Goal: Task Accomplishment & Management: Complete application form

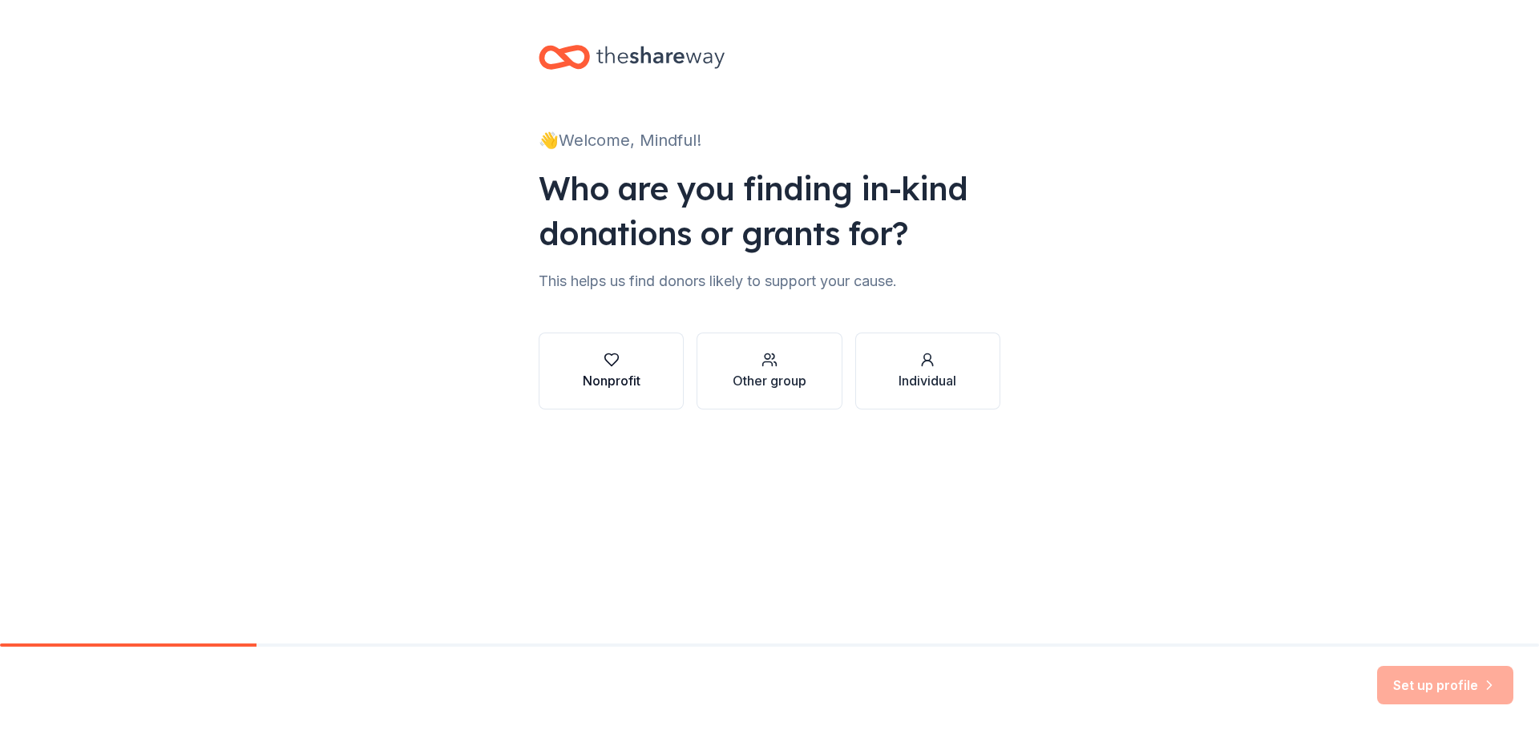
click at [653, 400] on button "Nonprofit" at bounding box center [611, 371] width 145 height 77
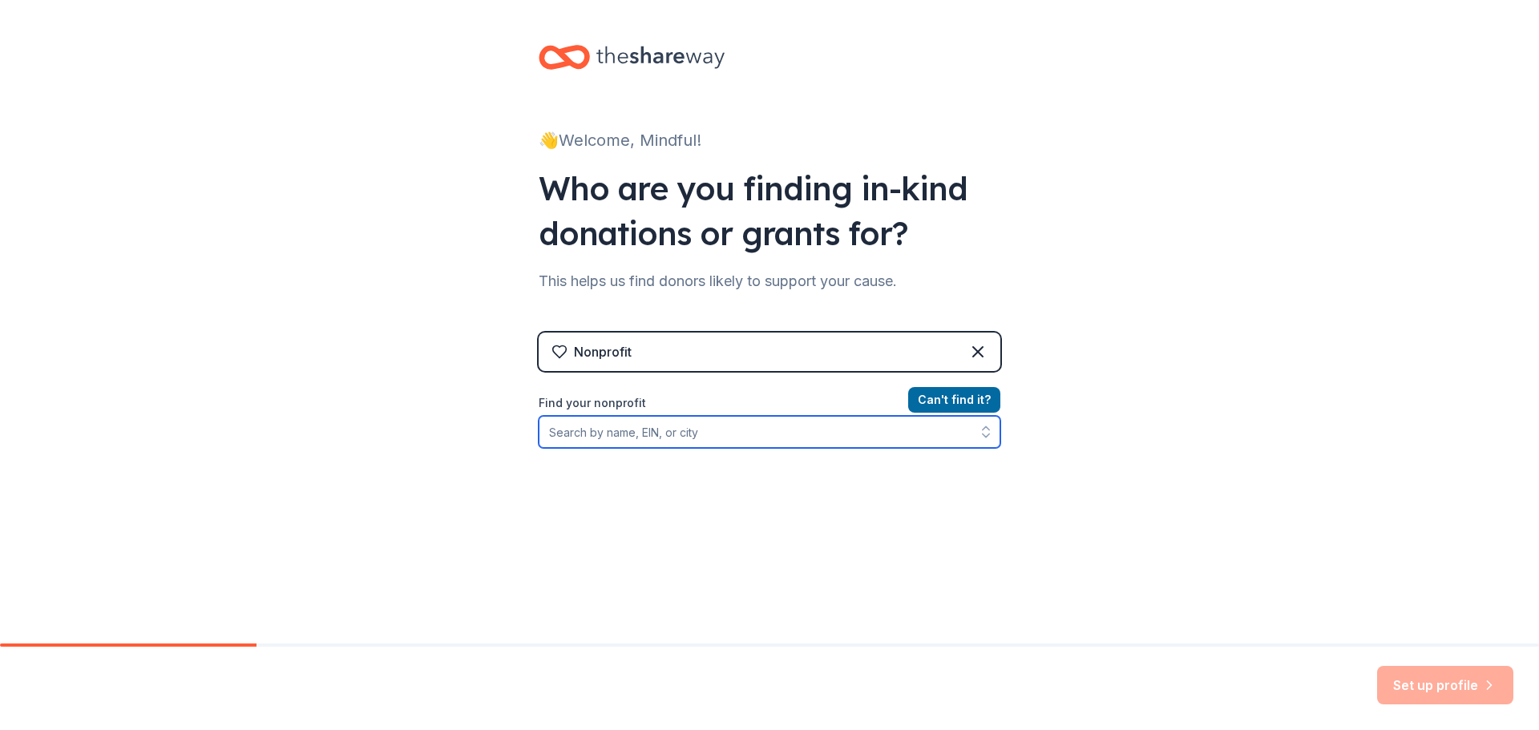
click at [775, 427] on input "Find your nonprofit" at bounding box center [770, 432] width 462 height 32
paste input "[US_EMPLOYER_IDENTIFICATION_NUMBER]"
type input "[US_EMPLOYER_IDENTIFICATION_NUMBER]"
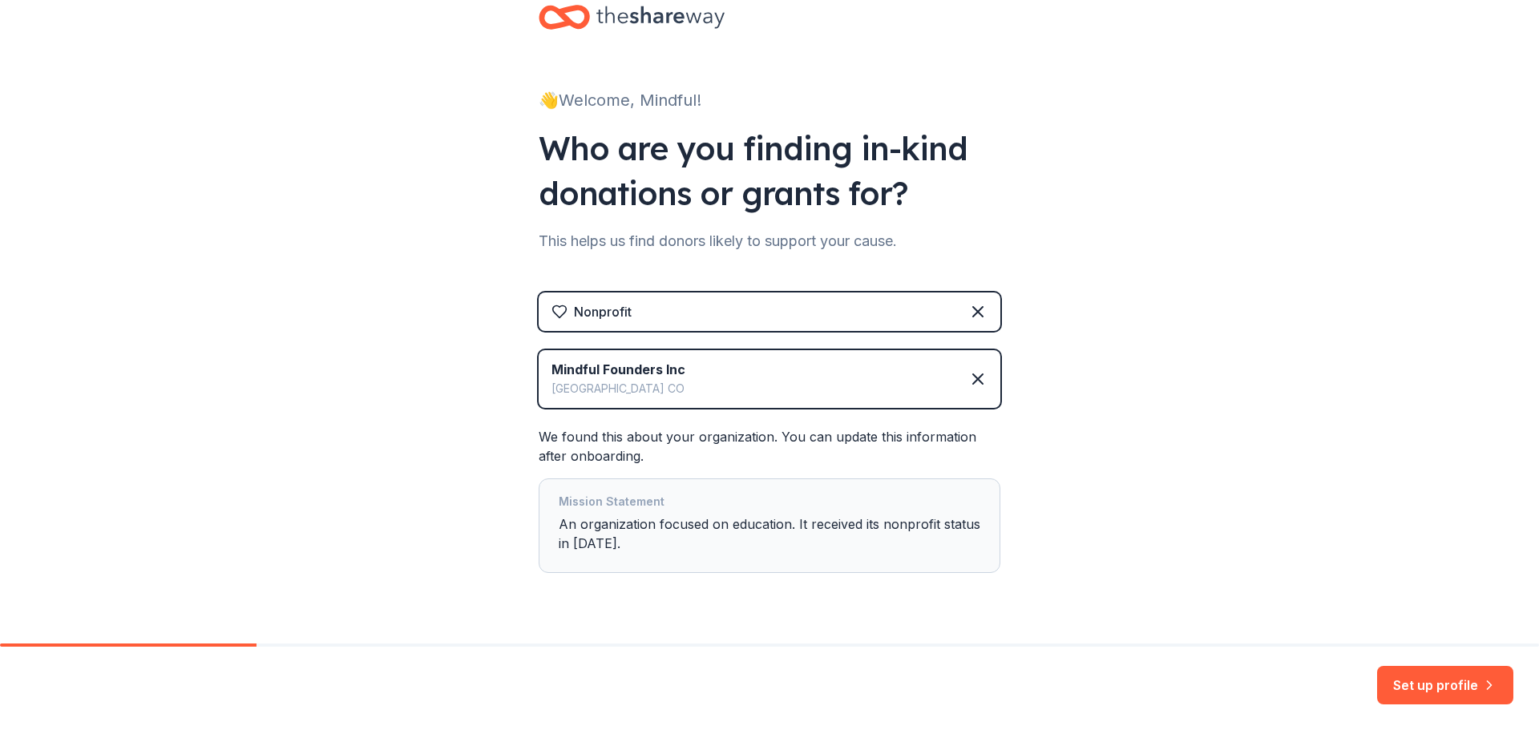
scroll to position [79, 0]
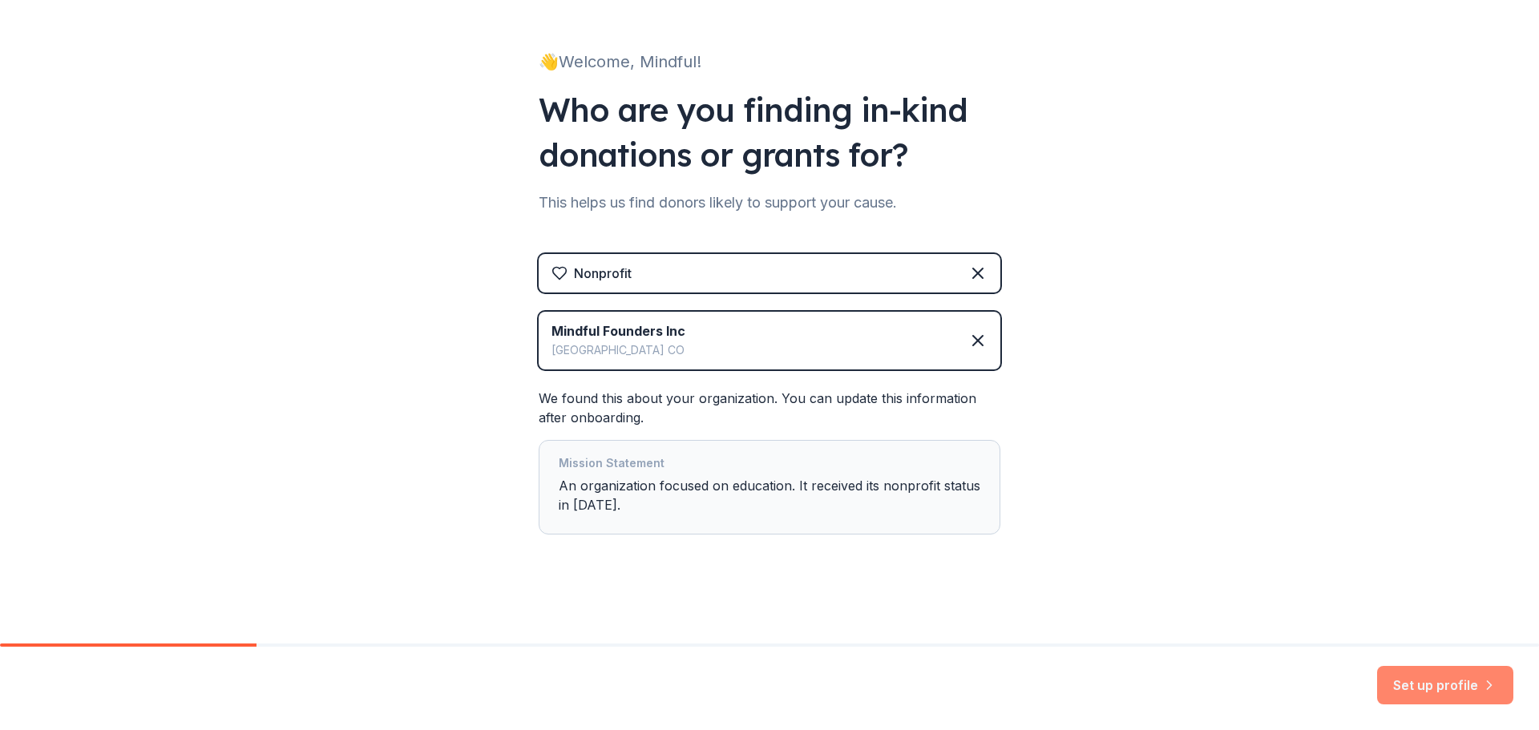
click at [1416, 675] on button "Set up profile" at bounding box center [1445, 685] width 136 height 38
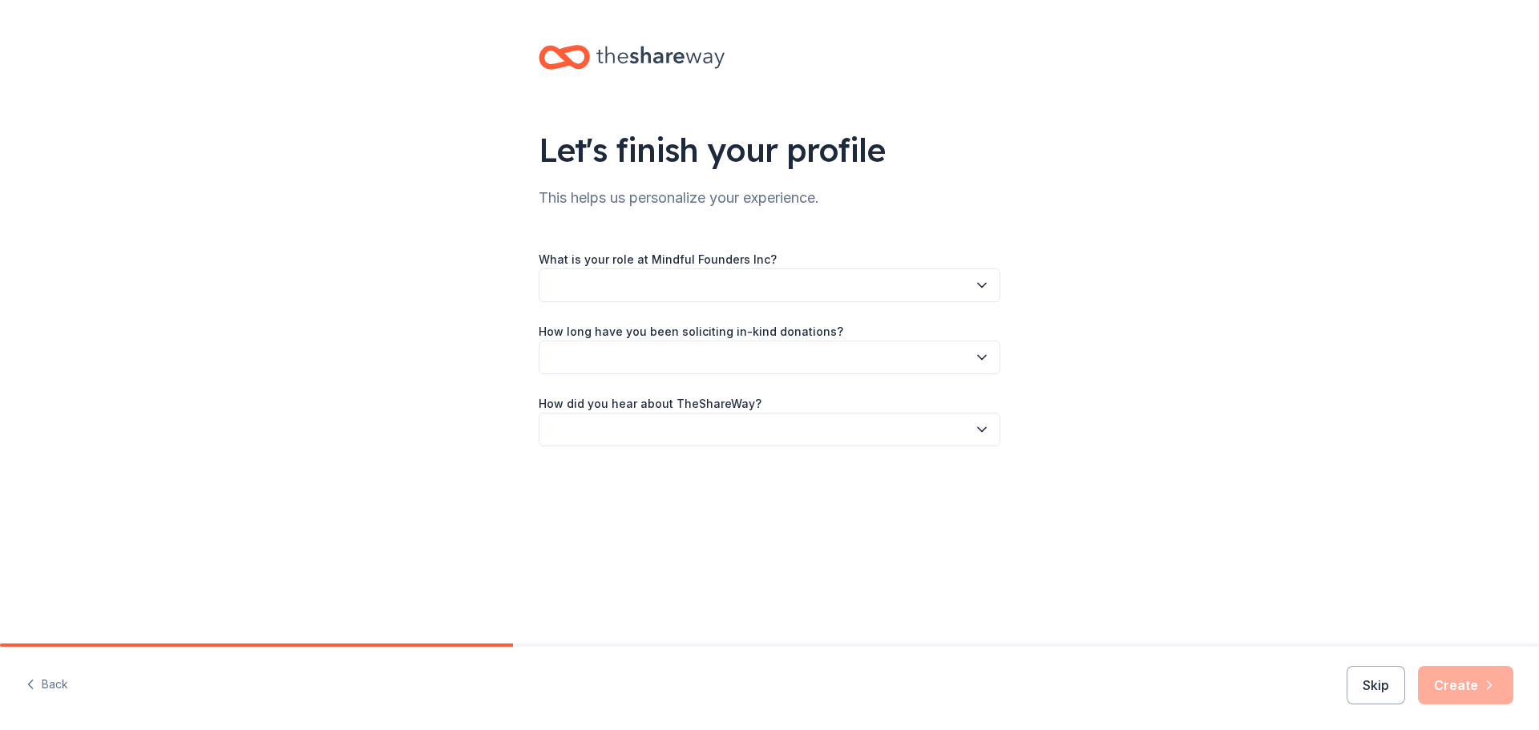
click at [966, 285] on button "button" at bounding box center [770, 286] width 462 height 34
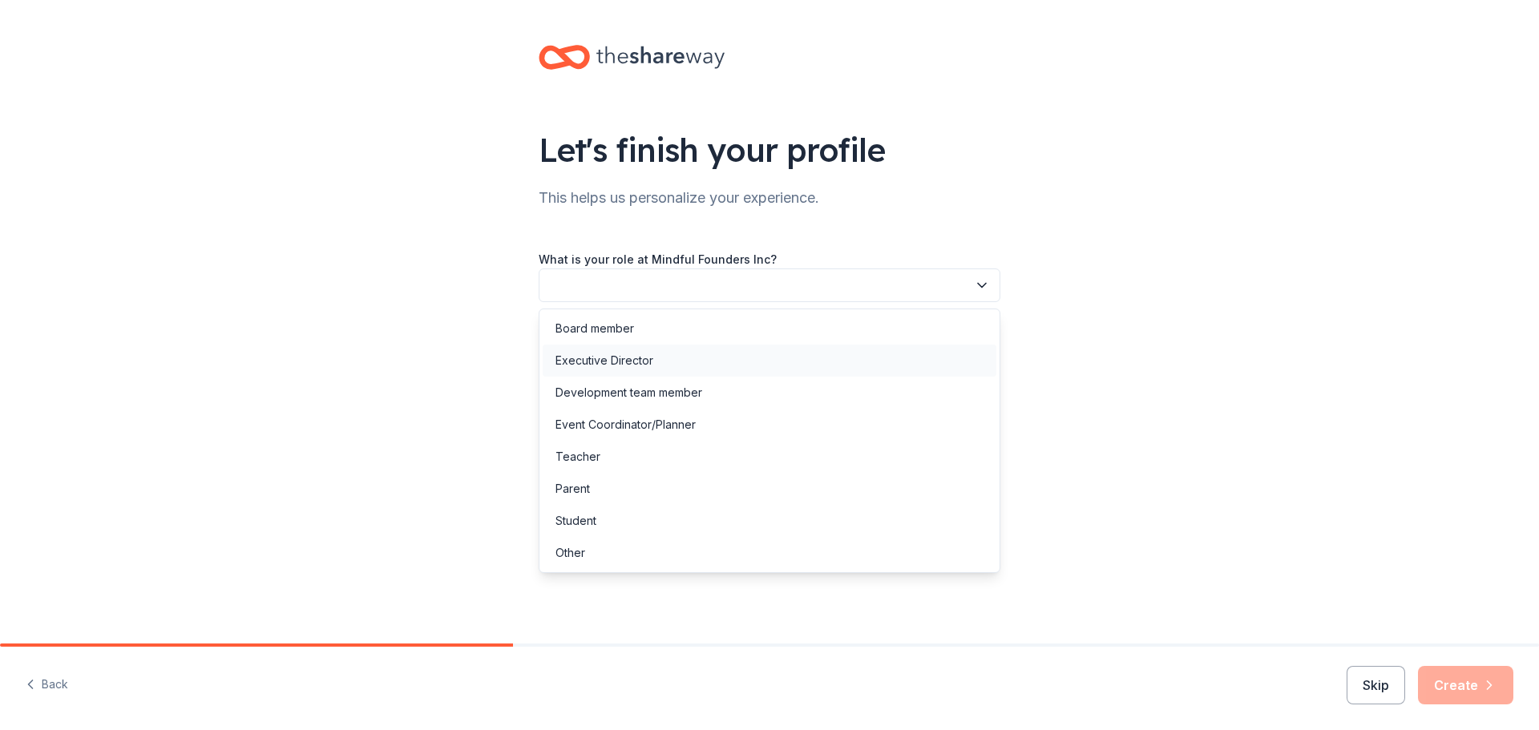
click at [952, 347] on div "Executive Director" at bounding box center [770, 361] width 454 height 32
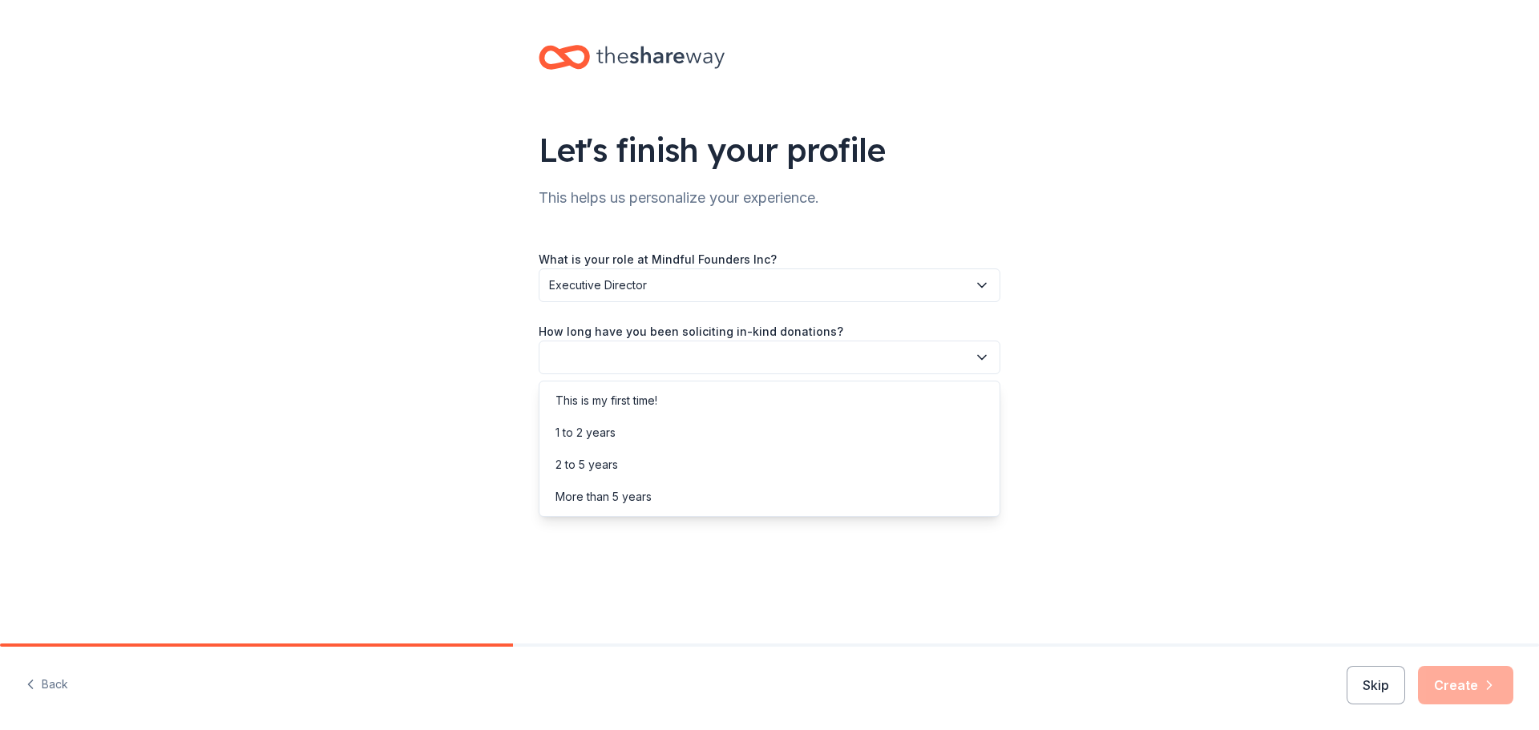
click at [959, 354] on button "button" at bounding box center [770, 358] width 462 height 34
click at [845, 415] on div "This is my first time!" at bounding box center [770, 401] width 454 height 32
click at [847, 431] on button "button" at bounding box center [770, 430] width 462 height 34
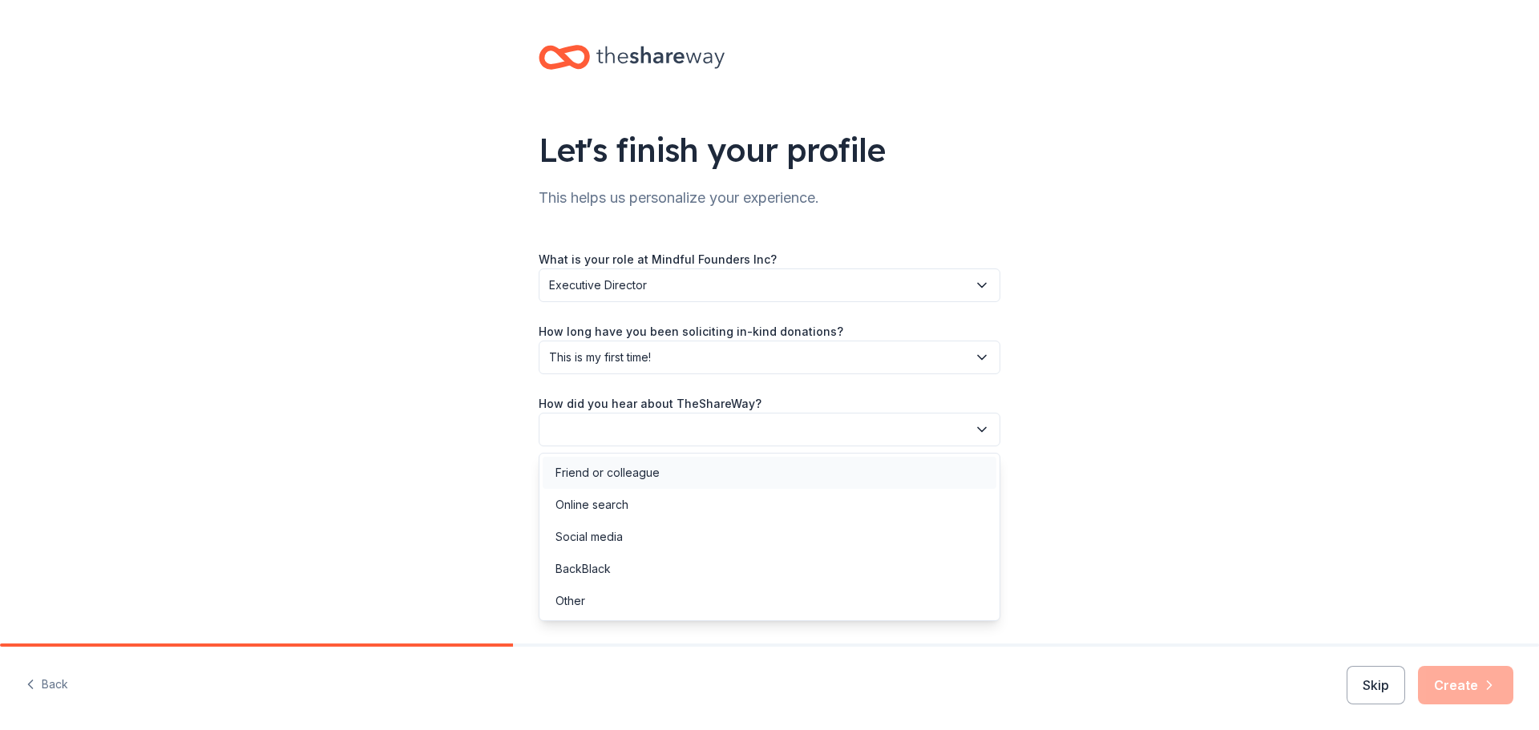
click at [849, 481] on div "Friend or colleague" at bounding box center [770, 473] width 454 height 32
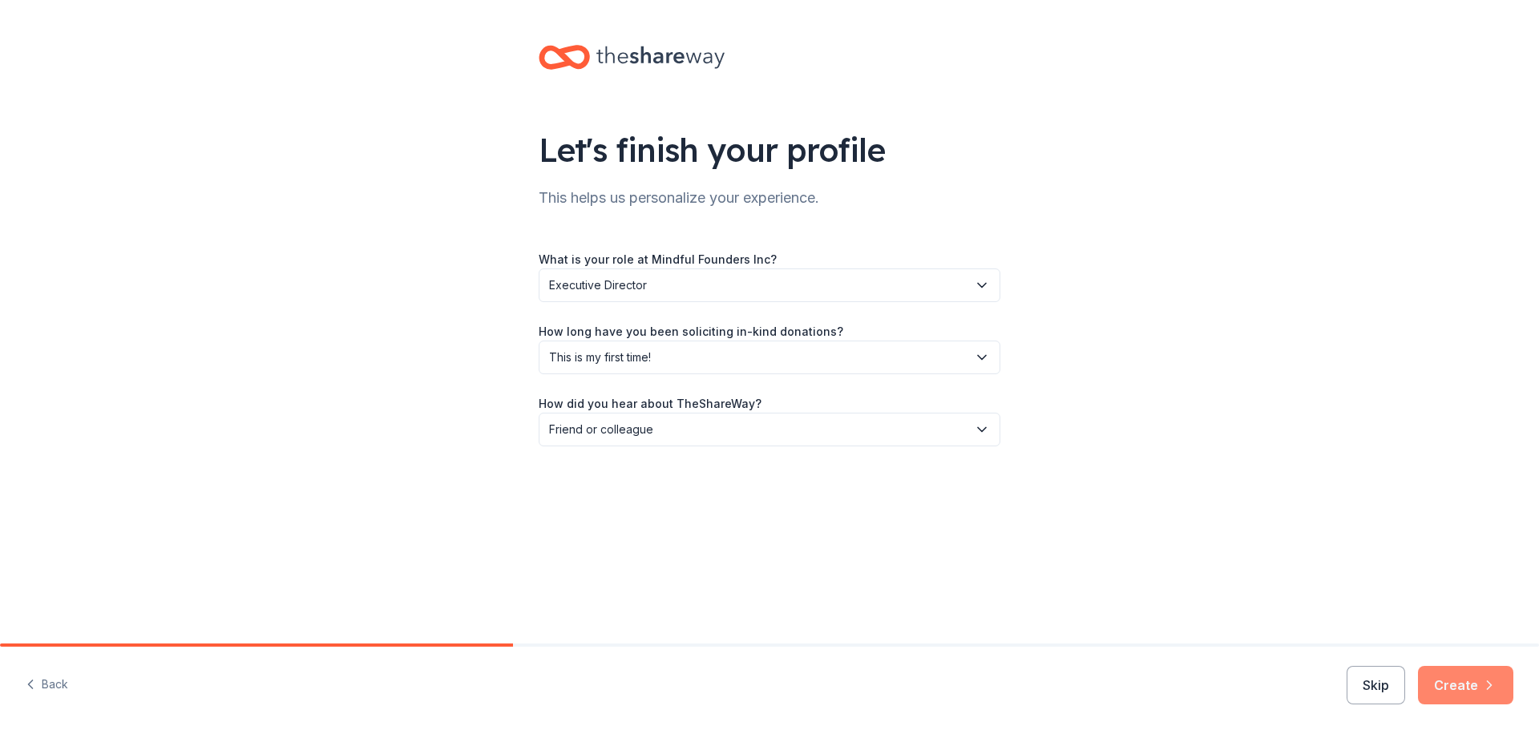
click at [1462, 690] on button "Create" at bounding box center [1465, 685] width 95 height 38
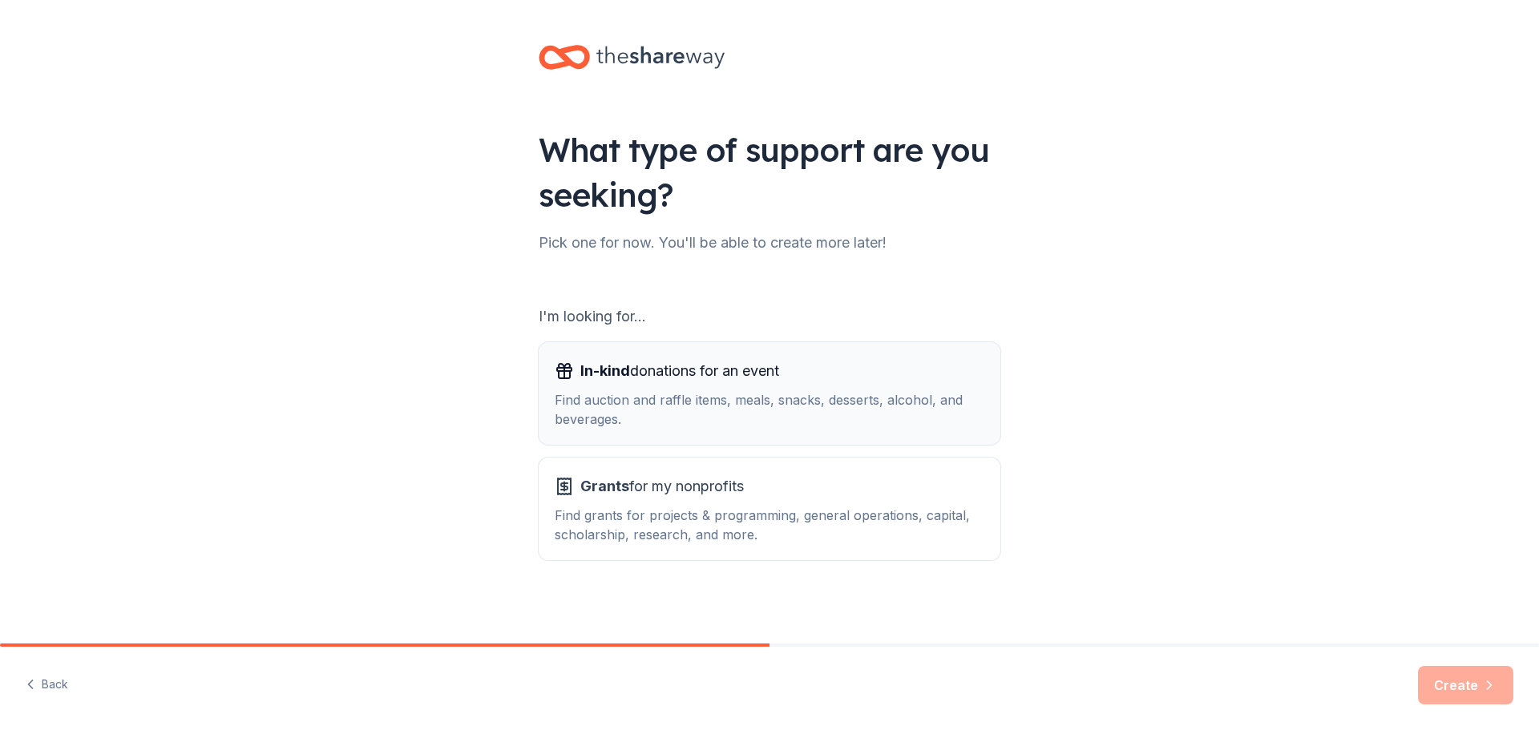
click at [749, 366] on span "In-kind donations for an event" at bounding box center [679, 371] width 199 height 26
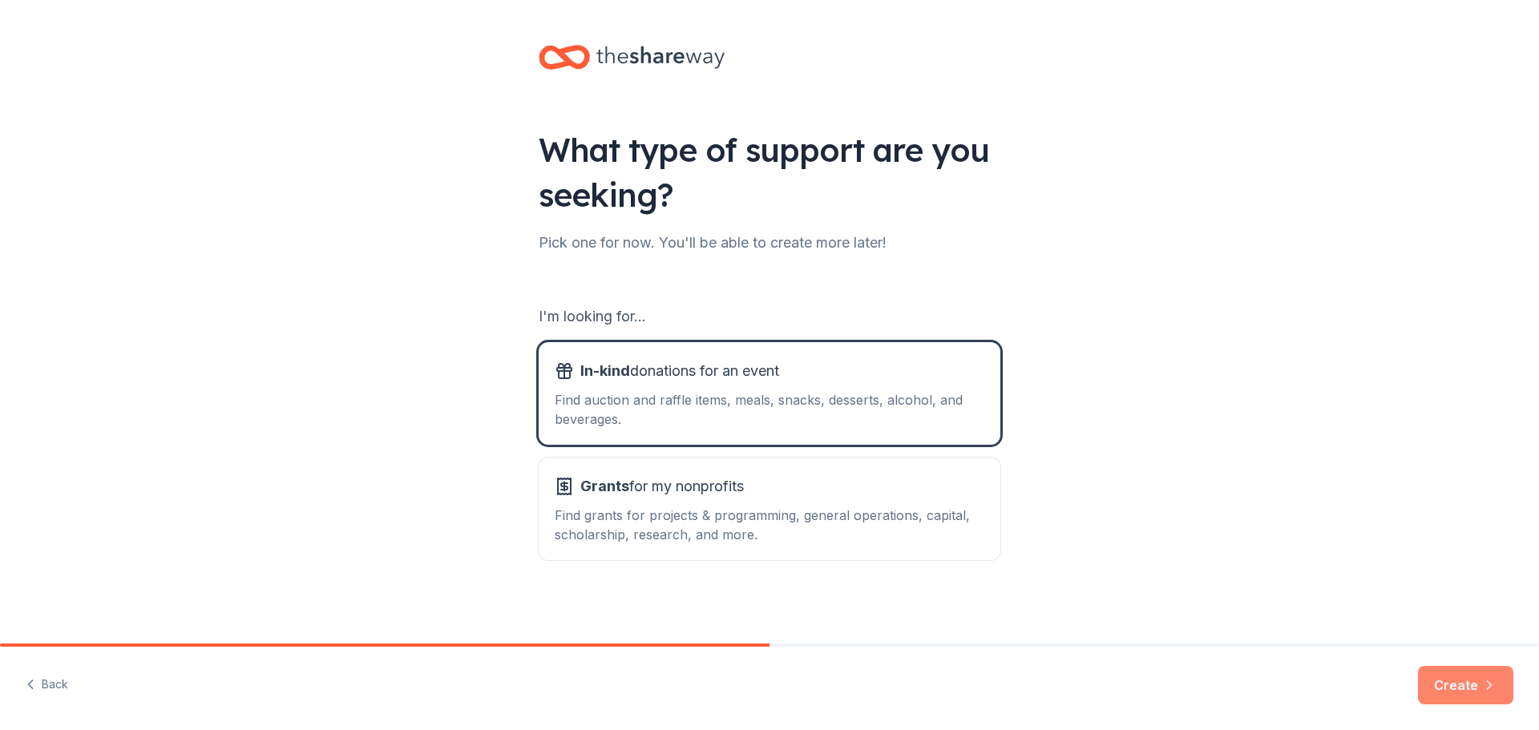
click at [1475, 678] on button "Create" at bounding box center [1465, 685] width 95 height 38
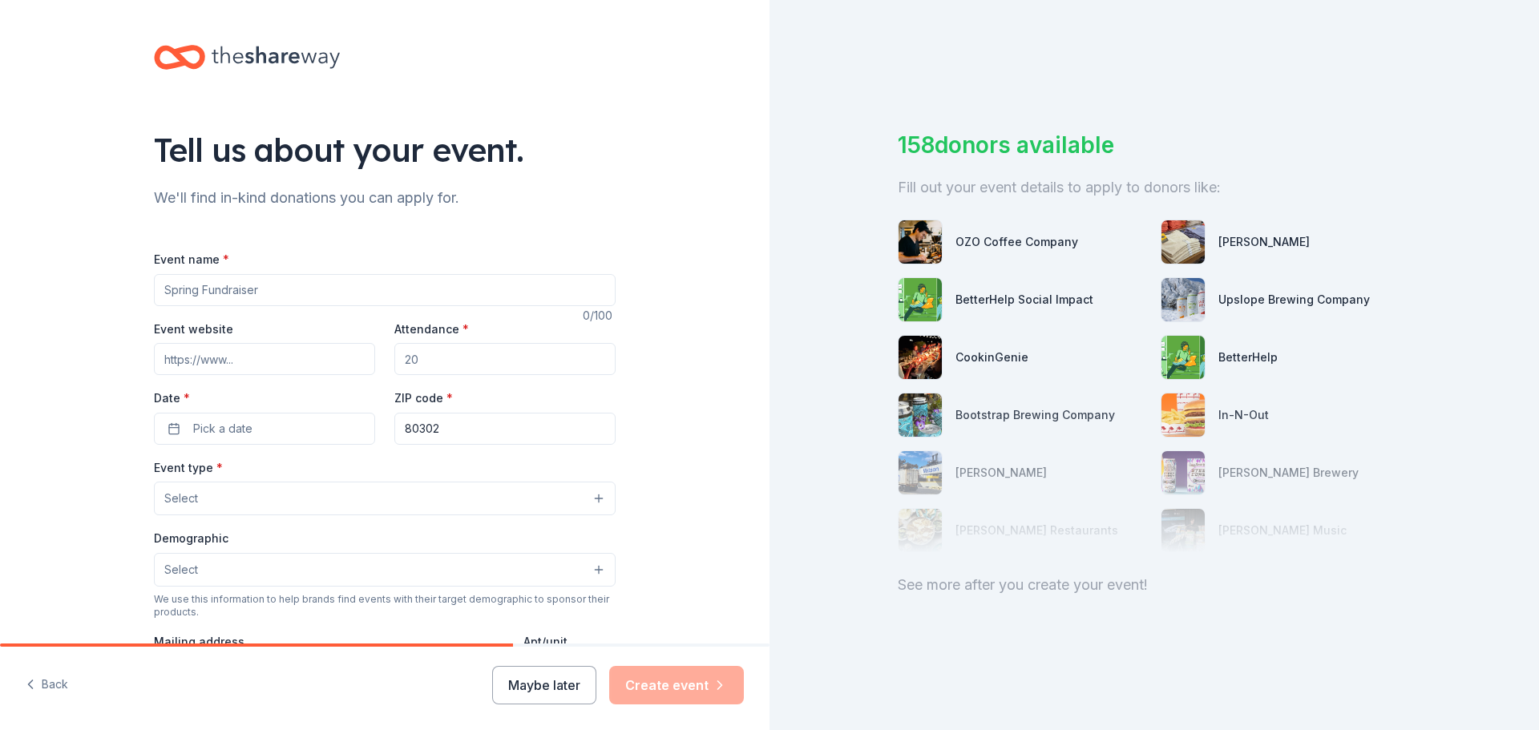
click at [541, 688] on button "Maybe later" at bounding box center [544, 685] width 104 height 38
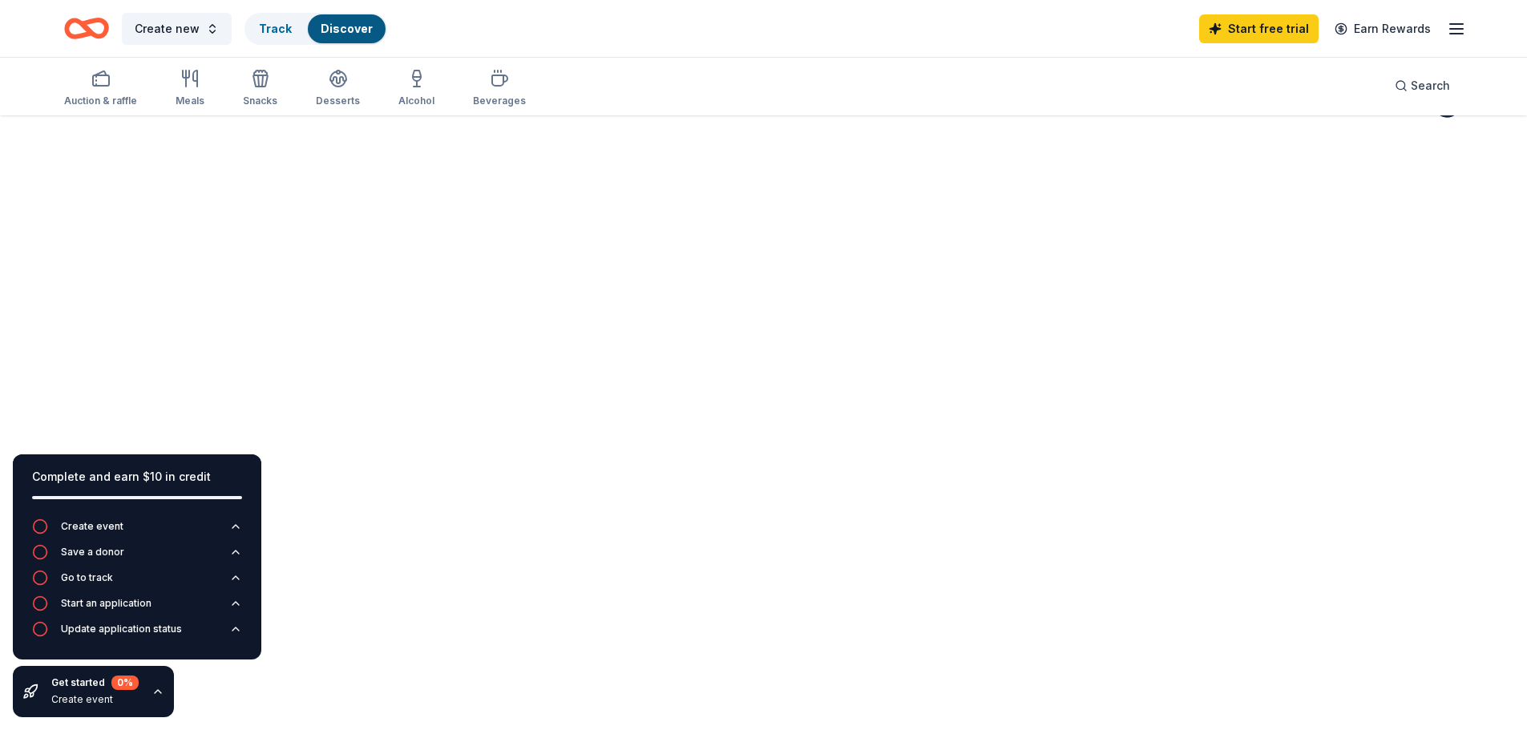
scroll to position [117, 0]
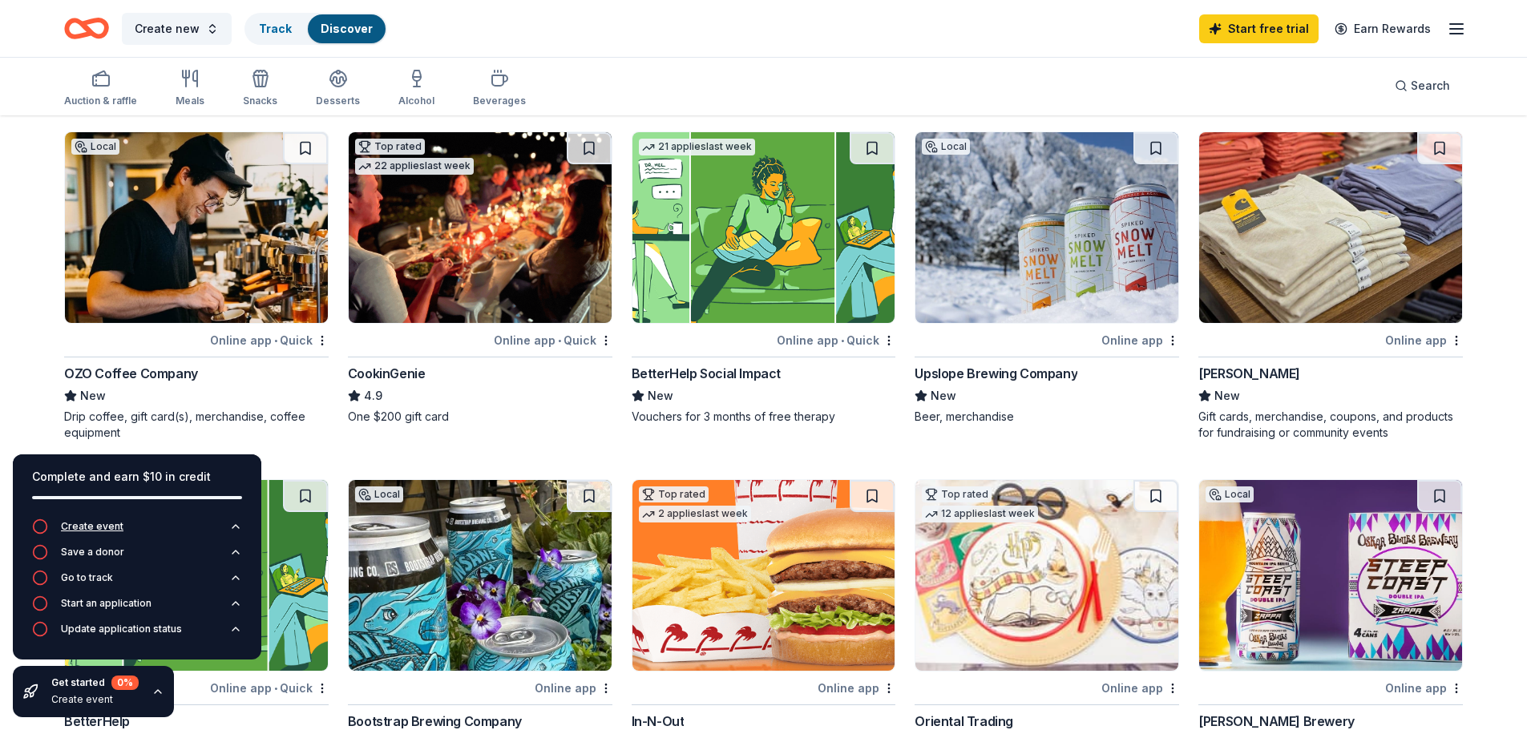
click at [237, 524] on icon "button" at bounding box center [235, 526] width 13 height 13
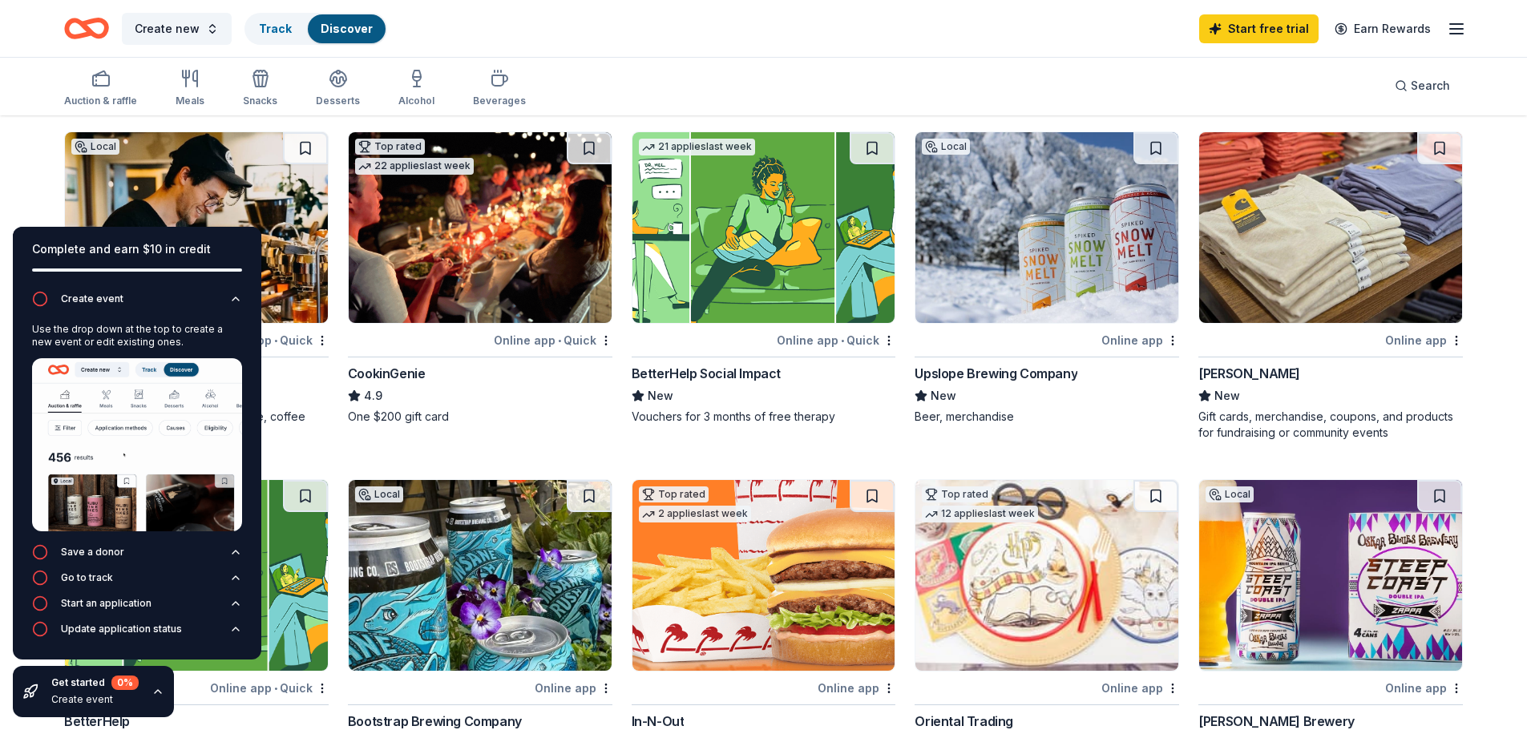
click at [843, 69] on div "Auction & raffle Meals Snacks Desserts Alcohol Beverages Search" at bounding box center [763, 85] width 1399 height 59
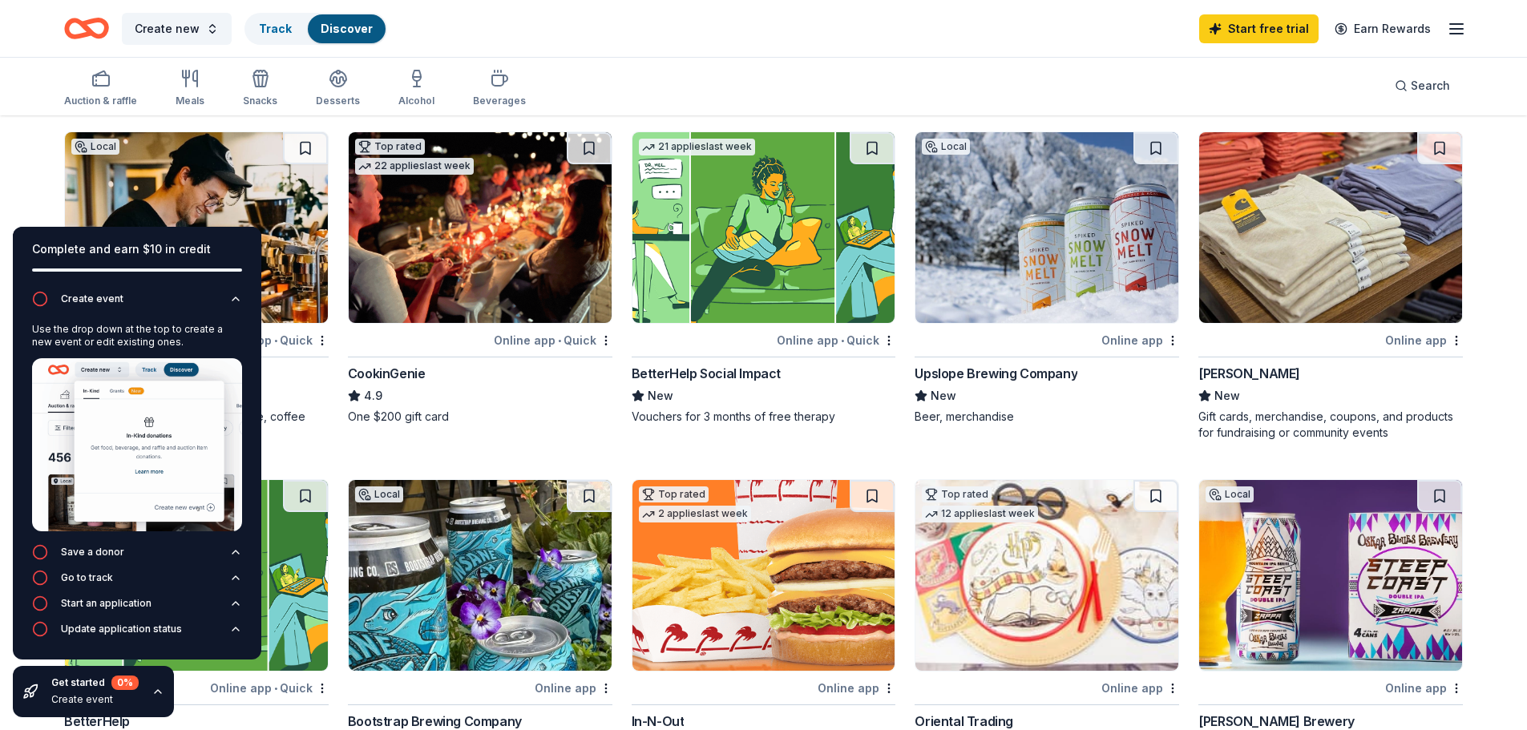
click at [781, 40] on div "Create new Track Discover Start free trial Earn Rewards" at bounding box center [763, 29] width 1399 height 38
click at [157, 696] on icon "button" at bounding box center [158, 692] width 13 height 13
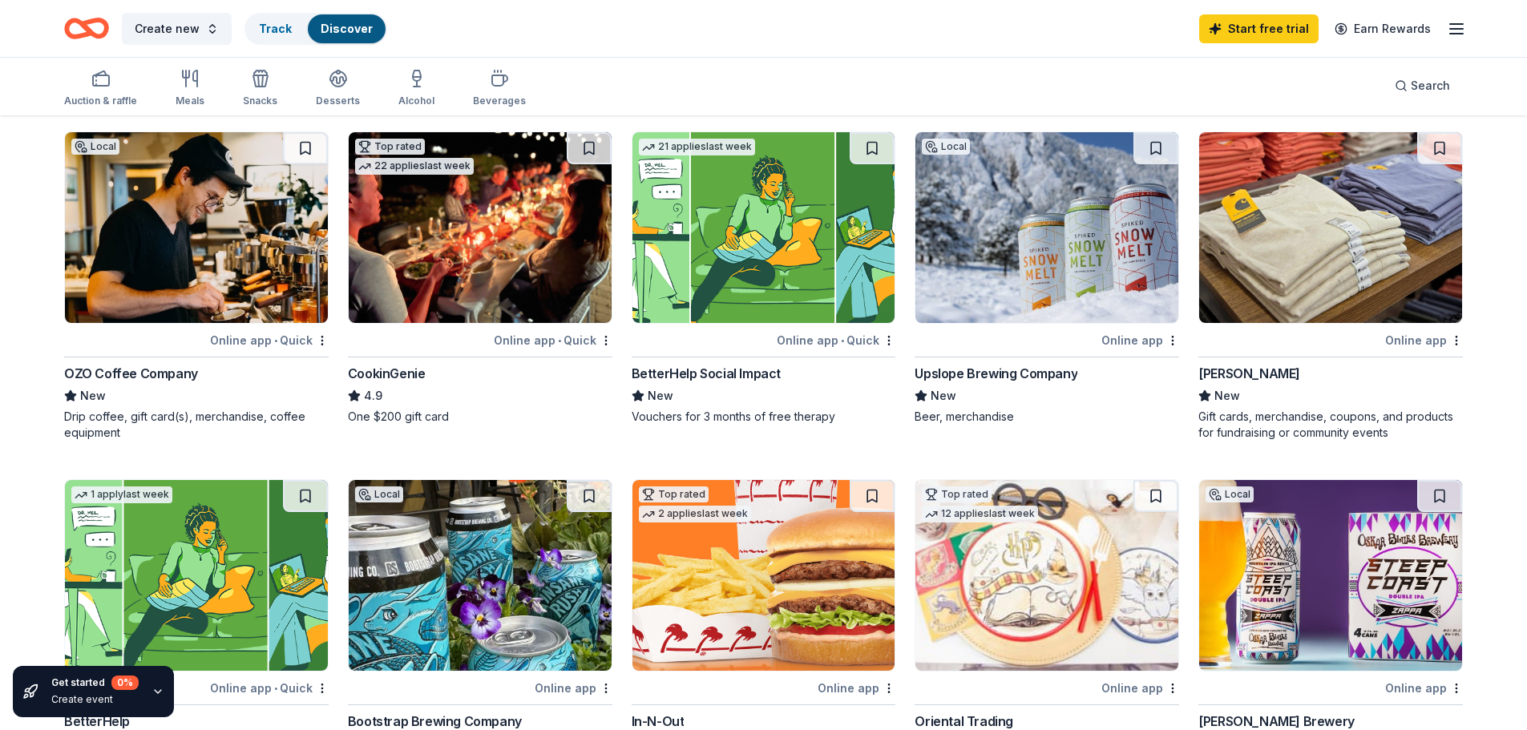
click at [770, 277] on img at bounding box center [764, 227] width 263 height 191
click at [91, 686] on div "Get started 0 %" at bounding box center [94, 683] width 87 height 14
click at [161, 694] on icon "button" at bounding box center [158, 692] width 13 height 13
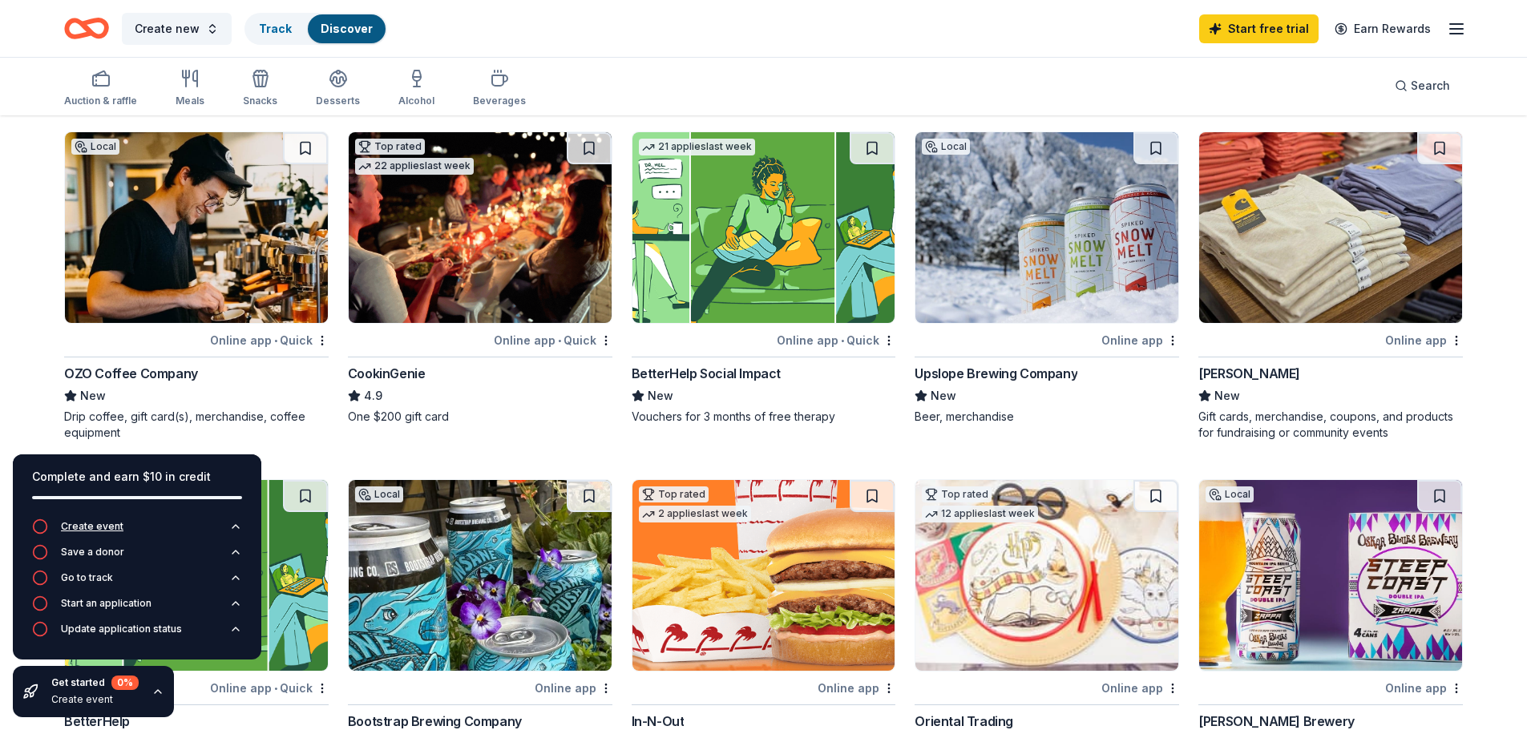
click at [88, 524] on div "Create event" at bounding box center [92, 526] width 63 height 13
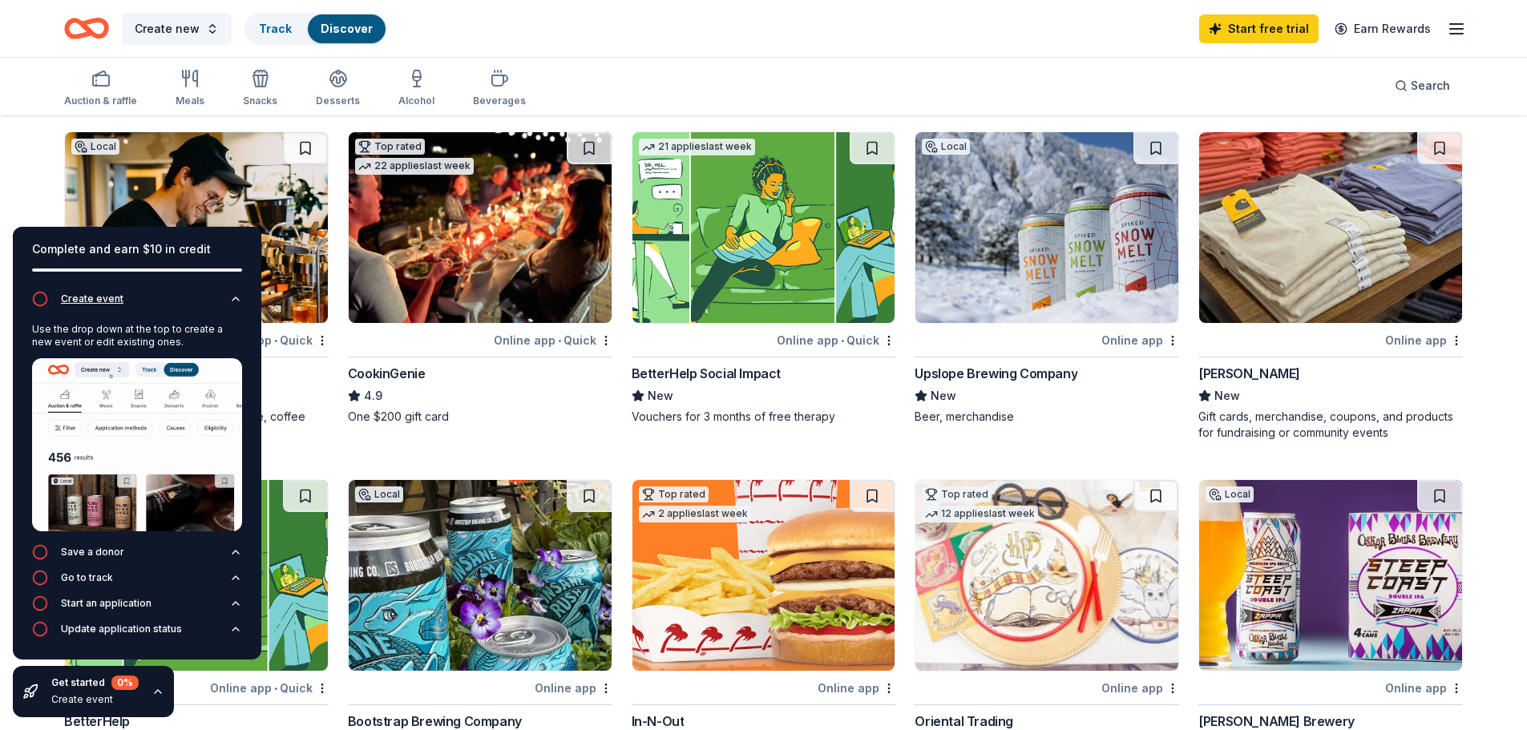
click at [108, 300] on div "Create event" at bounding box center [92, 299] width 63 height 13
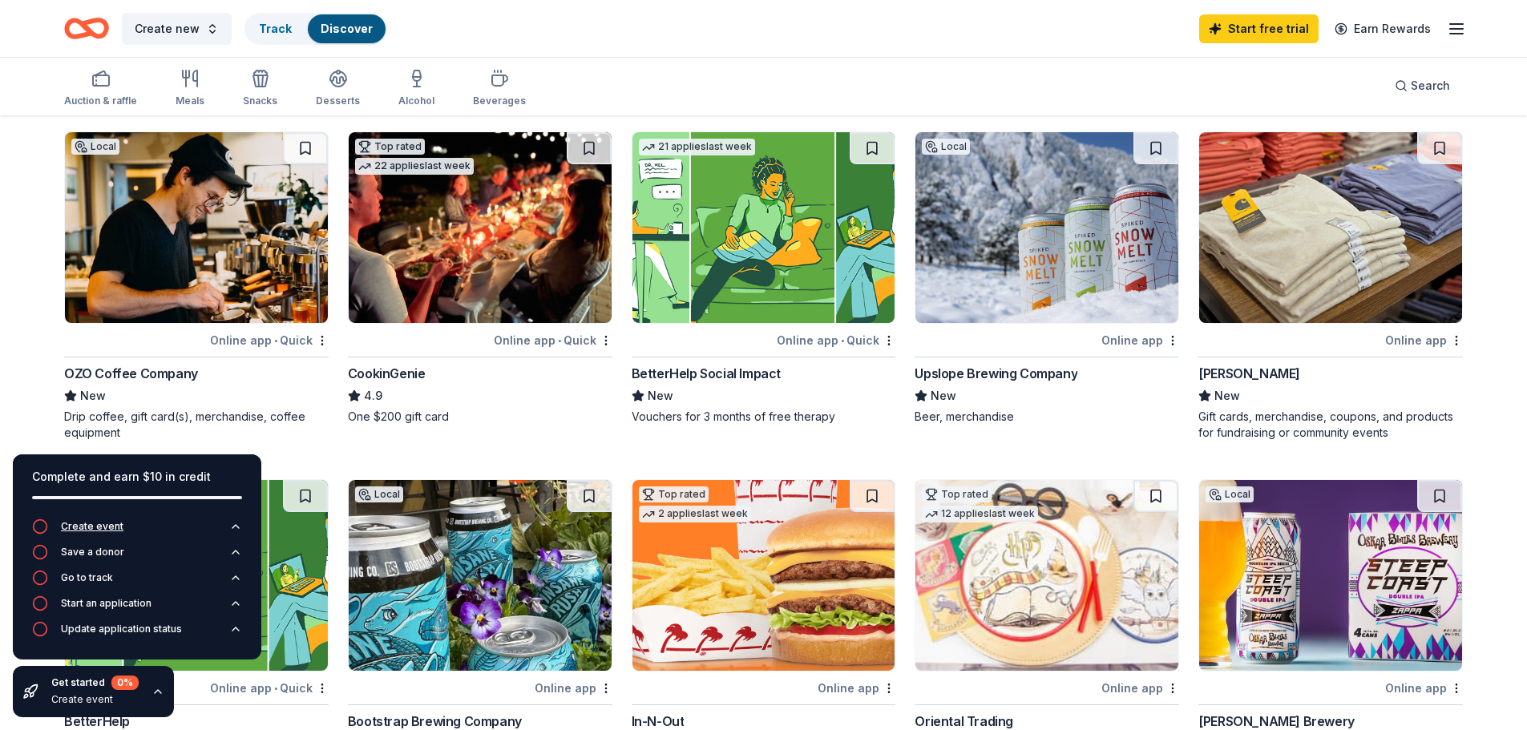
click at [103, 532] on div "Create event" at bounding box center [92, 526] width 63 height 13
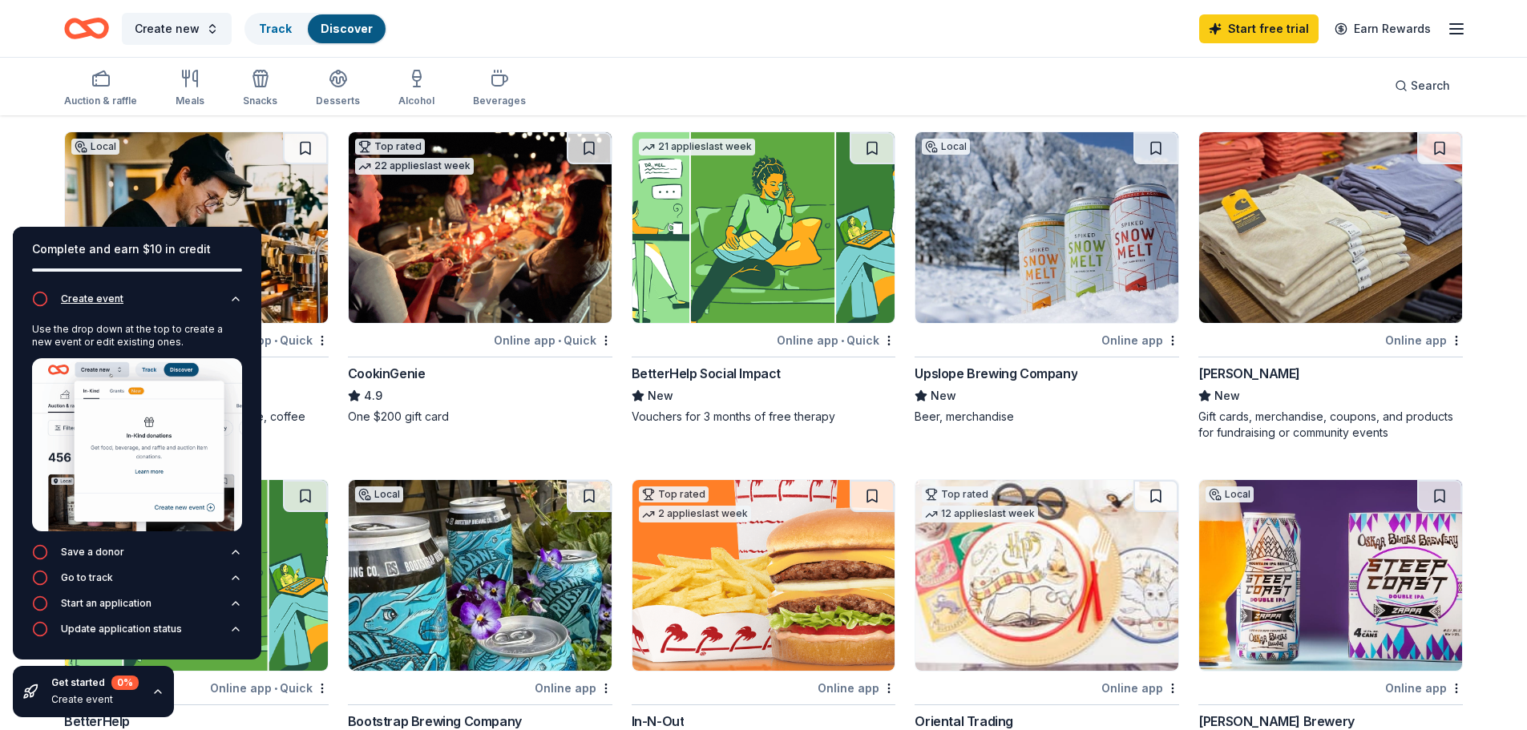
click at [104, 294] on div "Create event" at bounding box center [92, 299] width 63 height 13
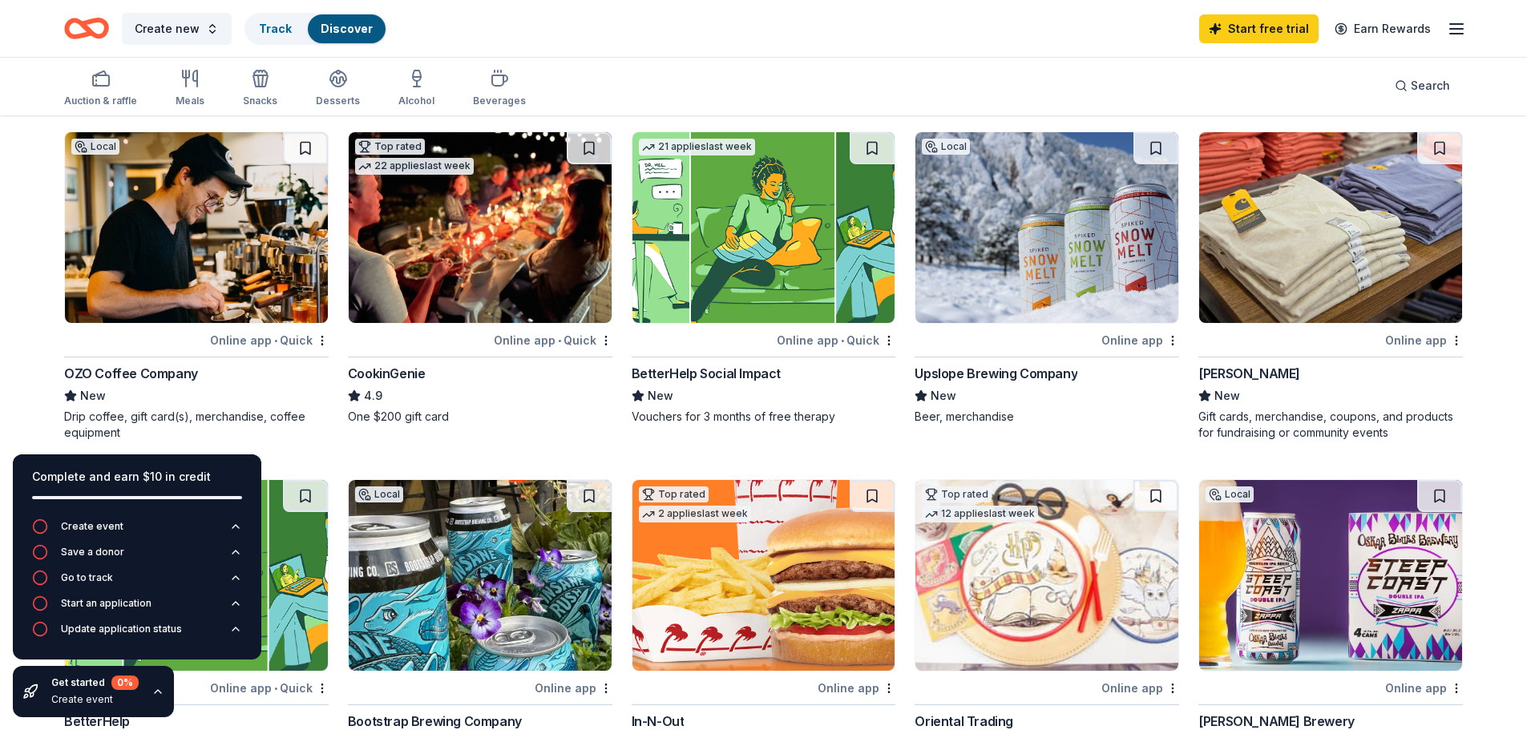
click at [244, 519] on div "Create event Save a donor Go to track Start an application Update application s…" at bounding box center [137, 589] width 249 height 141
click at [230, 524] on icon "button" at bounding box center [235, 526] width 13 height 13
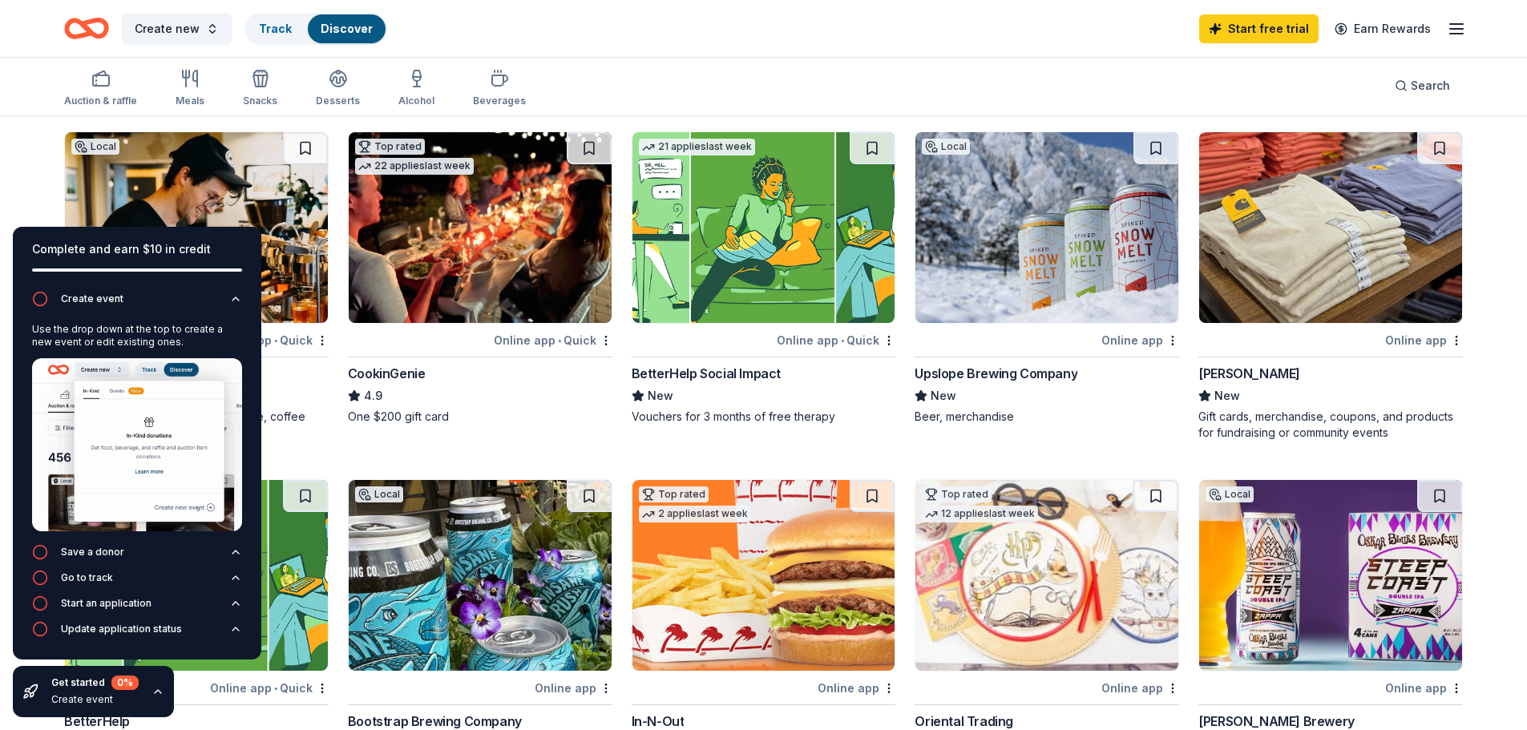
click at [106, 463] on img at bounding box center [137, 444] width 210 height 173
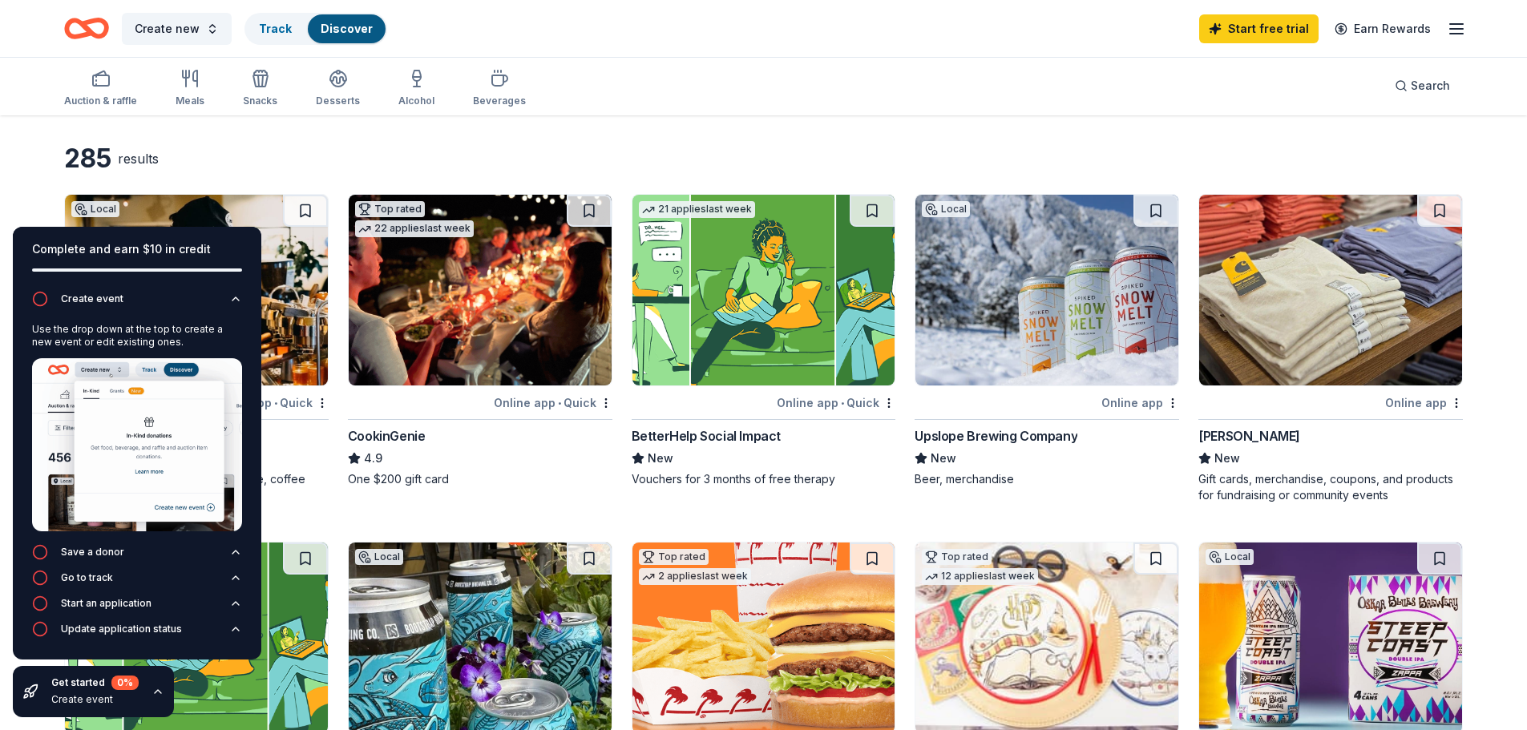
scroll to position [0, 0]
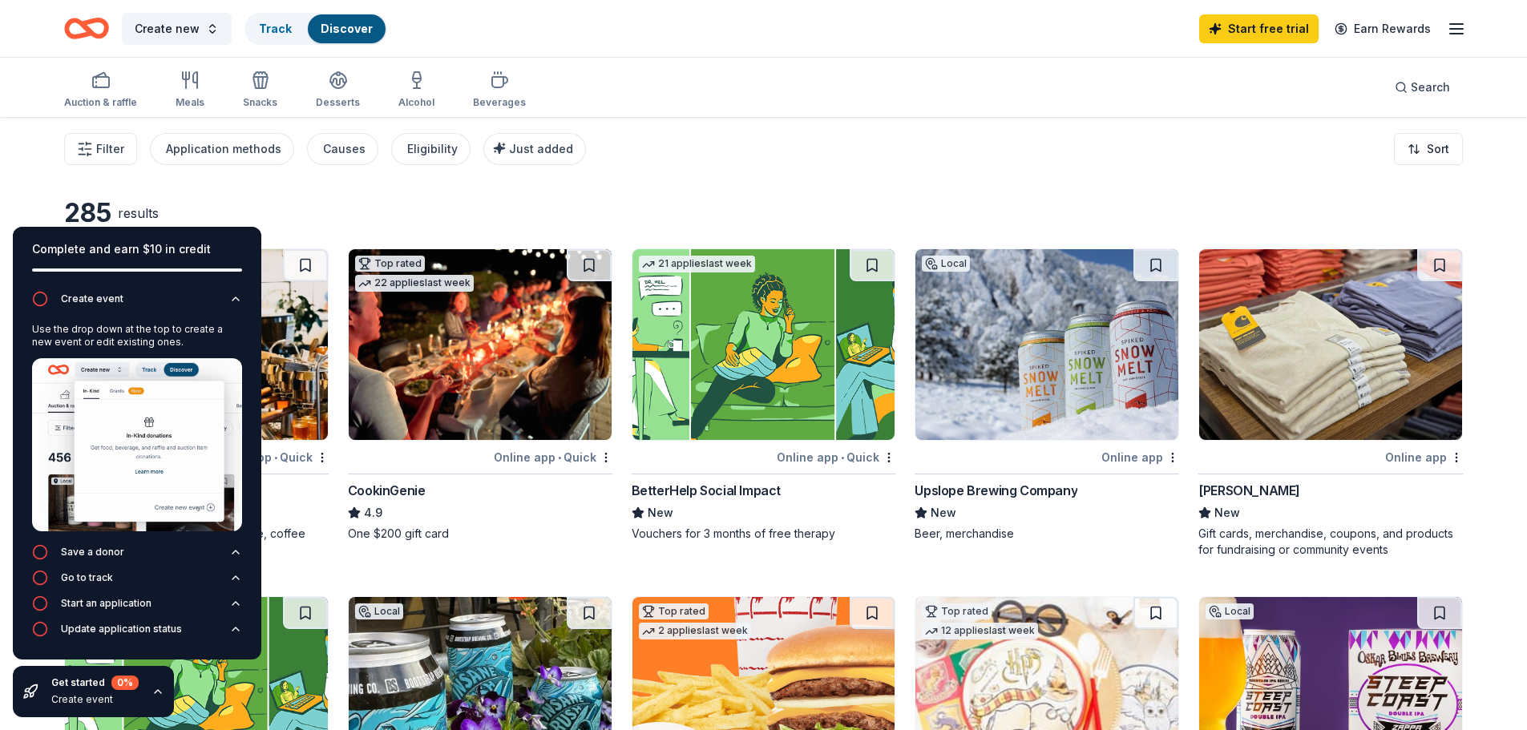
click at [1154, 137] on div "Filter Application methods Causes Eligibility Just added Sort" at bounding box center [763, 149] width 1527 height 64
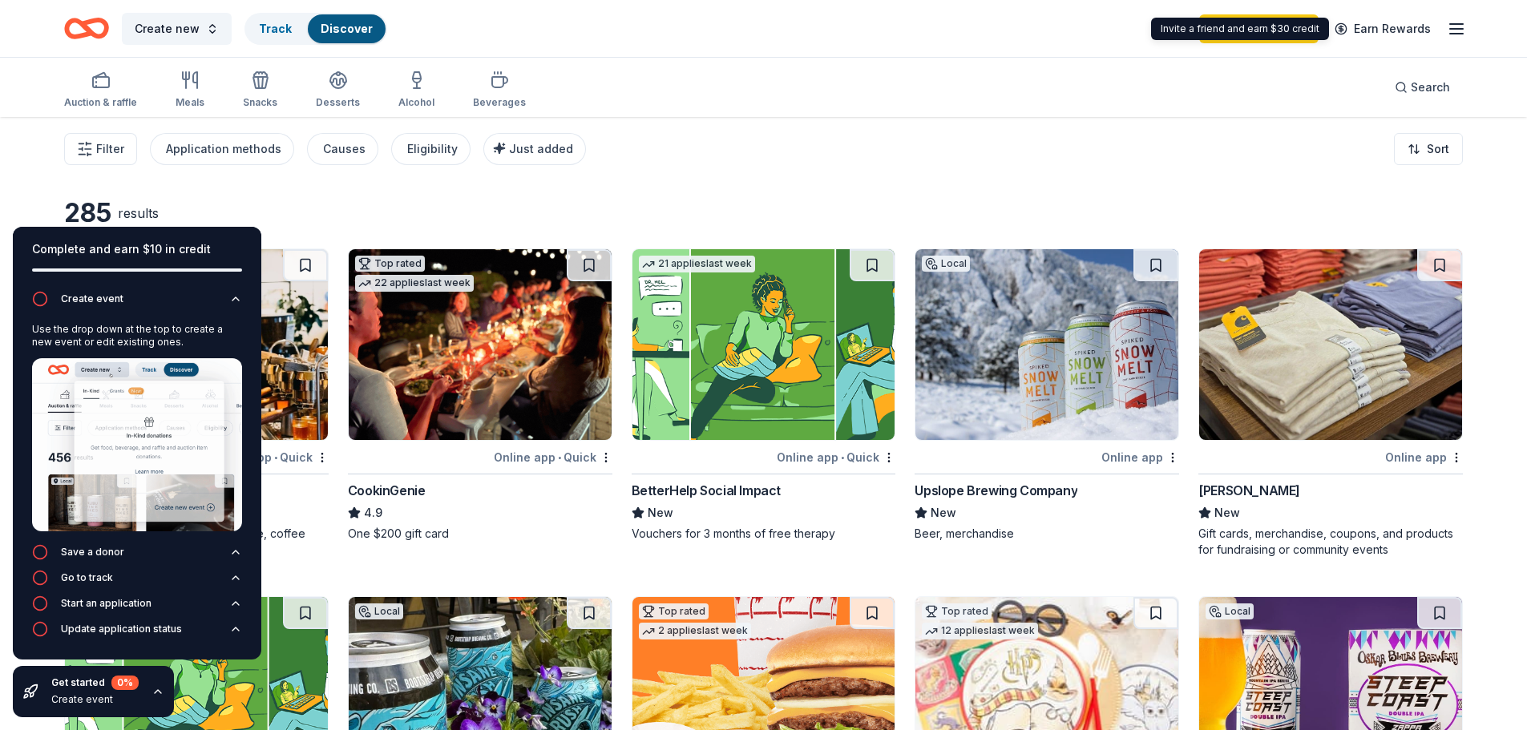
click at [1447, 34] on icon "button" at bounding box center [1456, 28] width 19 height 19
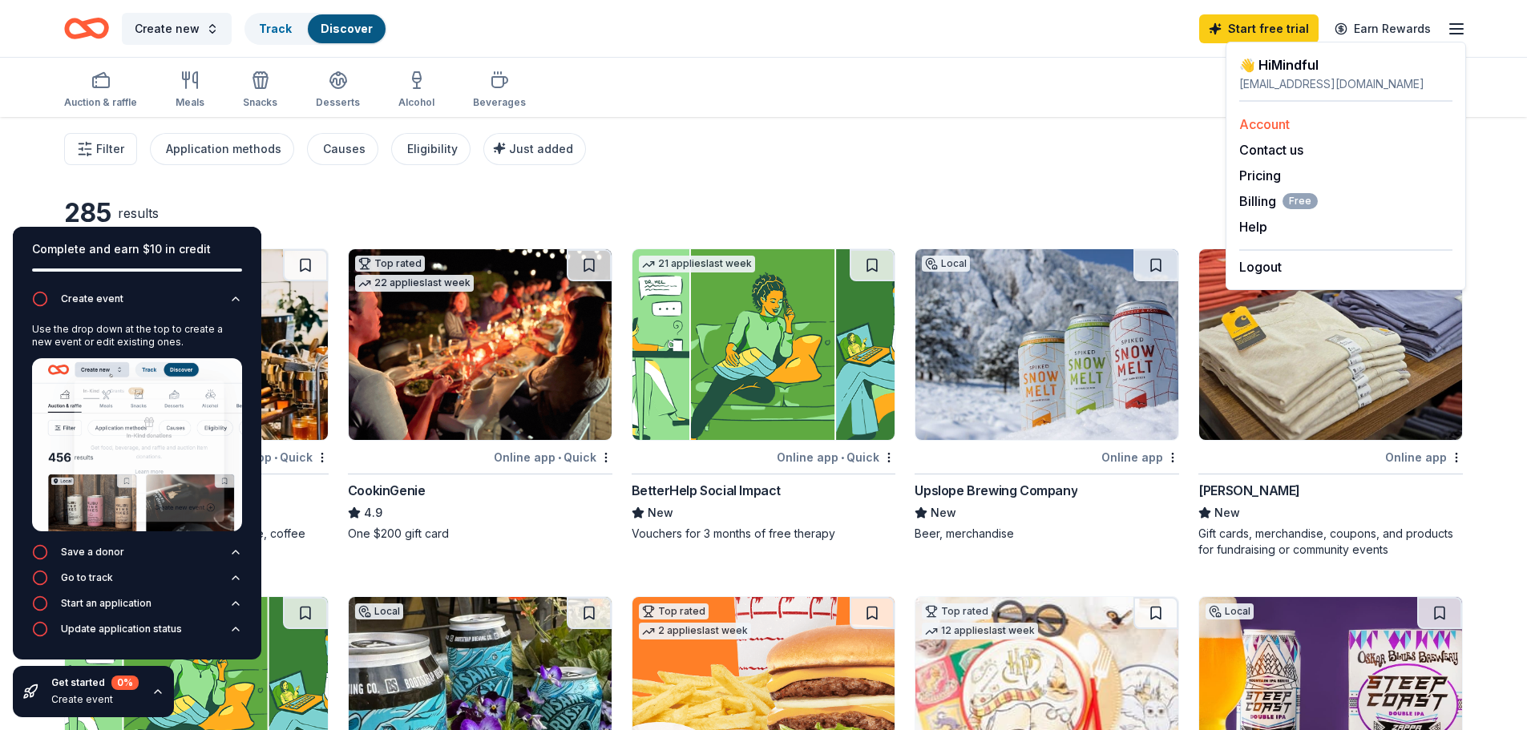
click at [1264, 127] on link "Account" at bounding box center [1265, 124] width 51 height 16
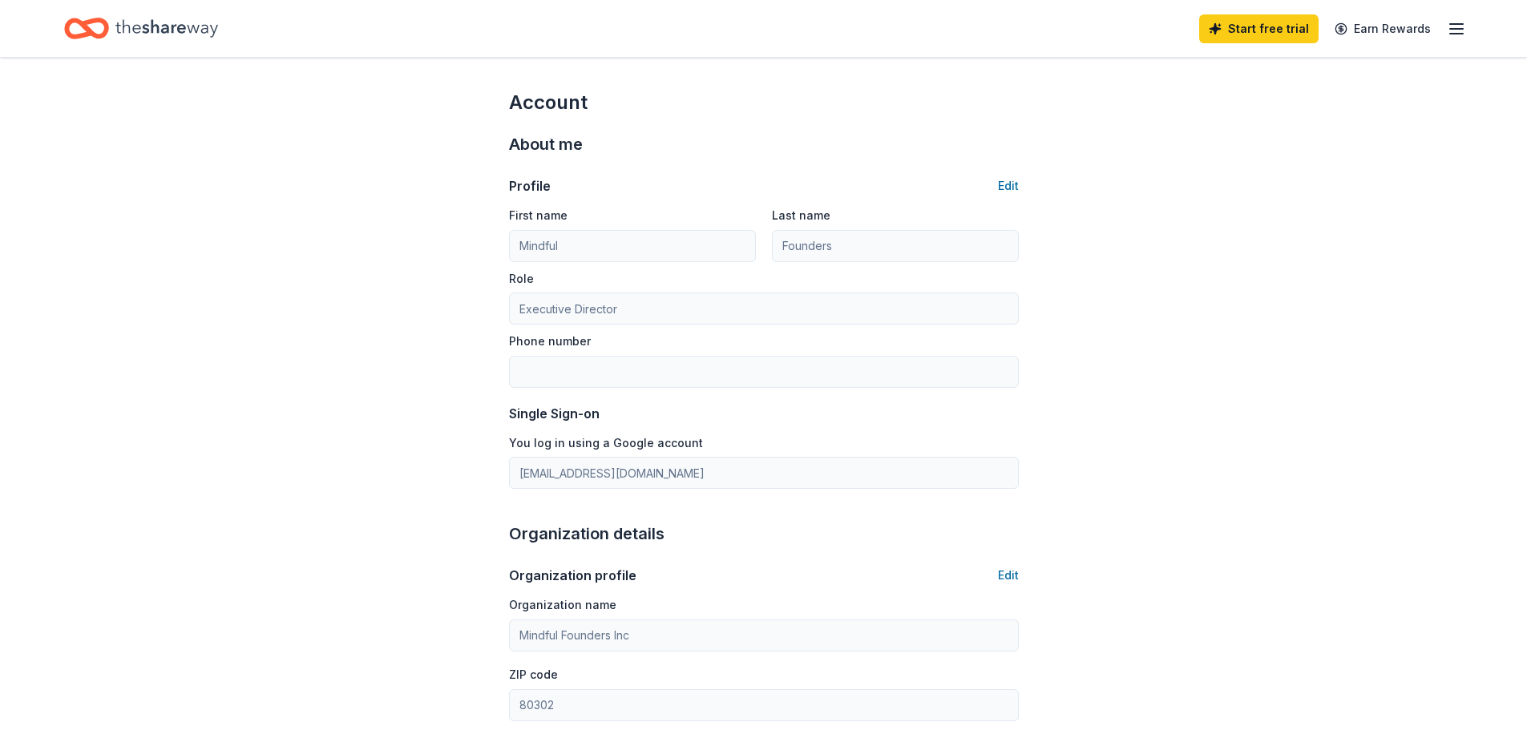
click at [1456, 34] on icon "button" at bounding box center [1456, 28] width 19 height 19
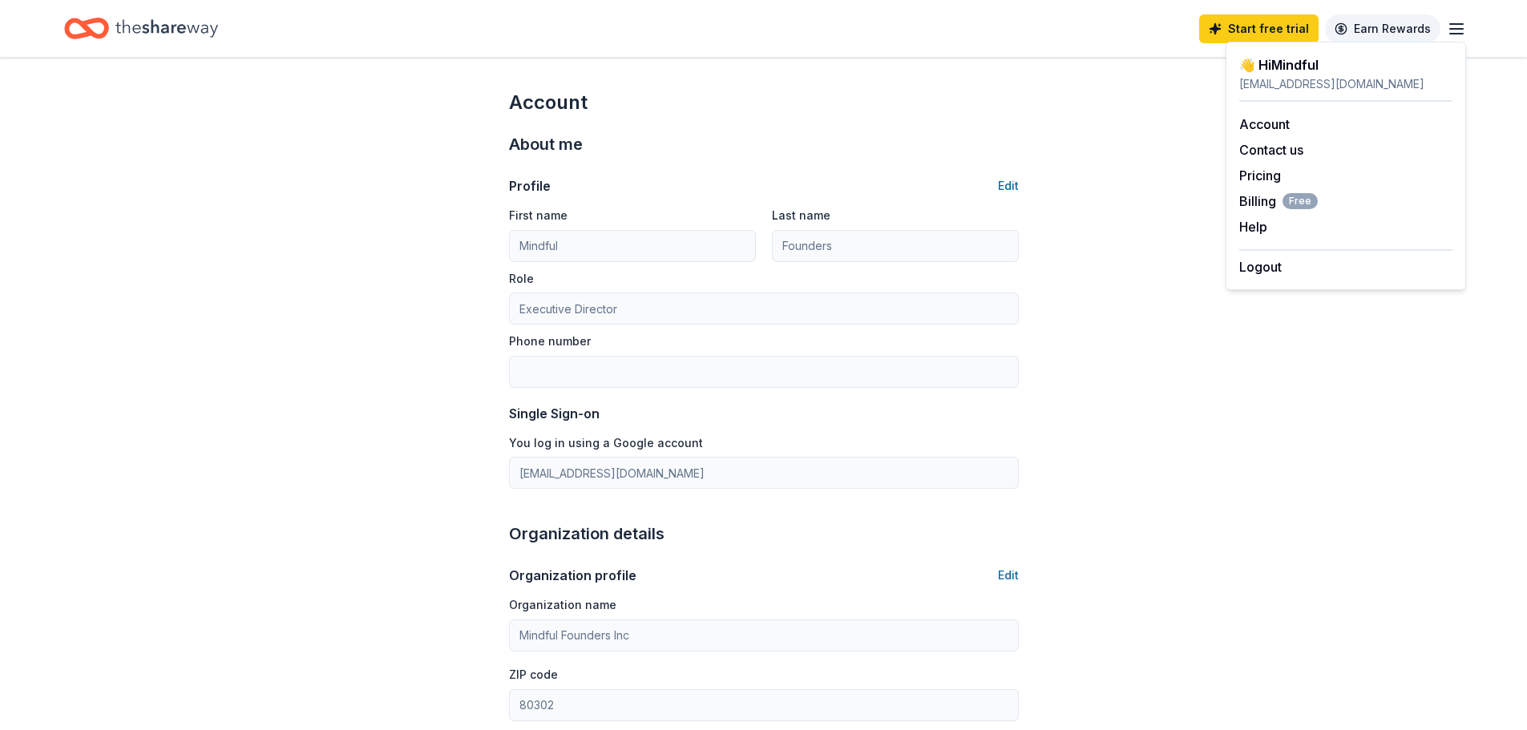
click at [1373, 31] on link "Earn Rewards" at bounding box center [1382, 28] width 115 height 29
click at [1377, 37] on link "Earn Rewards" at bounding box center [1382, 28] width 115 height 29
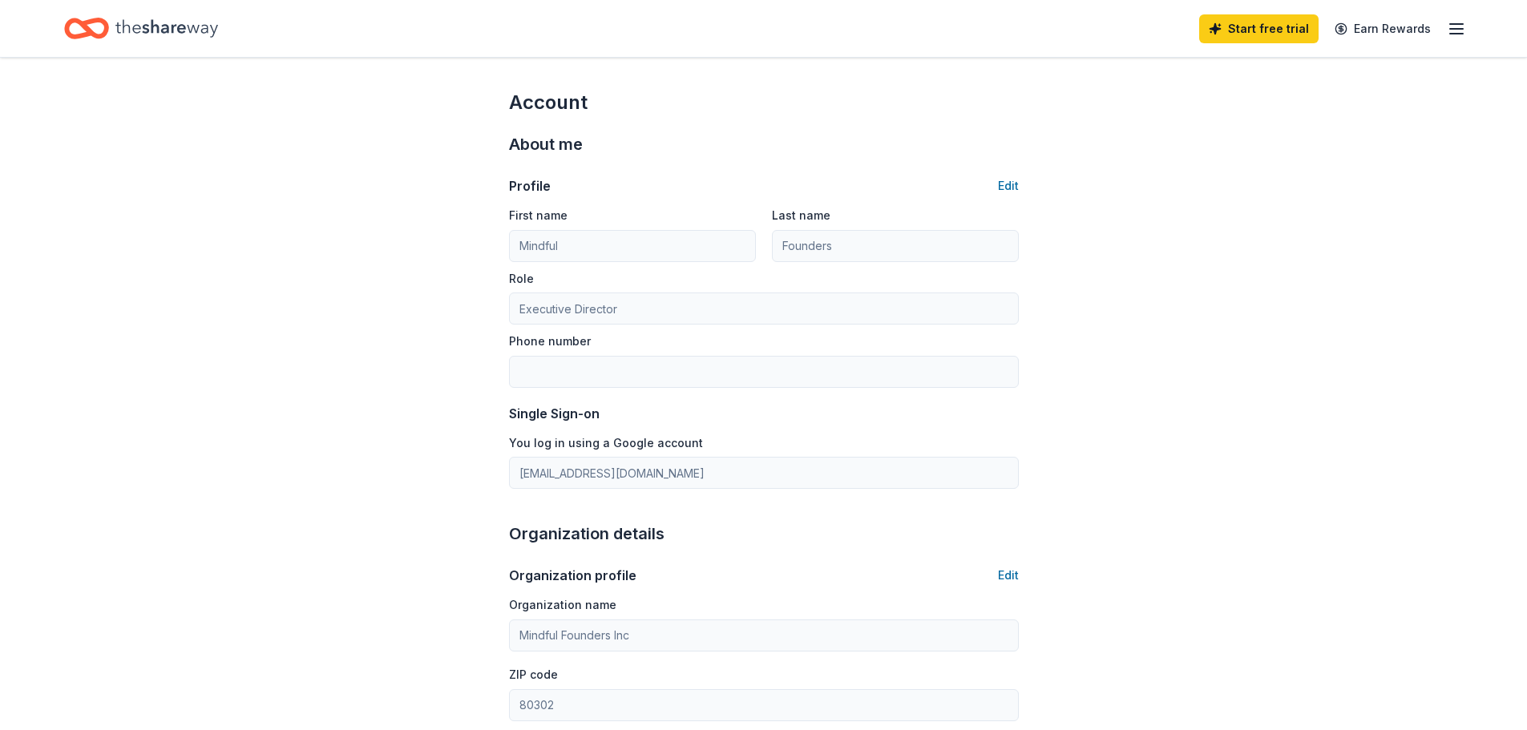
click at [1458, 31] on icon "button" at bounding box center [1456, 28] width 19 height 19
click at [130, 41] on icon "Home" at bounding box center [166, 28] width 103 height 33
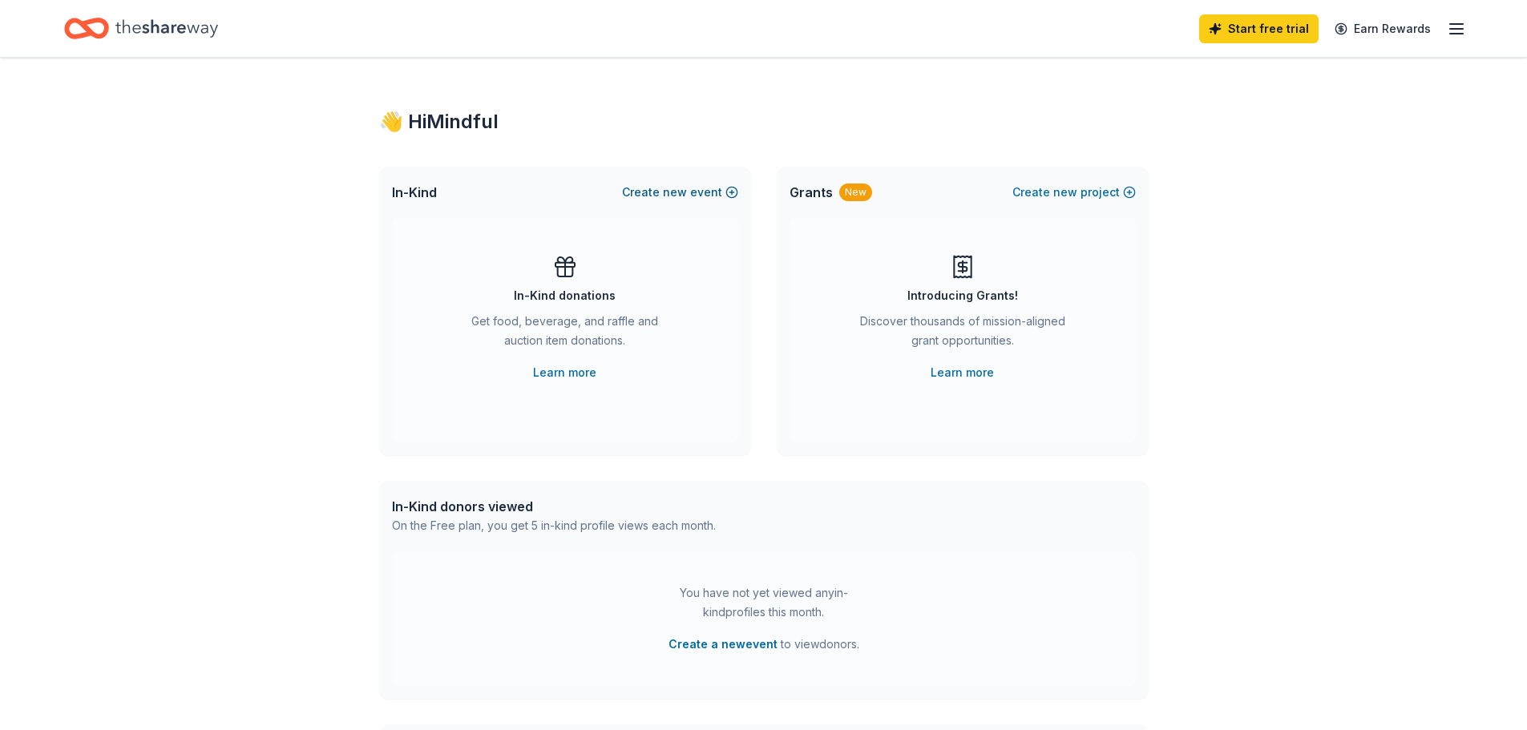
click at [714, 194] on button "Create new event" at bounding box center [680, 192] width 116 height 19
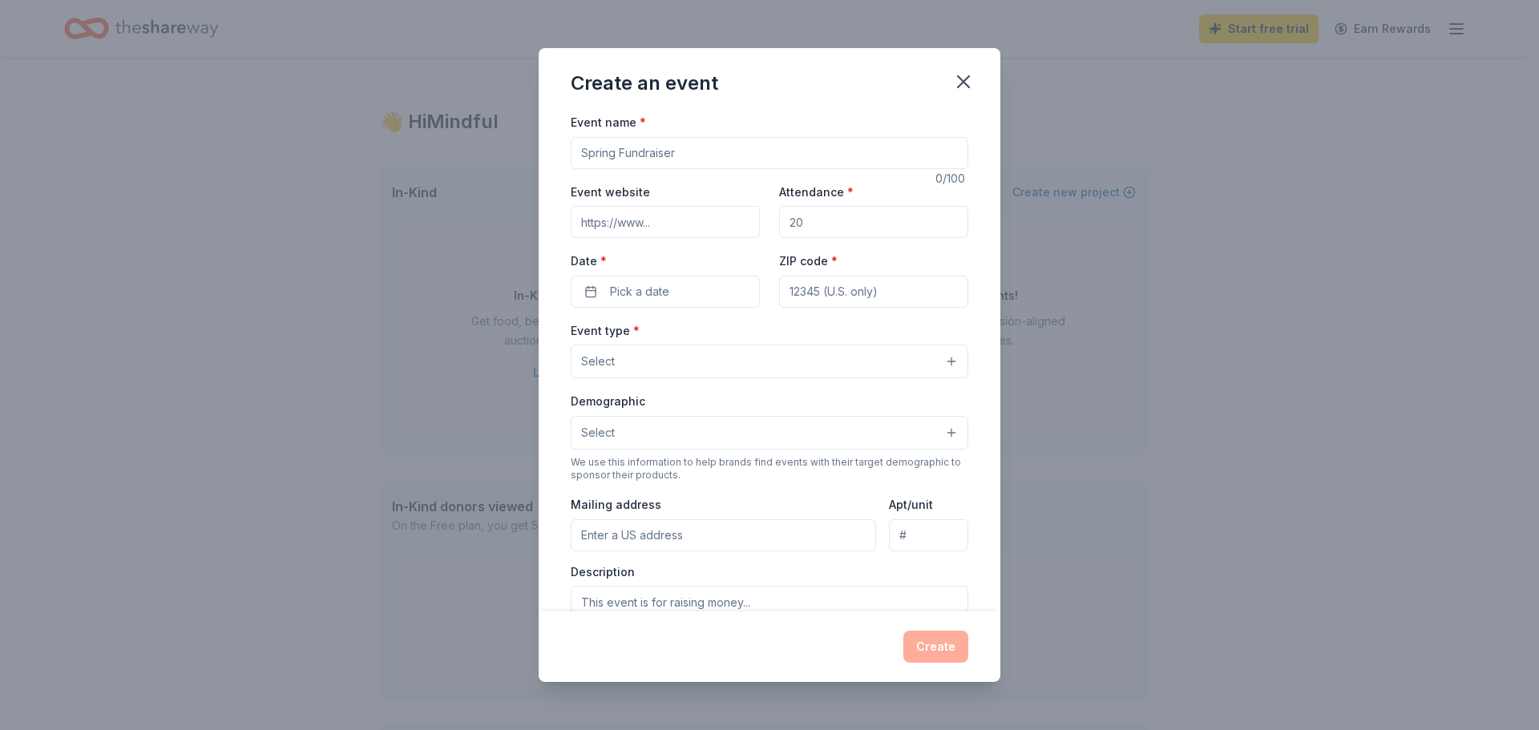
click at [738, 152] on input "Event name *" at bounding box center [770, 153] width 398 height 32
type input "Mindful Founders Inc End of Year Campaign"
click at [653, 220] on input "Event website" at bounding box center [665, 222] width 189 height 32
paste input "[URL][DOMAIN_NAME]"
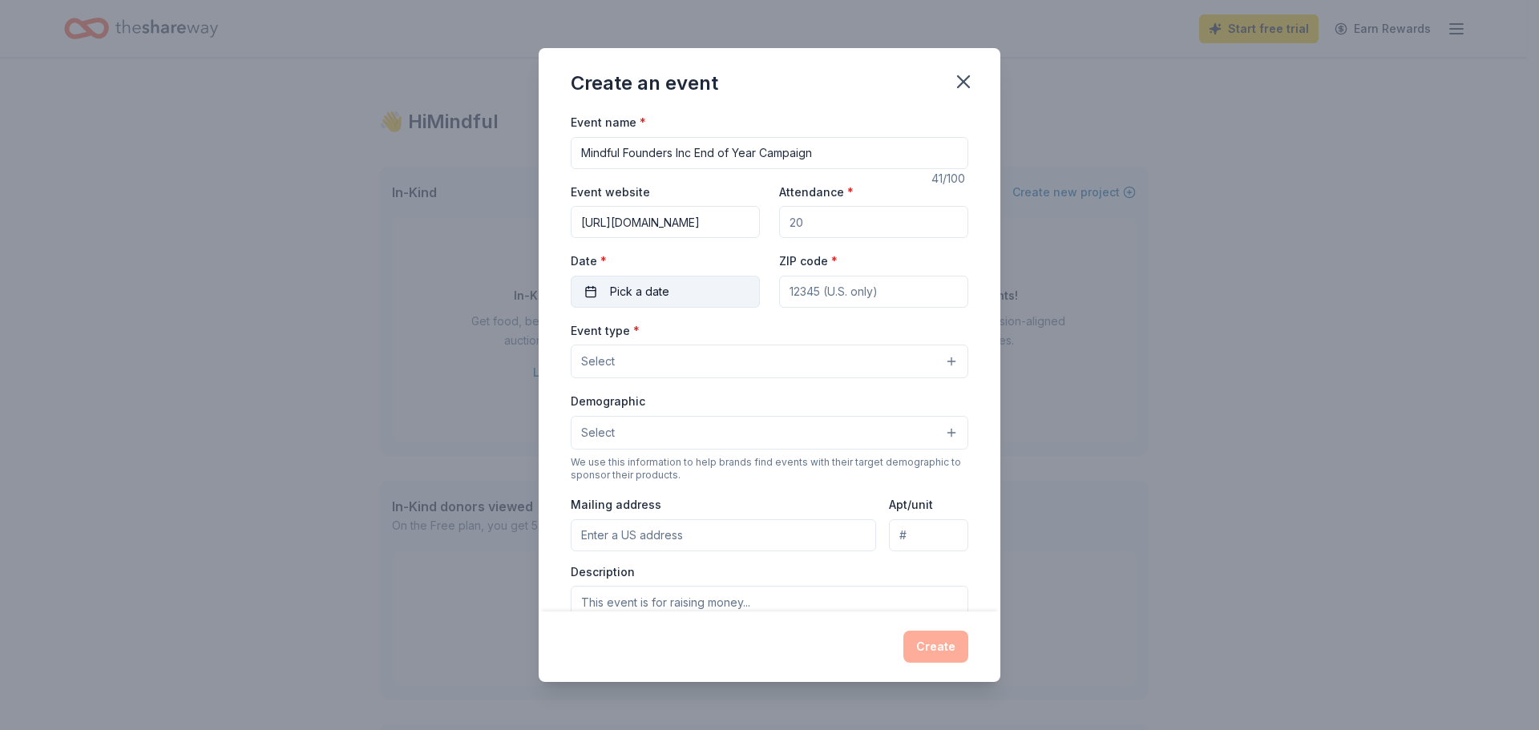
type input "[URL][DOMAIN_NAME]"
click at [720, 294] on button "Pick a date" at bounding box center [665, 292] width 189 height 32
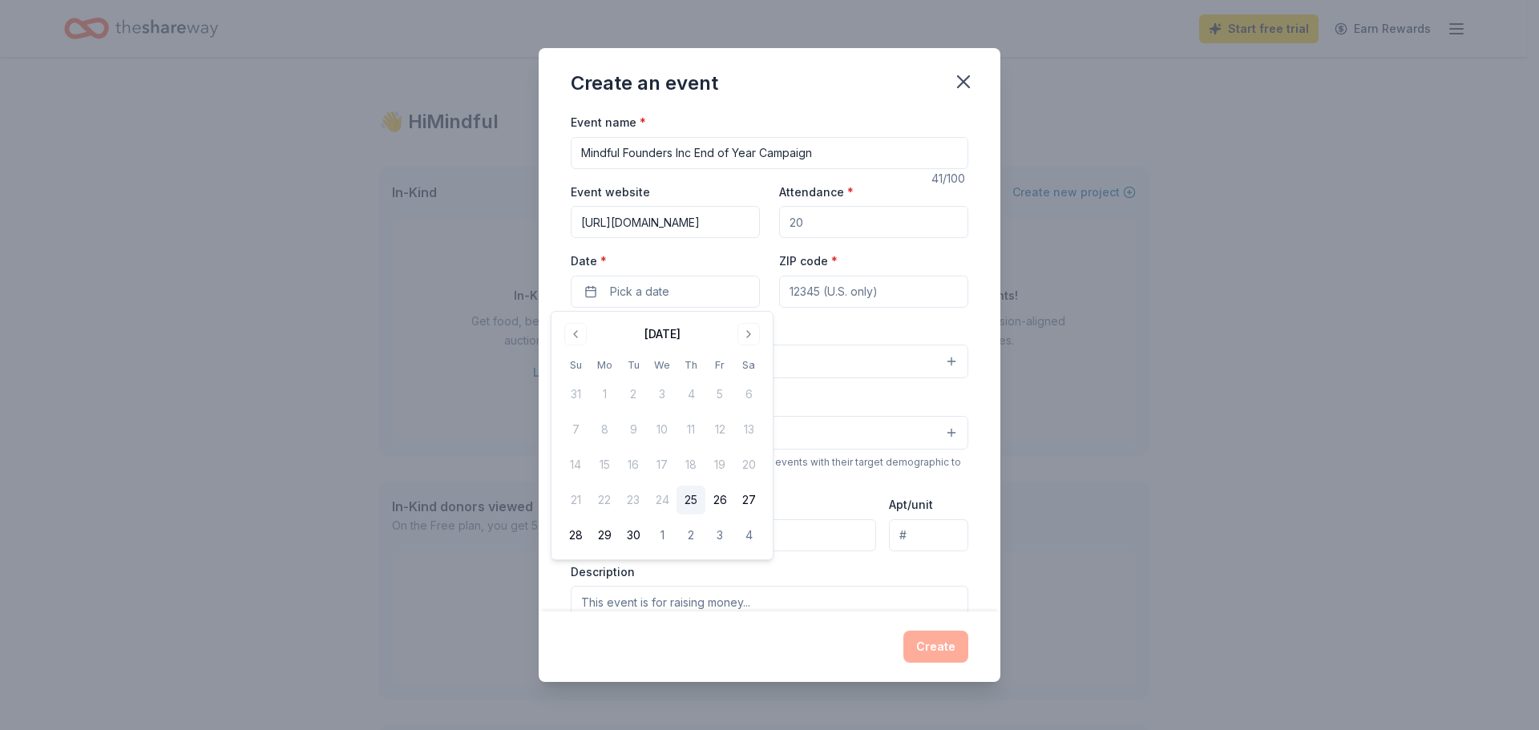
click at [684, 503] on button "25" at bounding box center [691, 500] width 29 height 29
click at [721, 271] on div "Date * 09/25/2025" at bounding box center [665, 279] width 189 height 57
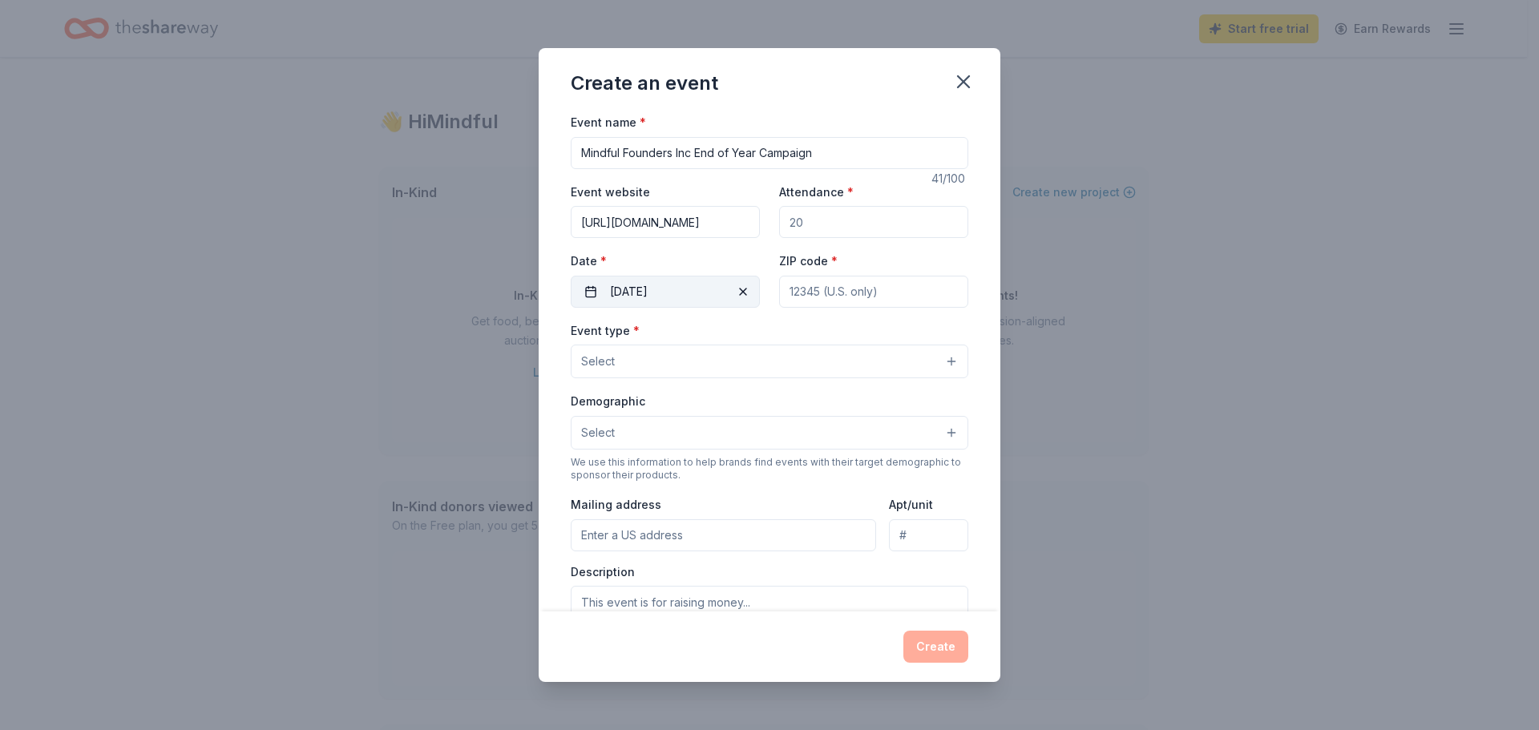
click at [708, 289] on button "09/25/2025" at bounding box center [665, 292] width 189 height 32
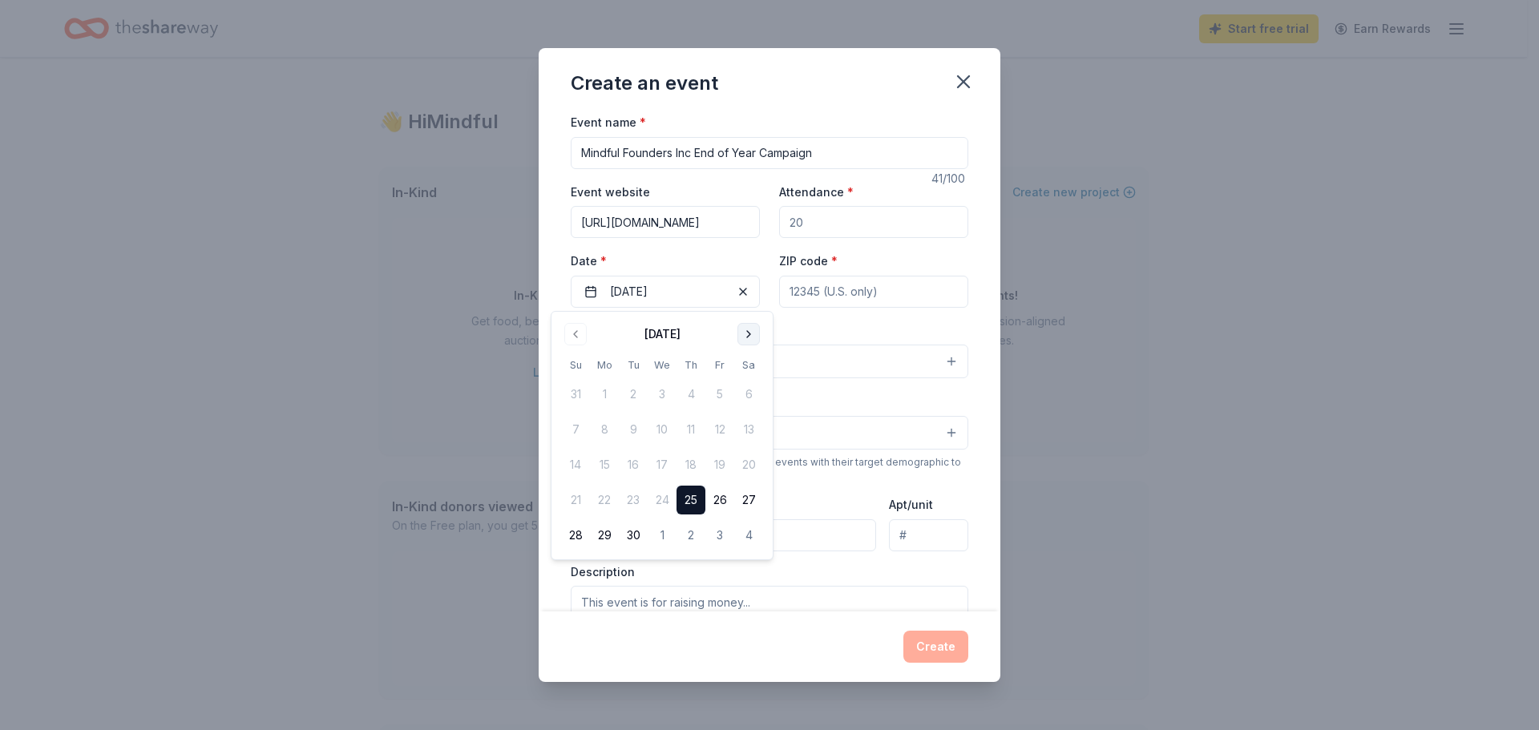
click at [743, 337] on button "Go to next month" at bounding box center [749, 334] width 22 height 22
click at [743, 336] on button "Go to next month" at bounding box center [749, 334] width 22 height 22
click at [660, 536] on button "31" at bounding box center [662, 535] width 29 height 29
click at [859, 285] on input "ZIP code *" at bounding box center [873, 292] width 189 height 32
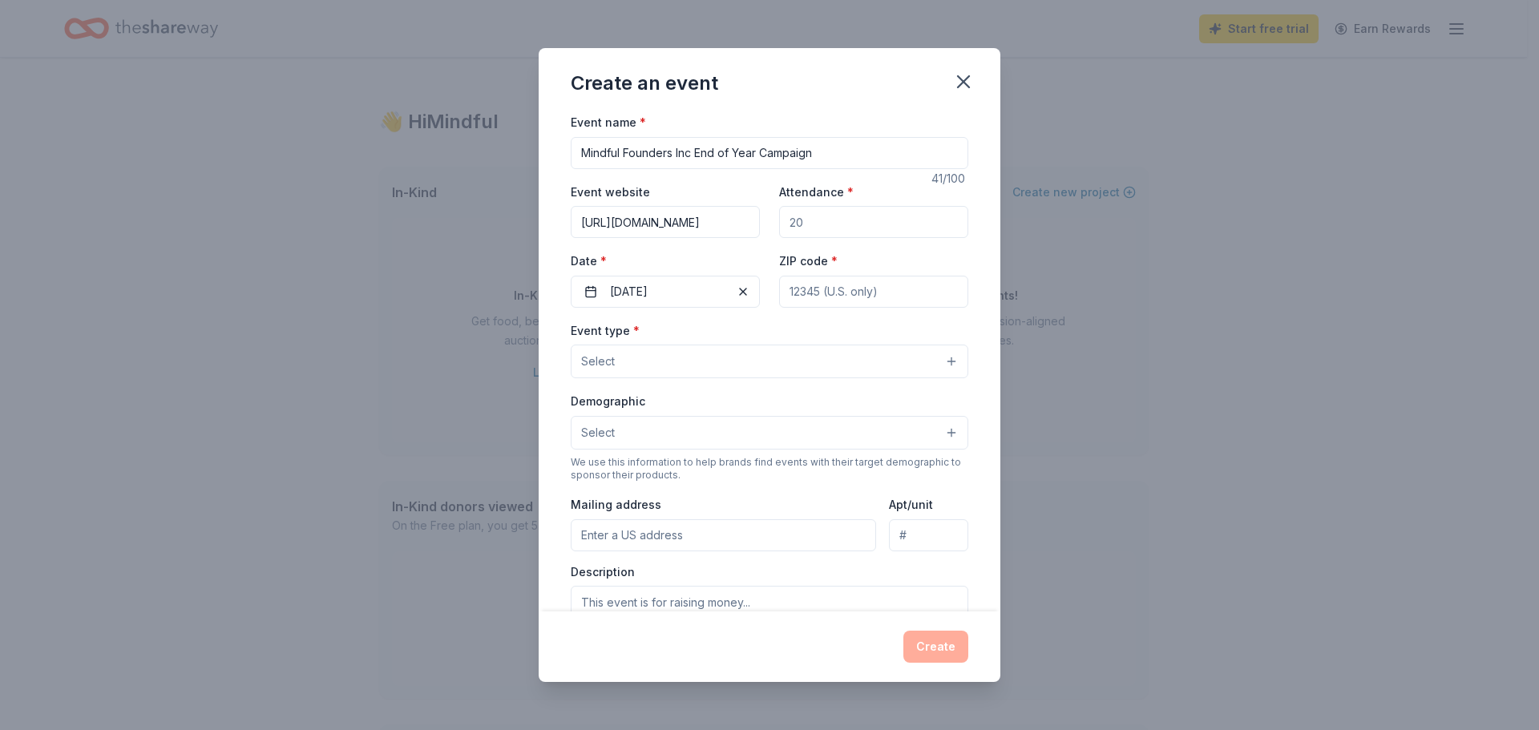
paste input "80203"
type input "80203"
click at [746, 363] on button "Select" at bounding box center [770, 362] width 398 height 34
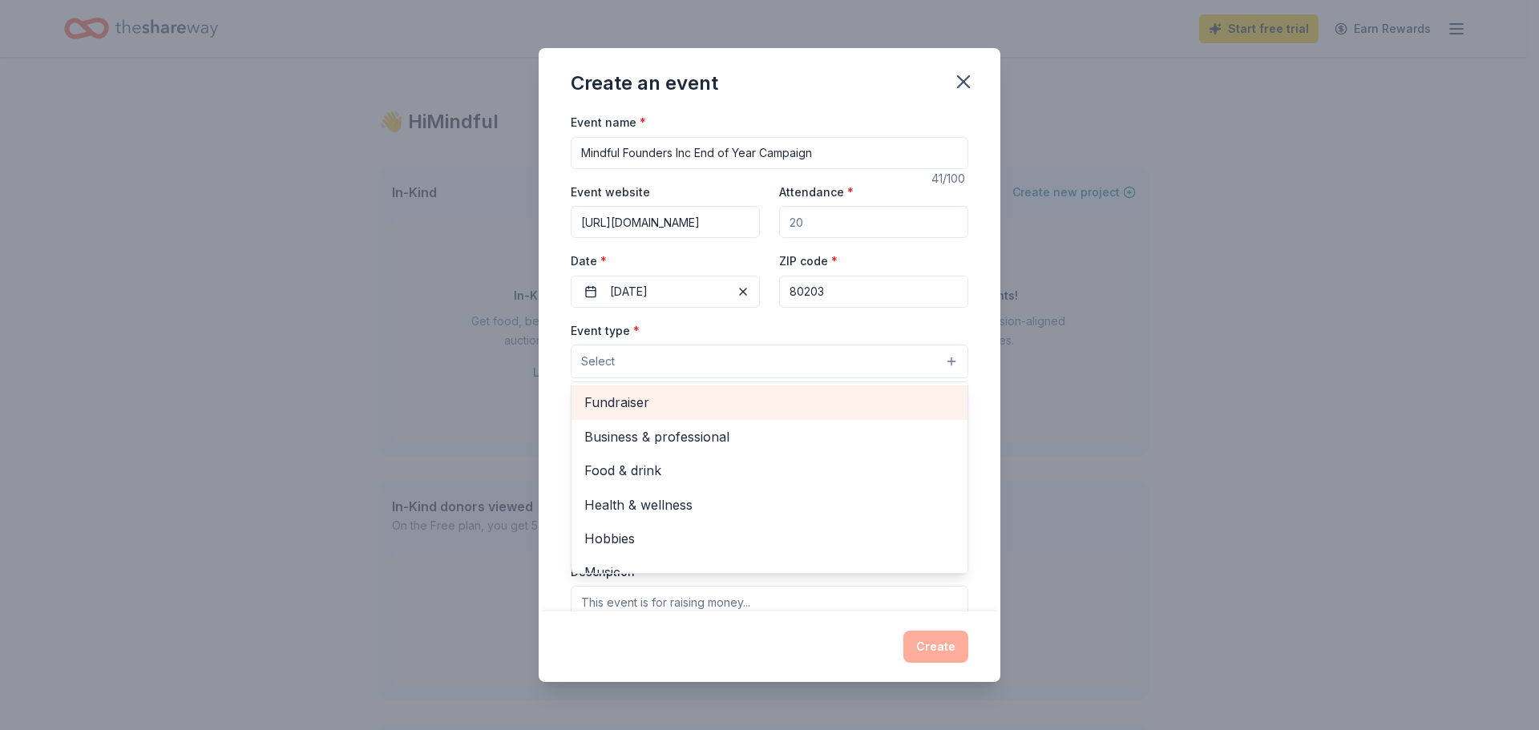
click at [750, 407] on span "Fundraiser" at bounding box center [769, 402] width 370 height 21
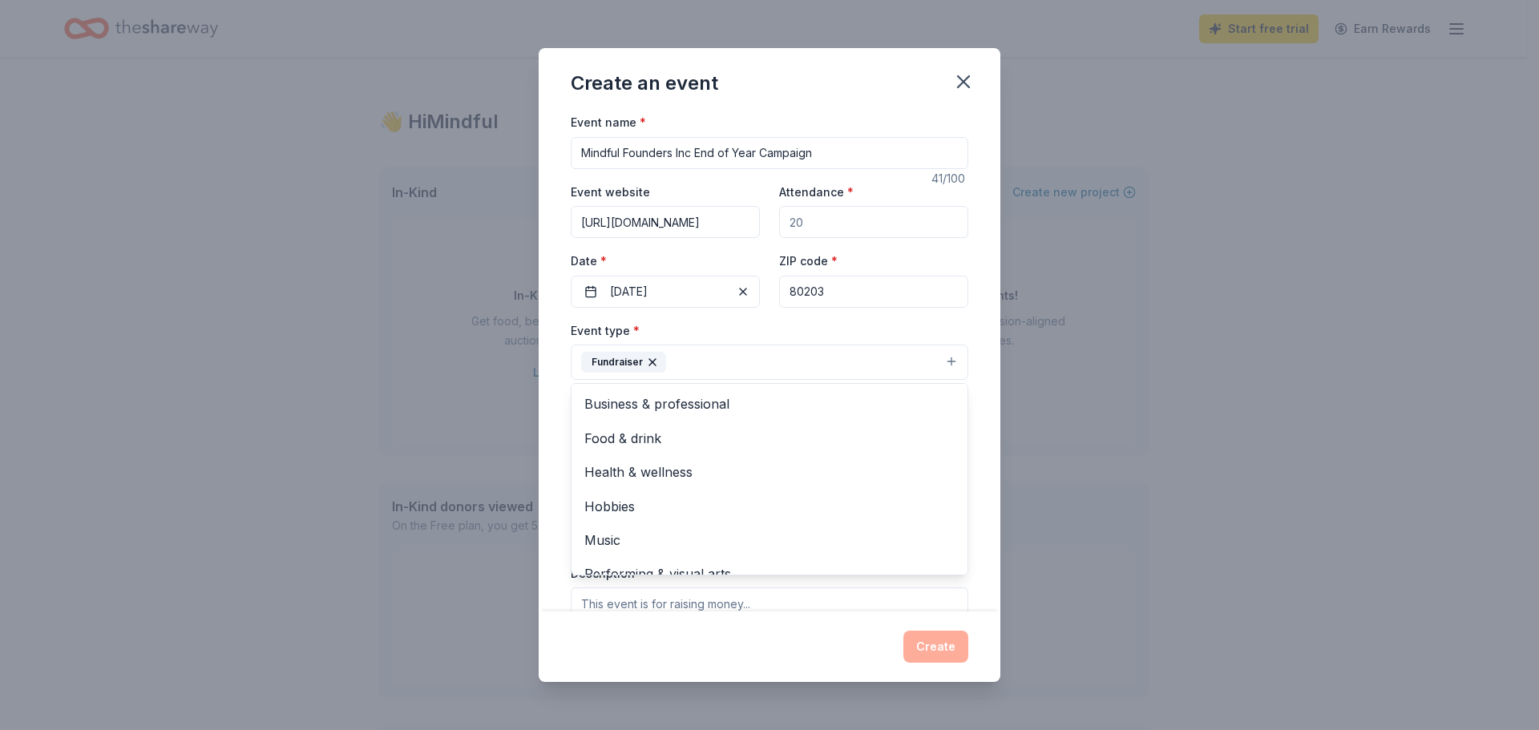
click at [966, 333] on div "Event name * Mindful Founders Inc End of Year Campaign 41 /100 Event website ht…" at bounding box center [770, 362] width 462 height 500
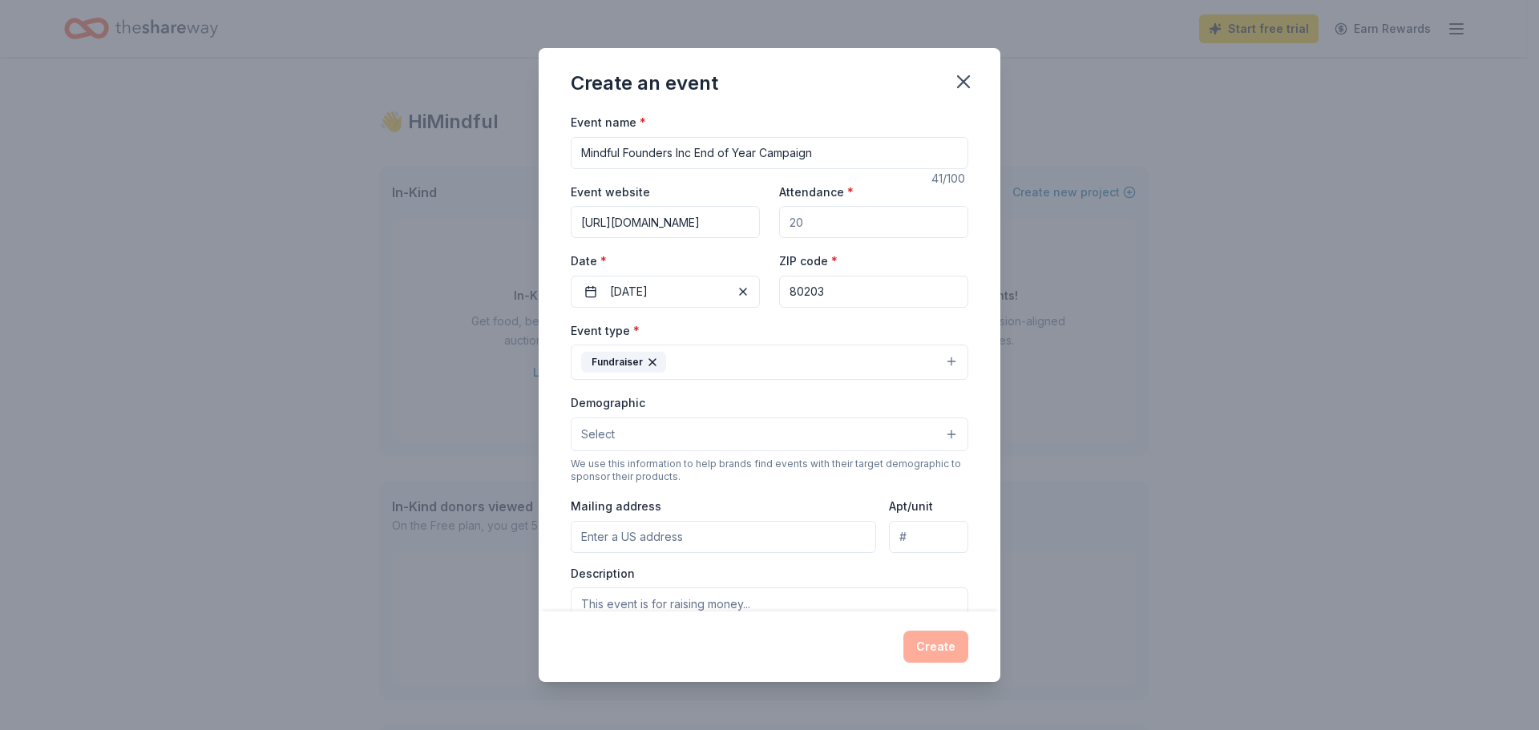
click at [824, 360] on button "Fundraiser" at bounding box center [770, 362] width 398 height 35
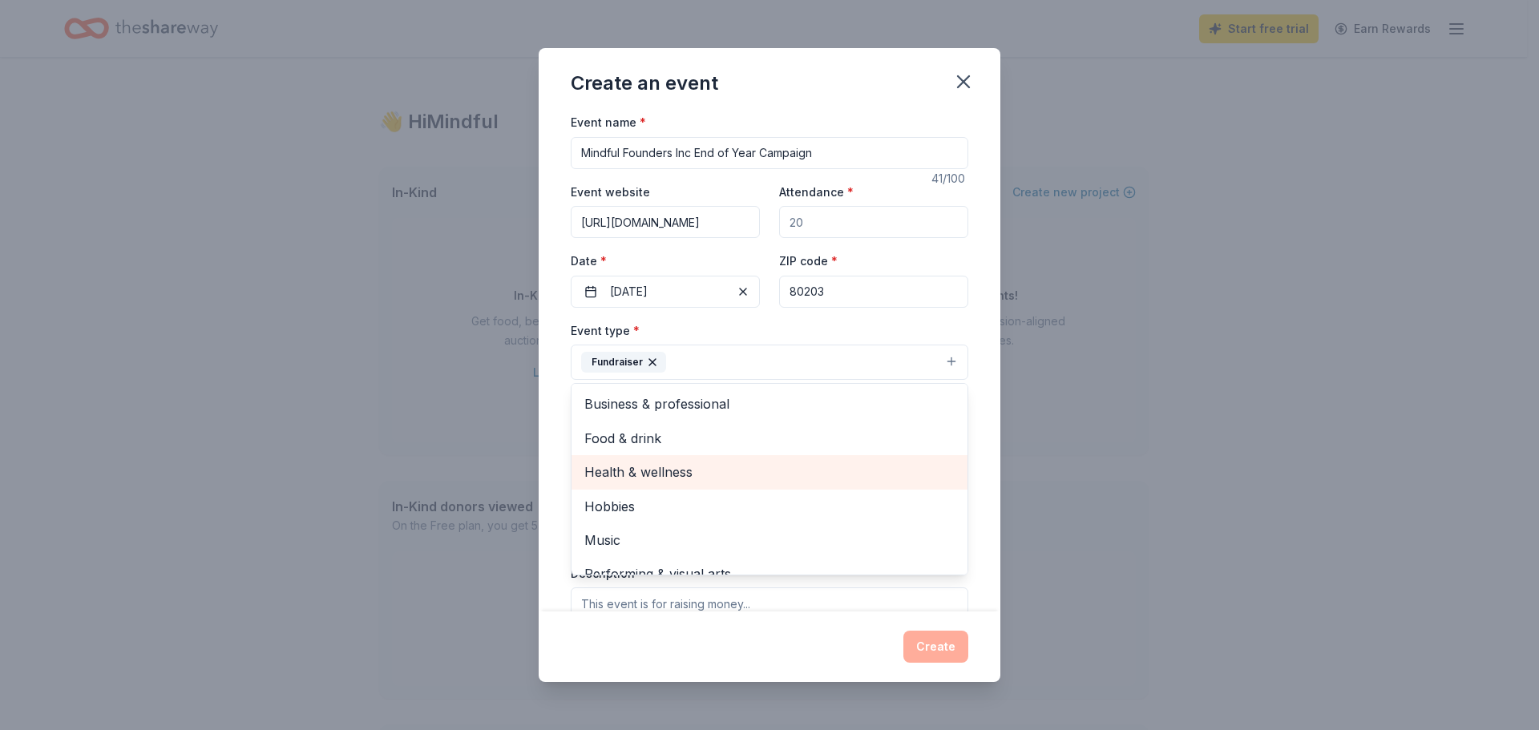
scroll to position [19, 0]
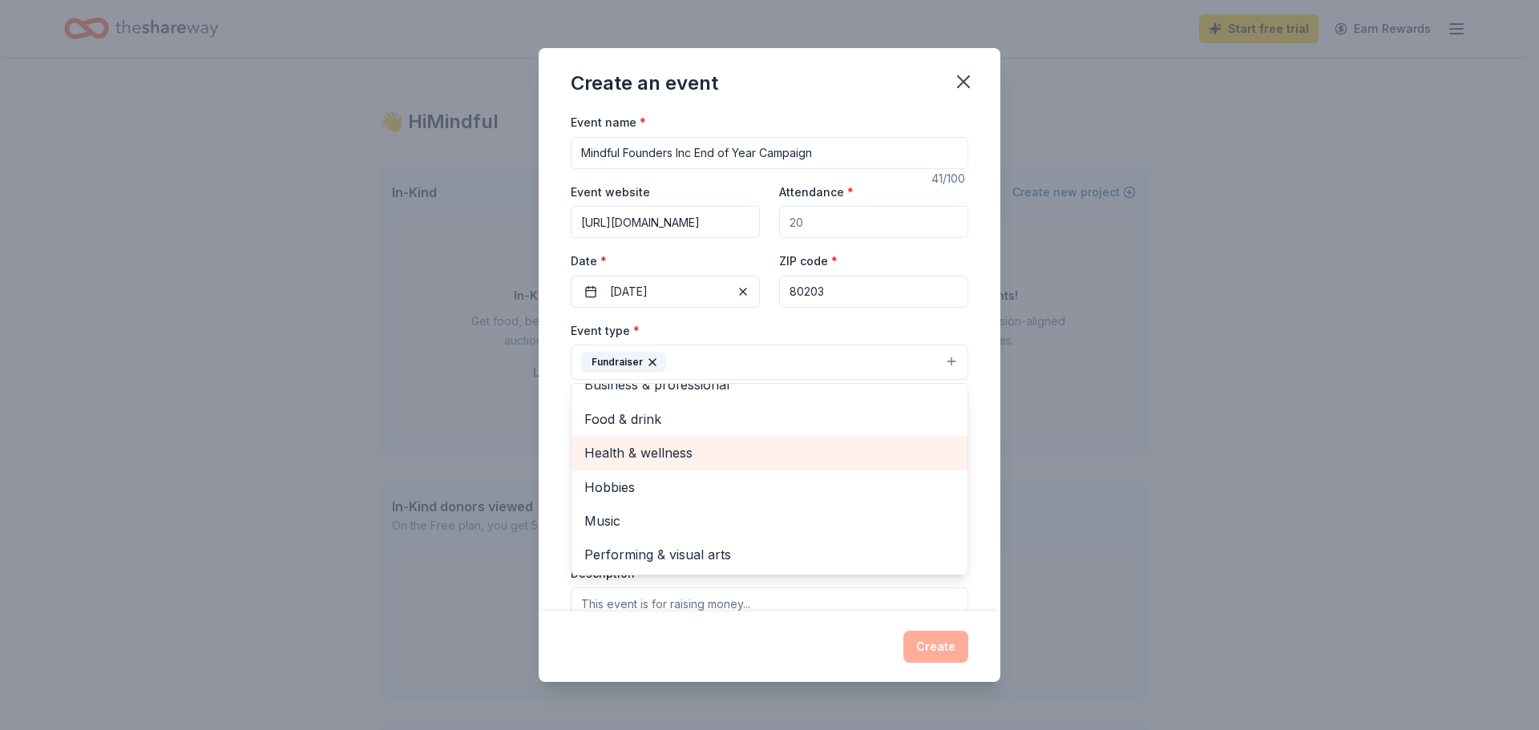
click at [814, 463] on span "Health & wellness" at bounding box center [769, 453] width 370 height 21
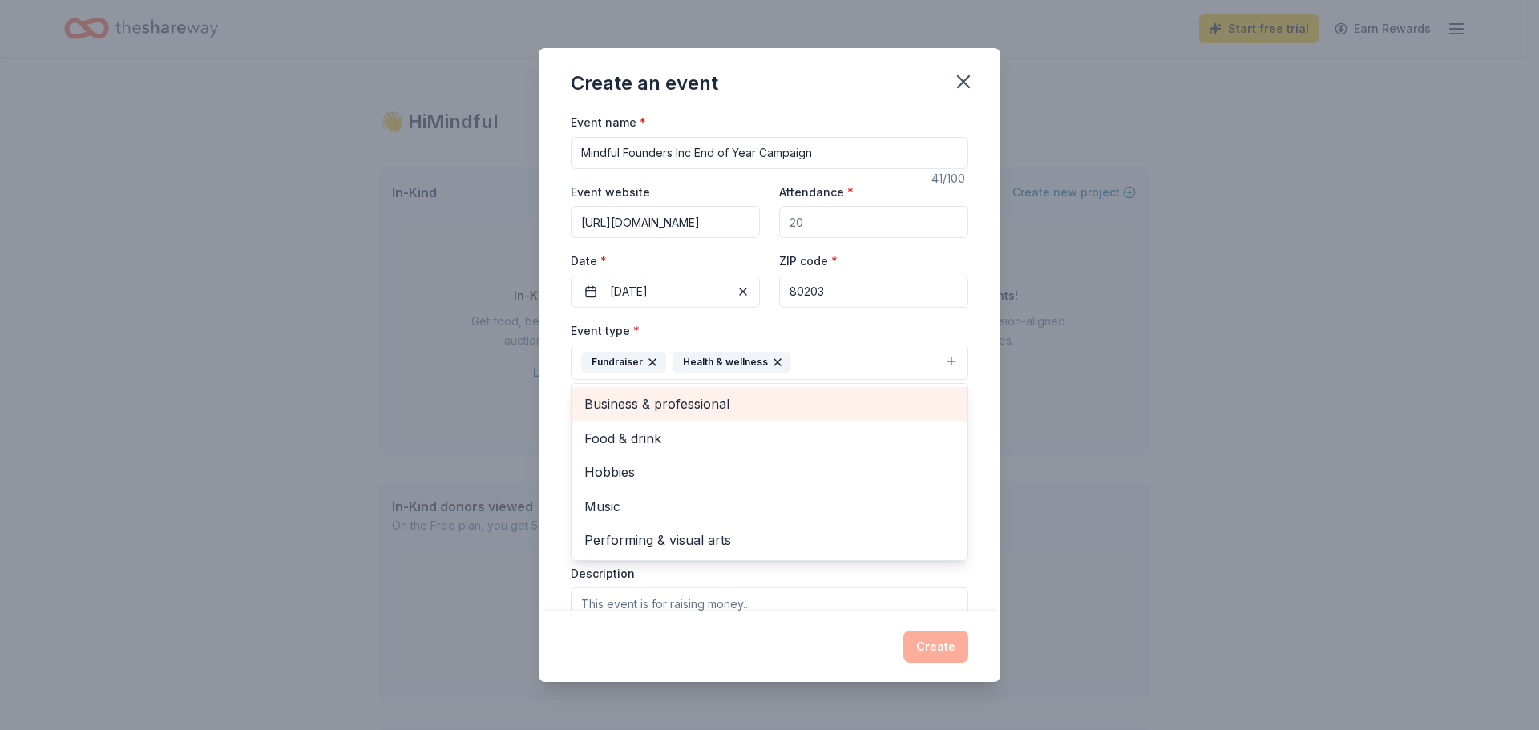
click at [868, 402] on span "Business & professional" at bounding box center [769, 404] width 370 height 21
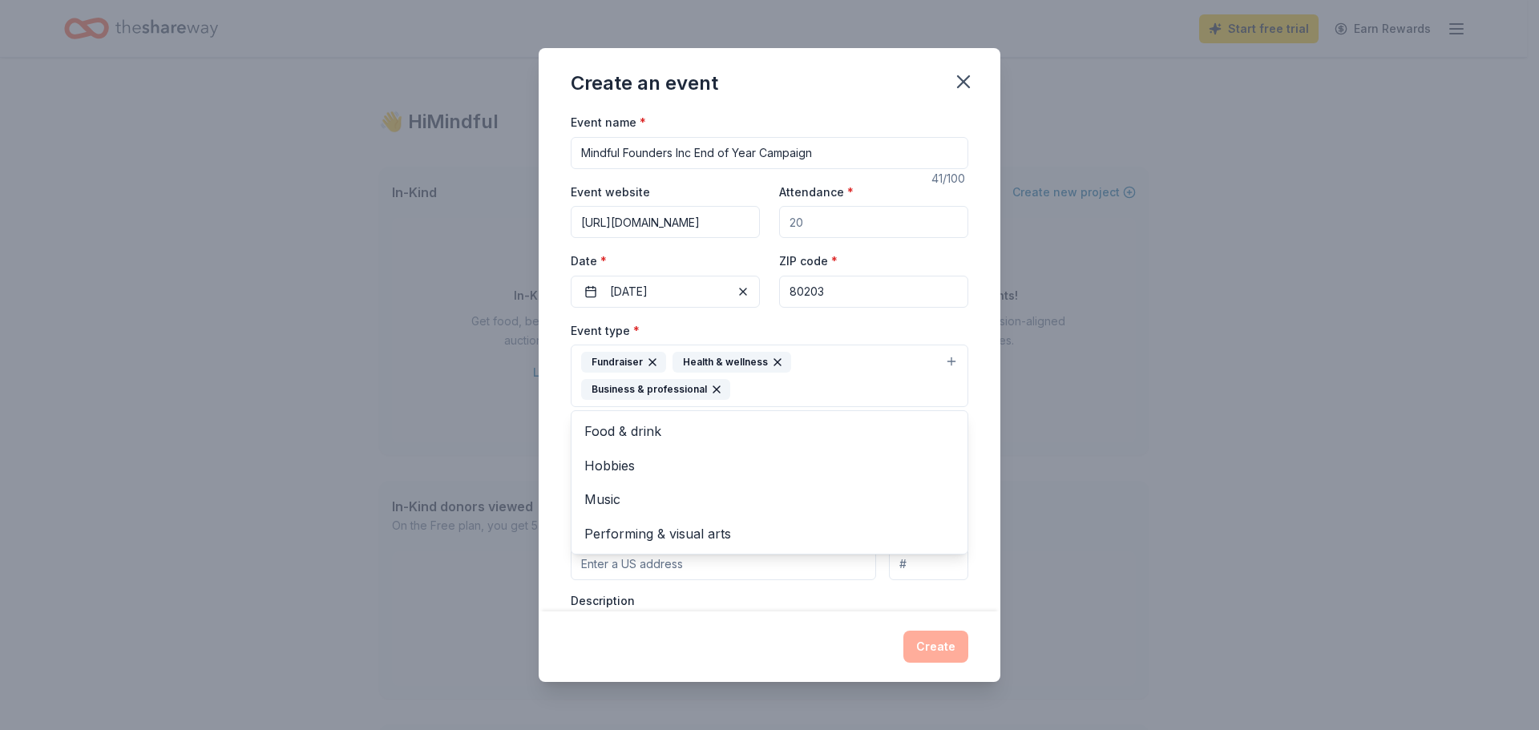
click at [969, 427] on div "Event name * Mindful Founders Inc End of Year Campaign 41 /100 Event website ht…" at bounding box center [770, 362] width 462 height 500
click at [799, 448] on button "Select" at bounding box center [770, 462] width 398 height 34
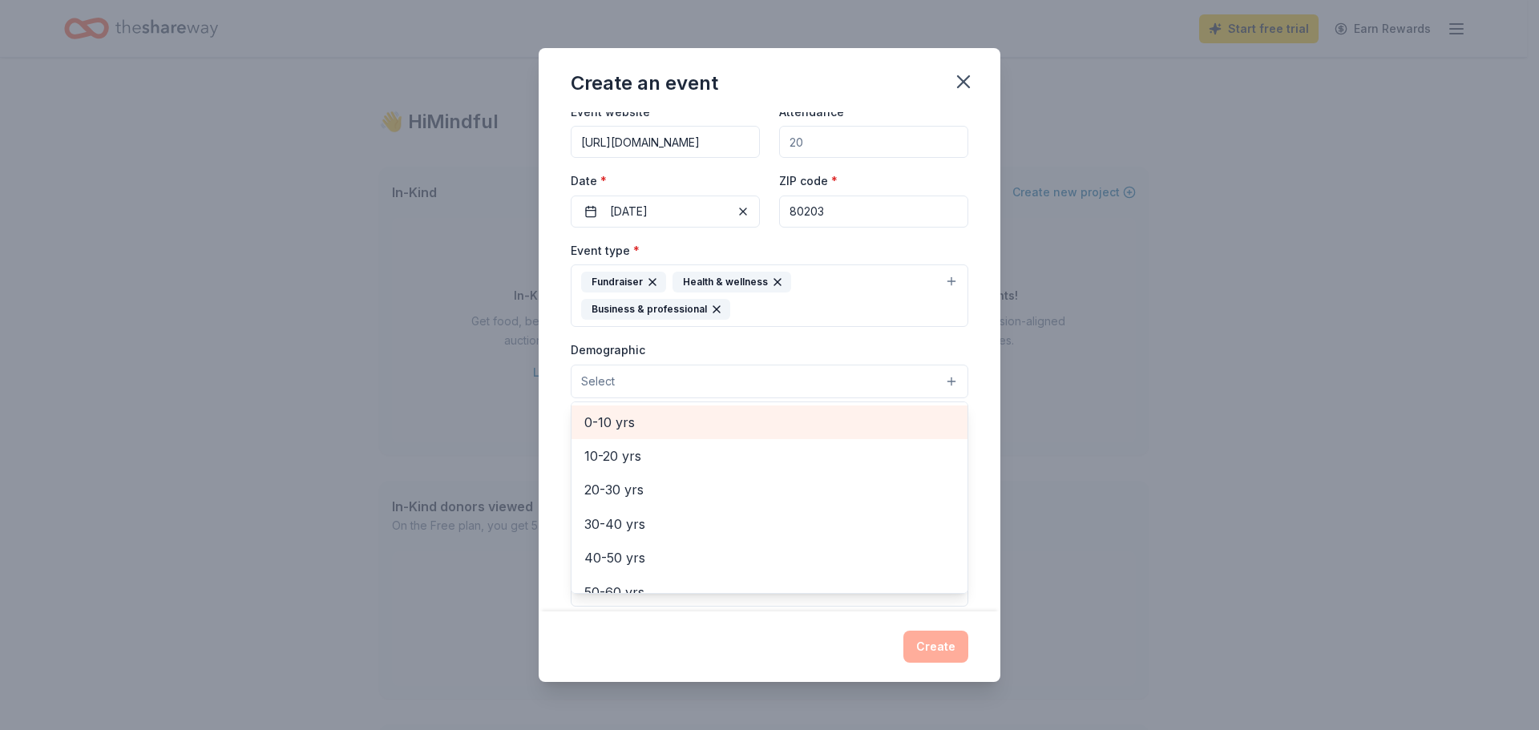
scroll to position [160, 0]
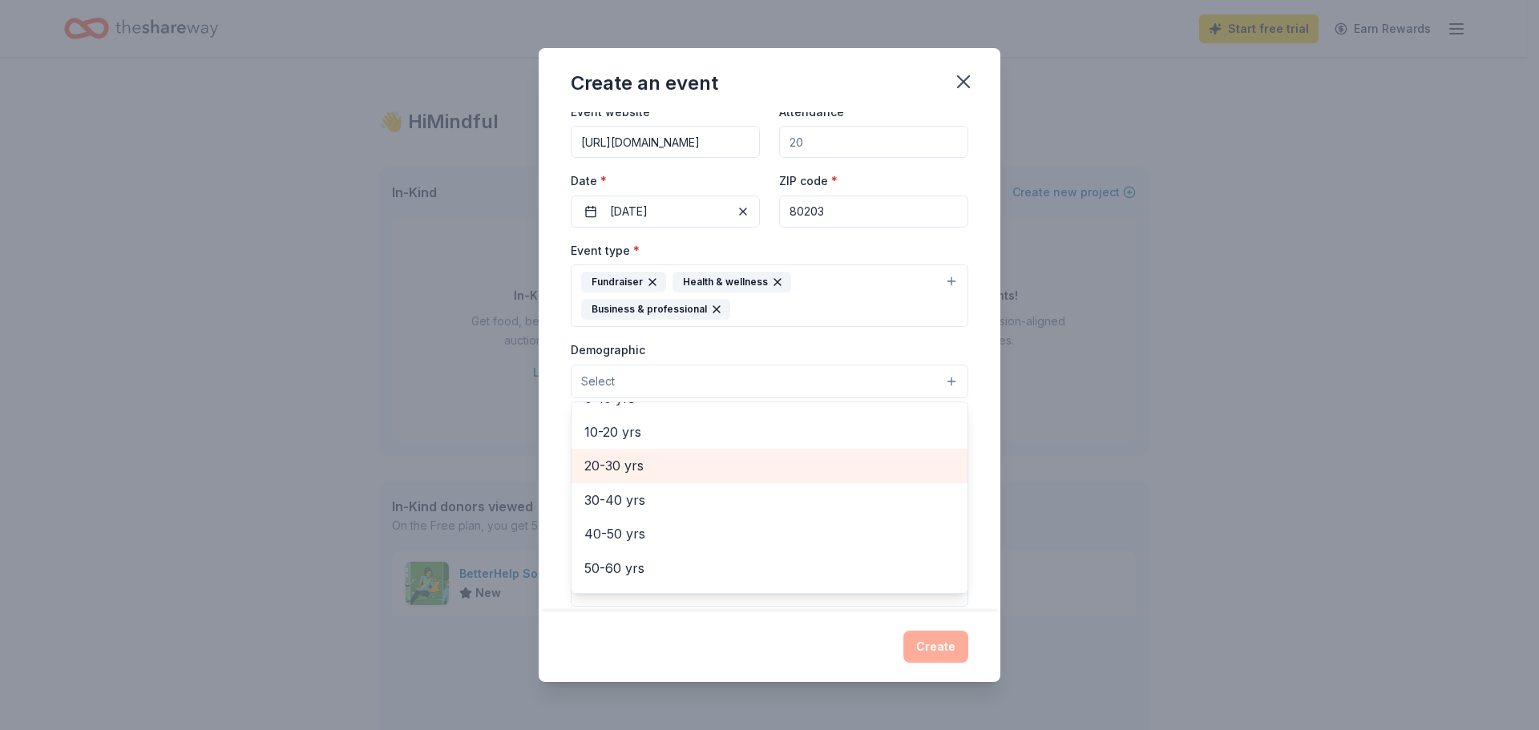
click at [833, 473] on span "20-30 yrs" at bounding box center [769, 465] width 370 height 21
click at [806, 481] on div "30-40 yrs" at bounding box center [770, 468] width 396 height 34
drag, startPoint x: 803, startPoint y: 474, endPoint x: 804, endPoint y: 483, distance: 9.8
click at [803, 473] on span "40-50 yrs" at bounding box center [769, 467] width 370 height 21
click at [803, 476] on span "50-60 yrs" at bounding box center [769, 472] width 370 height 21
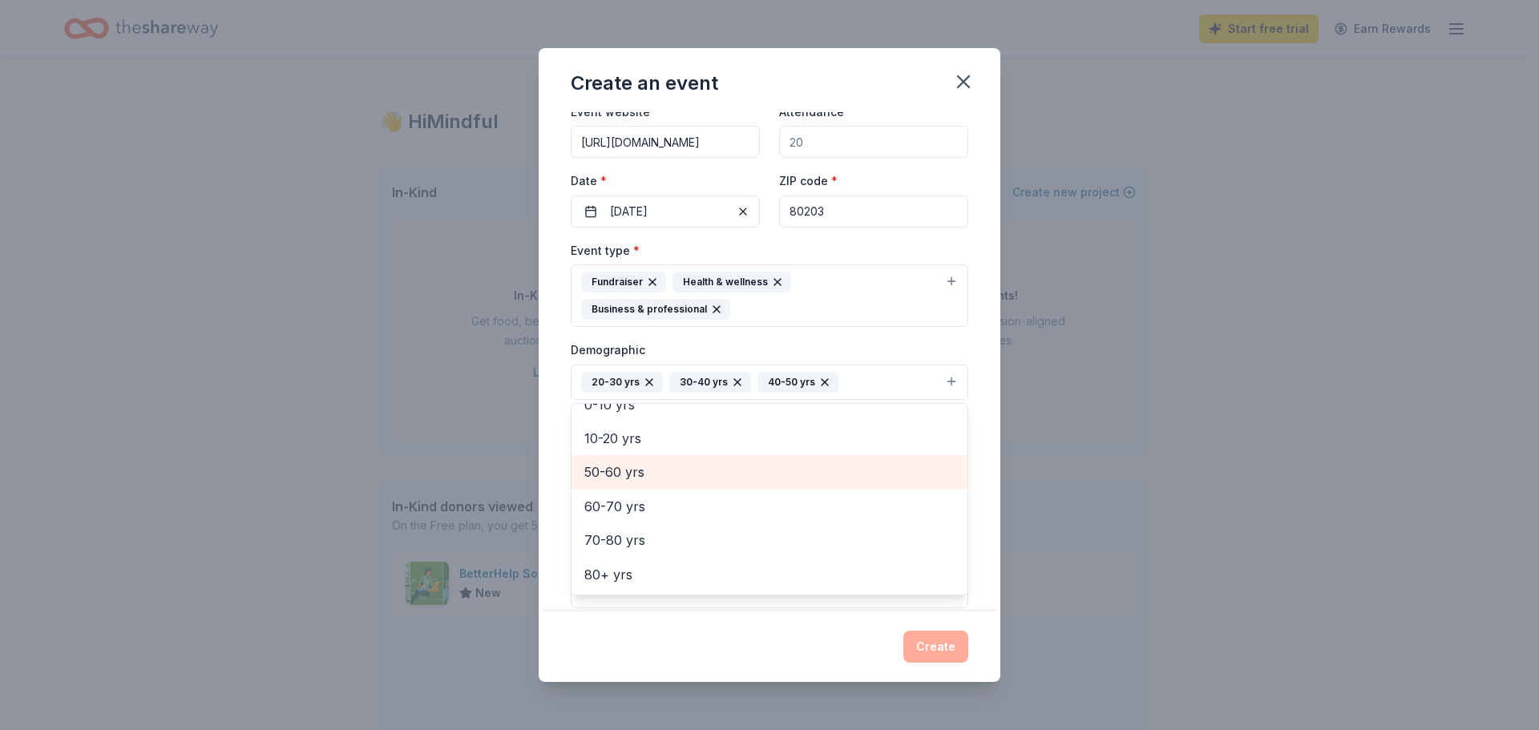
scroll to position [122, 0]
click at [969, 439] on div "Event name * Mindful Founders Inc End of Year Campaign 41 /100 Event website ht…" at bounding box center [770, 362] width 462 height 500
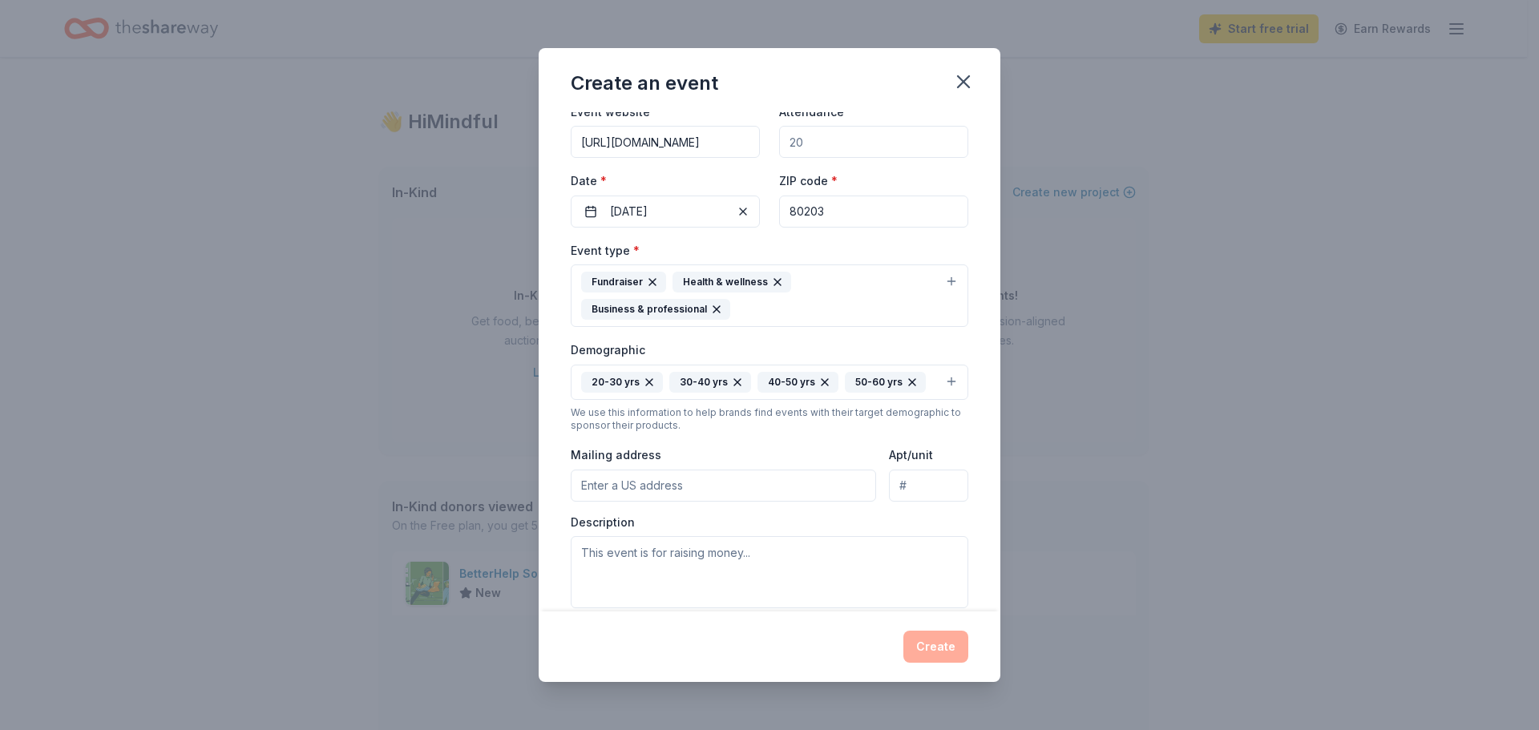
scroll to position [160, 0]
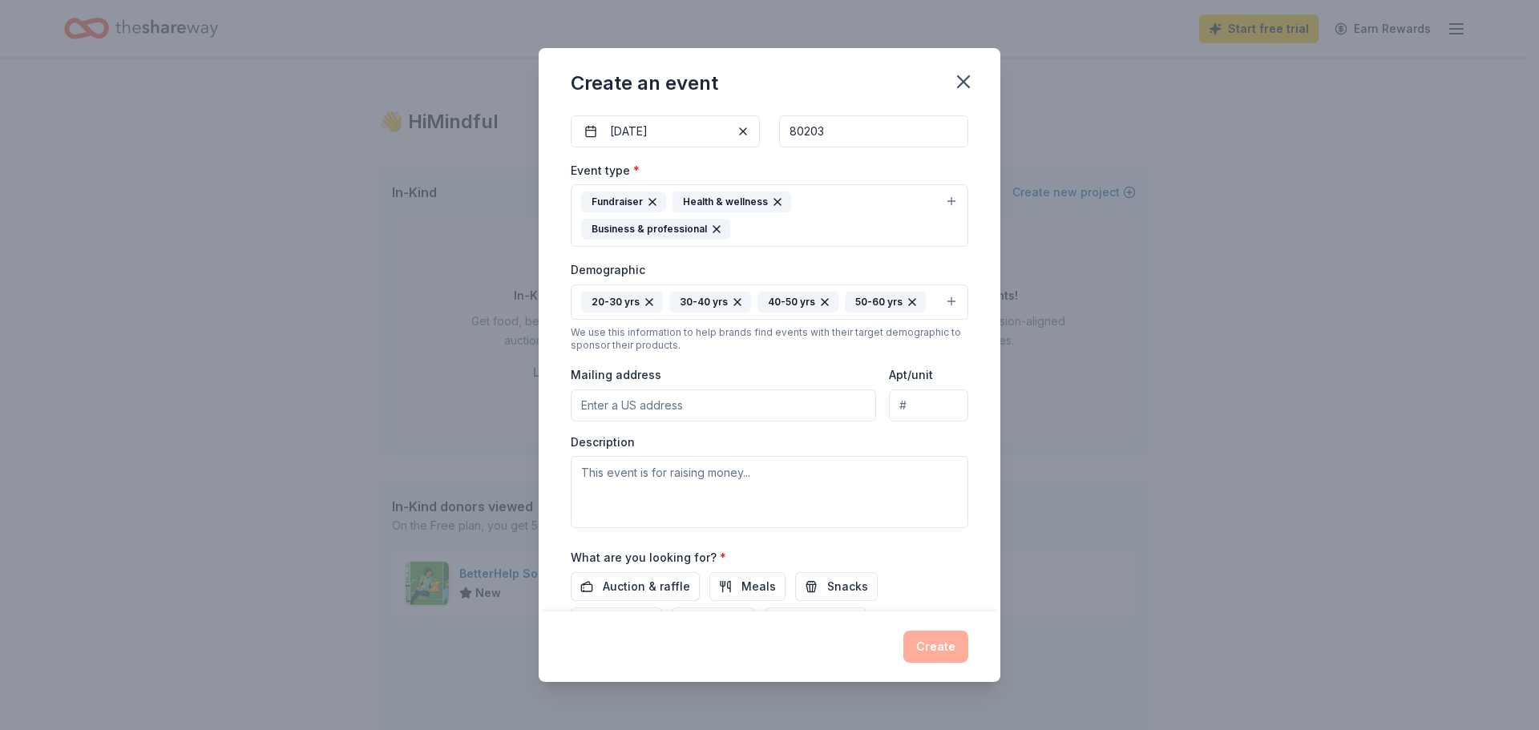
click at [727, 411] on input "Mailing address" at bounding box center [723, 406] width 305 height 32
paste input "1500 N GRANT ST, STE R, DENVER, CO 80203"
type input "1500 North Grant Street, Denver, CO, 80203"
click at [826, 501] on textarea at bounding box center [770, 492] width 398 height 72
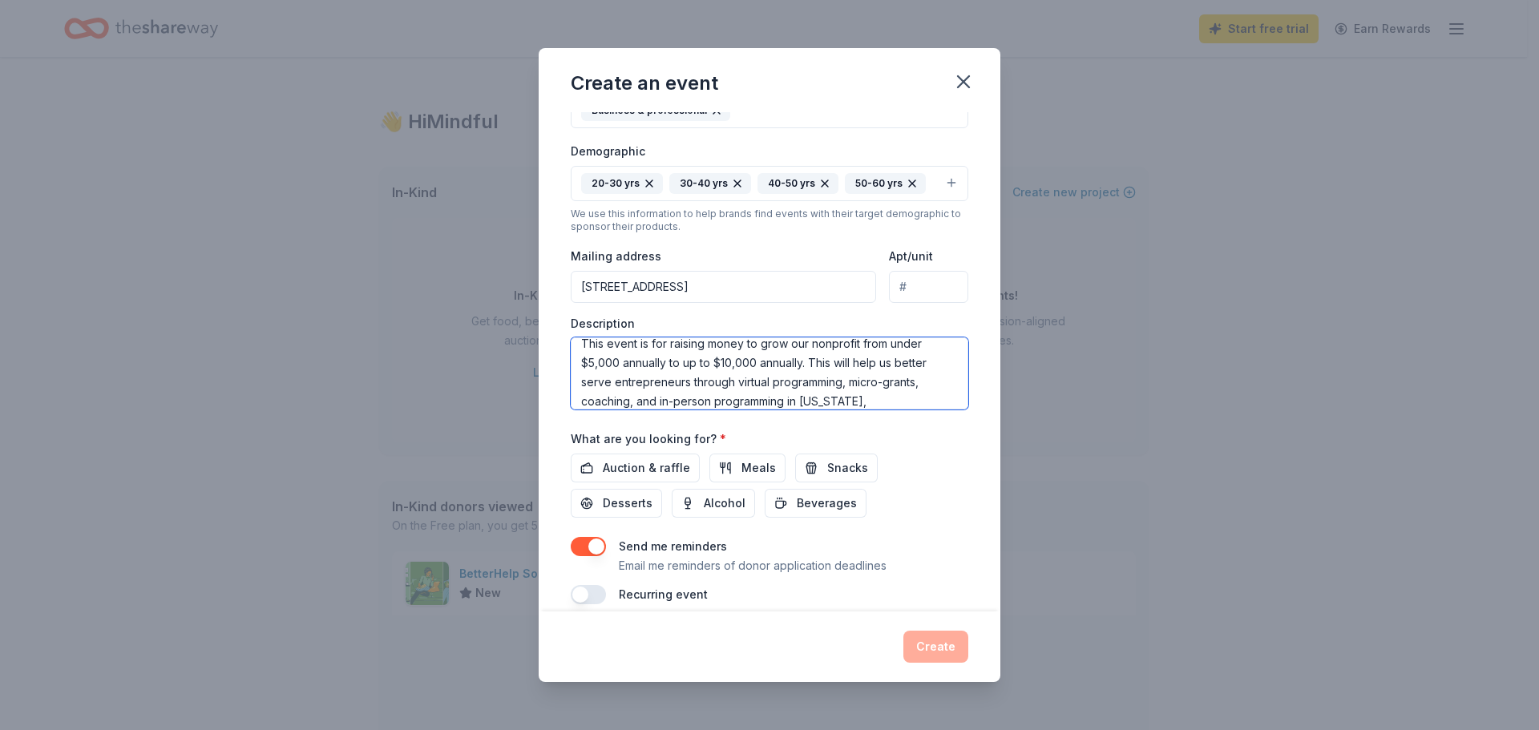
scroll to position [297, 0]
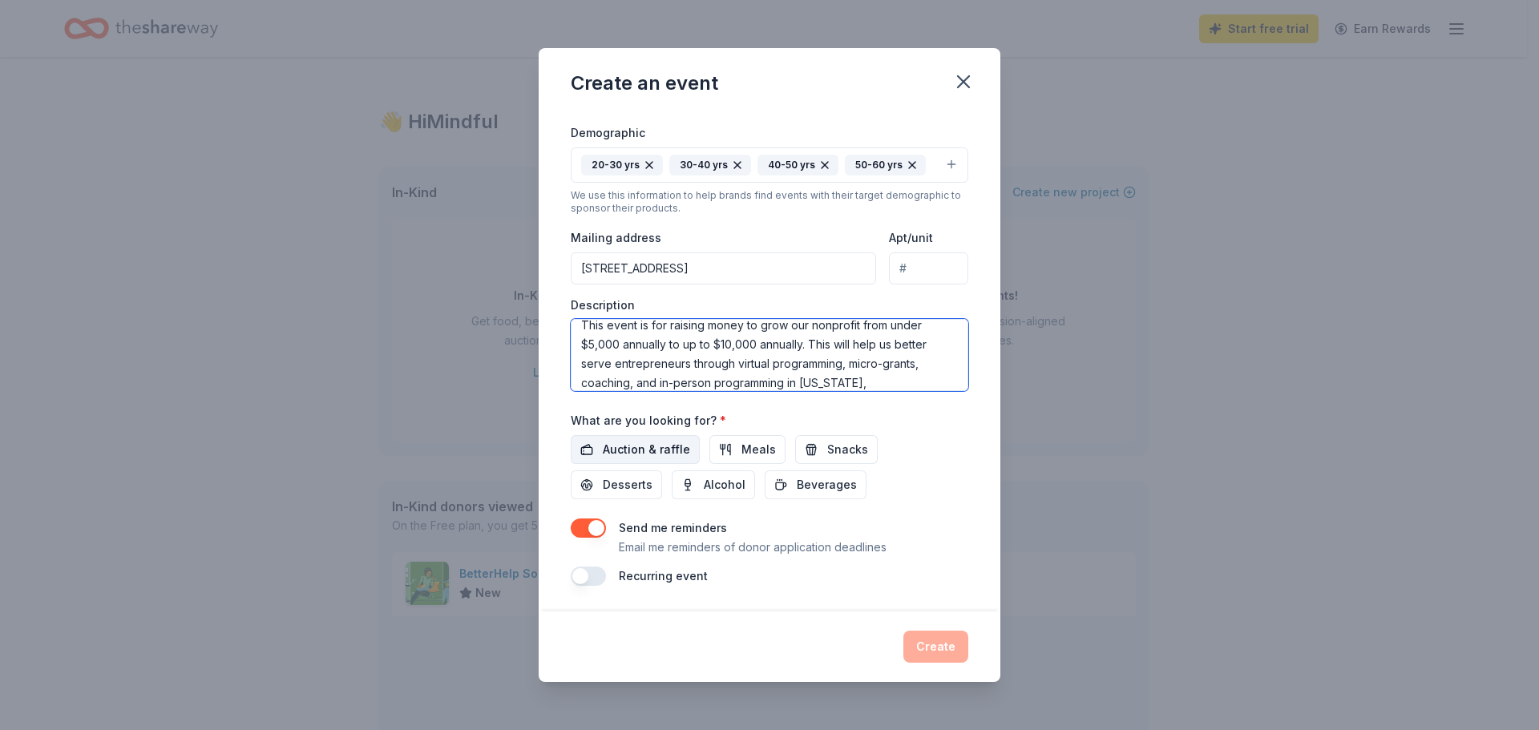
type textarea "This event is for raising money to grow our nonprofit from under $5,000 annuall…"
click at [650, 447] on span "Auction & raffle" at bounding box center [646, 449] width 87 height 19
click at [589, 576] on button "button" at bounding box center [588, 576] width 35 height 19
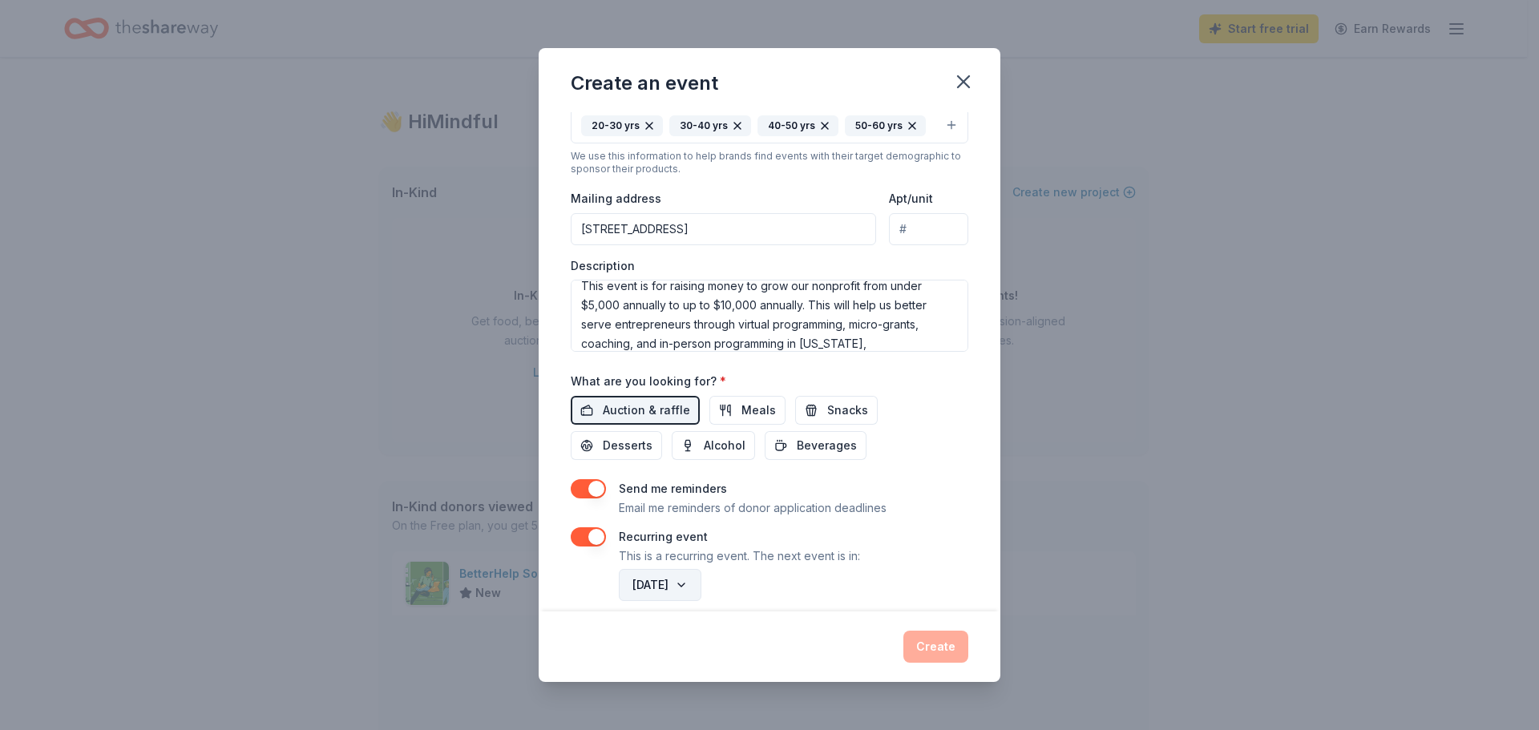
scroll to position [355, 0]
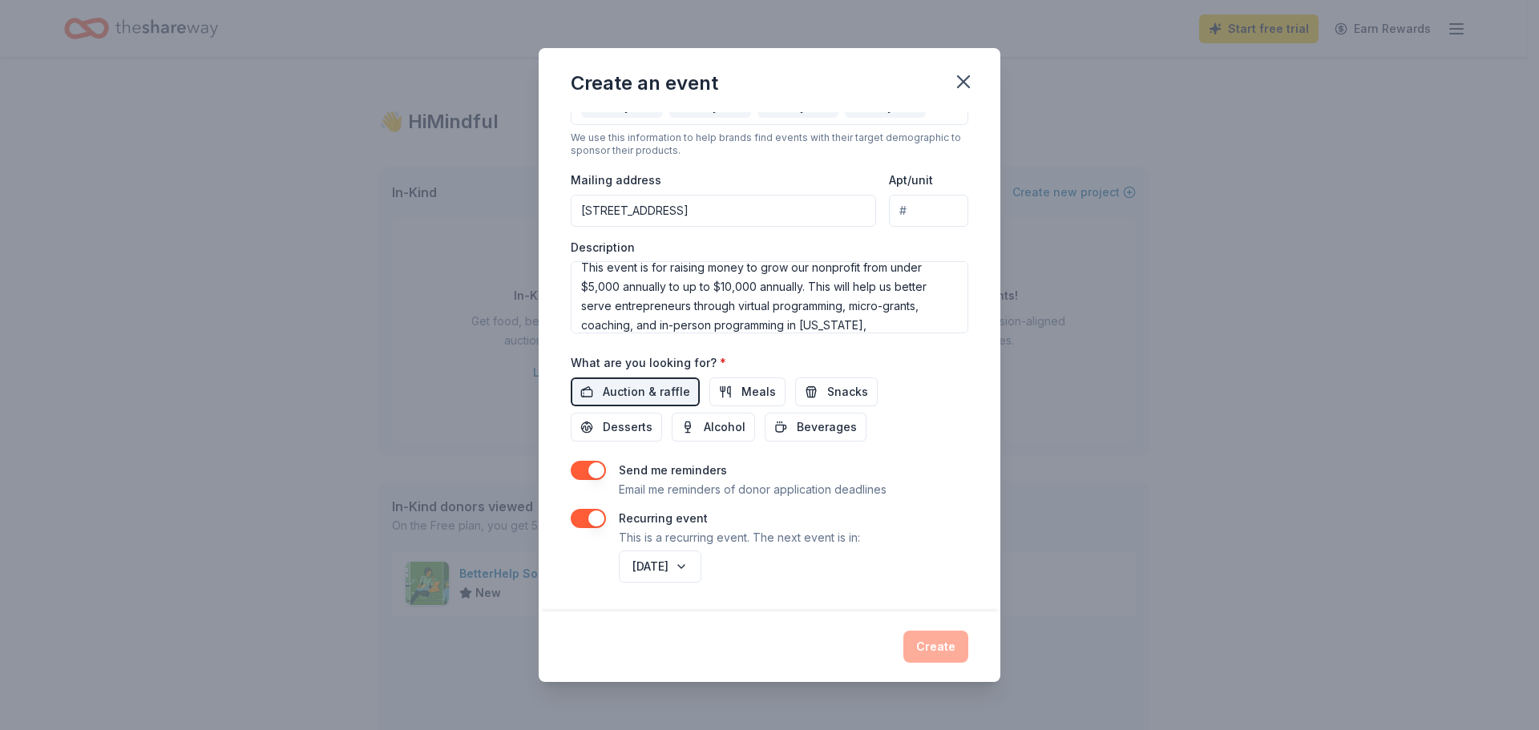
click at [572, 520] on button "button" at bounding box center [588, 518] width 35 height 19
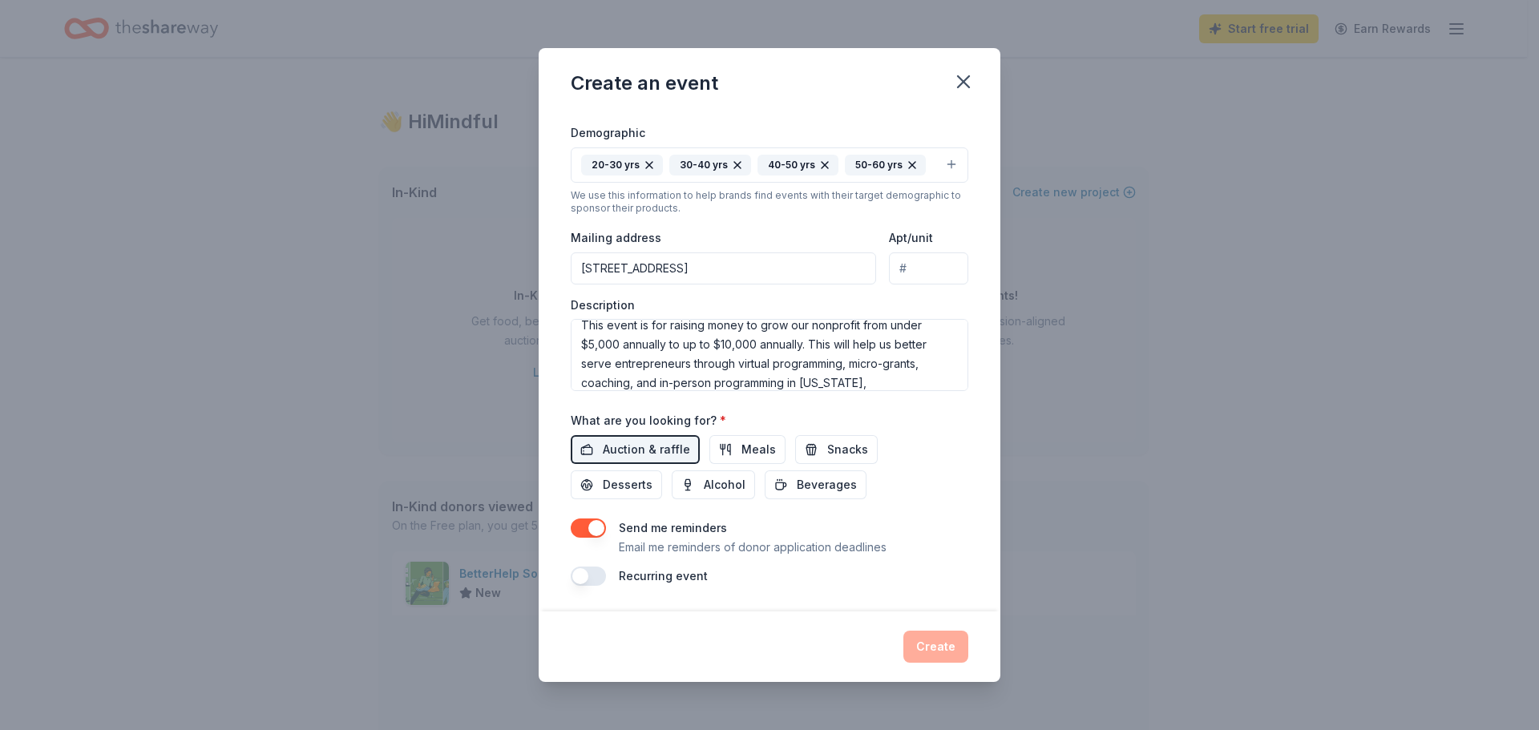
scroll to position [297, 0]
click at [605, 574] on button "button" at bounding box center [588, 576] width 35 height 19
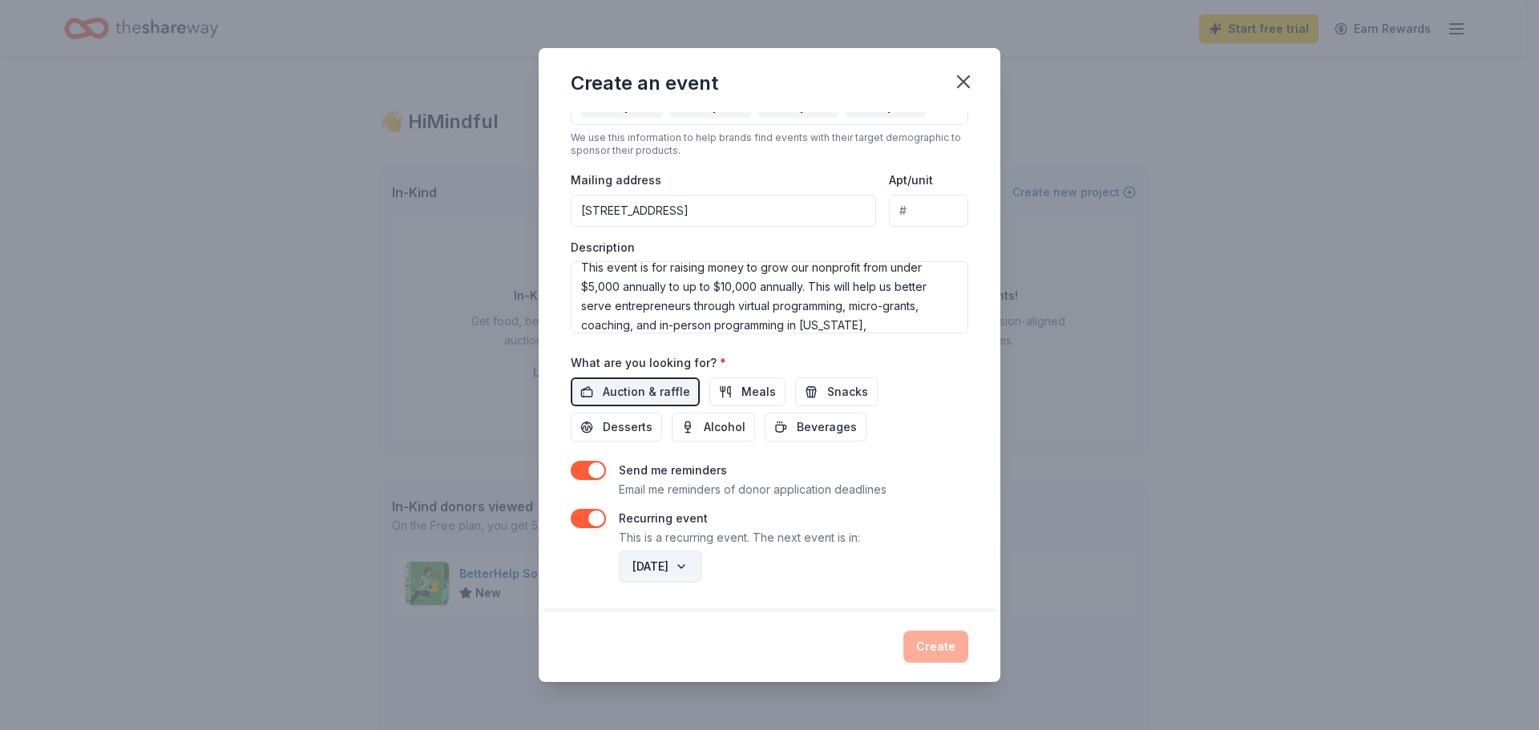
click at [684, 569] on button "December 2026" at bounding box center [660, 567] width 83 height 32
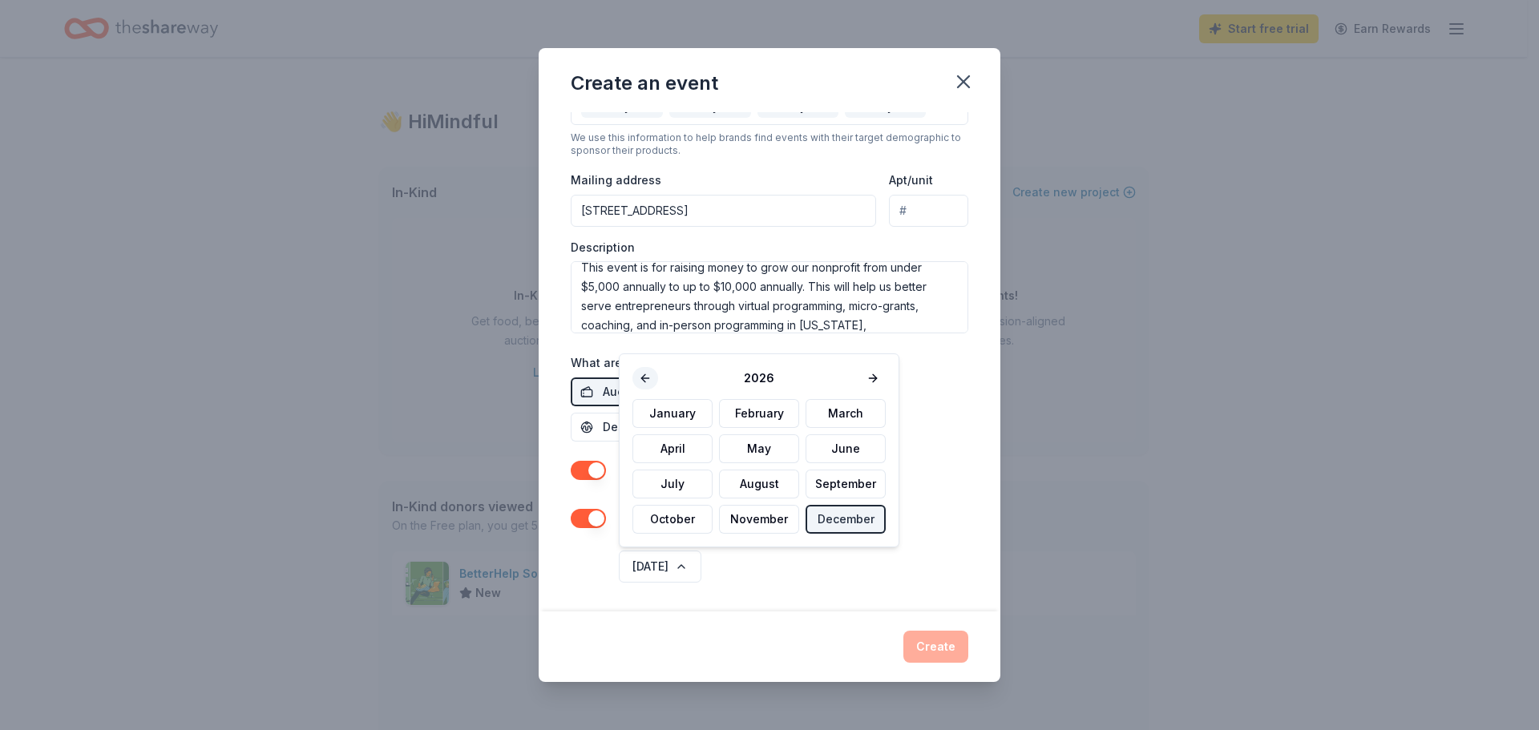
click at [651, 377] on button at bounding box center [646, 378] width 26 height 22
click at [868, 384] on button at bounding box center [873, 378] width 26 height 22
click at [843, 514] on button "December" at bounding box center [846, 519] width 80 height 29
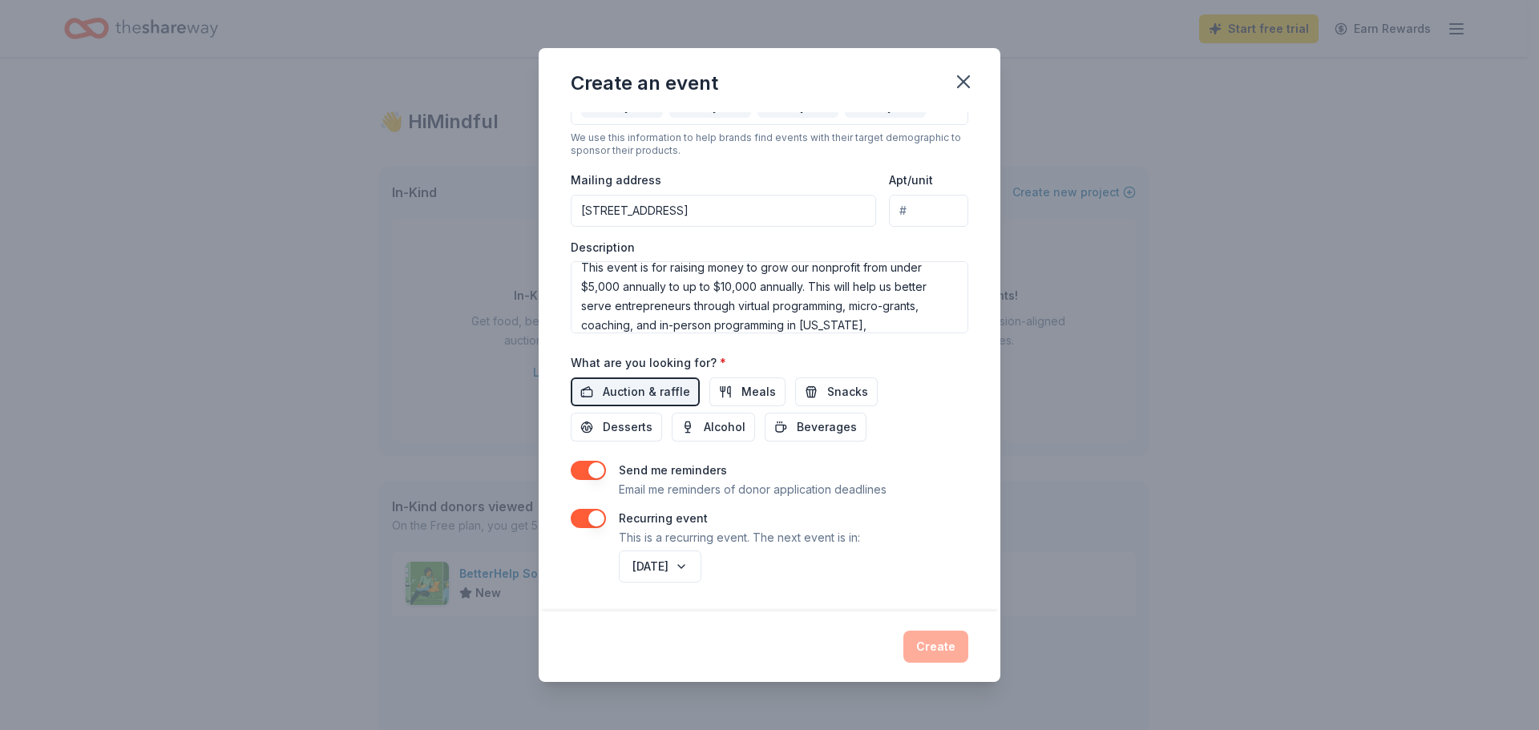
click at [827, 560] on div "December 2026" at bounding box center [792, 567] width 353 height 38
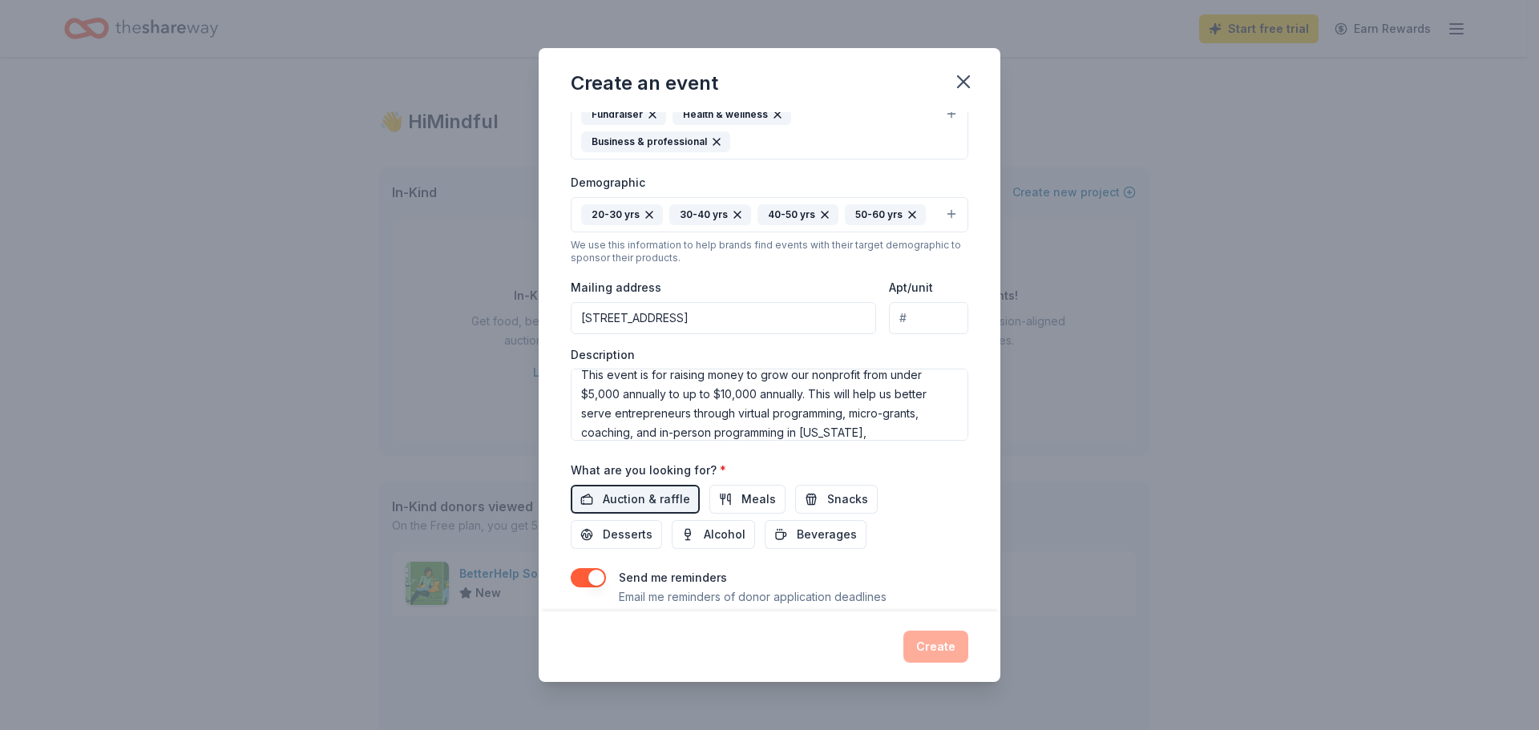
scroll to position [115, 0]
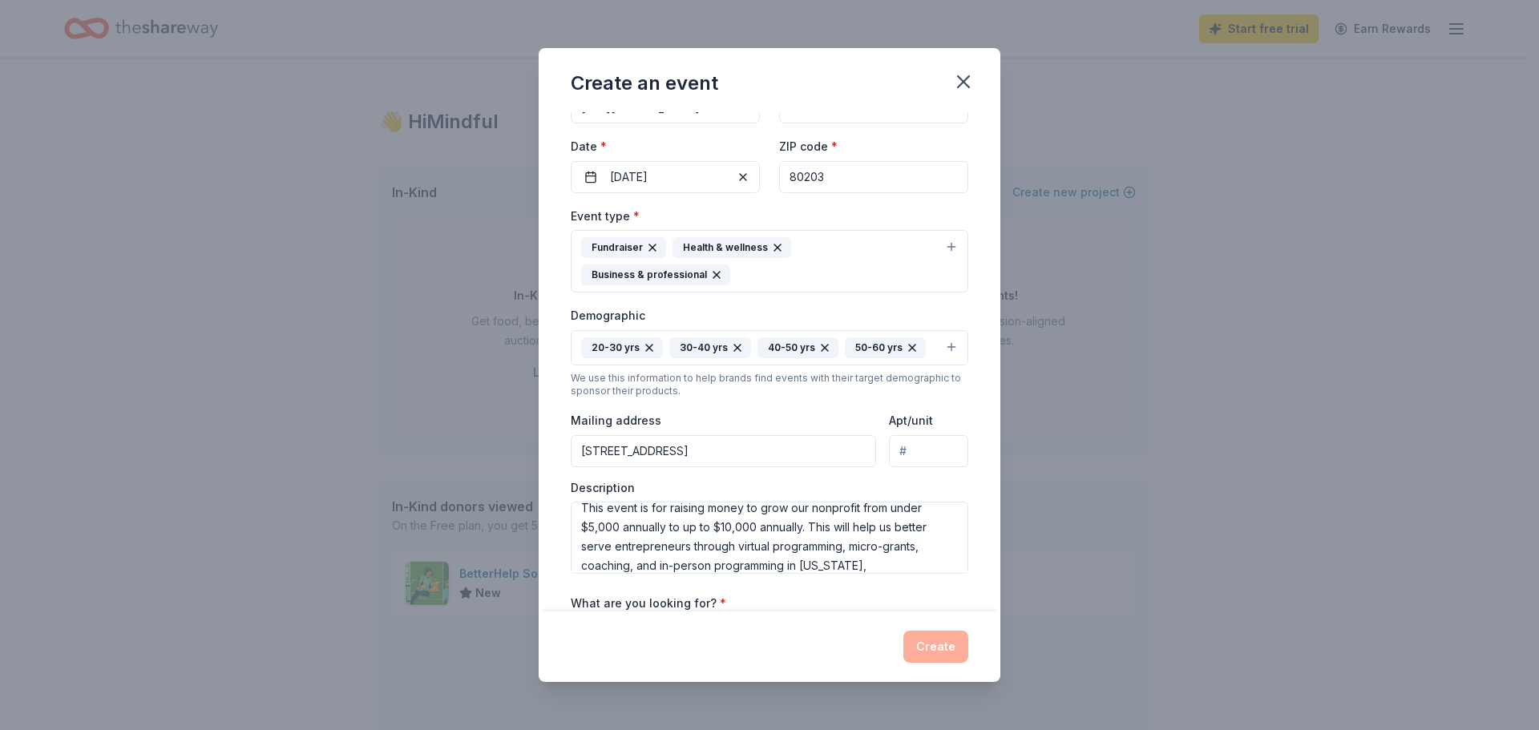
click at [912, 439] on input "Apt/unit" at bounding box center [928, 451] width 79 height 32
click at [906, 447] on input "Apt/unit" at bounding box center [928, 451] width 79 height 32
click at [900, 442] on input "Apt/unit" at bounding box center [928, 451] width 79 height 32
click at [867, 425] on div "Mailing address 1500 North Grant Street, Denver, CO, 80203 Apt/unit" at bounding box center [770, 439] width 398 height 57
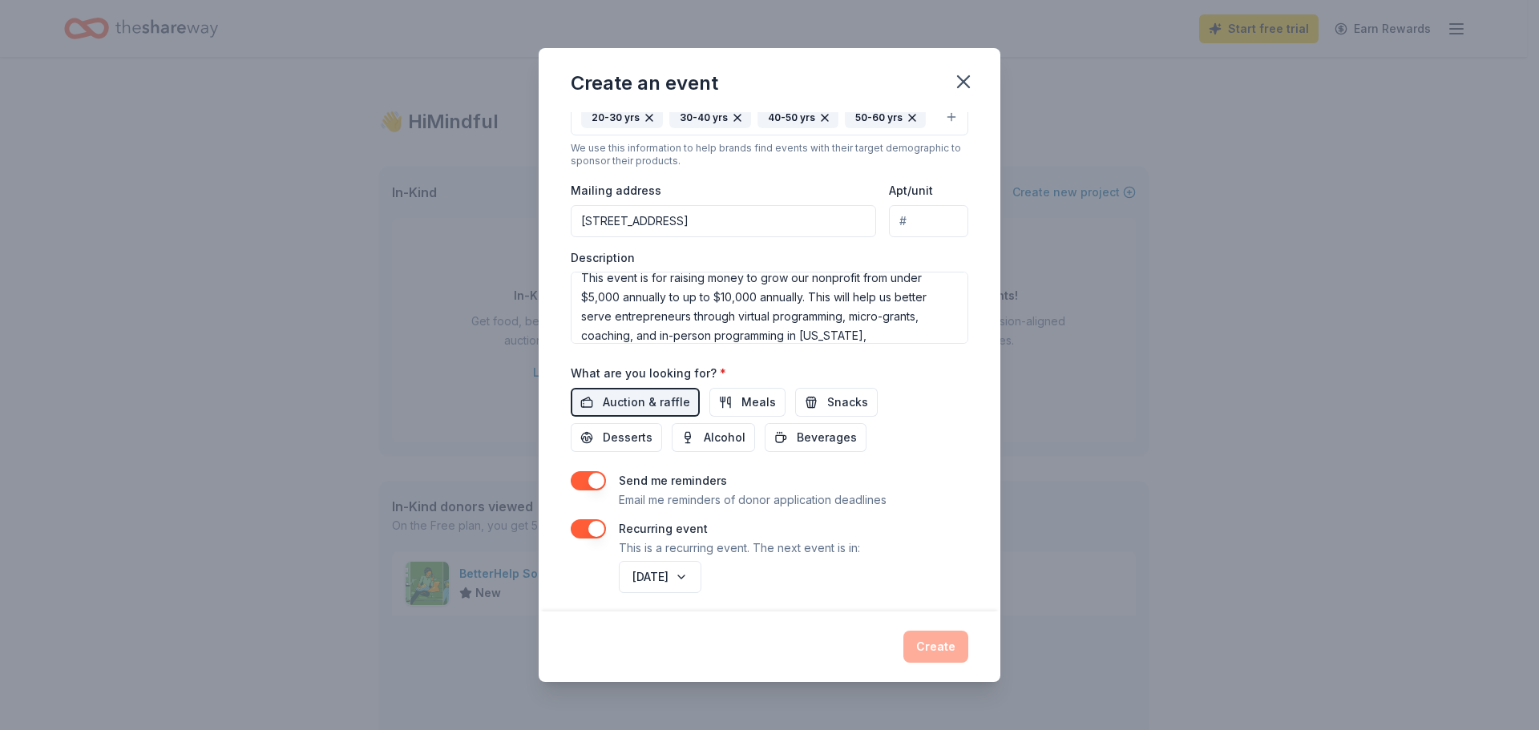
scroll to position [355, 0]
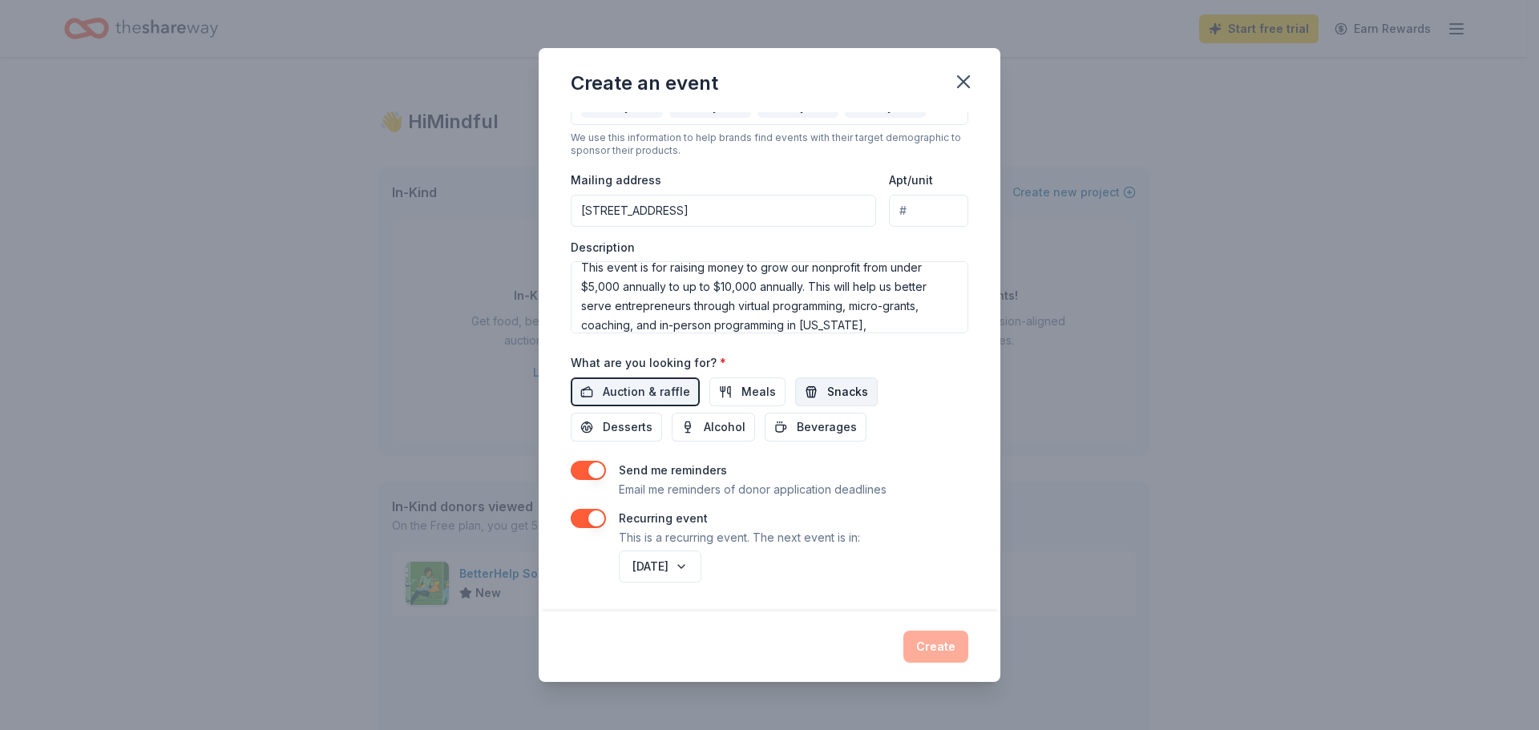
click at [814, 398] on button "Snacks" at bounding box center [836, 392] width 83 height 29
click at [752, 400] on span "Meals" at bounding box center [759, 391] width 34 height 19
click at [599, 467] on button "button" at bounding box center [588, 470] width 35 height 19
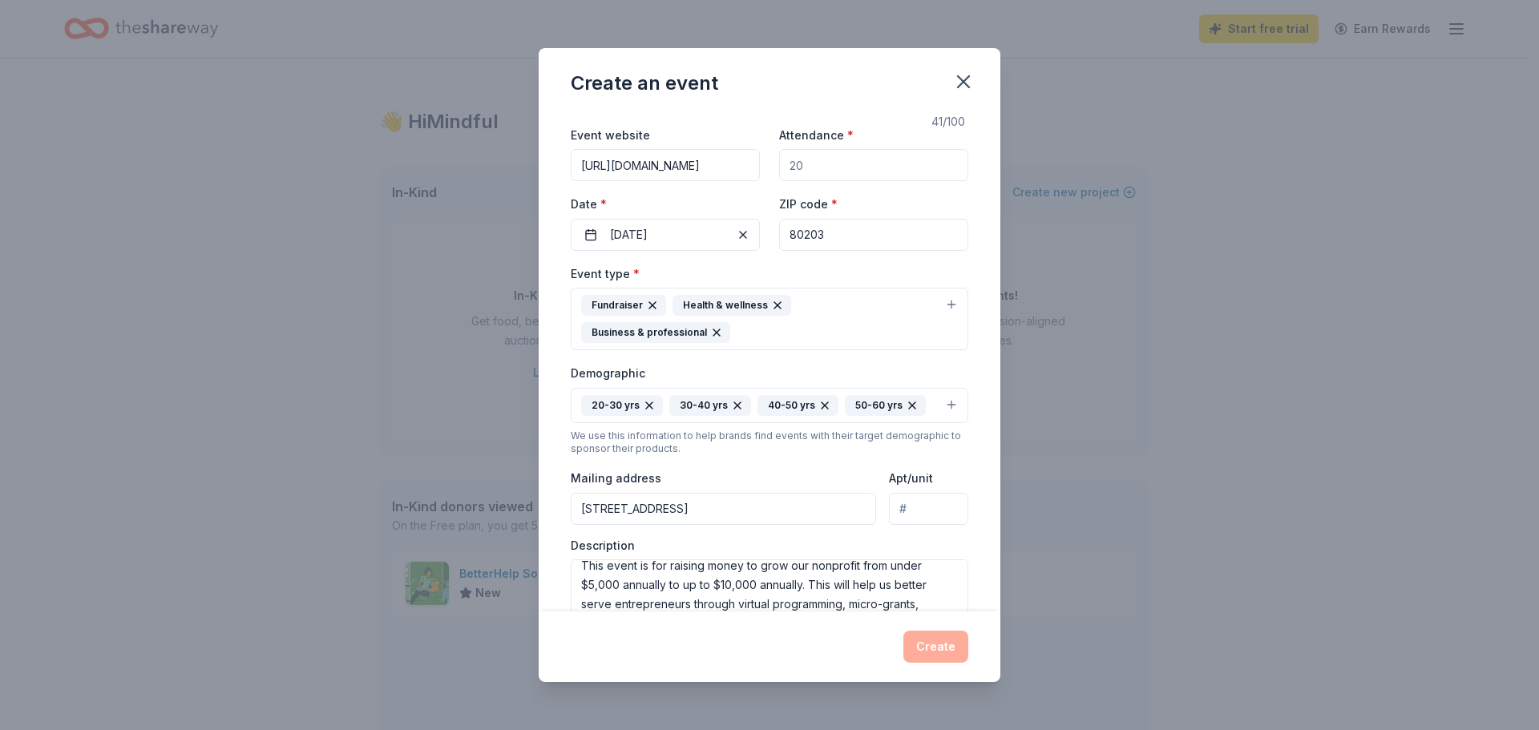
scroll to position [0, 0]
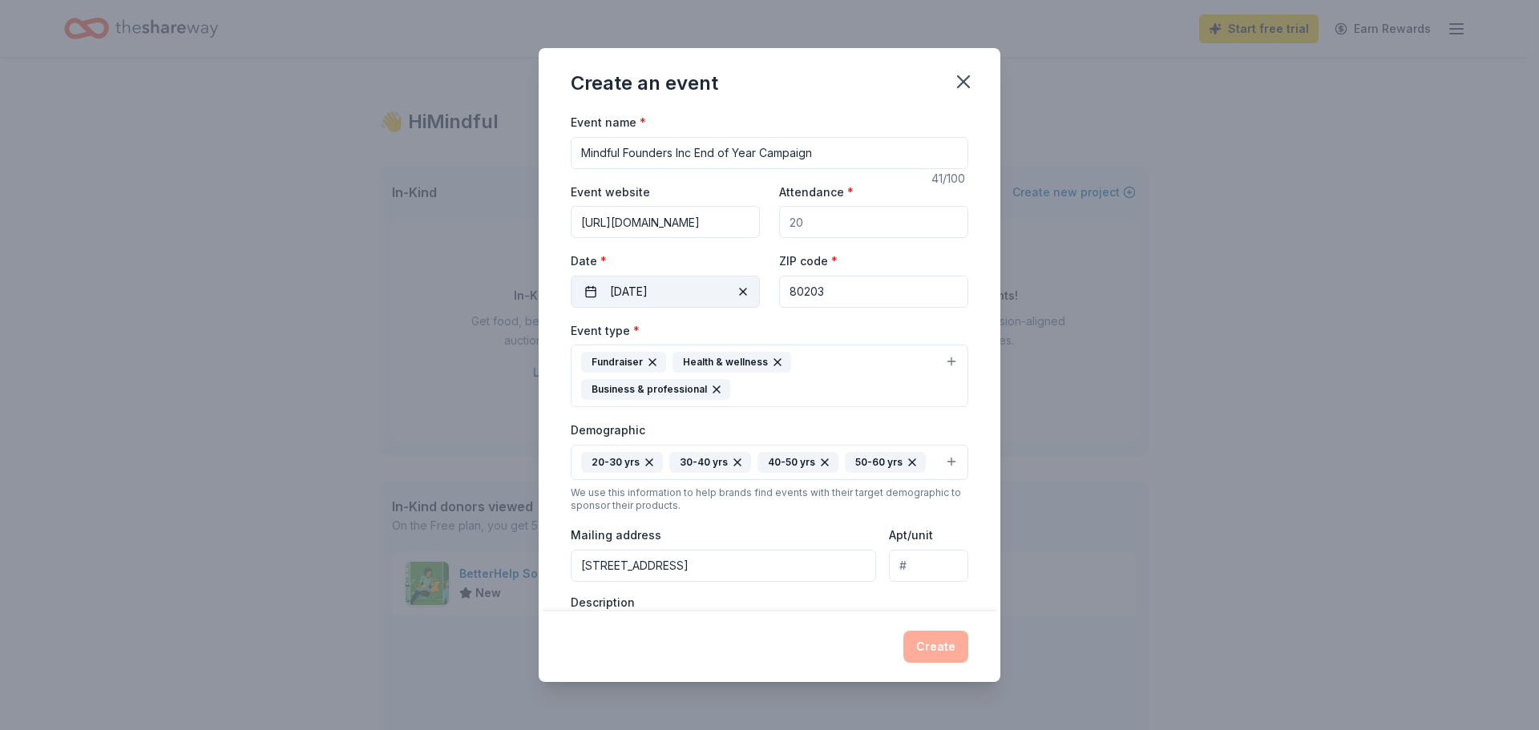
click at [643, 286] on button "12/31/2025" at bounding box center [665, 292] width 189 height 32
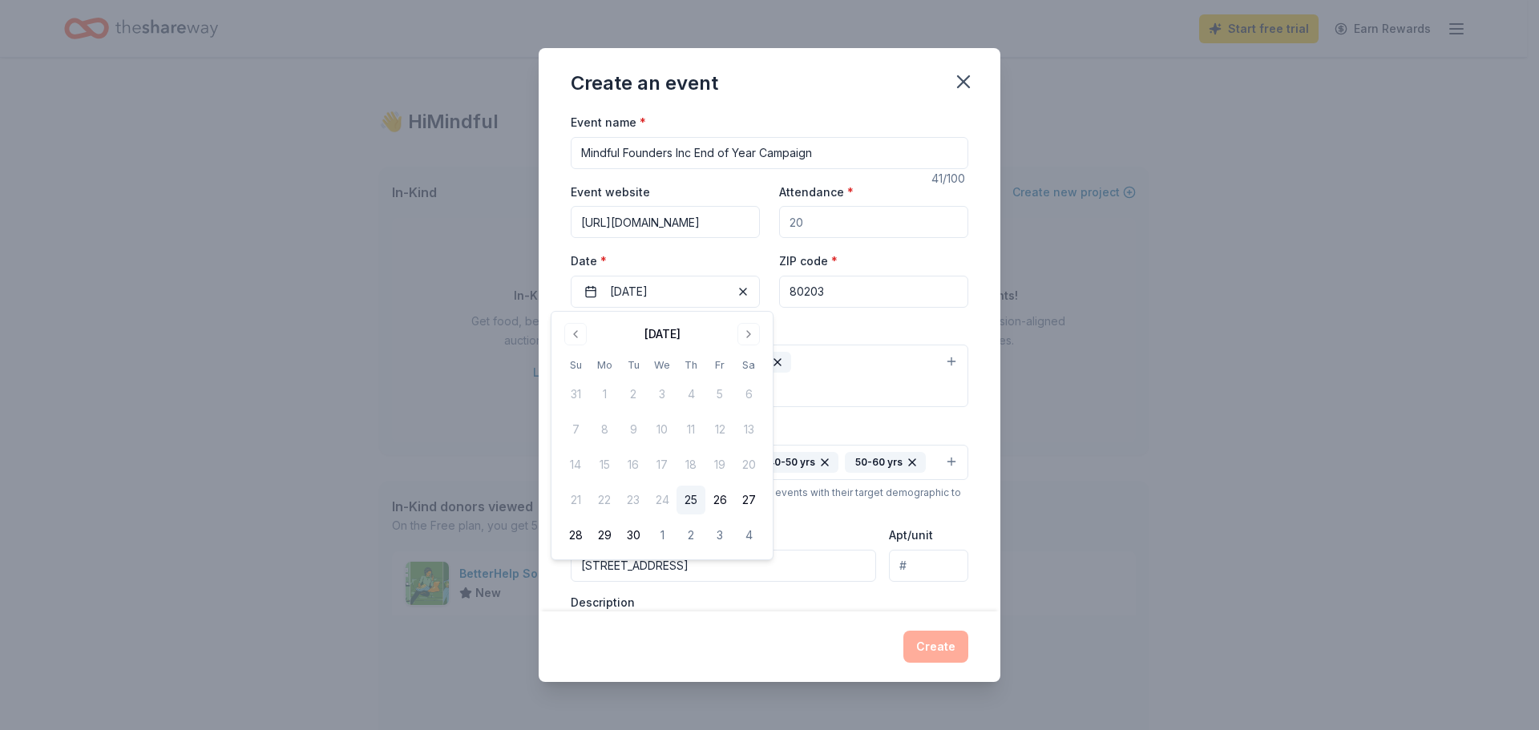
click at [690, 499] on button "25" at bounding box center [691, 500] width 29 height 29
click at [931, 419] on div "Event type * Fundraiser Health & wellness Business & professional Demographic 2…" at bounding box center [770, 505] width 398 height 368
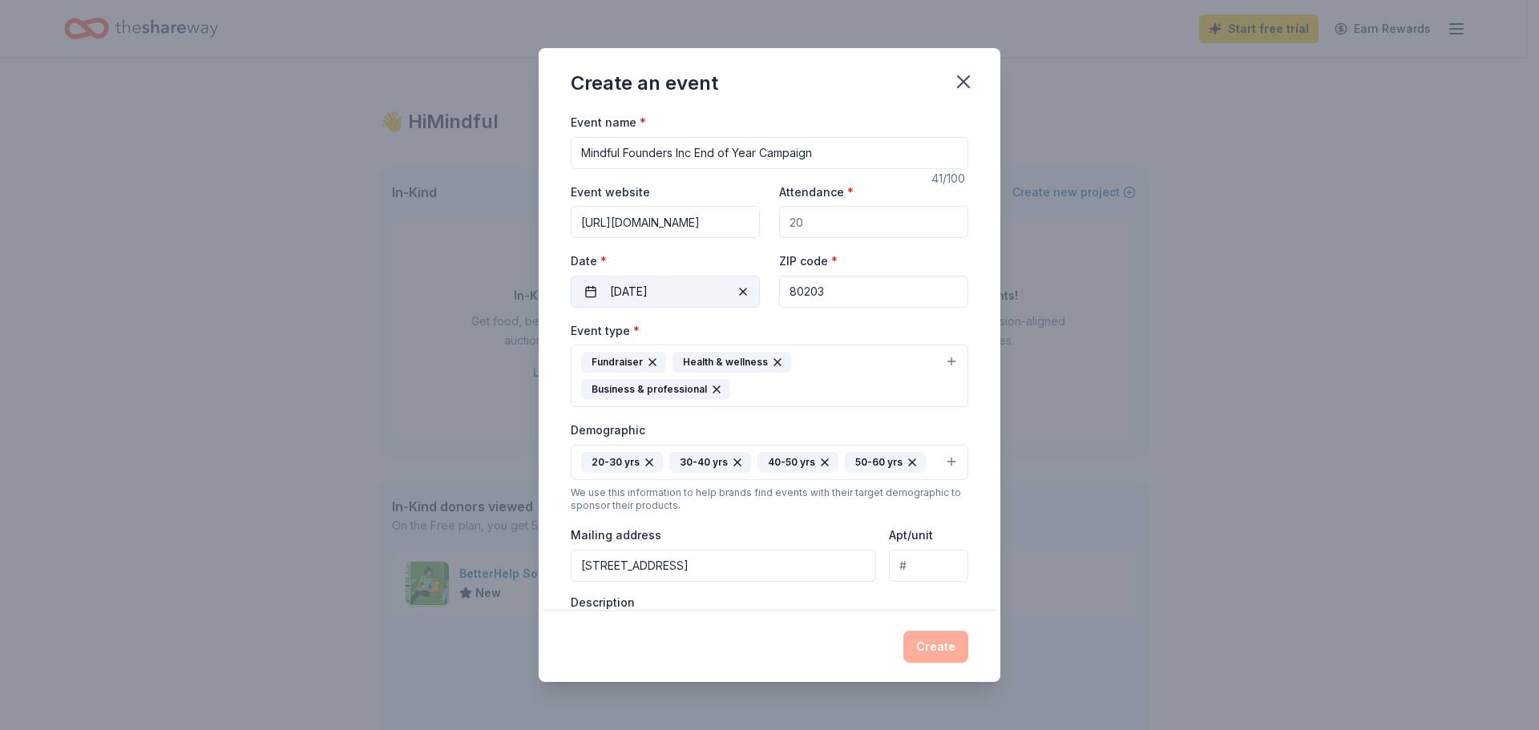
click at [643, 297] on button "09/25/2025" at bounding box center [665, 292] width 189 height 32
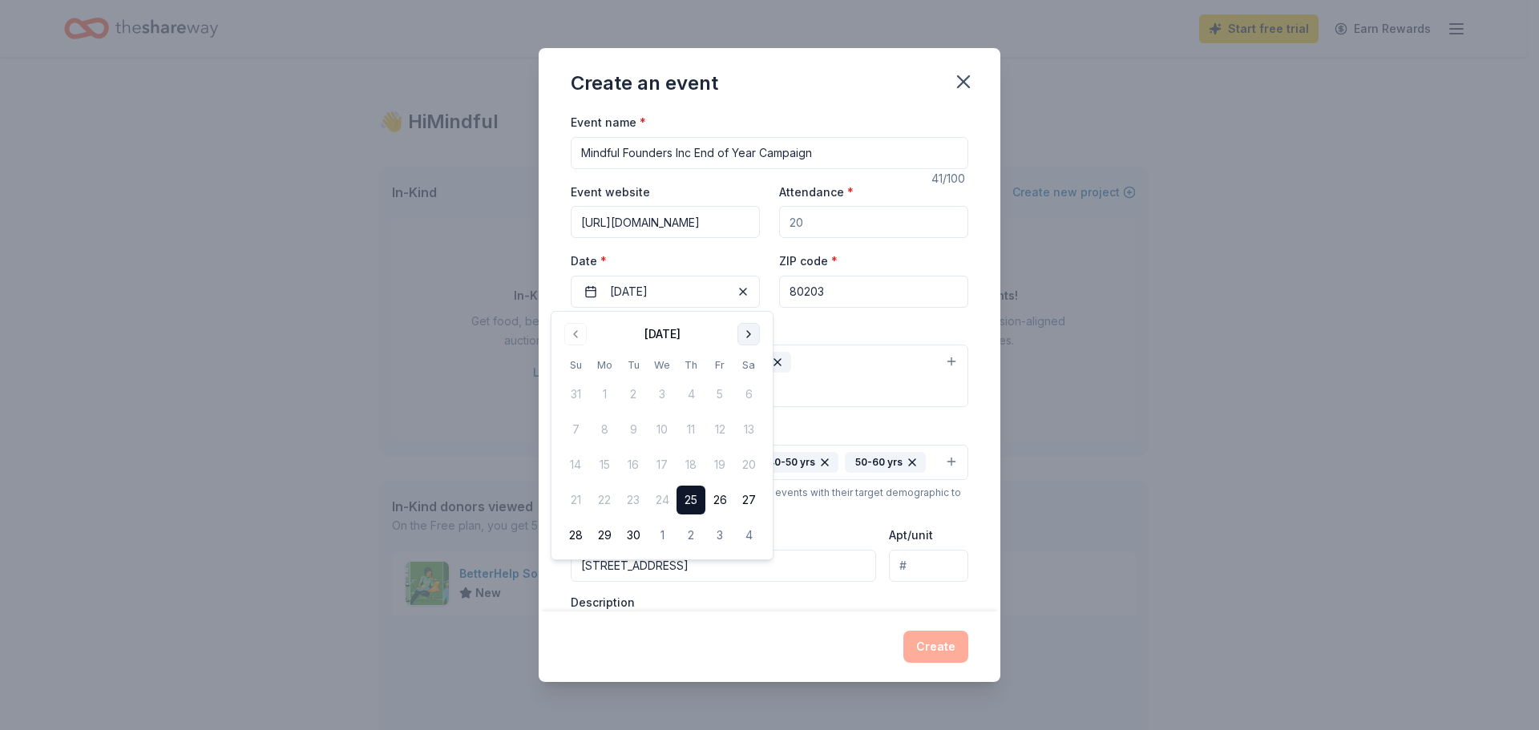
click at [748, 339] on button "Go to next month" at bounding box center [749, 334] width 22 height 22
click at [665, 536] on button "29" at bounding box center [662, 535] width 29 height 29
drag, startPoint x: 748, startPoint y: 326, endPoint x: 744, endPoint y: 339, distance: 14.2
click at [748, 326] on button "Go to next month" at bounding box center [749, 334] width 22 height 22
click at [746, 342] on button "Go to next month" at bounding box center [749, 334] width 22 height 22
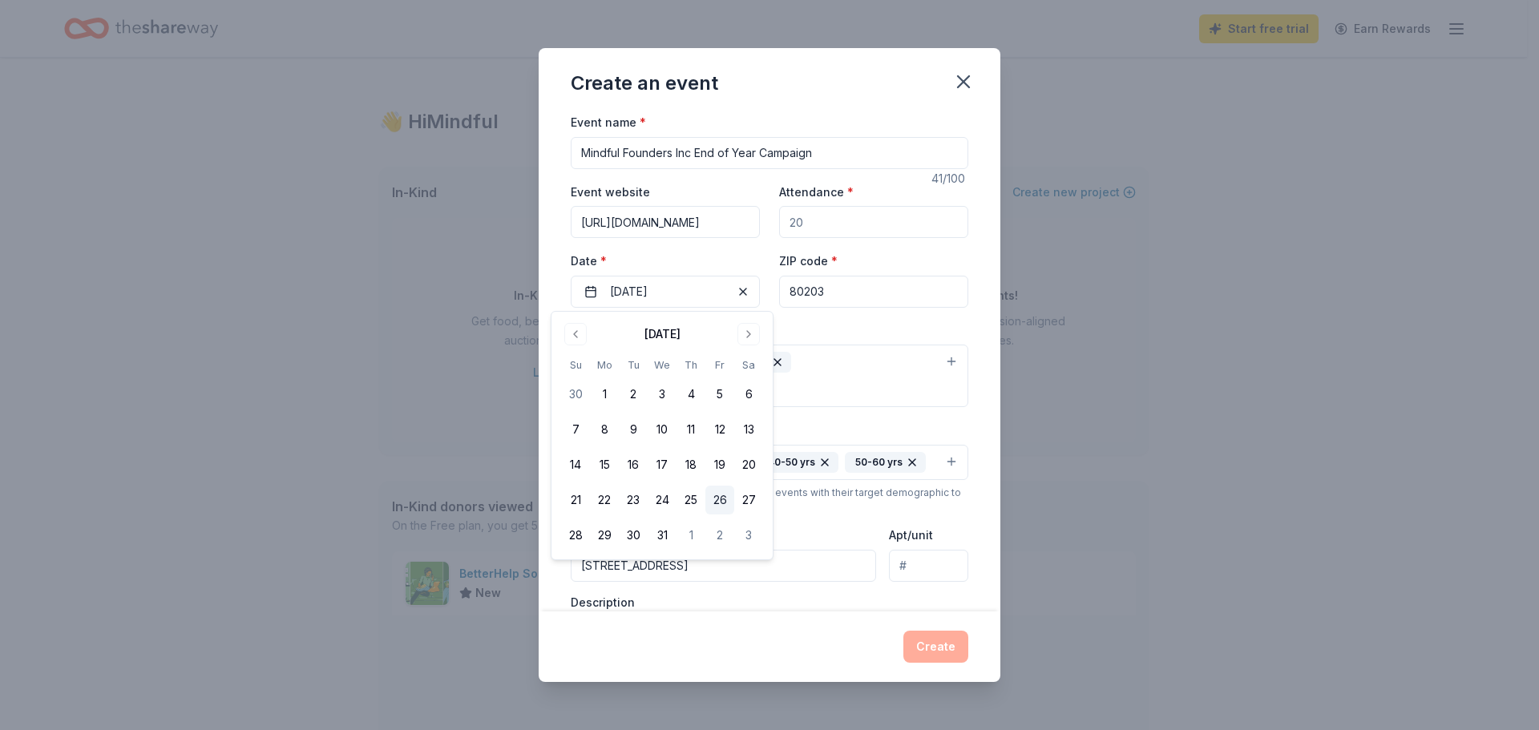
click at [722, 494] on button "26" at bounding box center [720, 500] width 29 height 29
click at [867, 330] on div "Event type * Fundraiser Health & wellness Business & professional" at bounding box center [770, 364] width 398 height 87
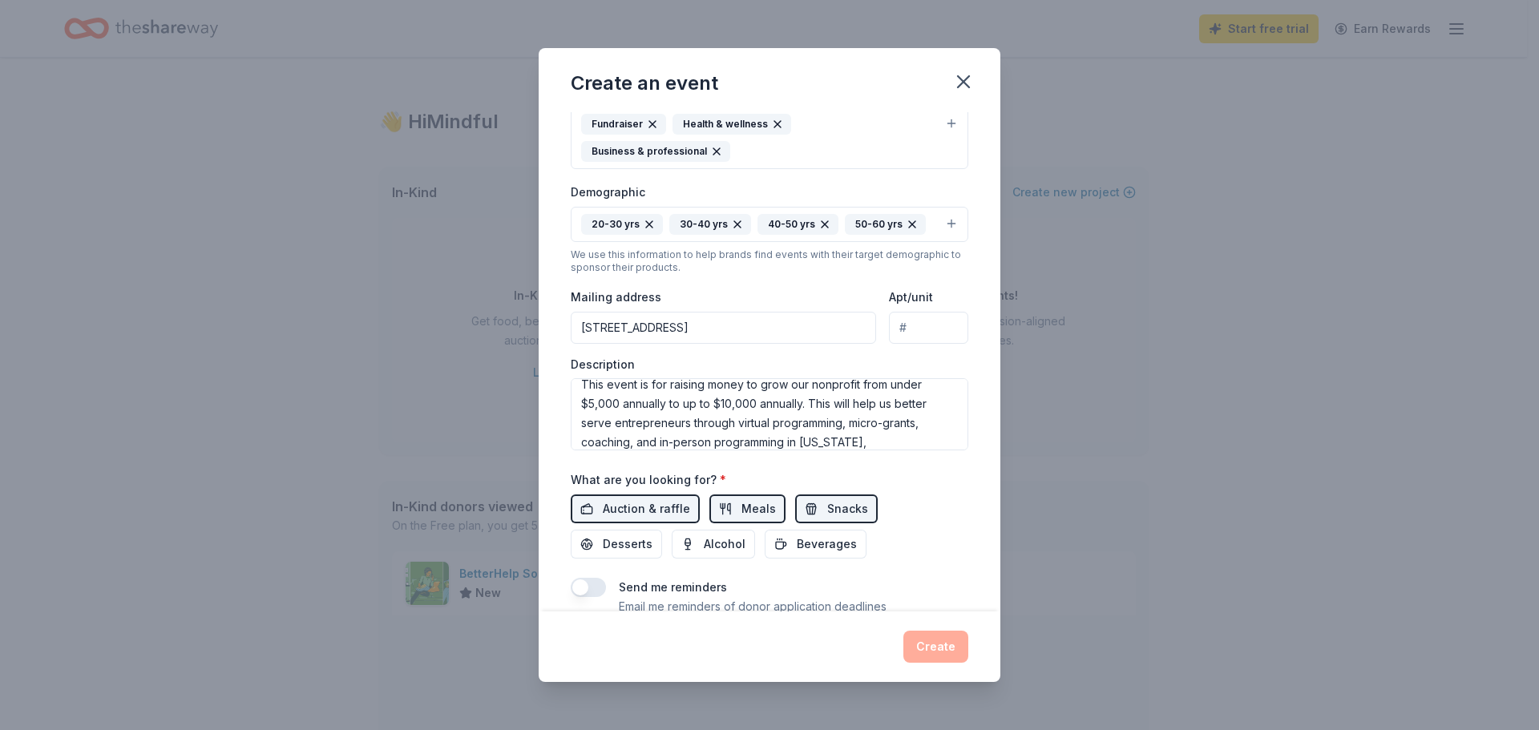
scroll to position [115, 0]
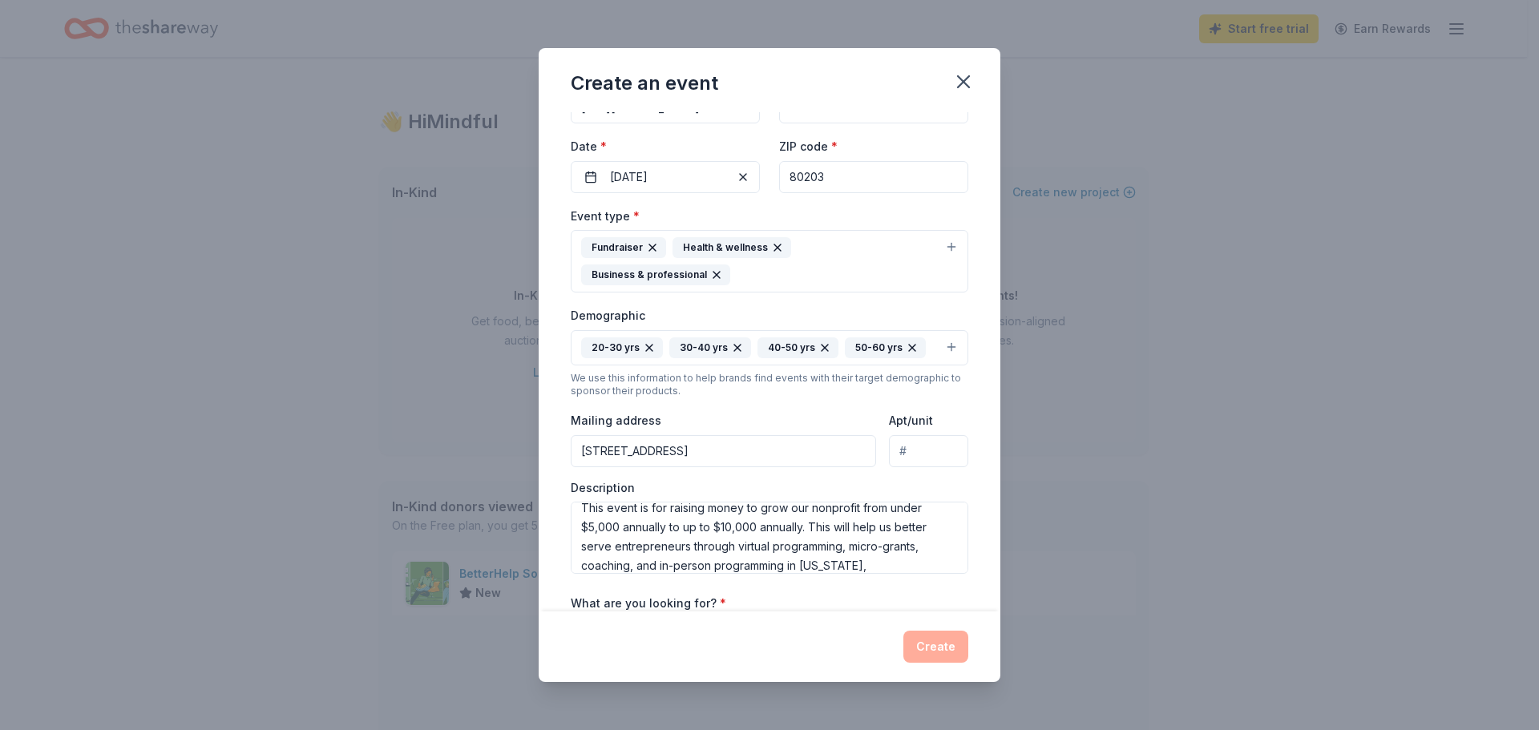
click at [942, 347] on button "20-30 yrs 30-40 yrs 40-50 yrs 50-60 yrs" at bounding box center [770, 347] width 398 height 35
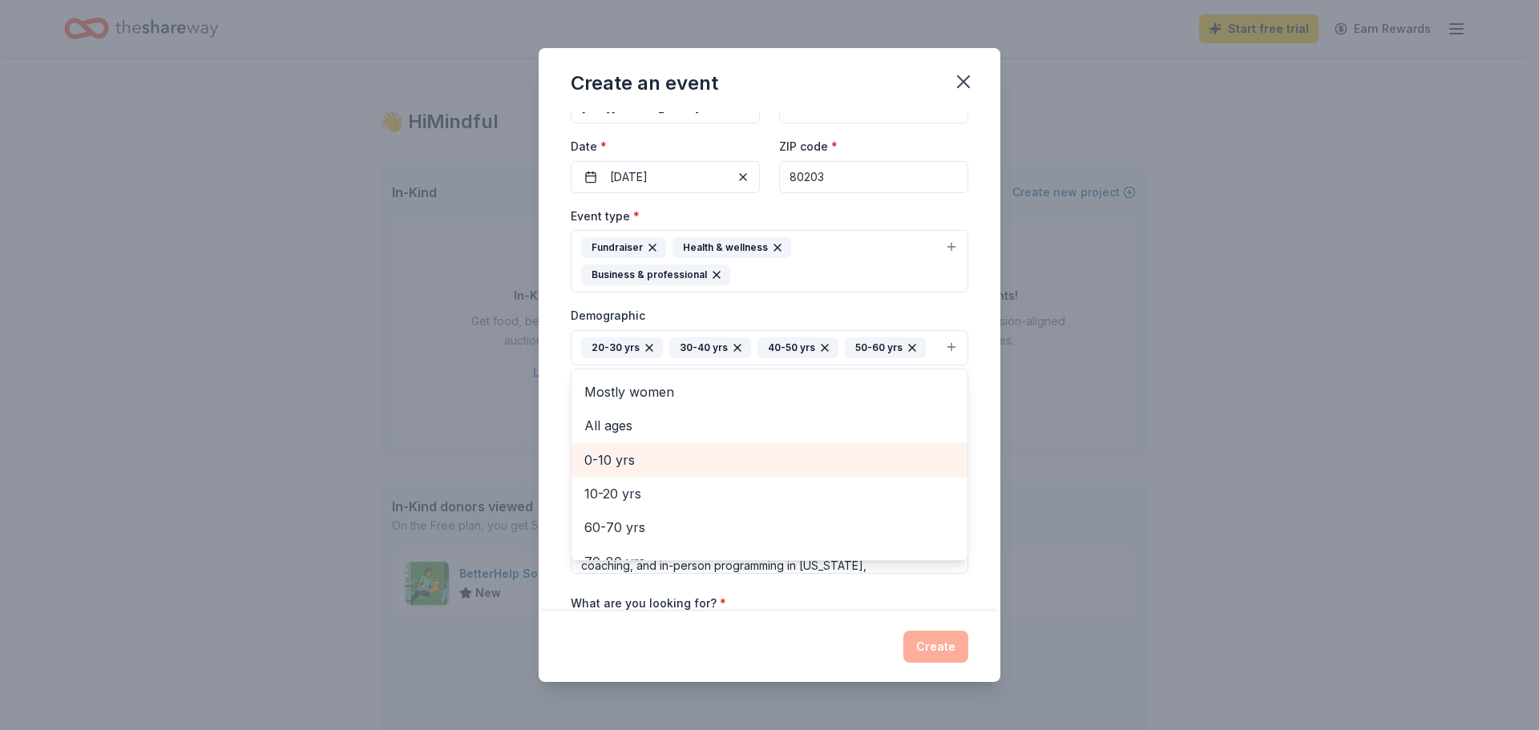
scroll to position [0, 0]
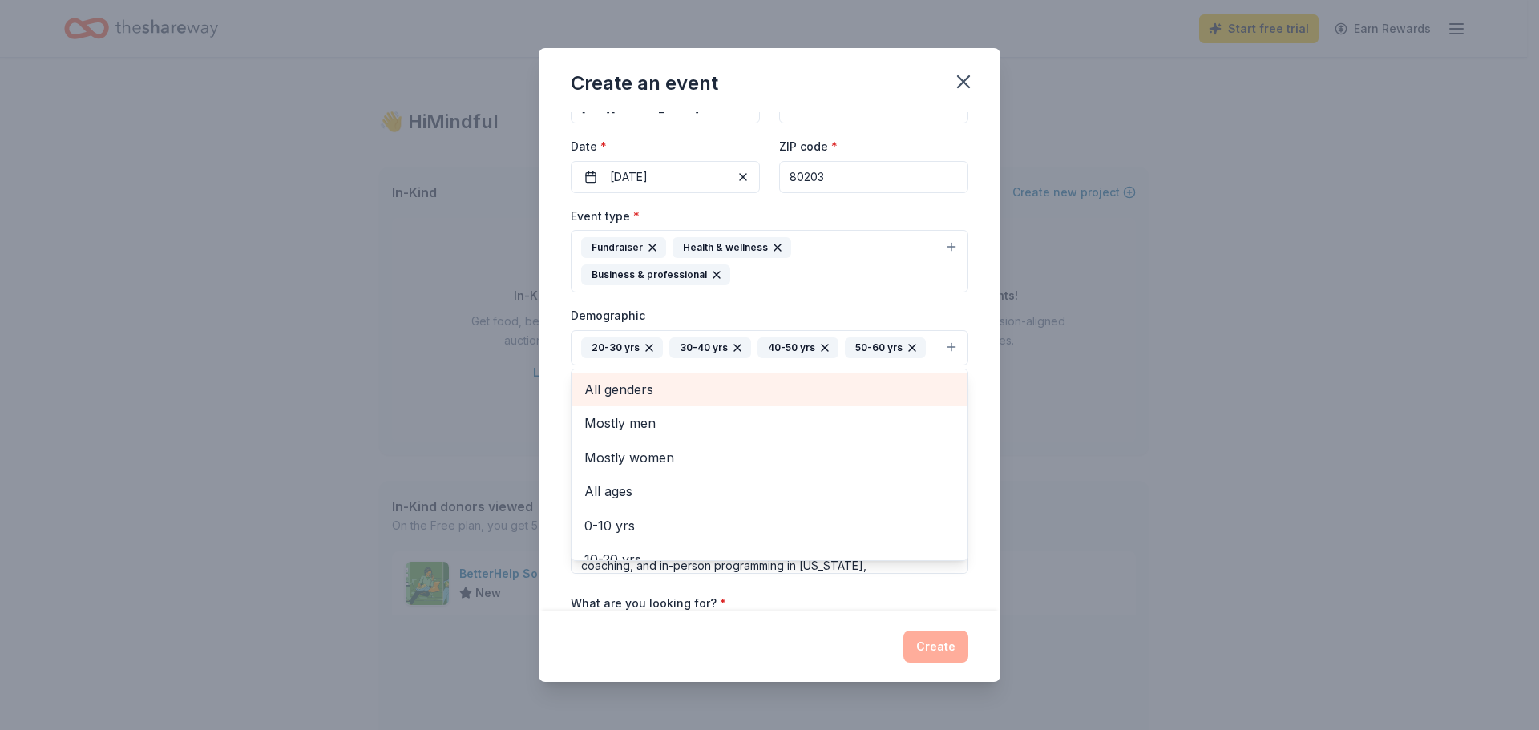
click at [920, 394] on span "All genders" at bounding box center [769, 389] width 370 height 21
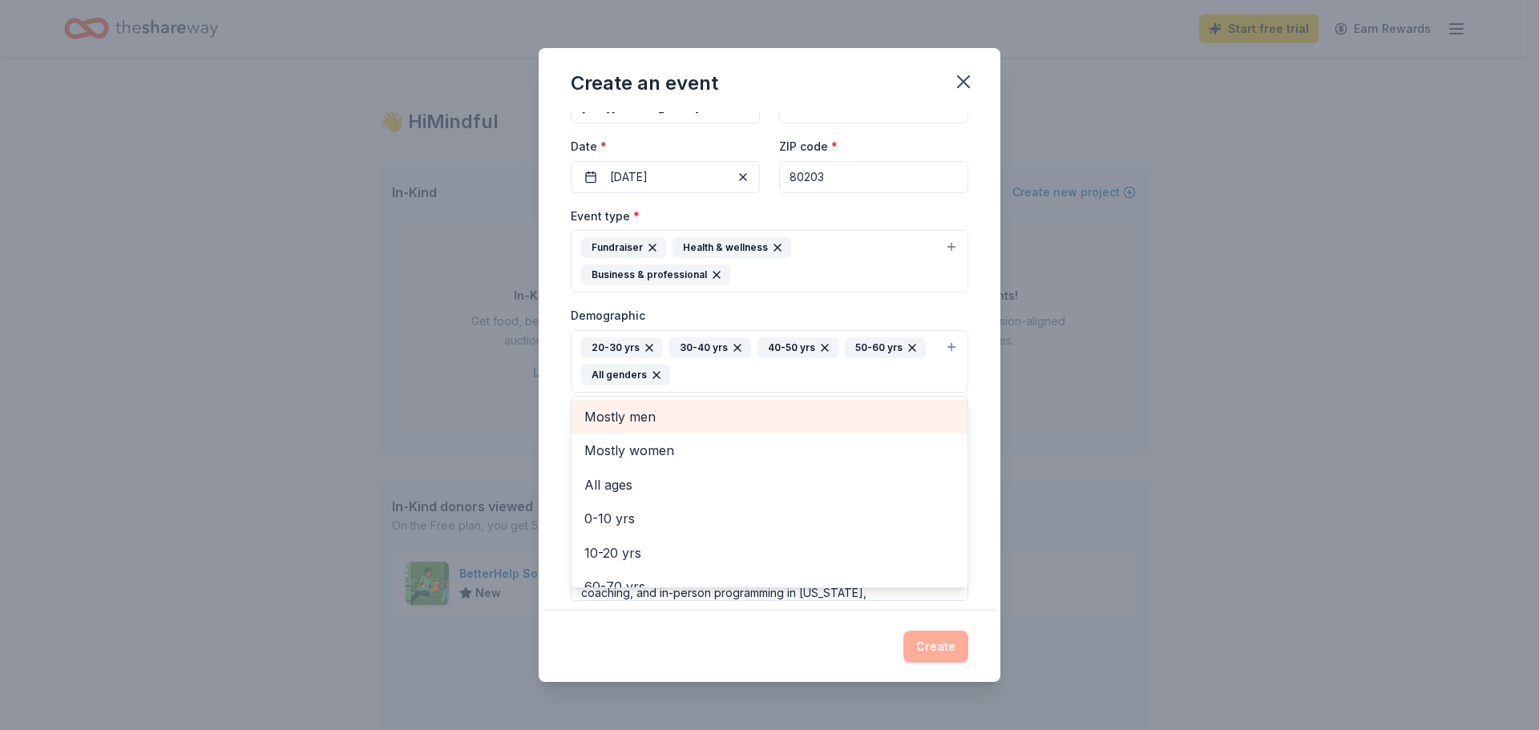
click at [977, 424] on div "Event name * Mindful Founders Inc End of Year Campaign 41 /100 Event website ht…" at bounding box center [770, 362] width 462 height 500
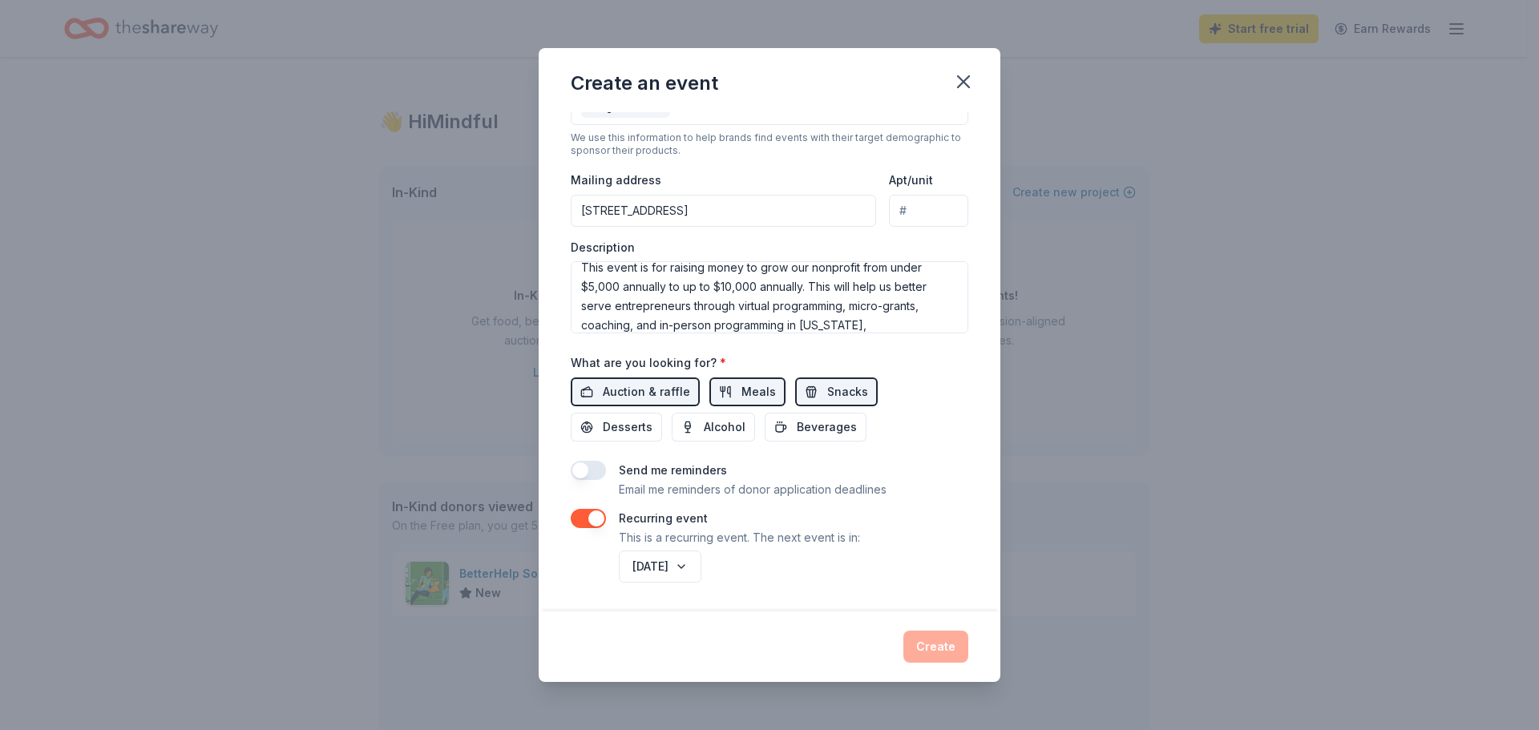
scroll to position [19, 0]
click at [912, 657] on div "Create" at bounding box center [770, 647] width 398 height 32
click at [928, 650] on div "Create" at bounding box center [770, 647] width 398 height 32
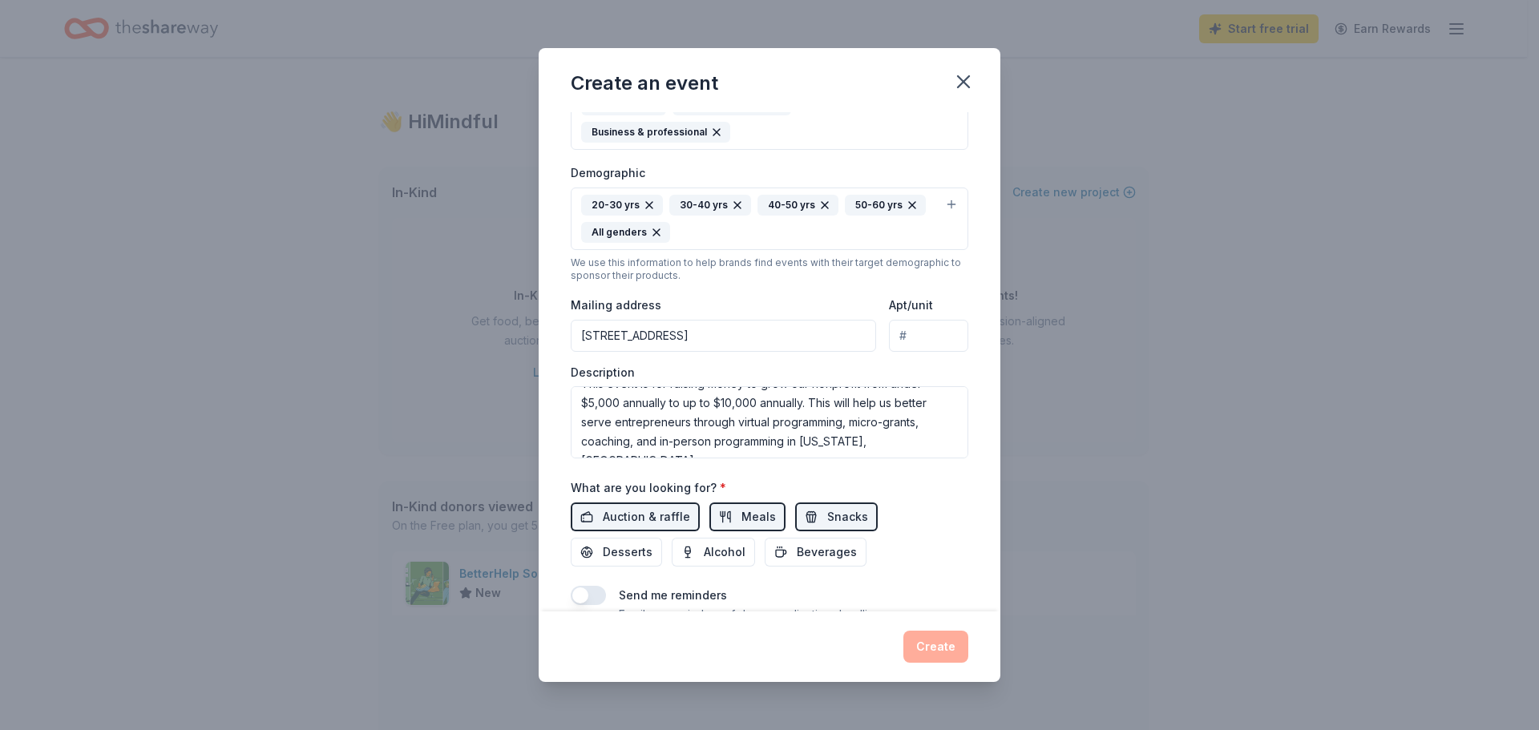
scroll to position [382, 0]
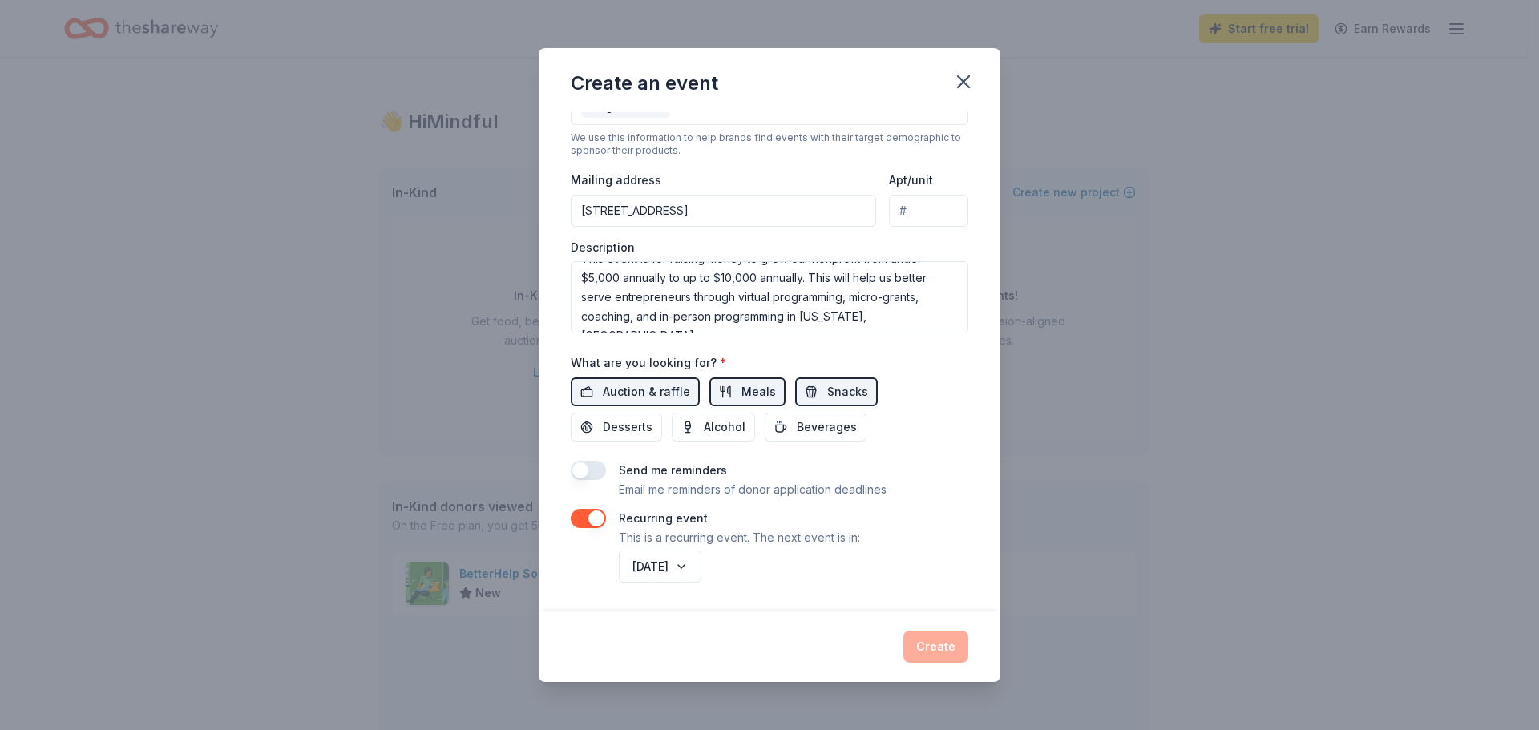
click at [593, 520] on button "button" at bounding box center [588, 518] width 35 height 19
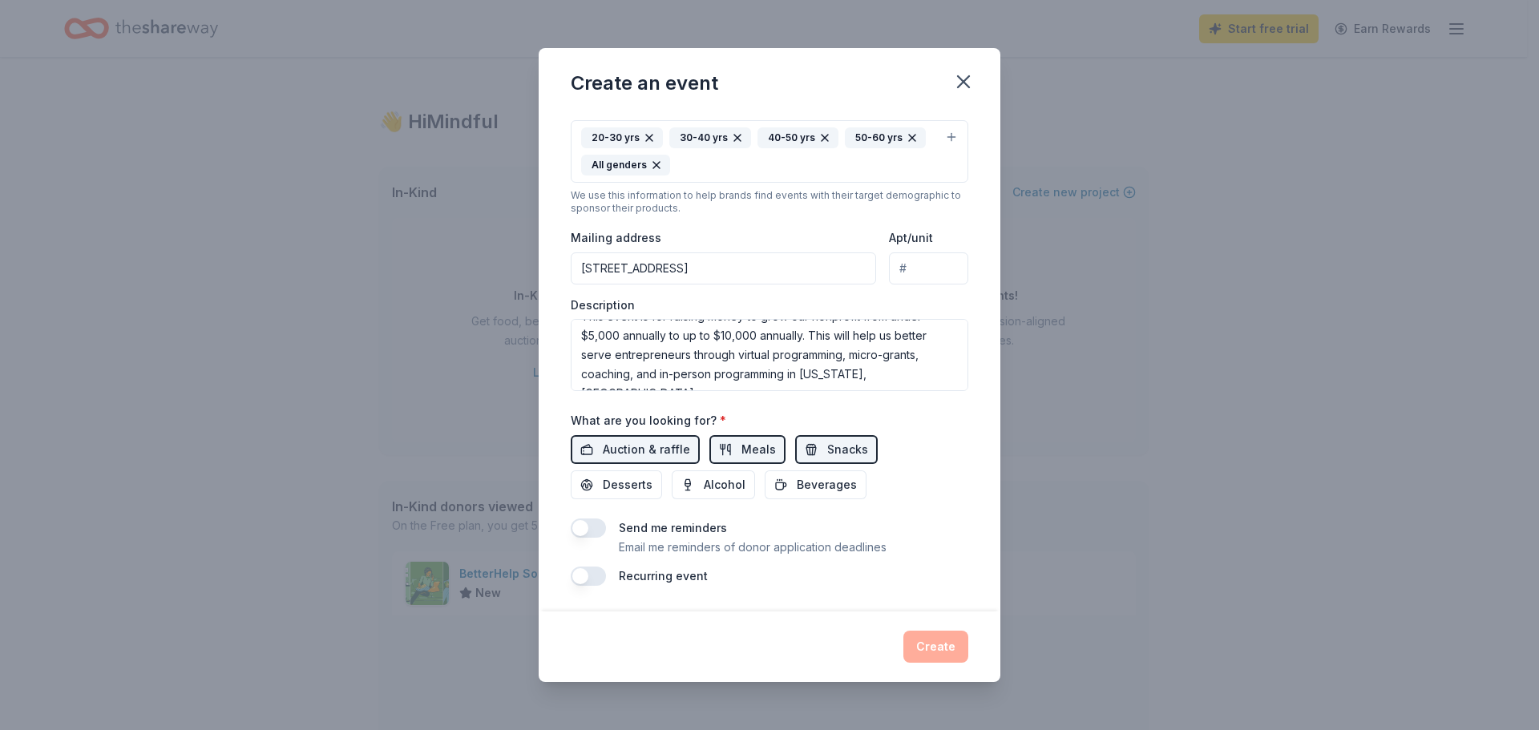
click at [946, 562] on div "Send me reminders Email me reminders of donor application deadlines Recurring e…" at bounding box center [770, 552] width 398 height 67
click at [932, 648] on div "Create" at bounding box center [770, 647] width 398 height 32
click at [935, 645] on div "Create" at bounding box center [770, 647] width 398 height 32
click at [935, 642] on div "Create" at bounding box center [770, 647] width 398 height 32
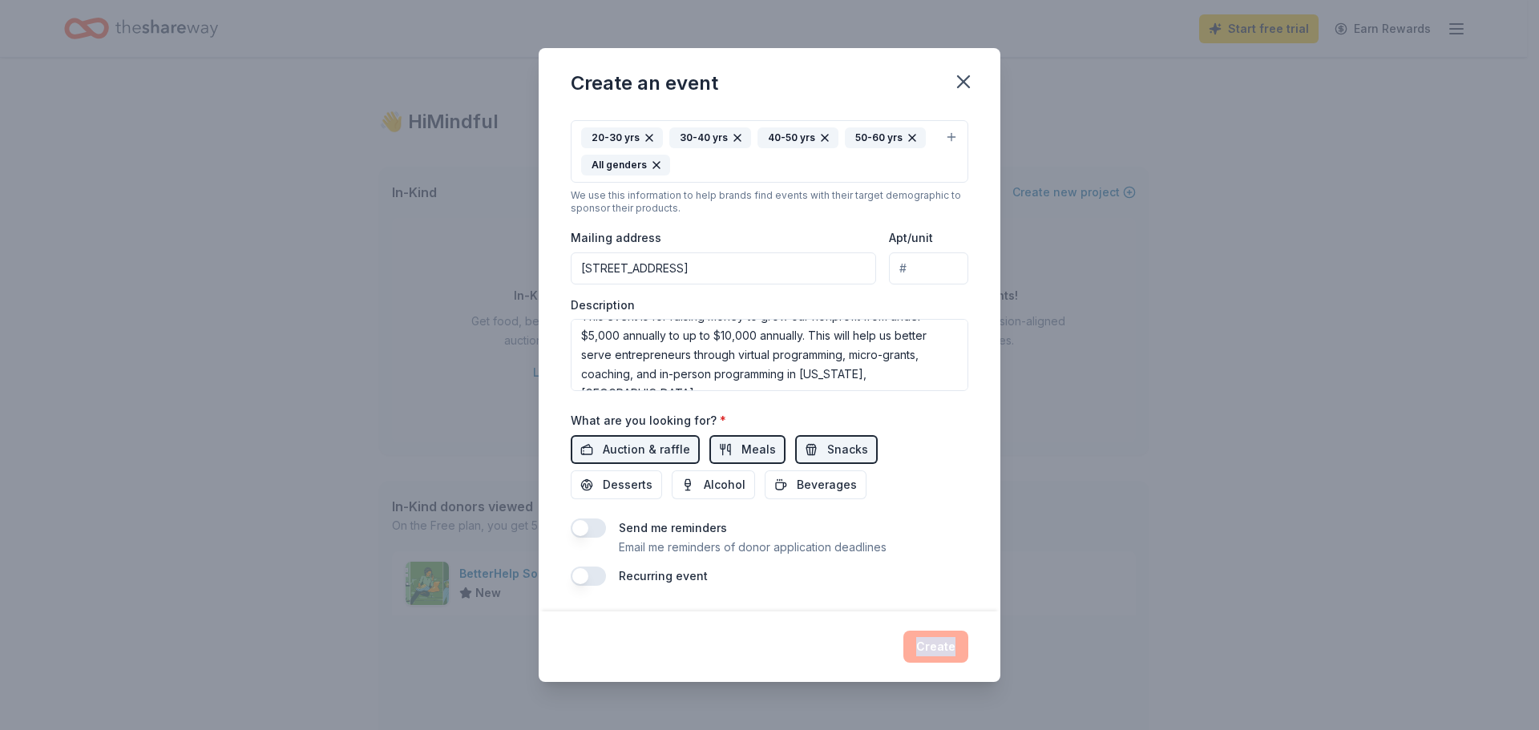
click at [935, 642] on div "Create" at bounding box center [770, 647] width 398 height 32
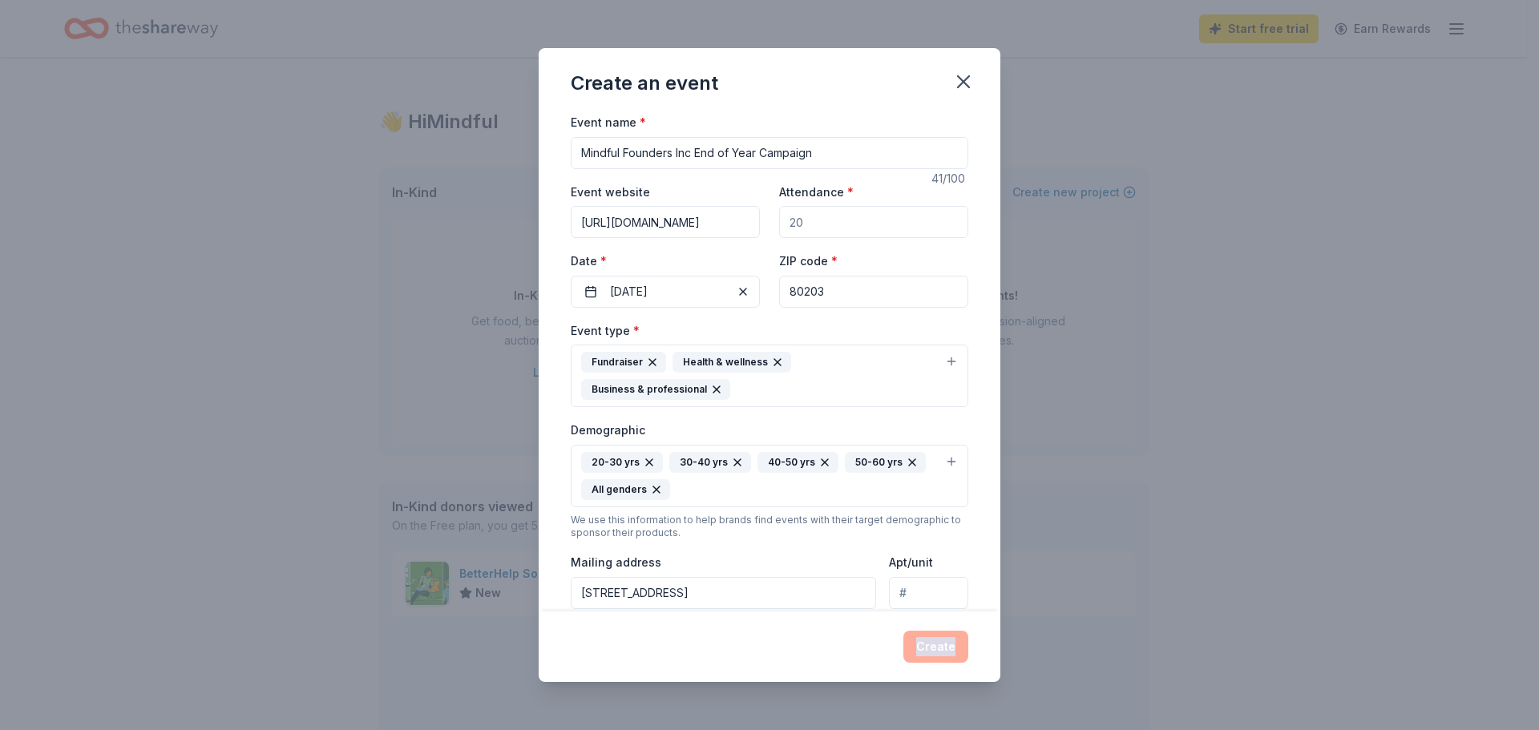
scroll to position [160, 0]
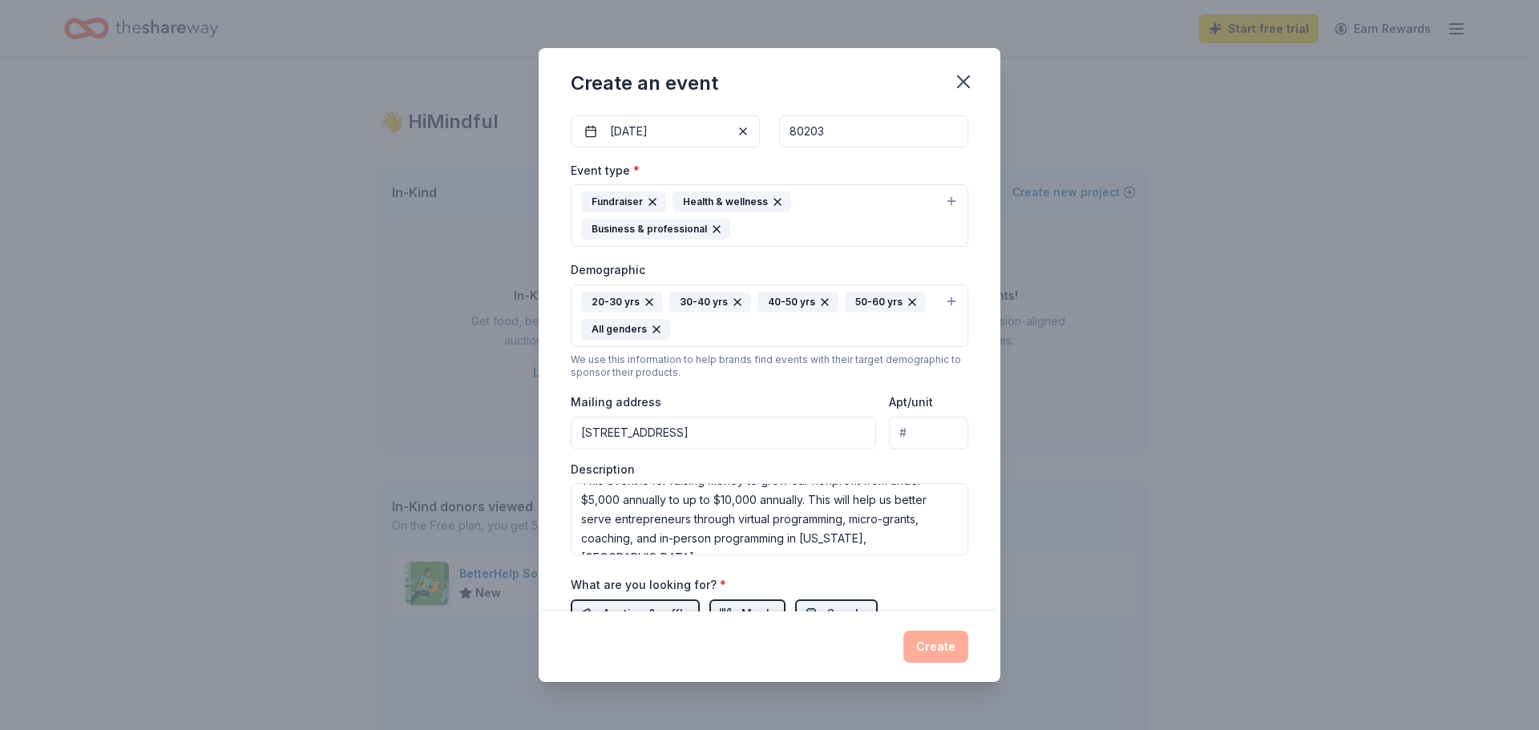
click at [912, 437] on input "Apt/unit" at bounding box center [928, 433] width 79 height 32
paste input "STE R"
type input "STE R"
click at [969, 411] on div "Event name * Mindful Founders Inc End of Year Campaign 41 /100 Event website ht…" at bounding box center [770, 362] width 462 height 500
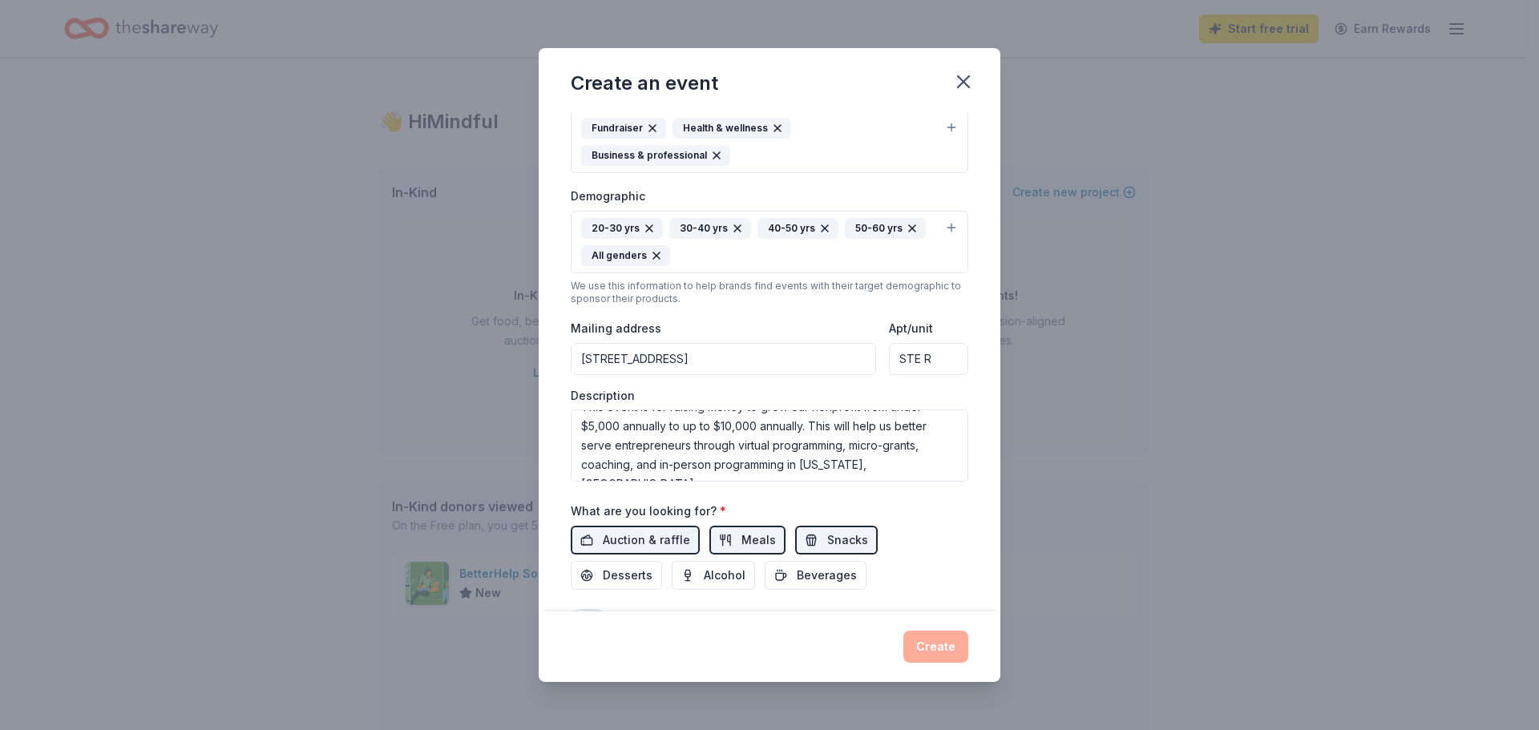
scroll to position [325, 0]
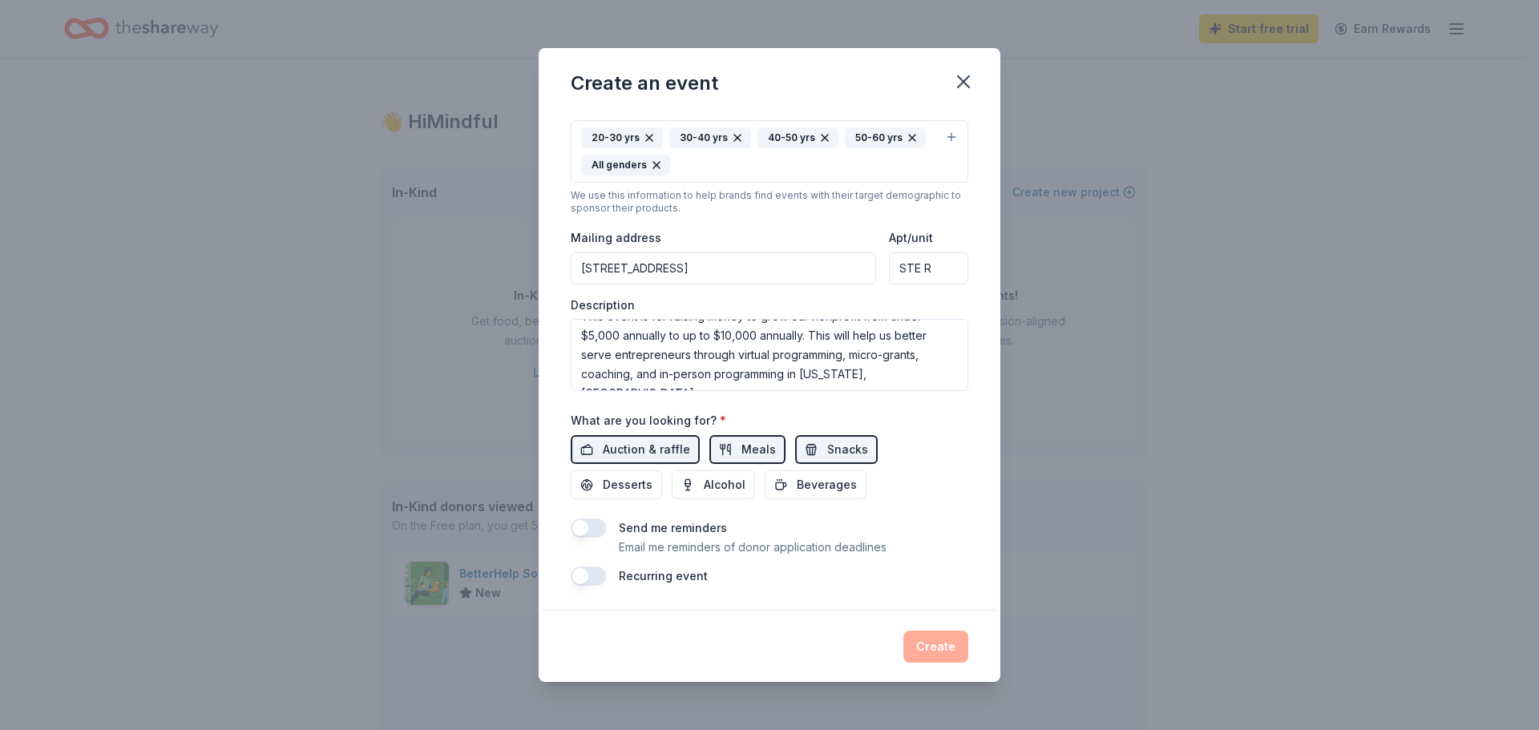
click at [948, 488] on div "Auction & raffle Meals Snacks Desserts Alcohol Beverages" at bounding box center [770, 467] width 398 height 64
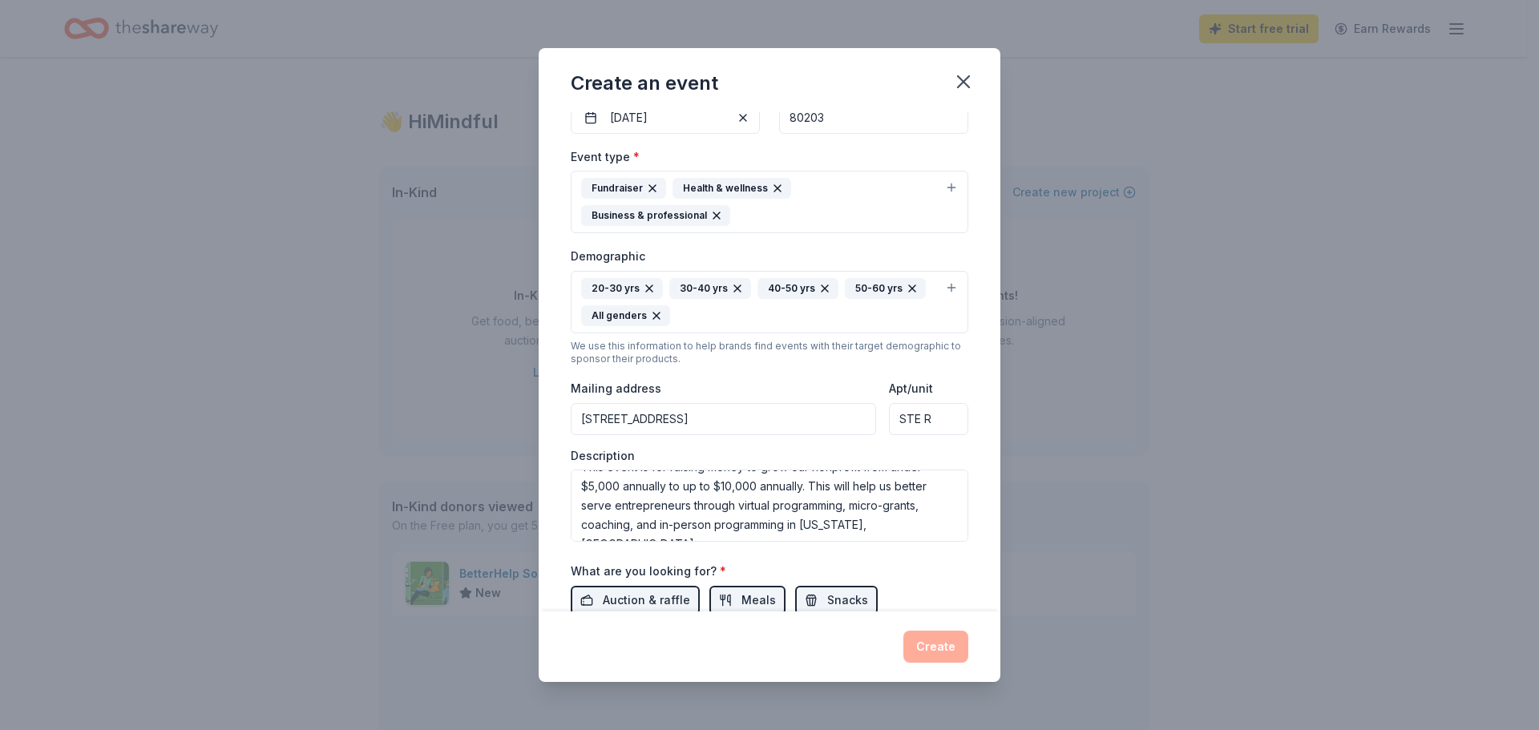
scroll to position [164, 0]
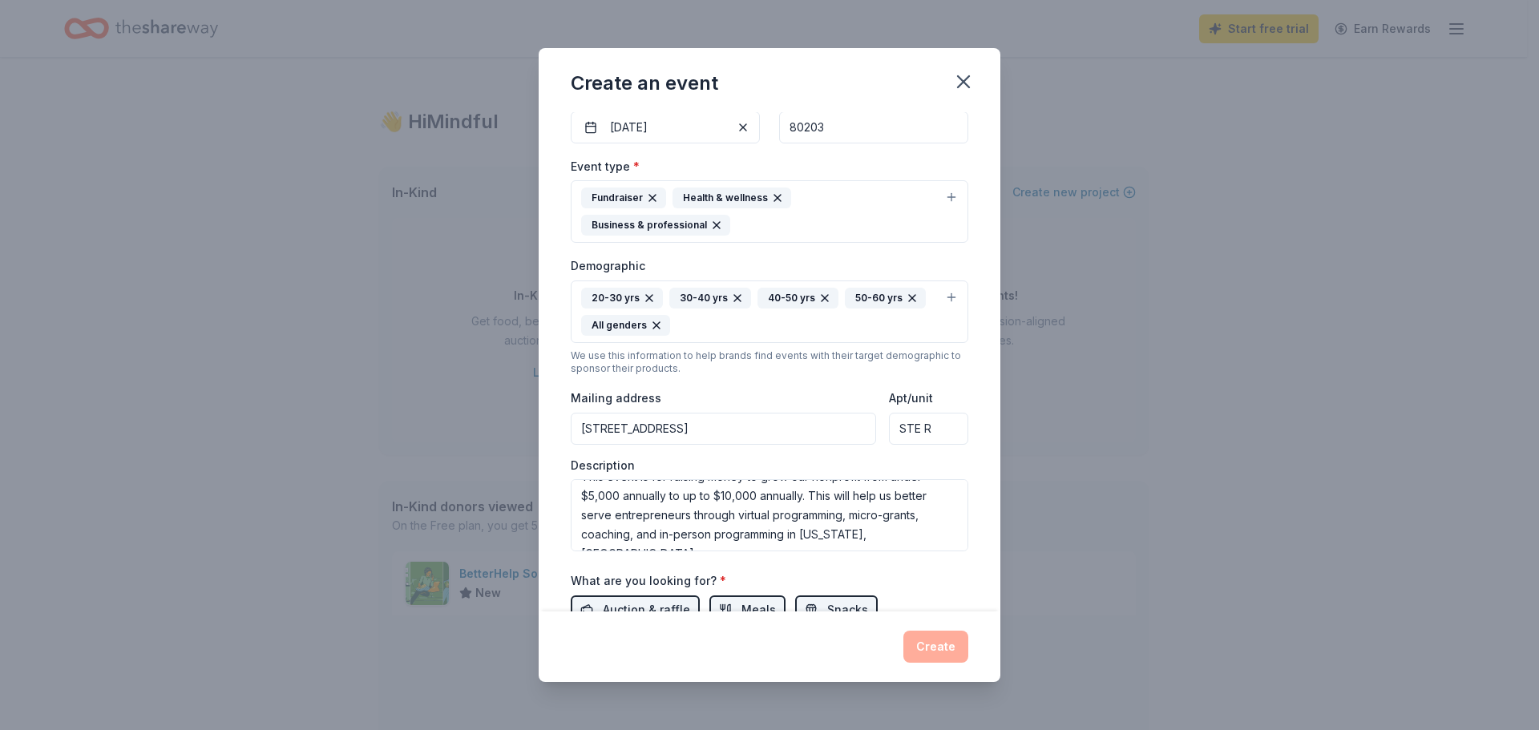
click at [823, 413] on input "1500 North Grant Street, Denver, CO, 80203" at bounding box center [723, 429] width 305 height 32
type input "1500 Grant Street, Denver, CO, 80203"
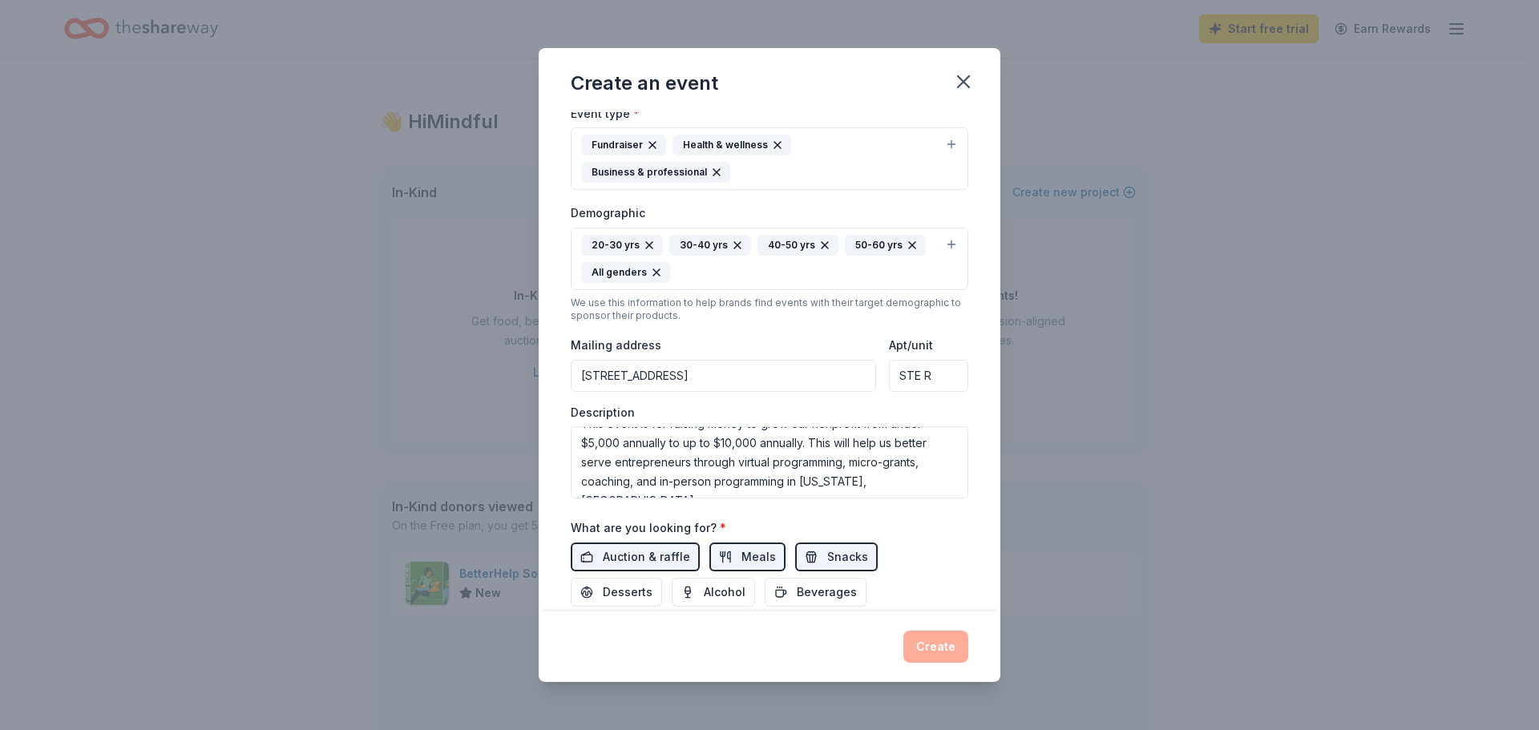
scroll to position [245, 0]
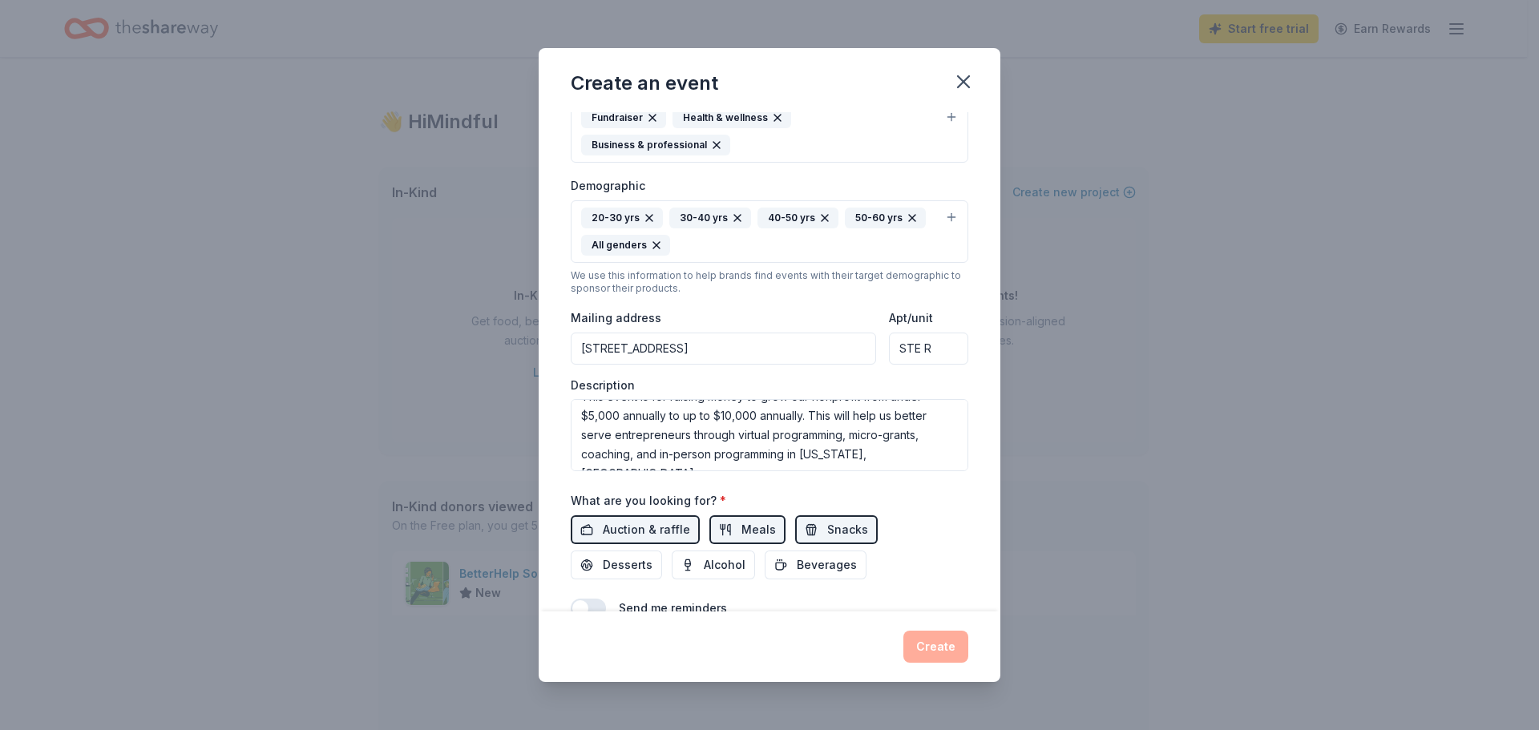
click at [965, 584] on div "Event name * Mindful Founders Inc End of Year Campaign 41 /100 Event website ht…" at bounding box center [770, 362] width 462 height 500
click at [948, 645] on div "Create" at bounding box center [770, 647] width 398 height 32
click at [943, 635] on div "Create" at bounding box center [770, 647] width 398 height 32
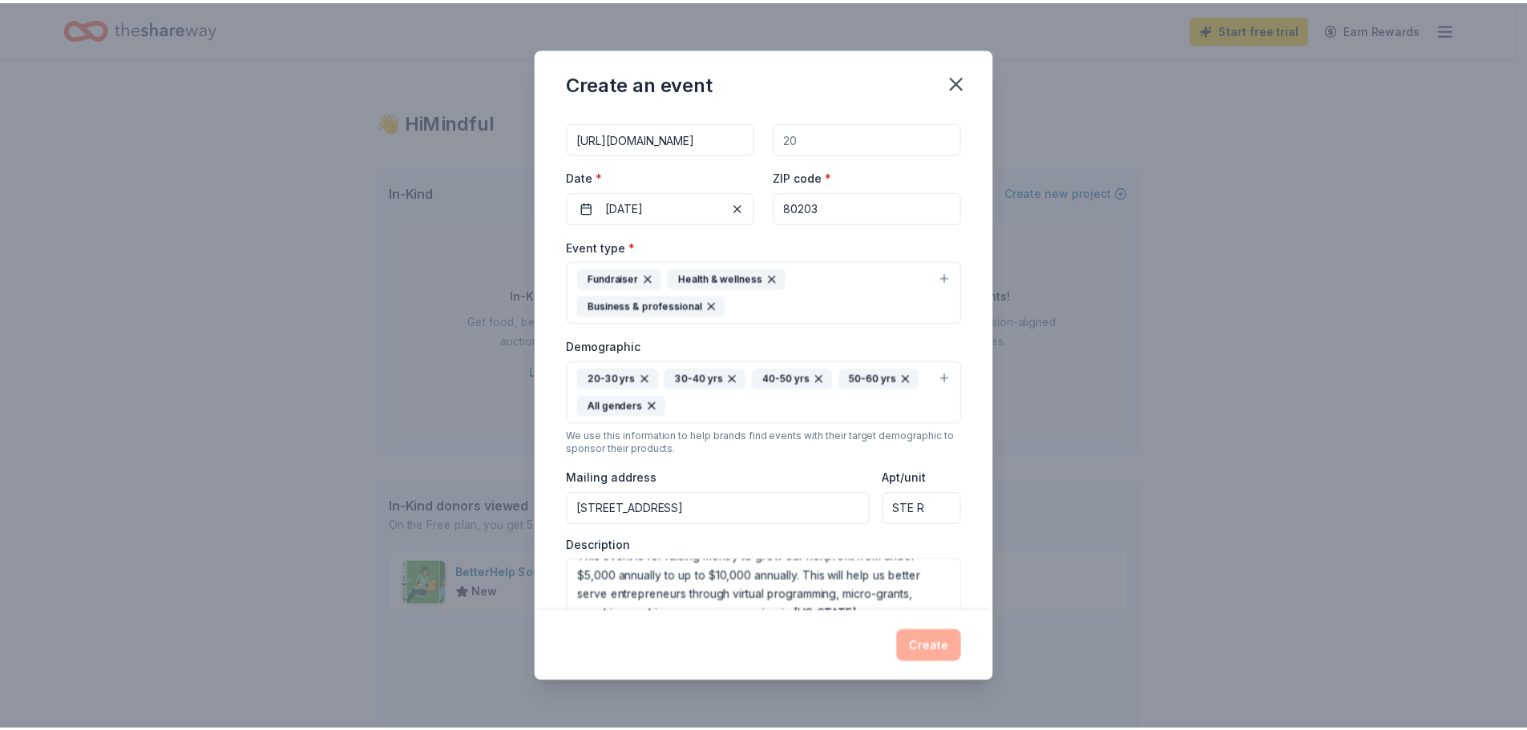
scroll to position [0, 0]
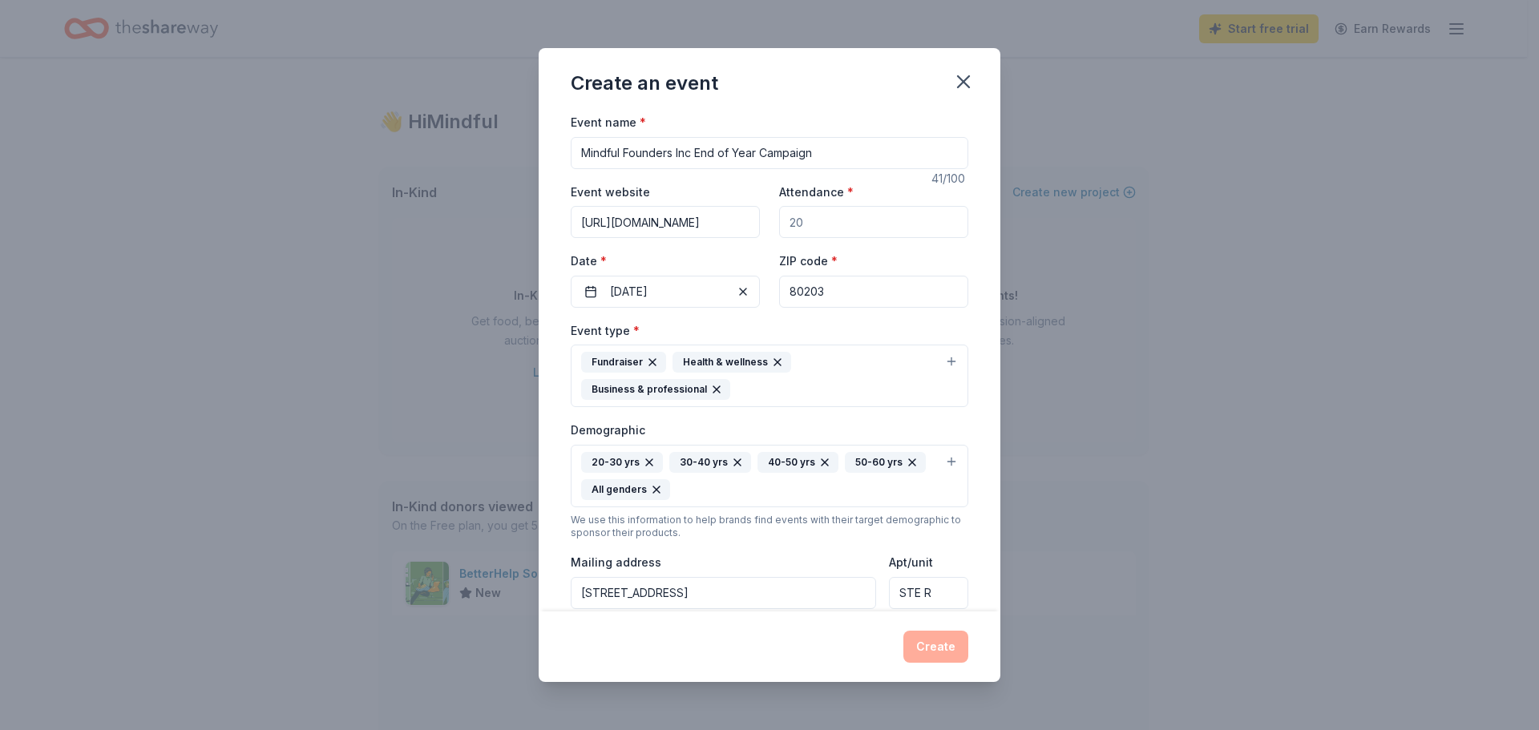
drag, startPoint x: 914, startPoint y: 209, endPoint x: 916, endPoint y: 217, distance: 8.2
click at [916, 216] on input "Attendance *" at bounding box center [873, 222] width 189 height 32
type input "100"
click at [920, 261] on div "ZIP code * 80203" at bounding box center [873, 279] width 189 height 57
click at [936, 647] on button "Create" at bounding box center [936, 647] width 65 height 32
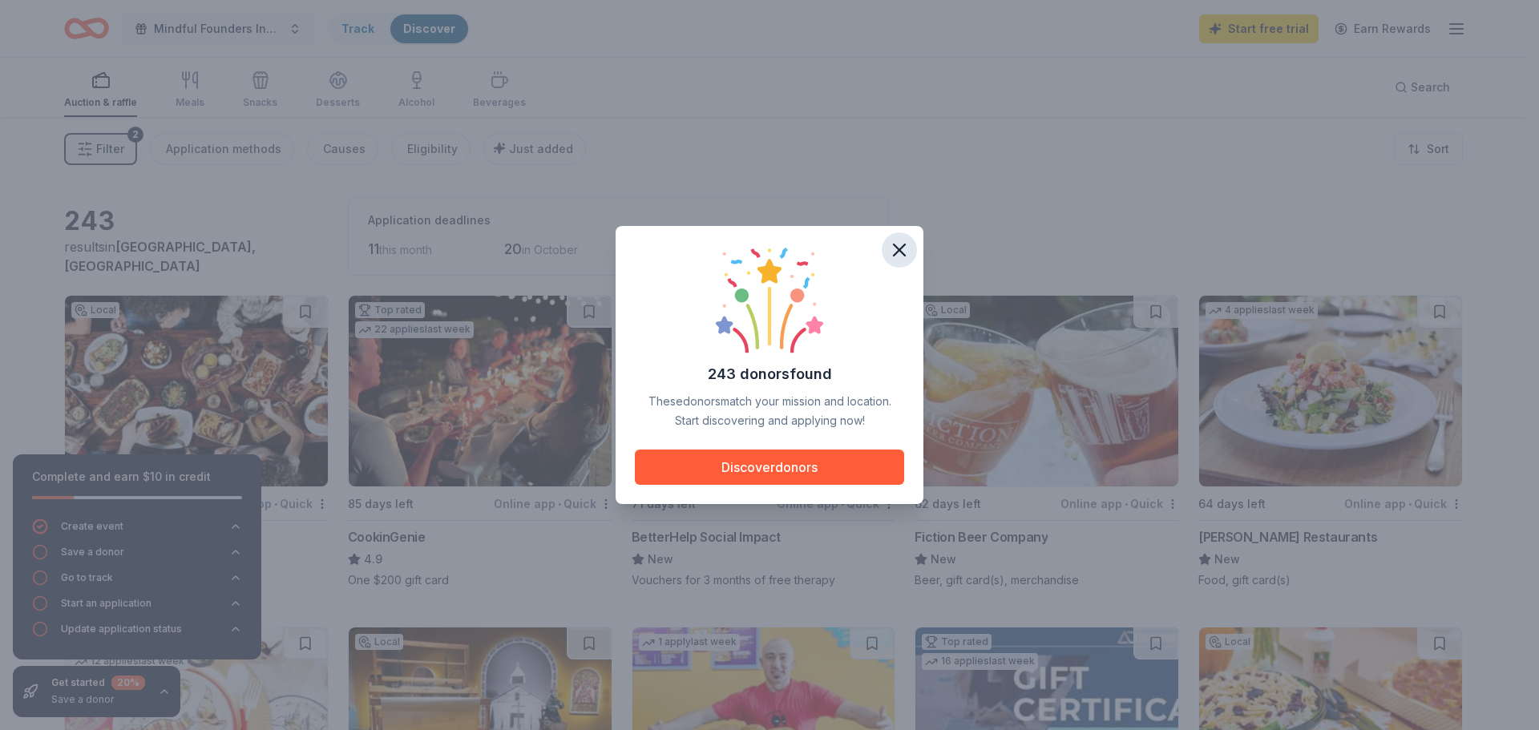
click at [901, 250] on icon "button" at bounding box center [899, 250] width 22 height 22
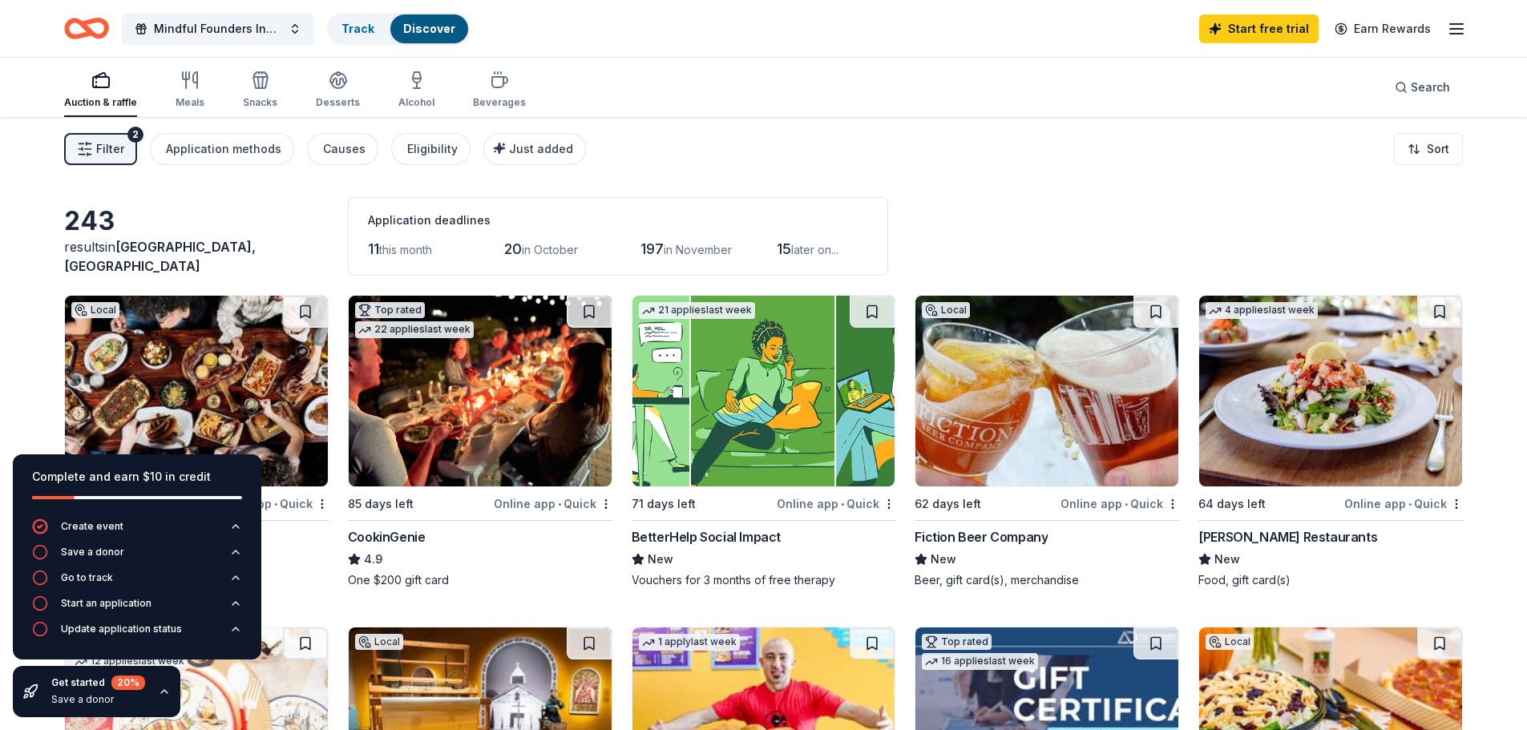
click at [791, 349] on img at bounding box center [764, 391] width 263 height 191
click at [159, 691] on icon "button" at bounding box center [164, 692] width 13 height 13
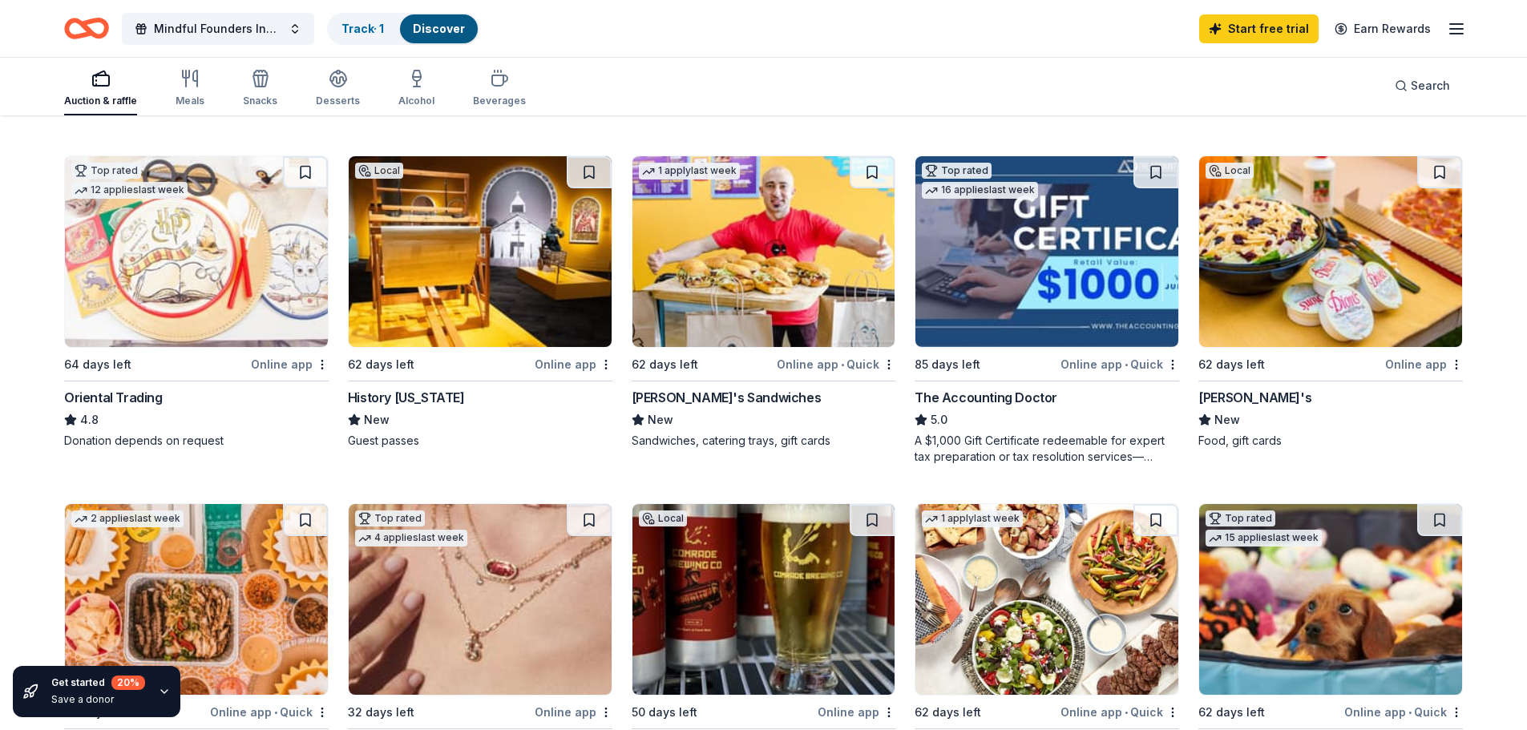
scroll to position [481, 0]
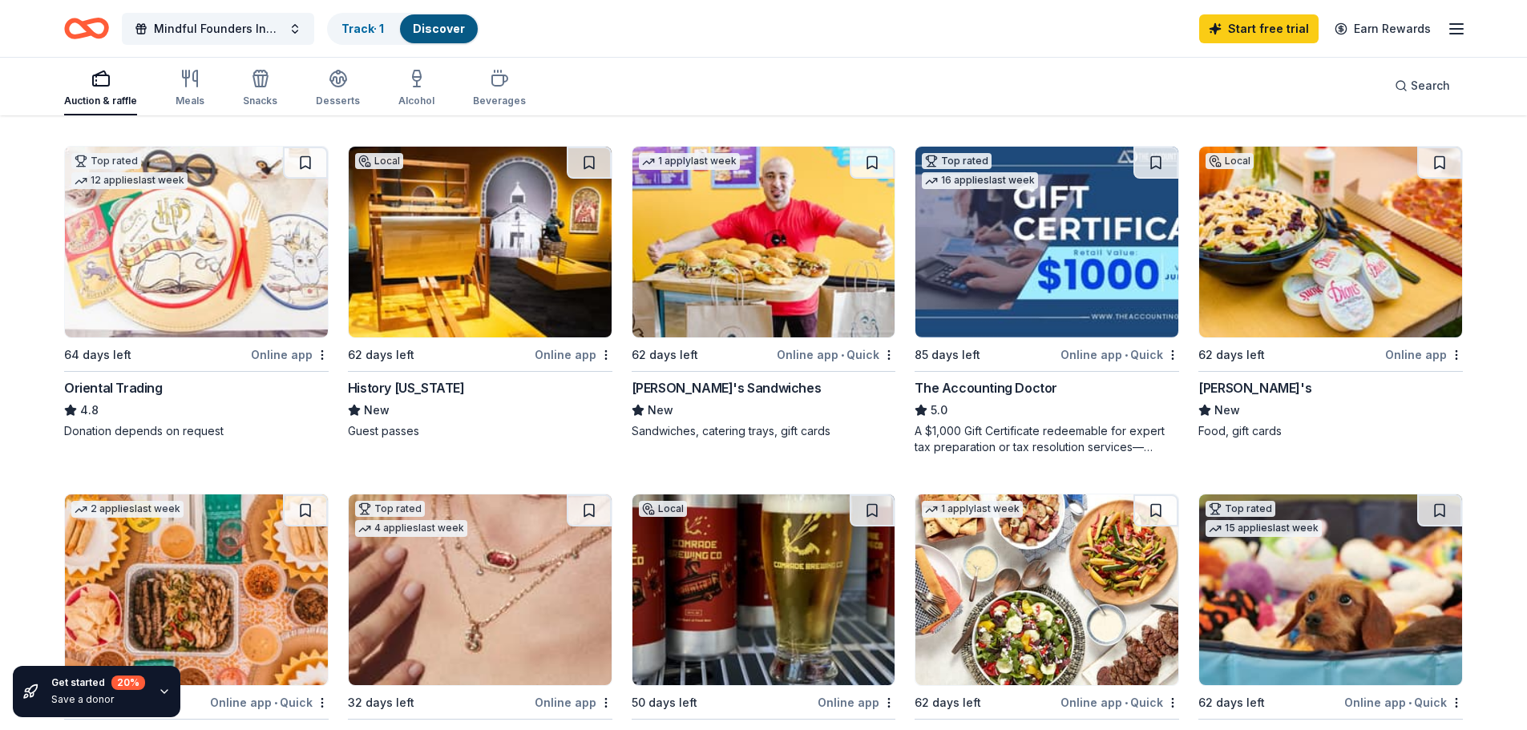
click at [501, 289] on img at bounding box center [480, 242] width 263 height 191
click at [1056, 274] on img at bounding box center [1047, 242] width 263 height 191
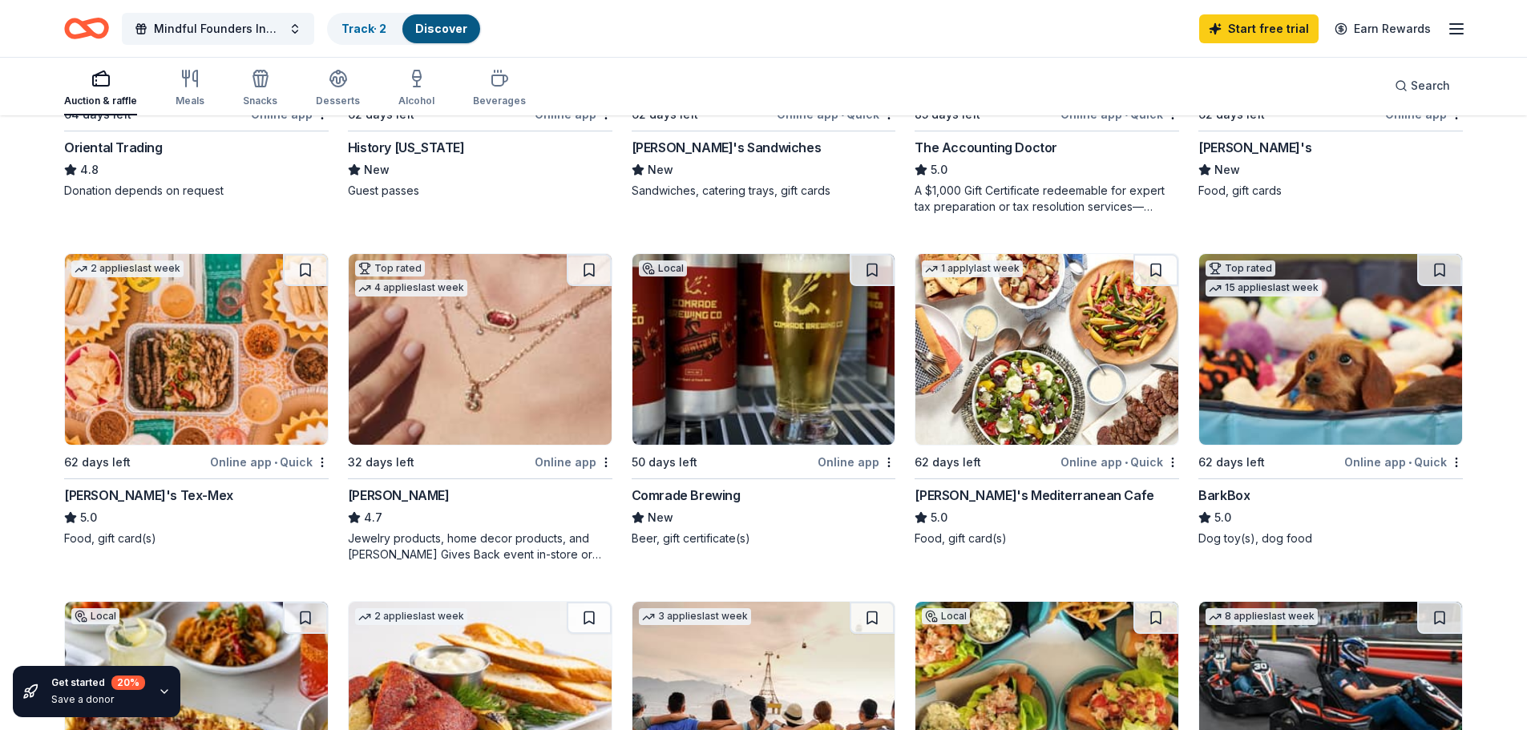
click at [1360, 338] on img at bounding box center [1330, 349] width 263 height 191
click at [965, 370] on img at bounding box center [1047, 349] width 263 height 191
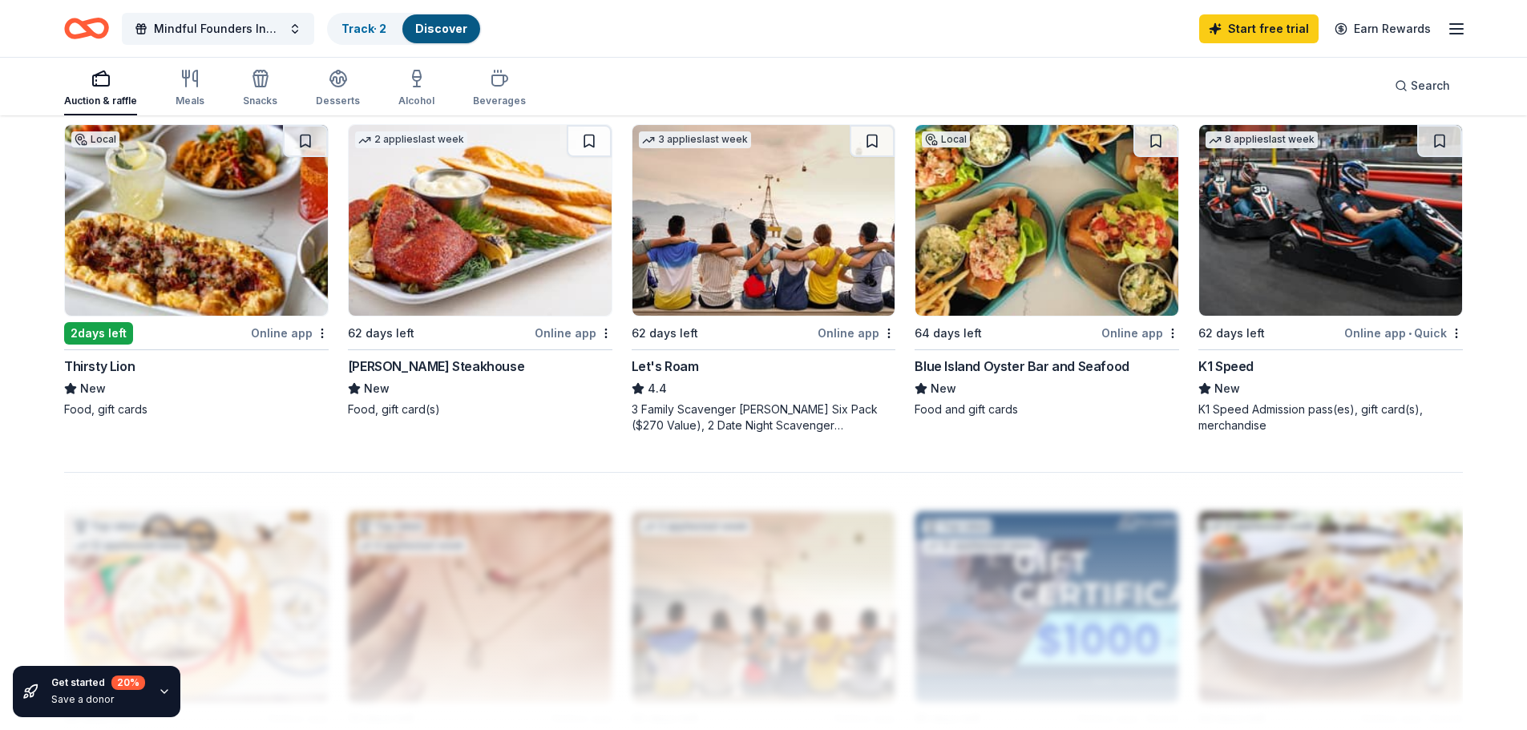
scroll to position [1203, 0]
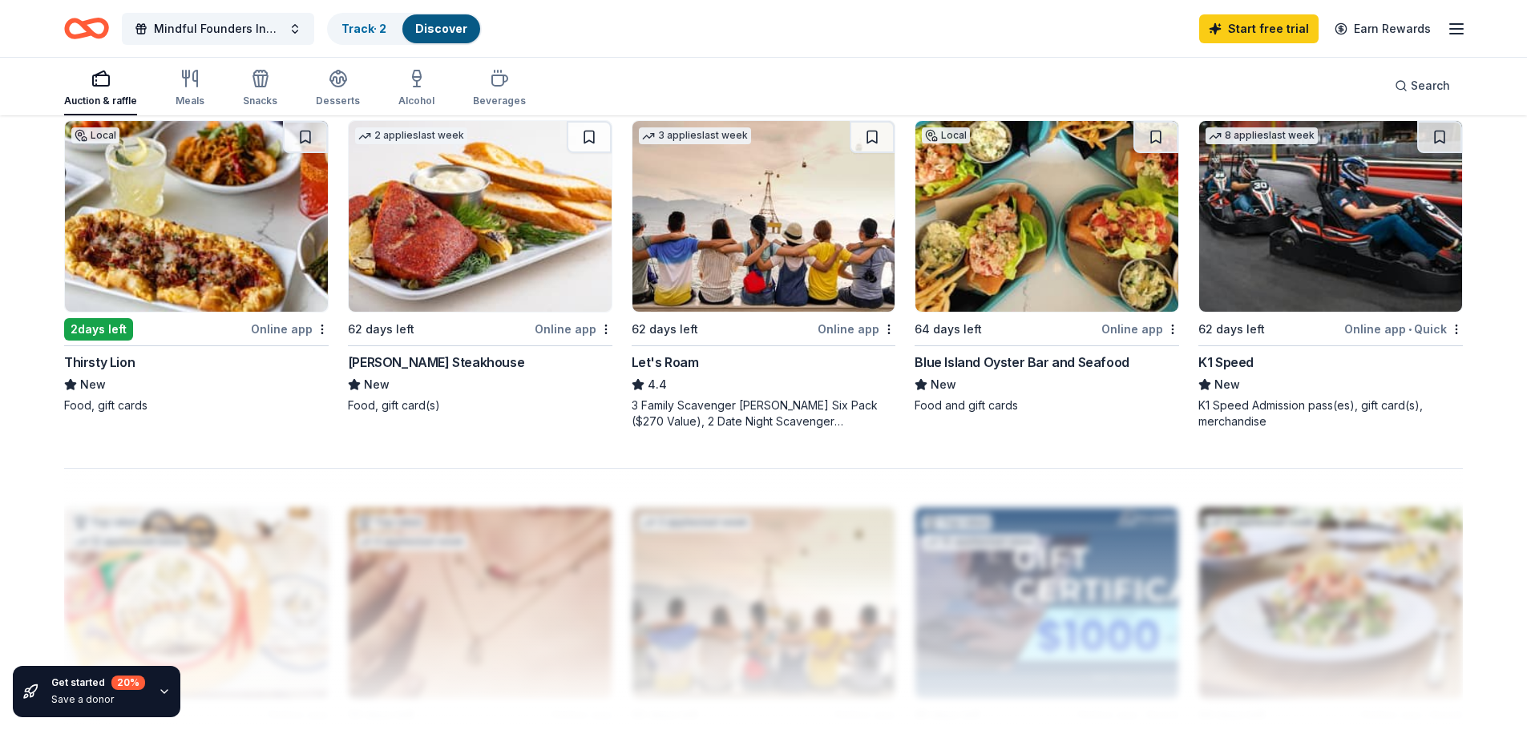
click at [820, 221] on img at bounding box center [764, 216] width 263 height 191
click at [810, 196] on img at bounding box center [764, 216] width 263 height 191
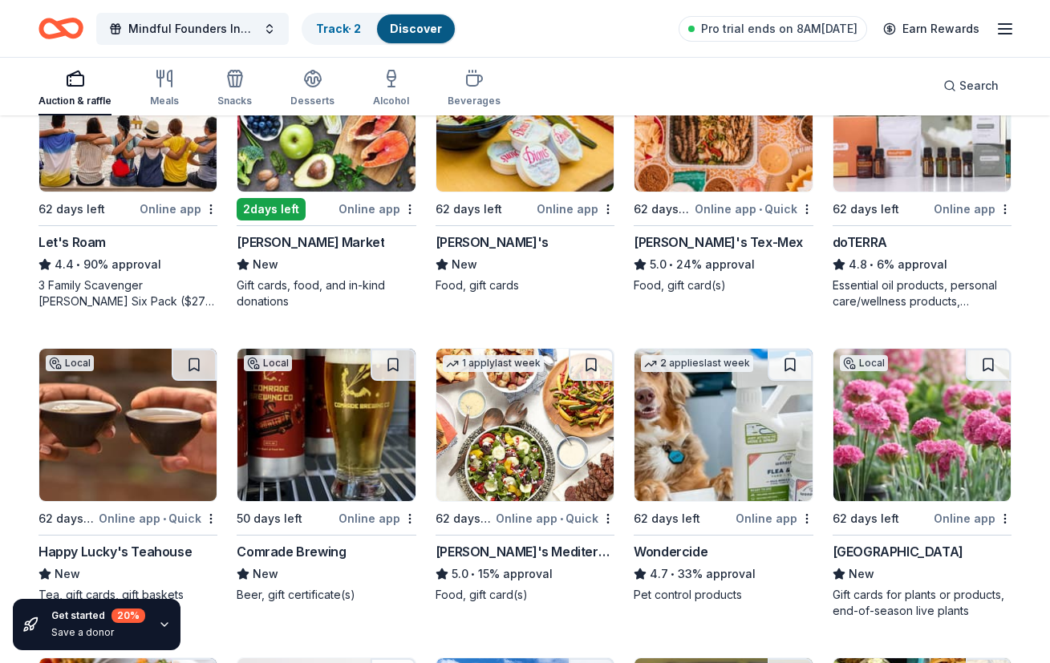
scroll to position [799, 0]
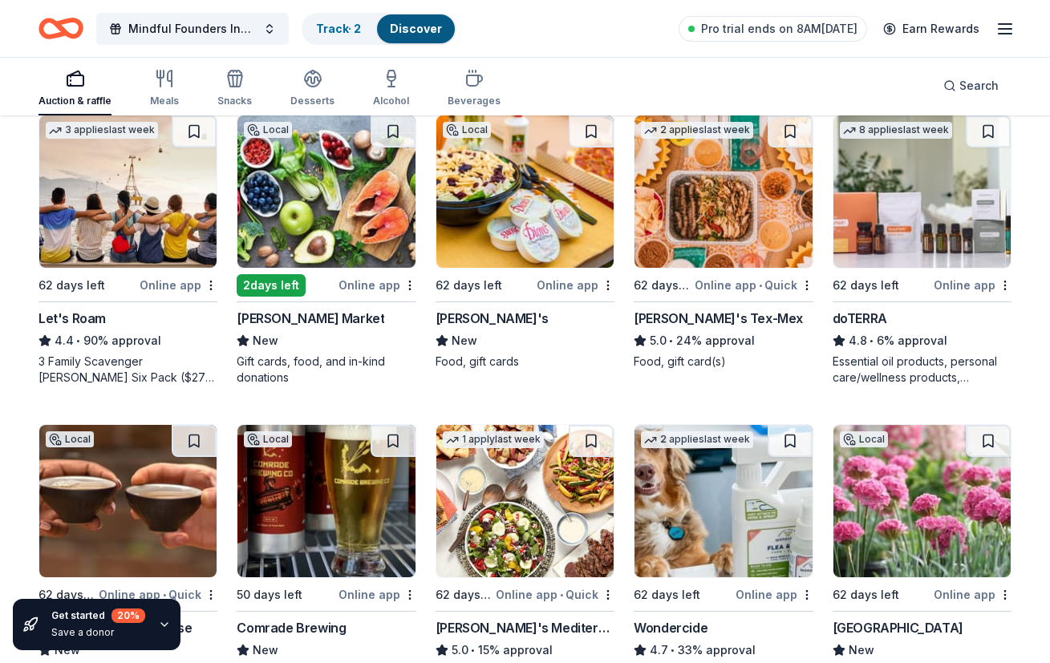
click at [152, 179] on img at bounding box center [127, 191] width 177 height 152
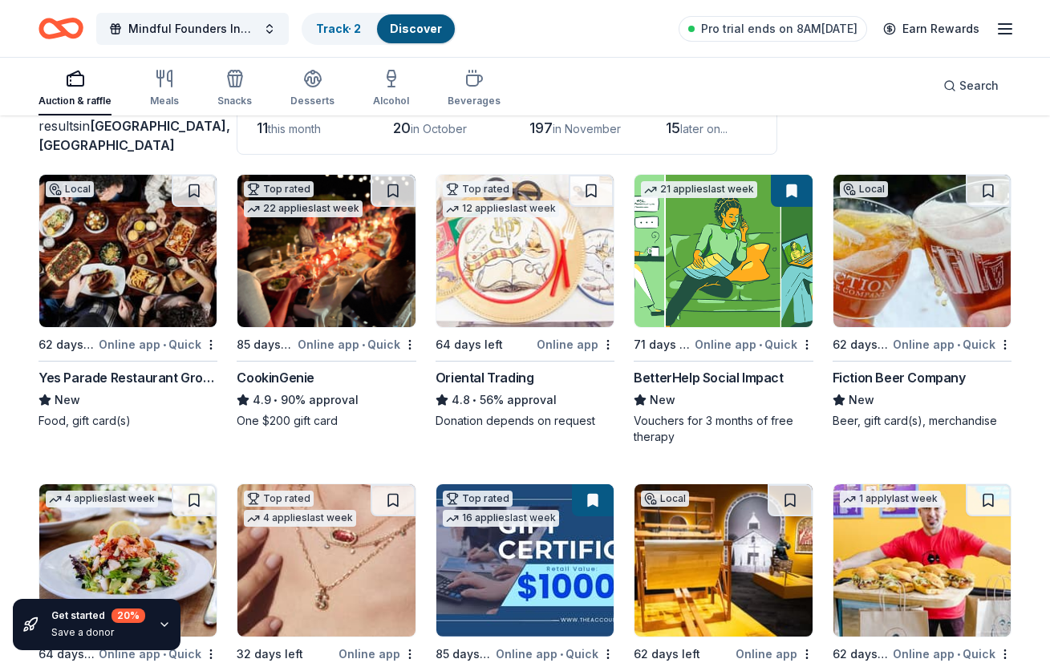
scroll to position [0, 0]
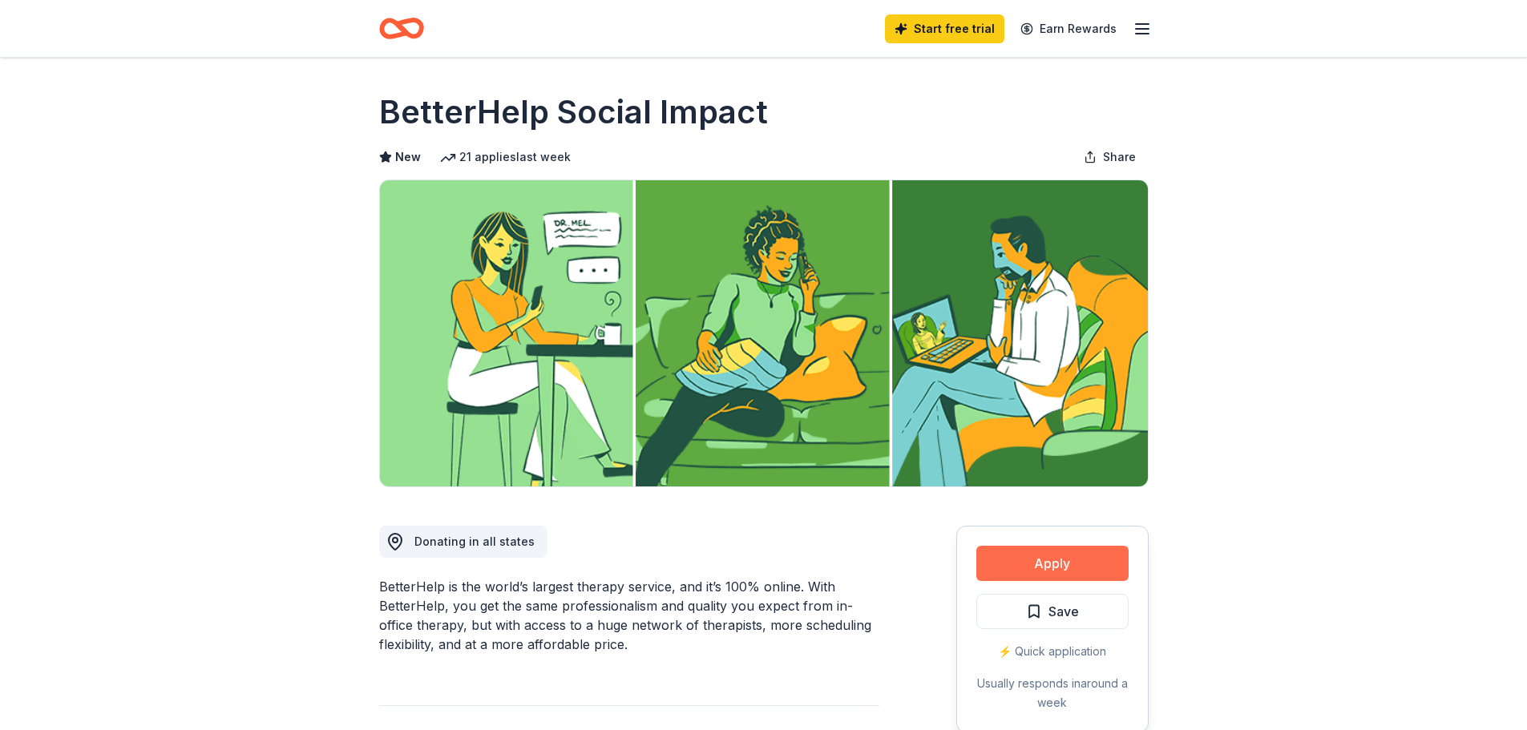
click at [1095, 559] on button "Apply" at bounding box center [1053, 563] width 152 height 35
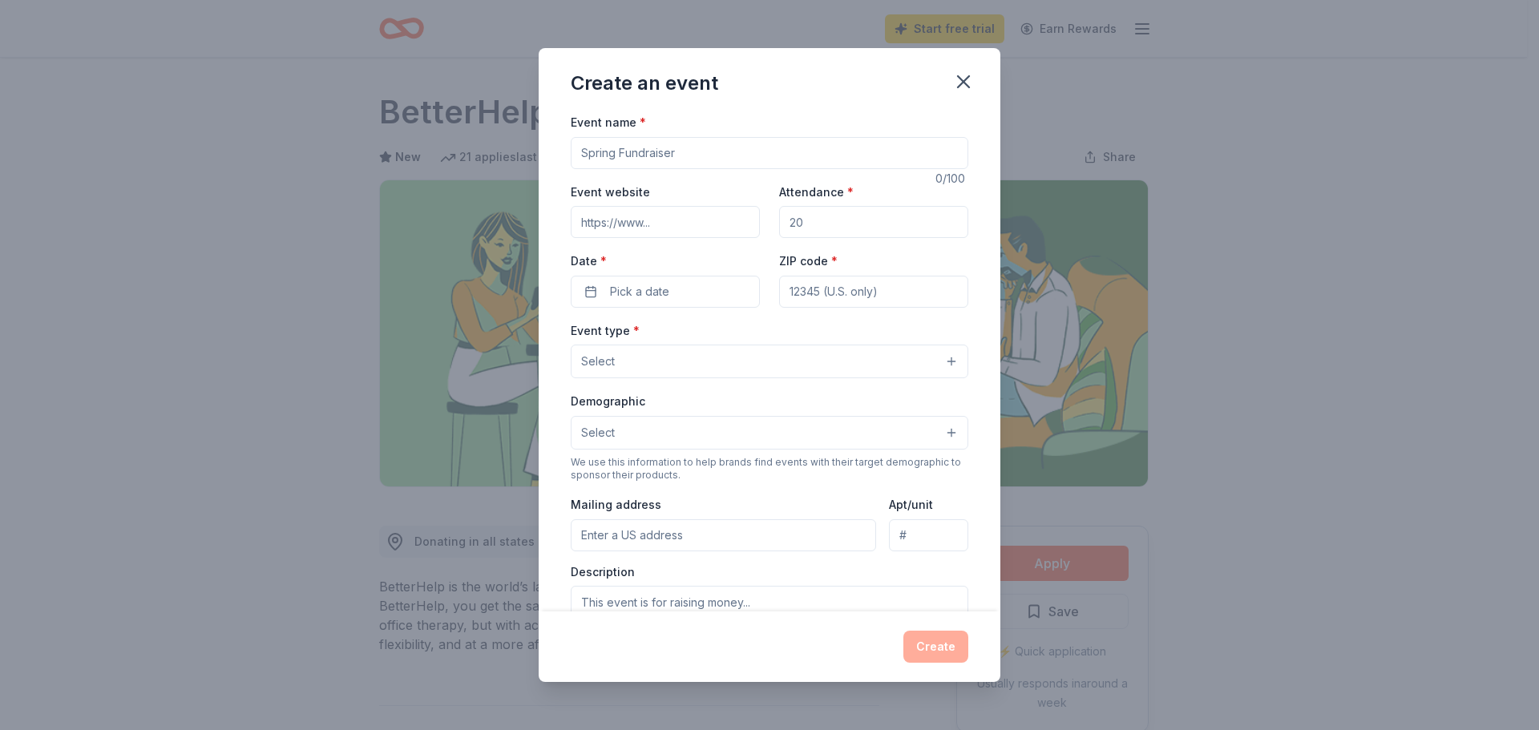
click at [738, 147] on input "Event name *" at bounding box center [770, 153] width 398 height 32
type input "Mindful Founders"
click at [961, 79] on icon "button" at bounding box center [963, 81] width 11 height 11
click at [961, 77] on icon "button" at bounding box center [964, 82] width 22 height 22
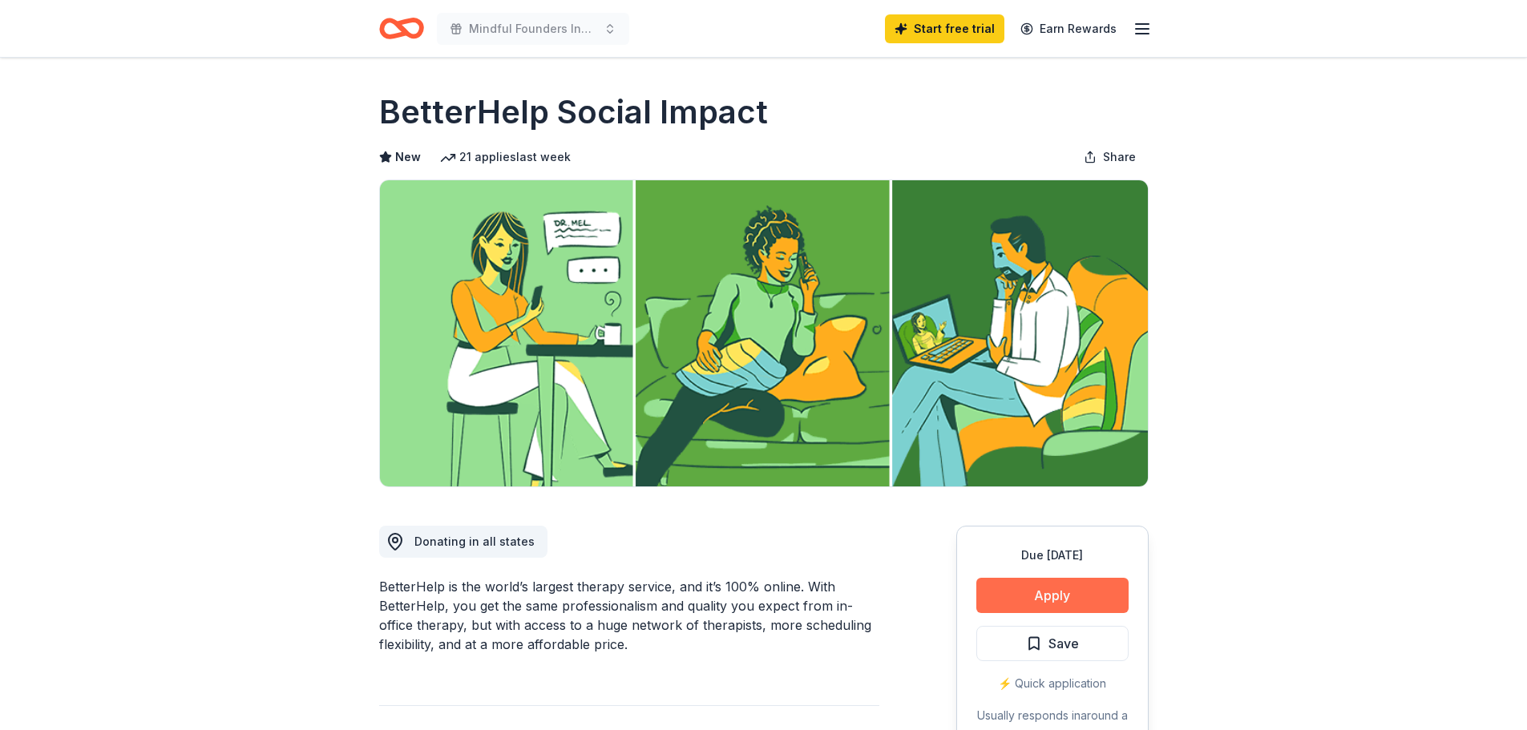
click at [1069, 586] on button "Apply" at bounding box center [1053, 595] width 152 height 35
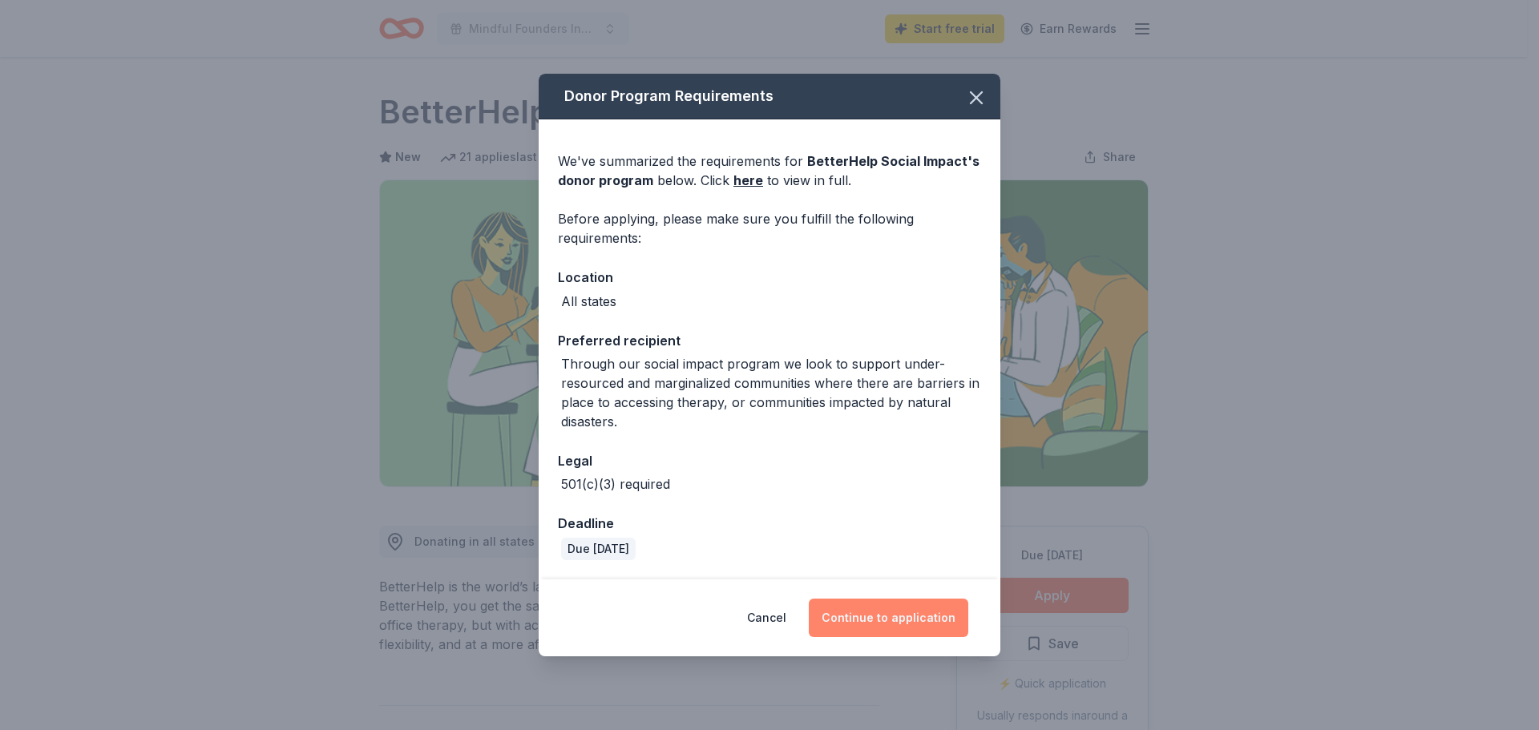
click at [907, 629] on button "Continue to application" at bounding box center [889, 618] width 160 height 38
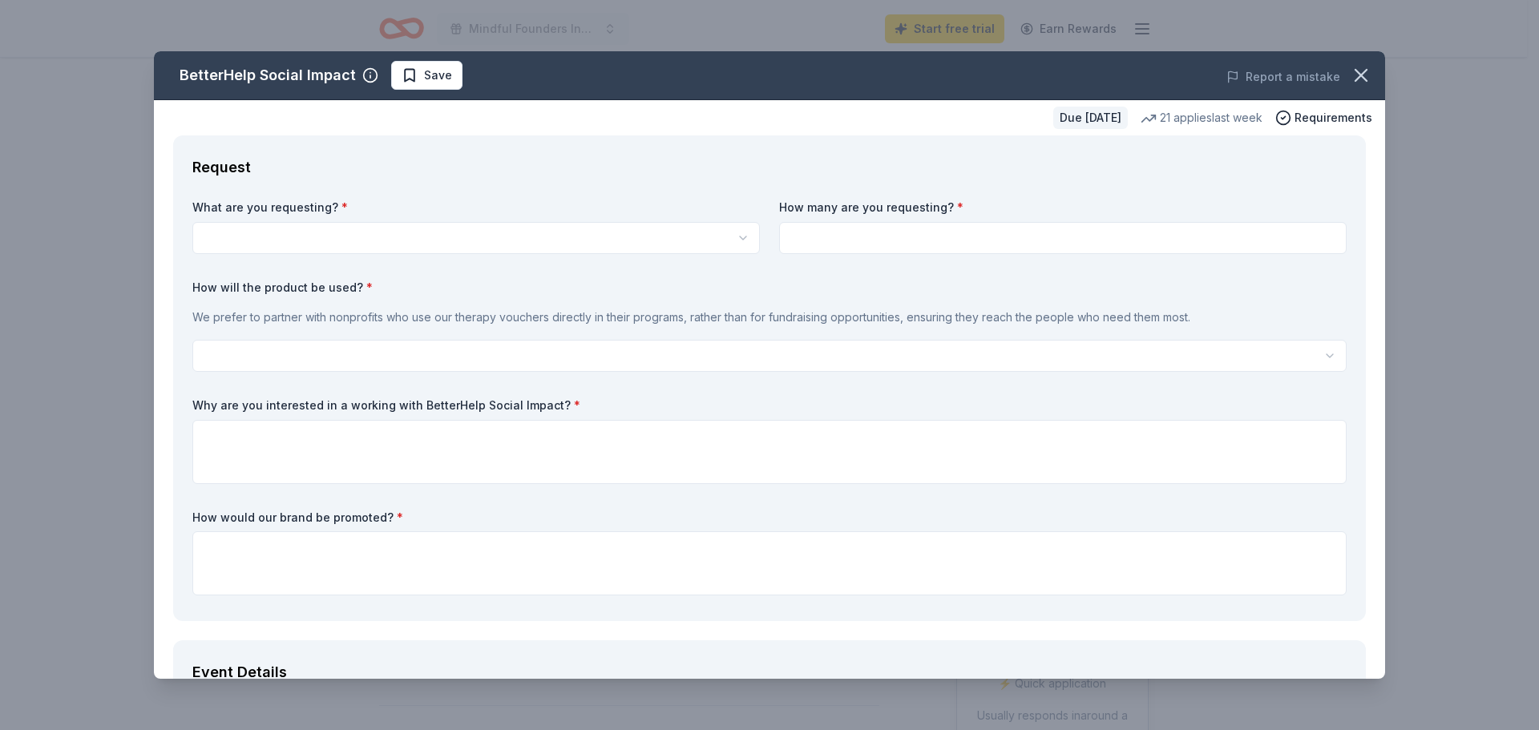
click at [544, 230] on html "Mindful Founders Inc End of Year Campaign Start free trial Earn Rewards Due in …" at bounding box center [769, 365] width 1539 height 730
select select "Vouchers for 3 months of free therapy"
click at [940, 240] on input at bounding box center [1063, 238] width 568 height 32
type input "2"
click at [471, 342] on html "Mindful Founders Inc End of Year Campaign Start free trial Earn Rewards Due in …" at bounding box center [769, 365] width 1539 height 730
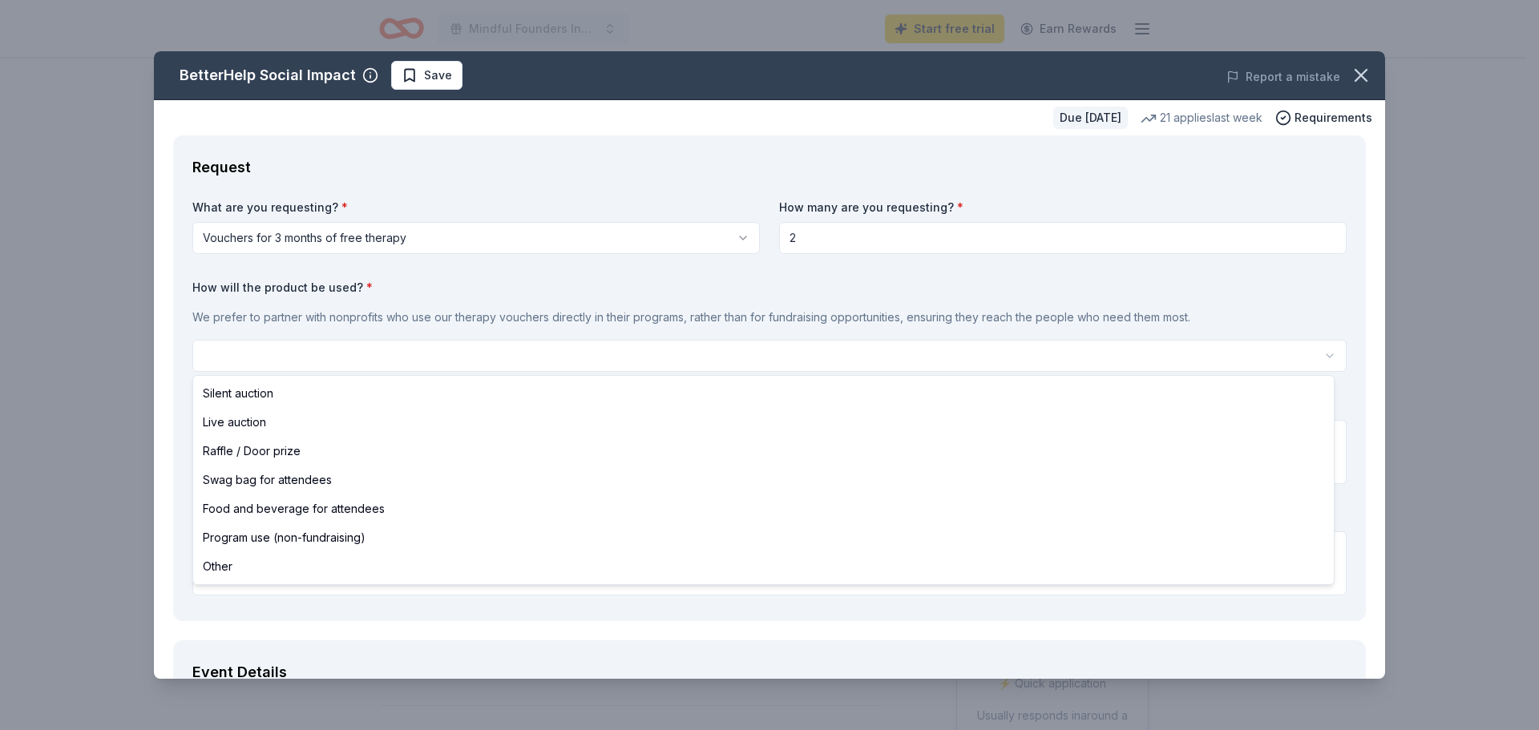
select select "silentAuction"
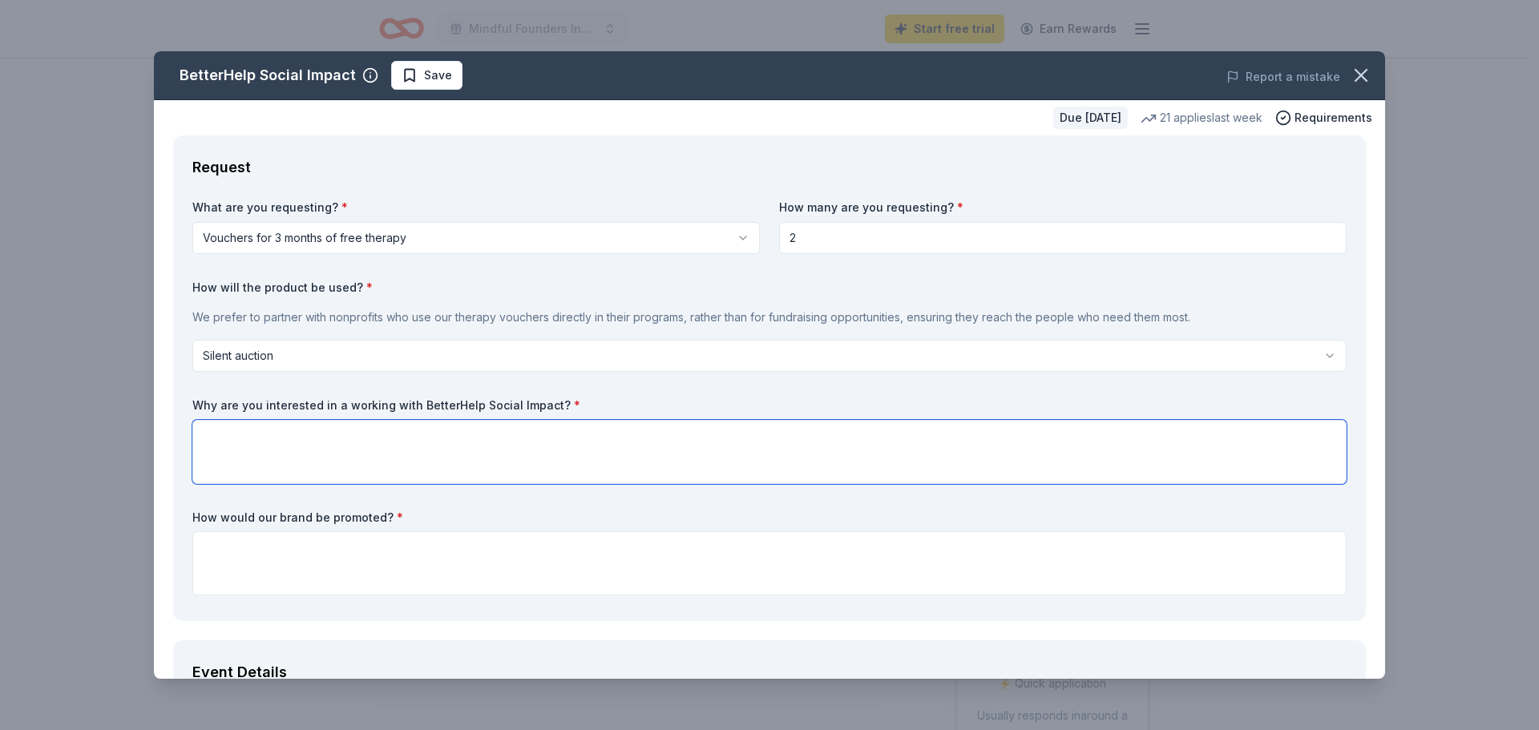
click at [589, 457] on textarea at bounding box center [769, 452] width 1155 height 64
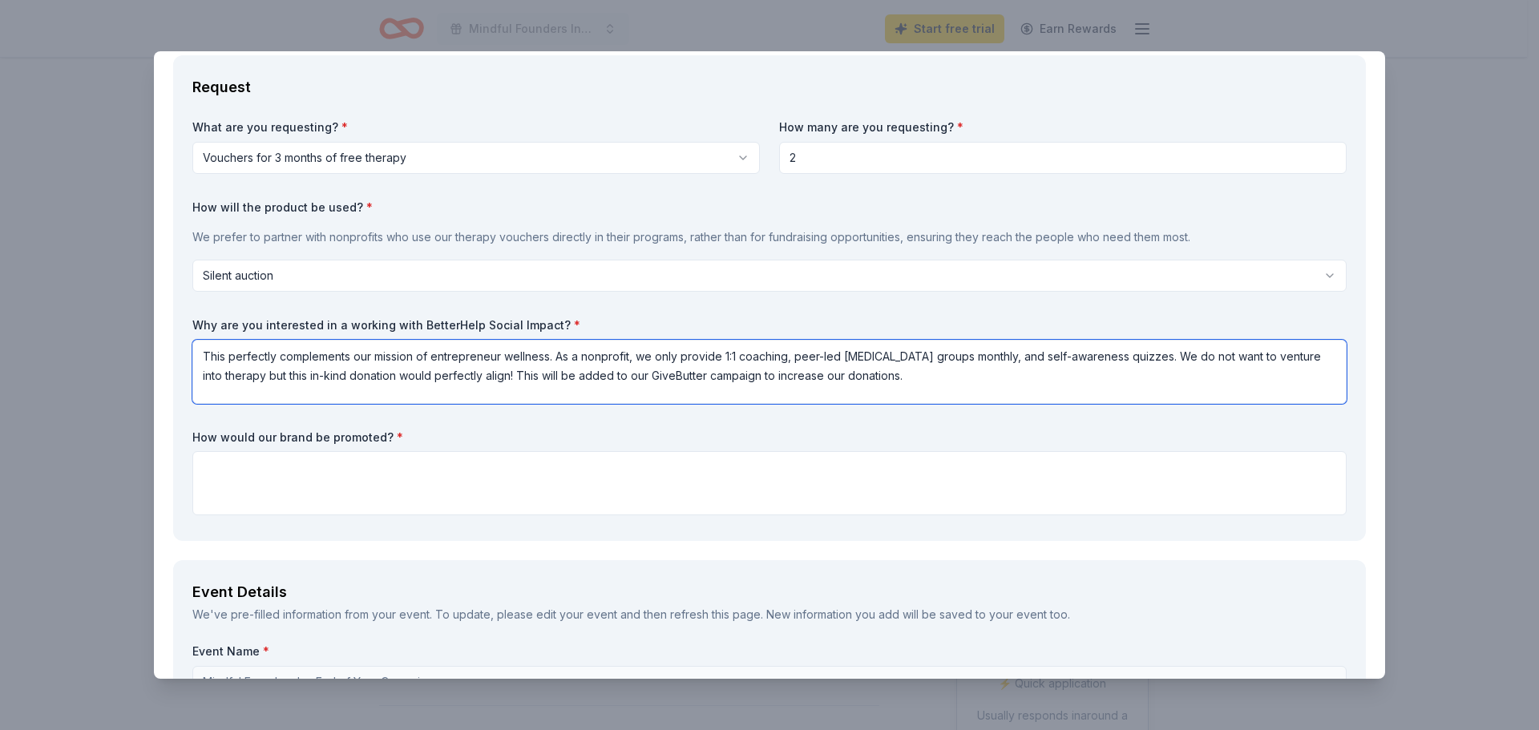
drag, startPoint x: 904, startPoint y: 379, endPoint x: 497, endPoint y: 394, distance: 406.8
click at [497, 394] on textarea "This perfectly complements our mission of entrepreneur wellness. As a nonprofit…" at bounding box center [769, 372] width 1155 height 64
type textarea "This perfectly complements our mission of entrepreneur wellness. As a nonprofit…"
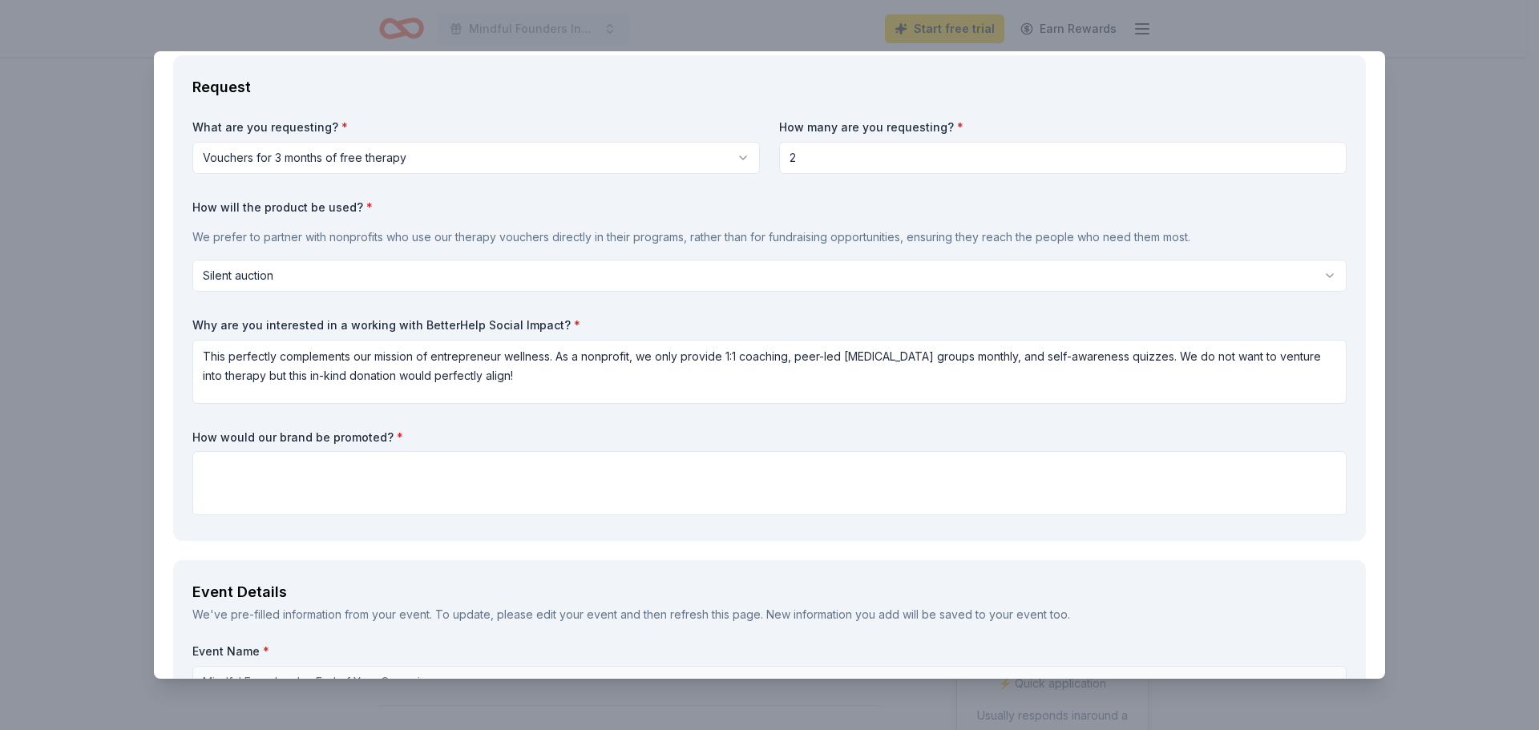
click at [552, 445] on label "How would our brand be promoted? *" at bounding box center [769, 438] width 1155 height 16
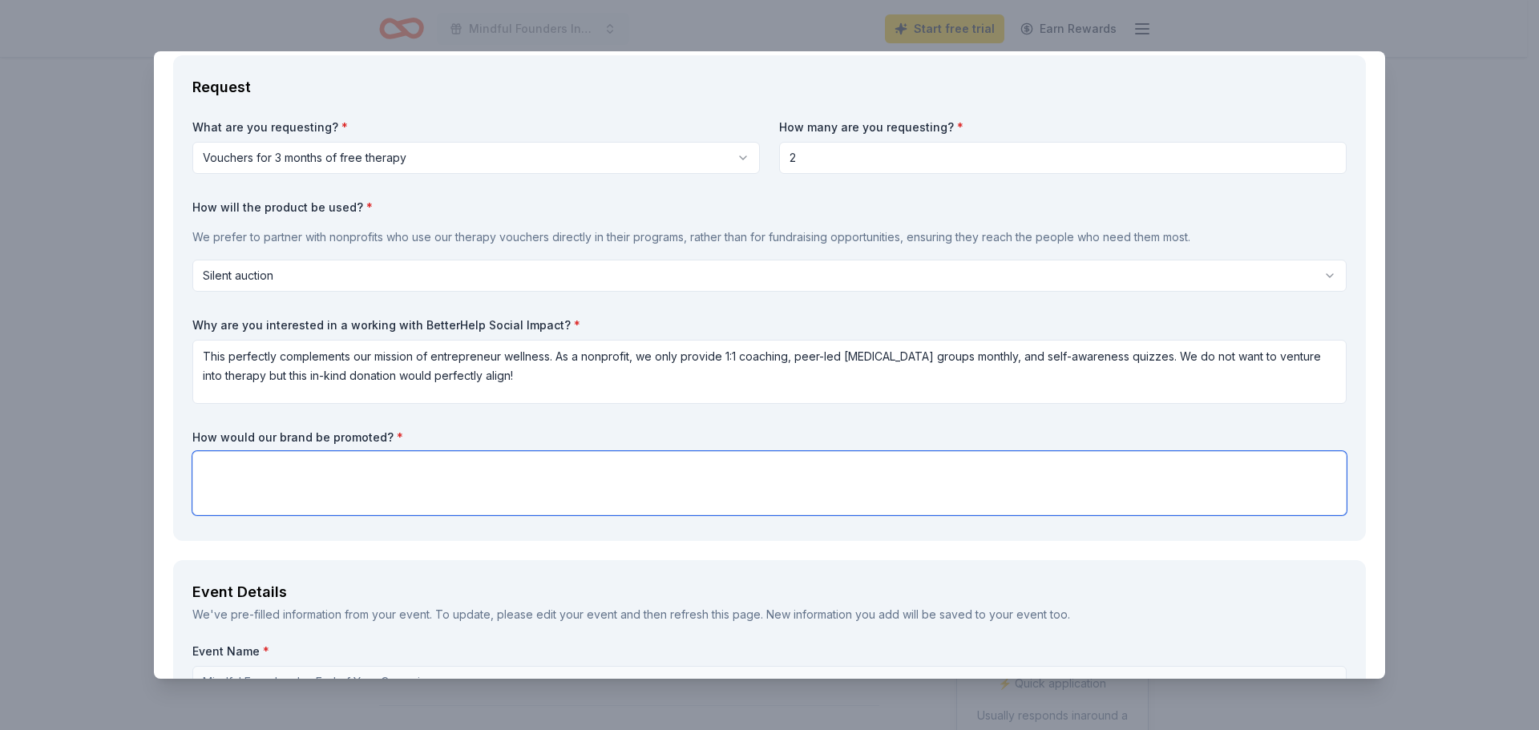
click at [566, 459] on textarea at bounding box center [769, 483] width 1155 height 64
paste textarea "This will be added to our GiveButter campaign to increase our donations."
click at [447, 468] on textarea "This will be added to our GiveButter campaign to increase our donations." at bounding box center [769, 483] width 1155 height 64
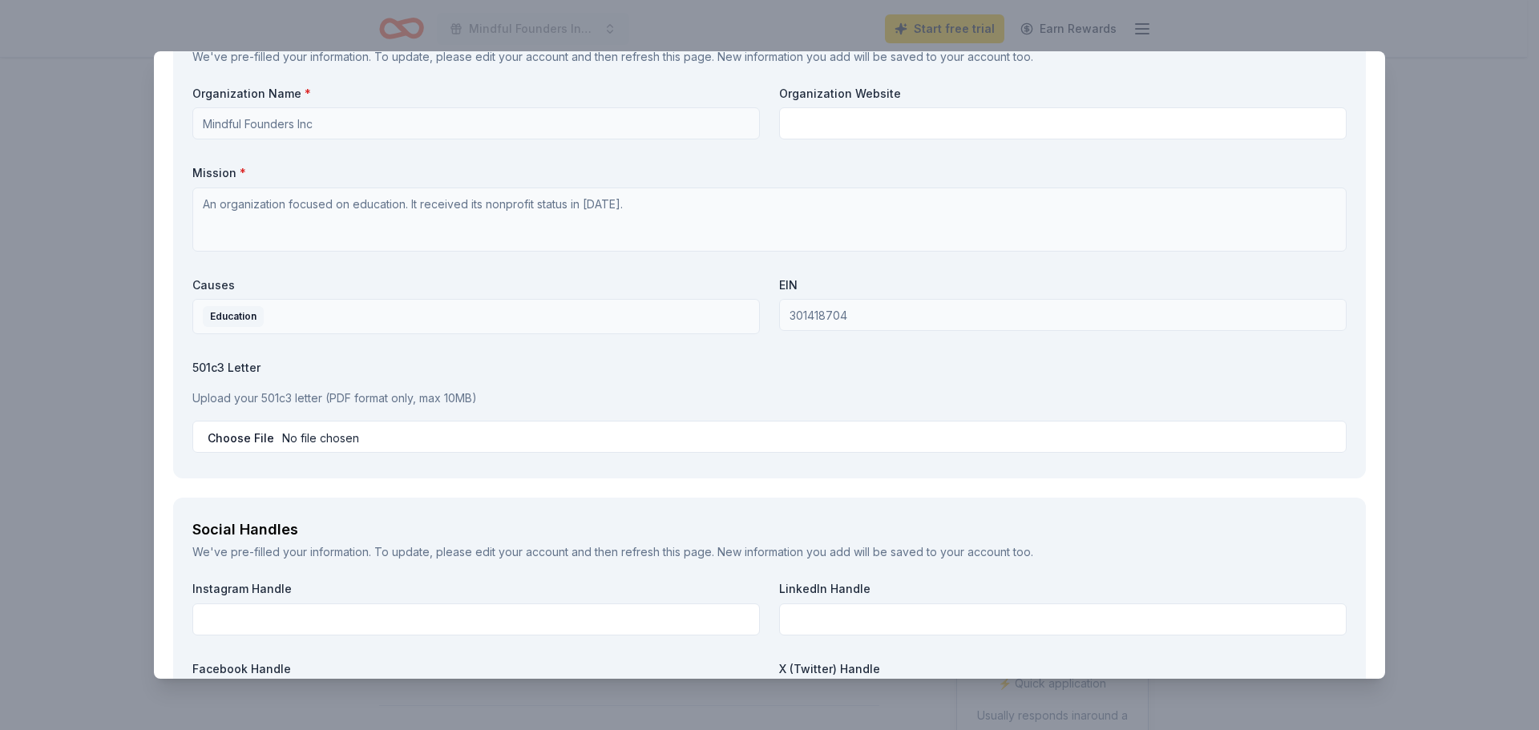
scroll to position [1443, 0]
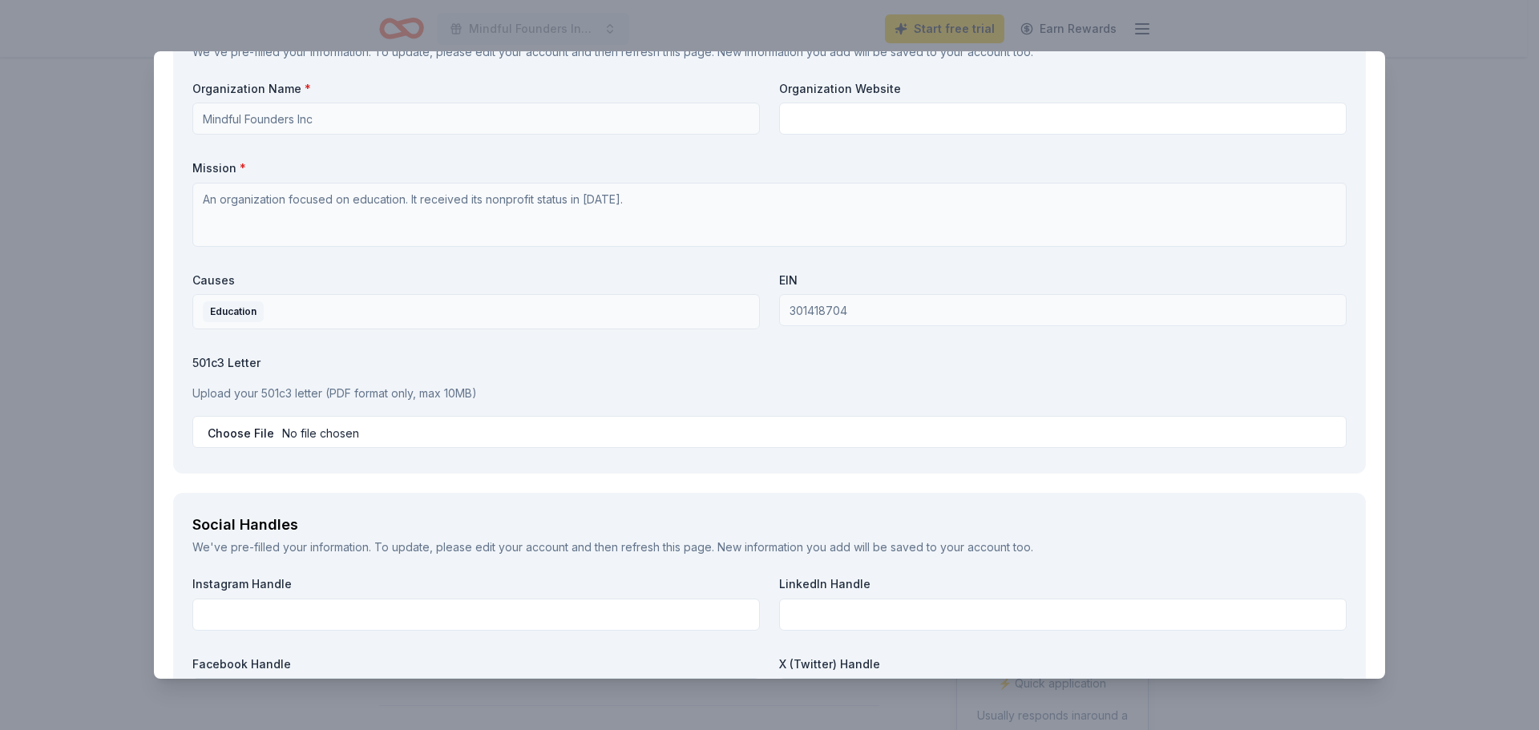
type textarea "This will be added to our GiveButter campaign as an auction to increase our don…"
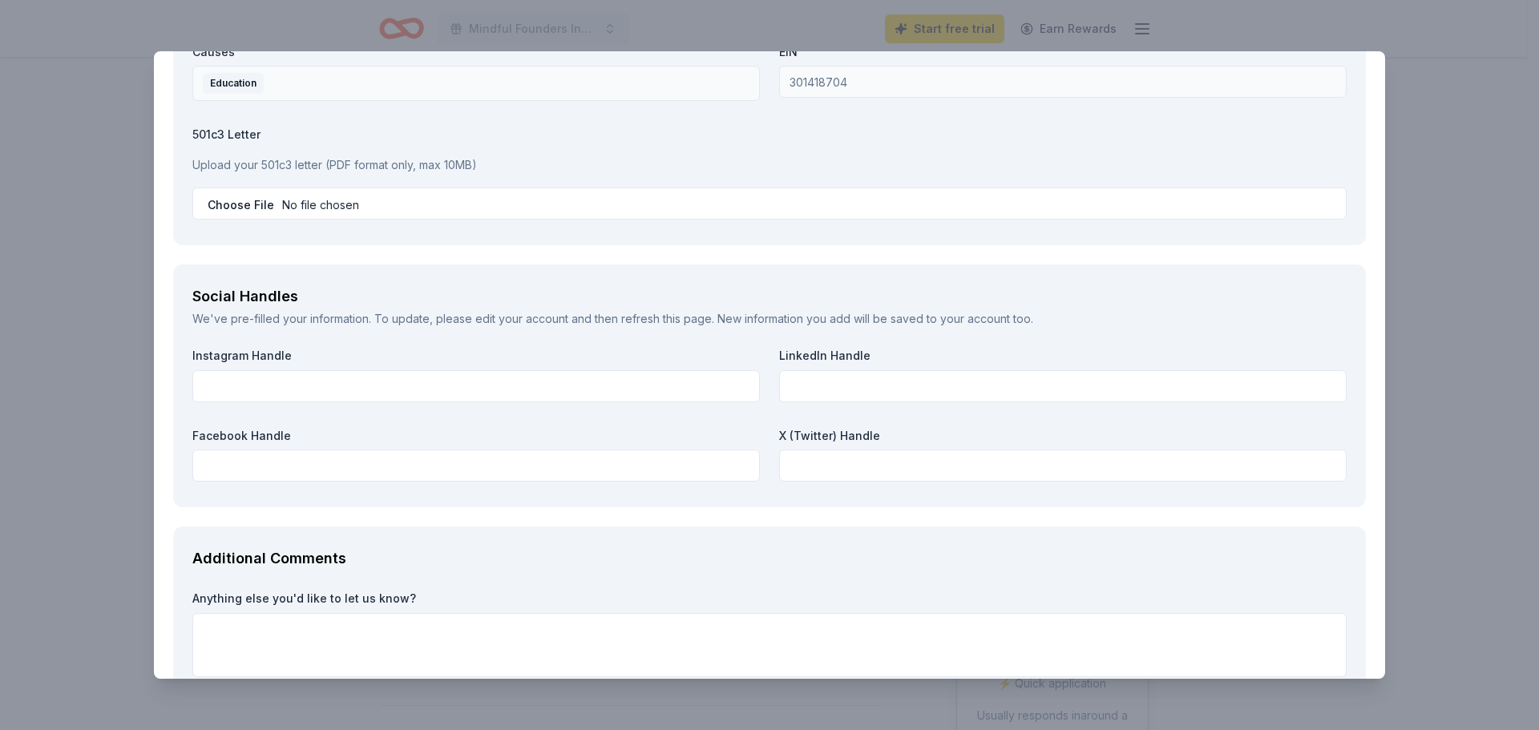
scroll to position [1684, 0]
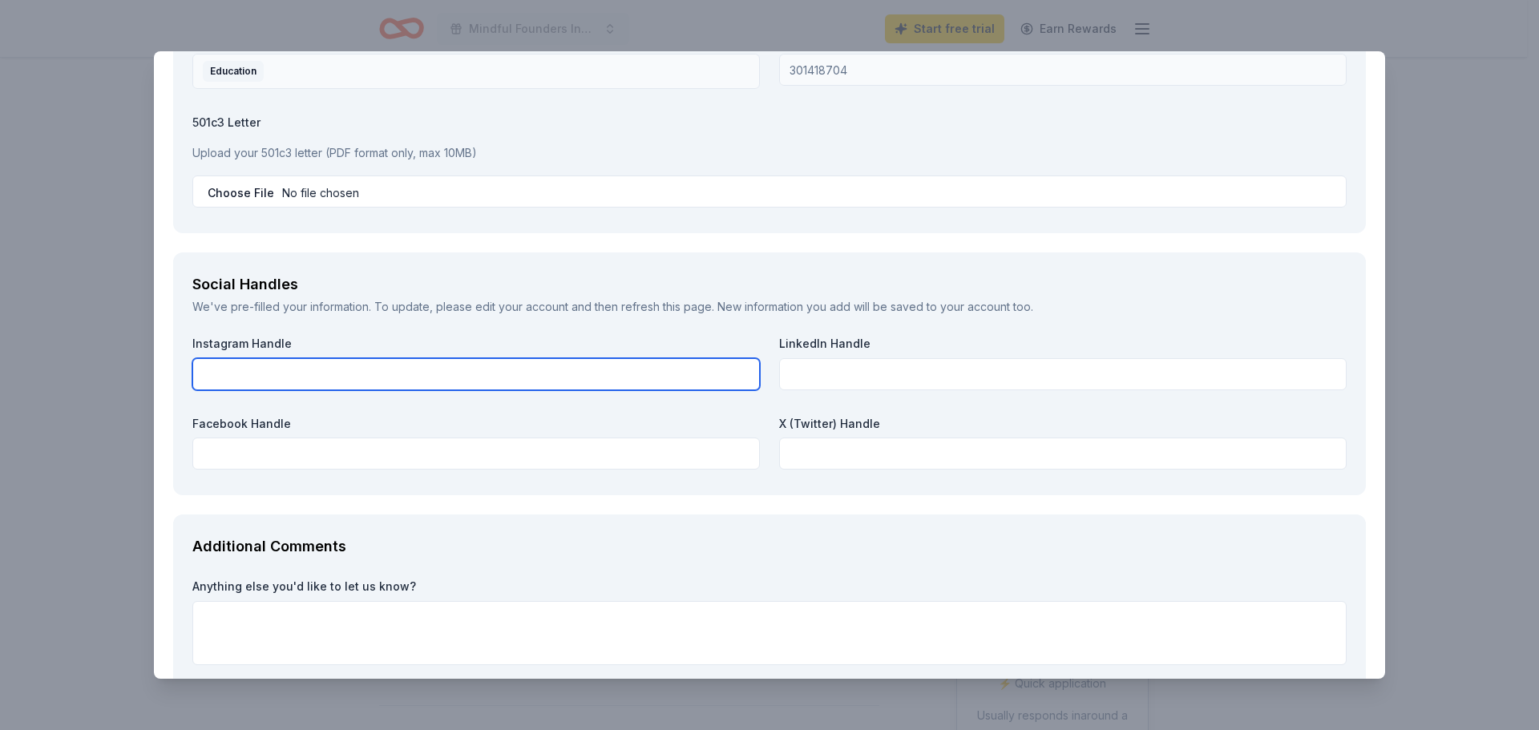
click at [607, 371] on input "text" at bounding box center [476, 374] width 568 height 32
paste input "https://www.instagram.com/stories/mindfulfounders11/"
type input "https://www.instagram.com/stories/mindfulfounders11/"
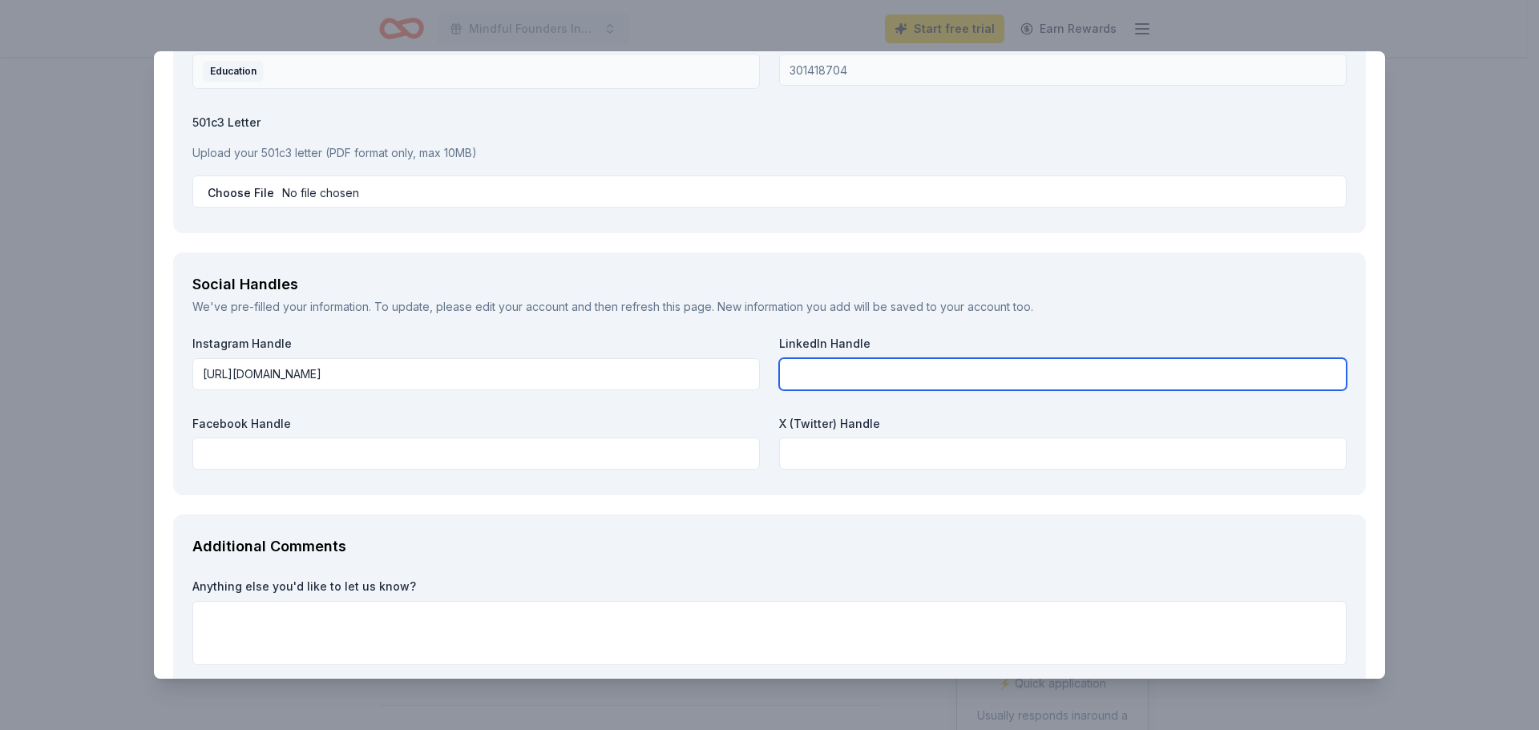
drag, startPoint x: 857, startPoint y: 385, endPoint x: 887, endPoint y: 356, distance: 41.4
click at [857, 385] on input "text" at bounding box center [1063, 374] width 568 height 32
paste input "https://www.linkedin.com/company/mindful-founders-inc/about/?viewAsMember=true"
type input "https://www.linkedin.com/company/mindful-founders-inc/about/?viewAsMember=true"
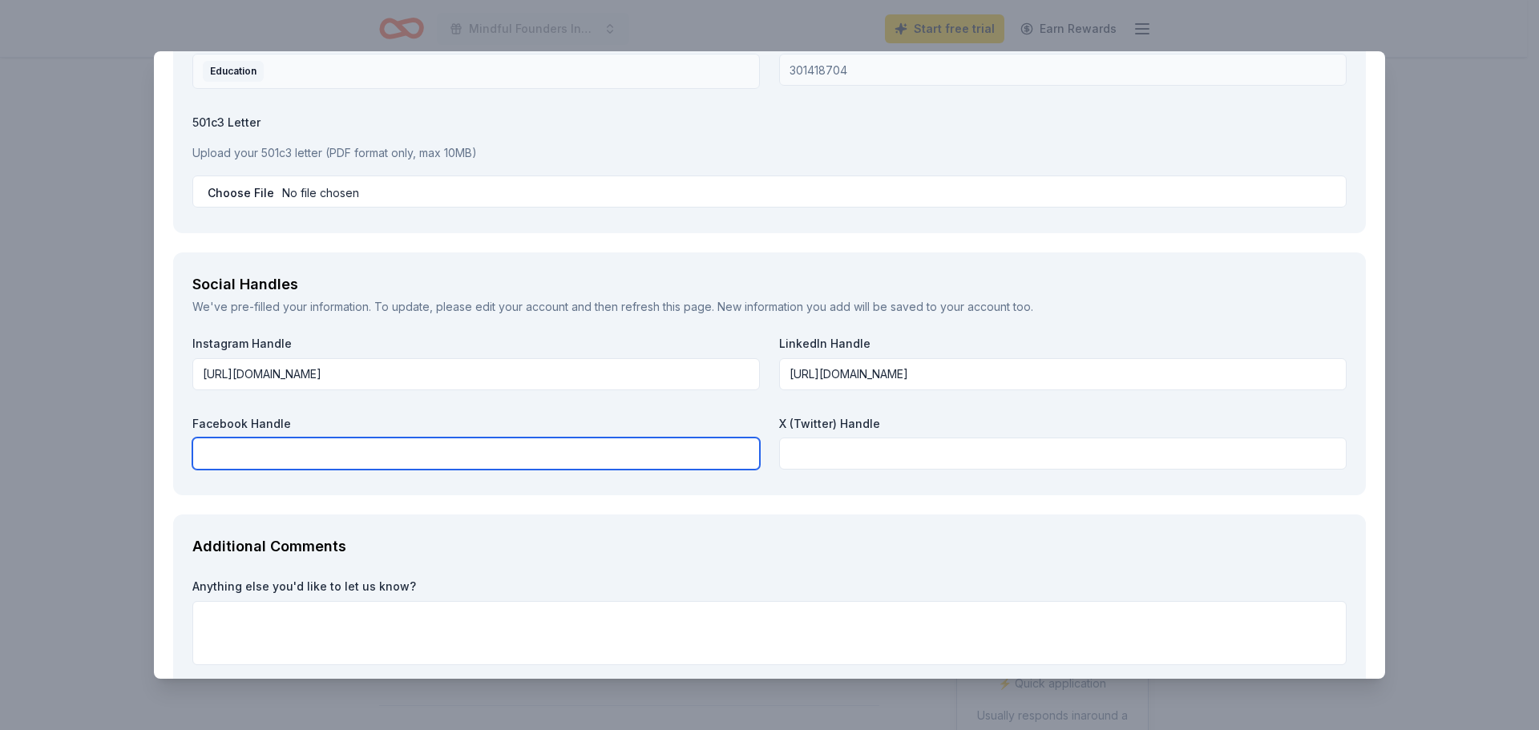
click at [479, 459] on input "text" at bounding box center [476, 454] width 568 height 32
paste input "https://www.facebook.com/people/Mindful-Founders-Inc/61565727632299/"
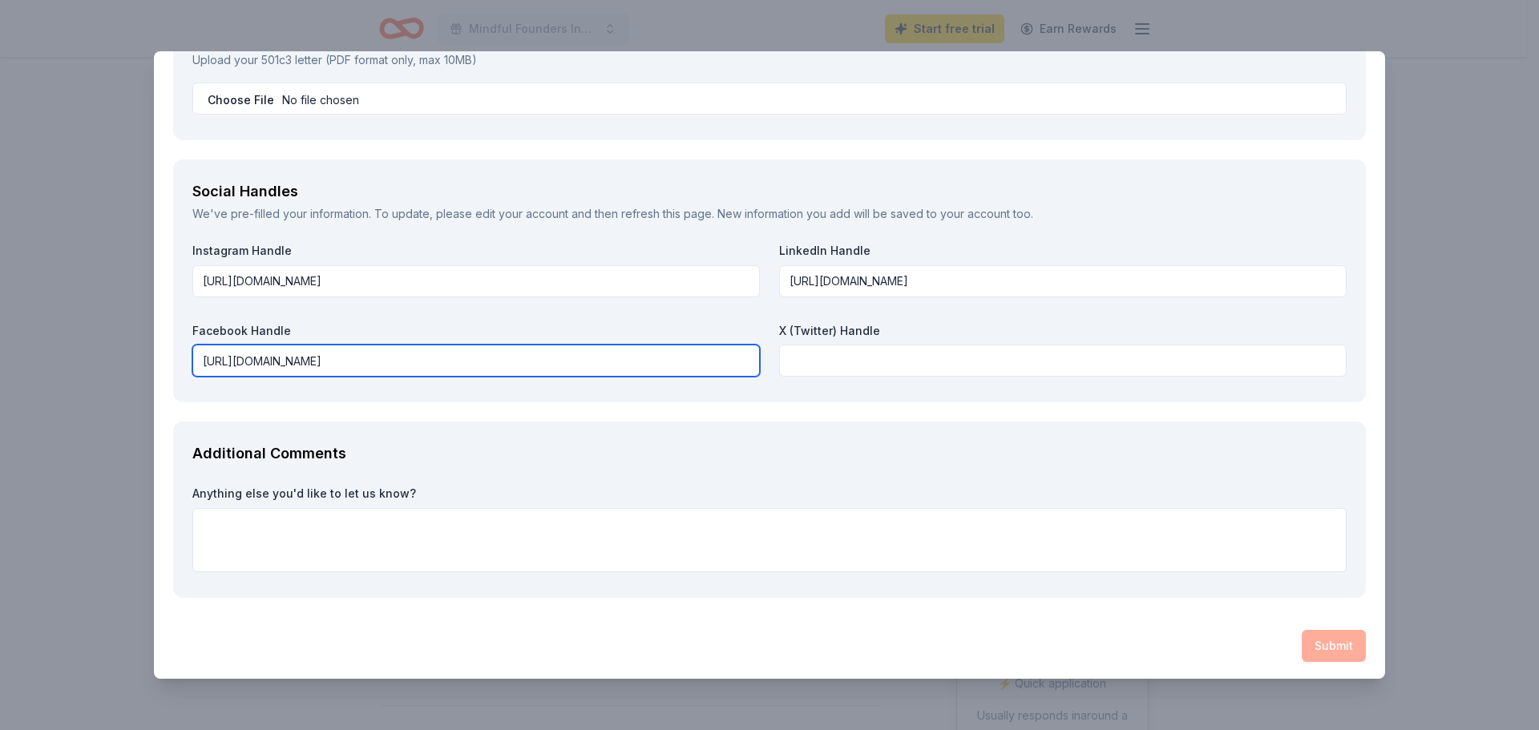
scroll to position [1779, 0]
type input "https://www.facebook.com/people/Mindful-Founders-Inc/61565727632299/"
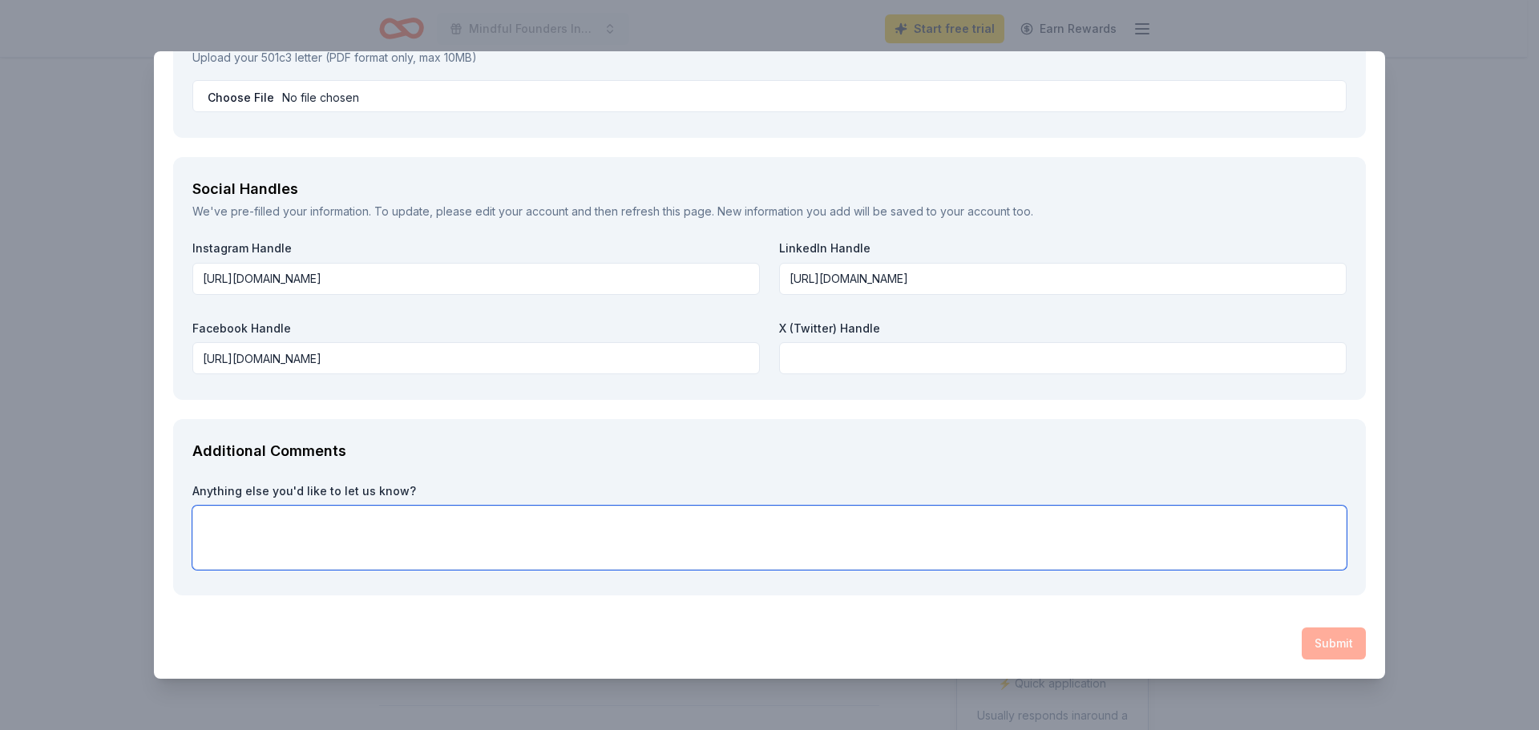
click at [764, 552] on textarea at bounding box center [769, 538] width 1155 height 64
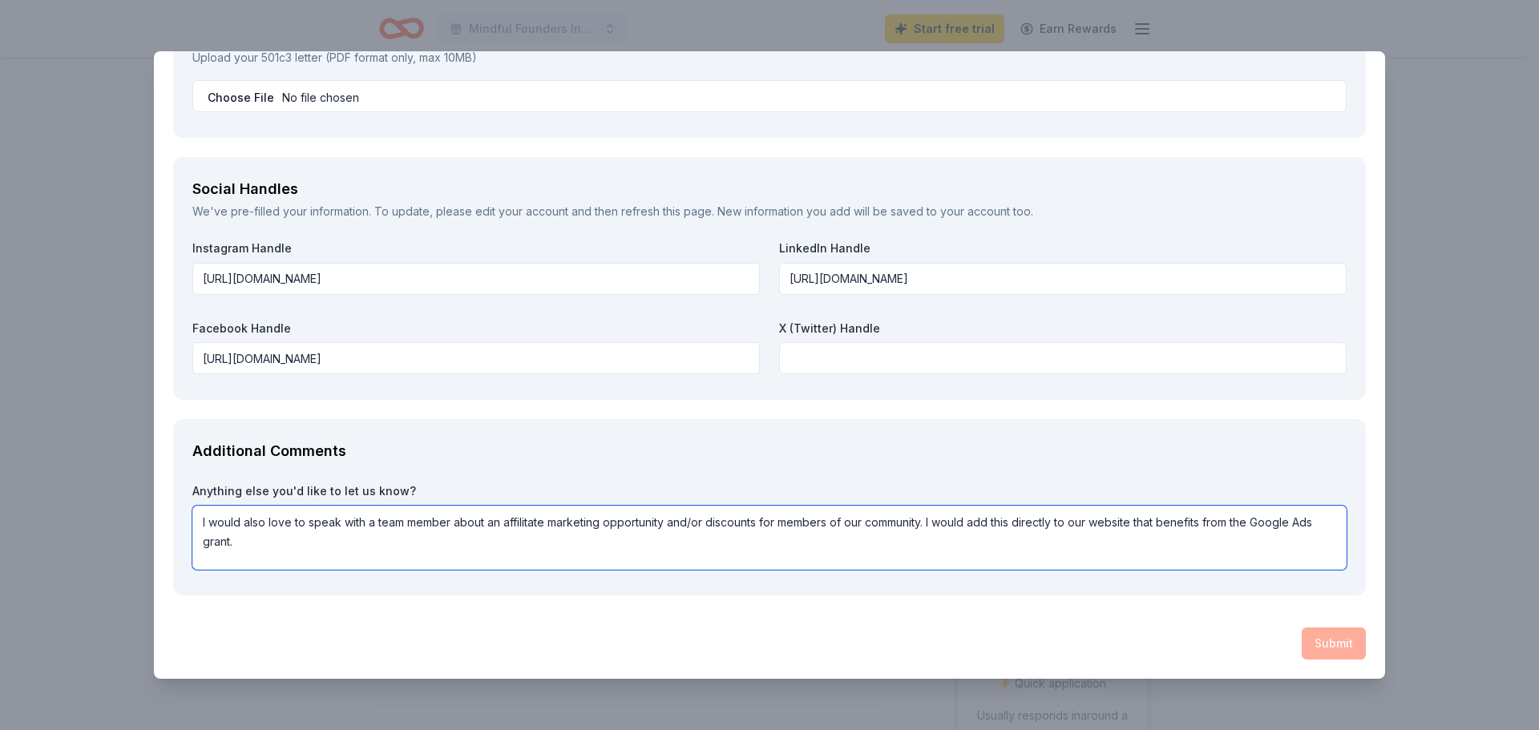
type textarea "I would also love to speak with a team member about an affilitate marketing opp…"
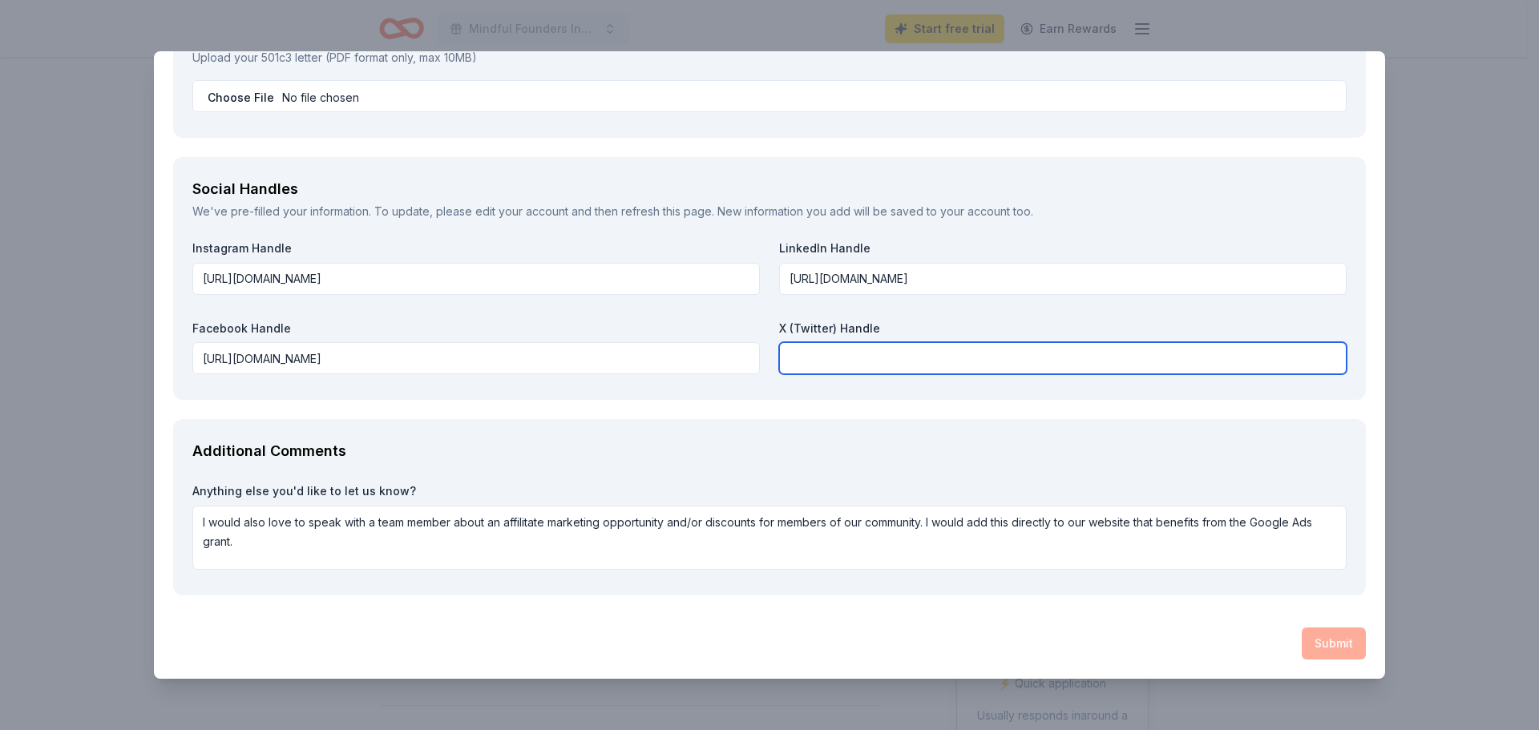
click at [872, 363] on input "text" at bounding box center [1063, 358] width 568 height 32
type input "N/A"
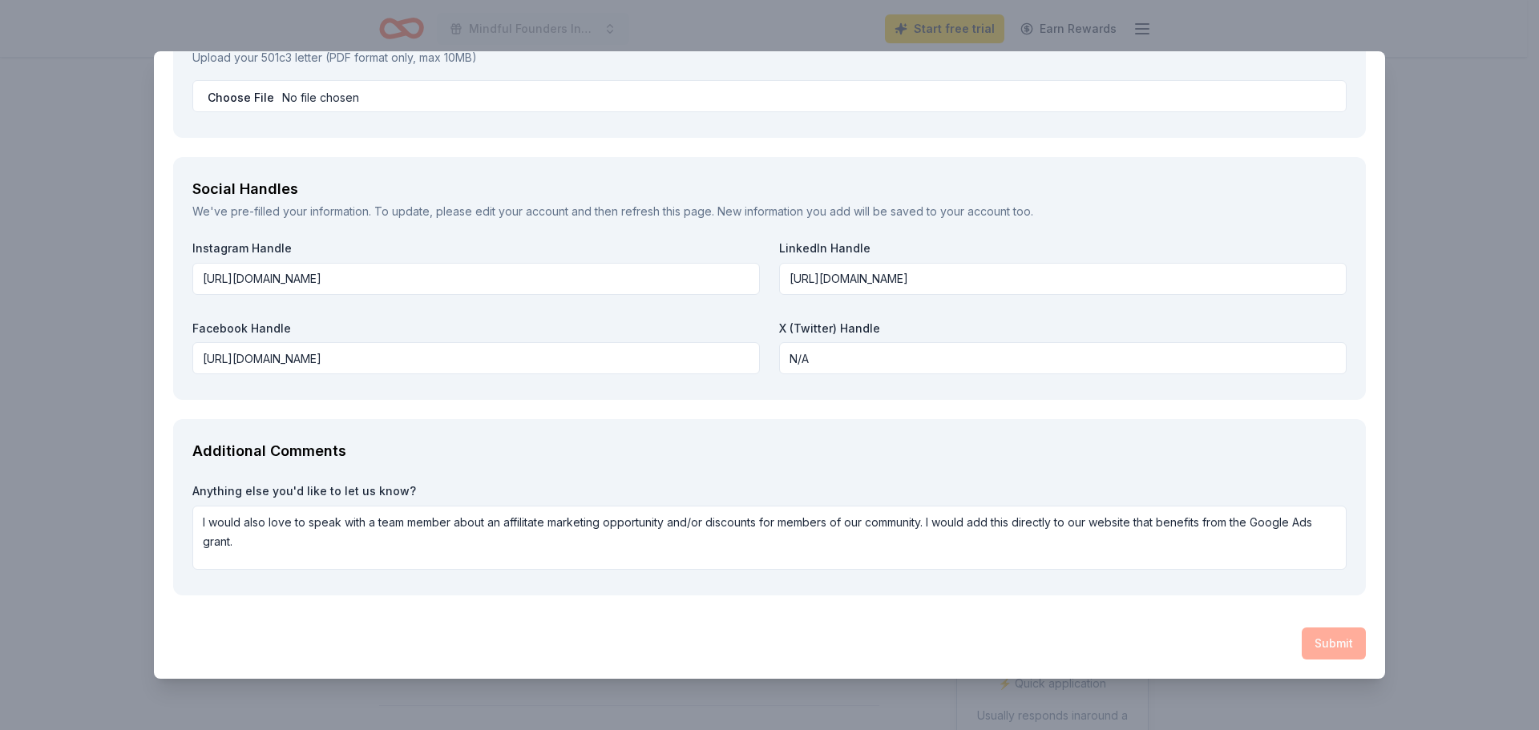
click at [937, 493] on label "Anything else you'd like to let us know?" at bounding box center [769, 491] width 1155 height 16
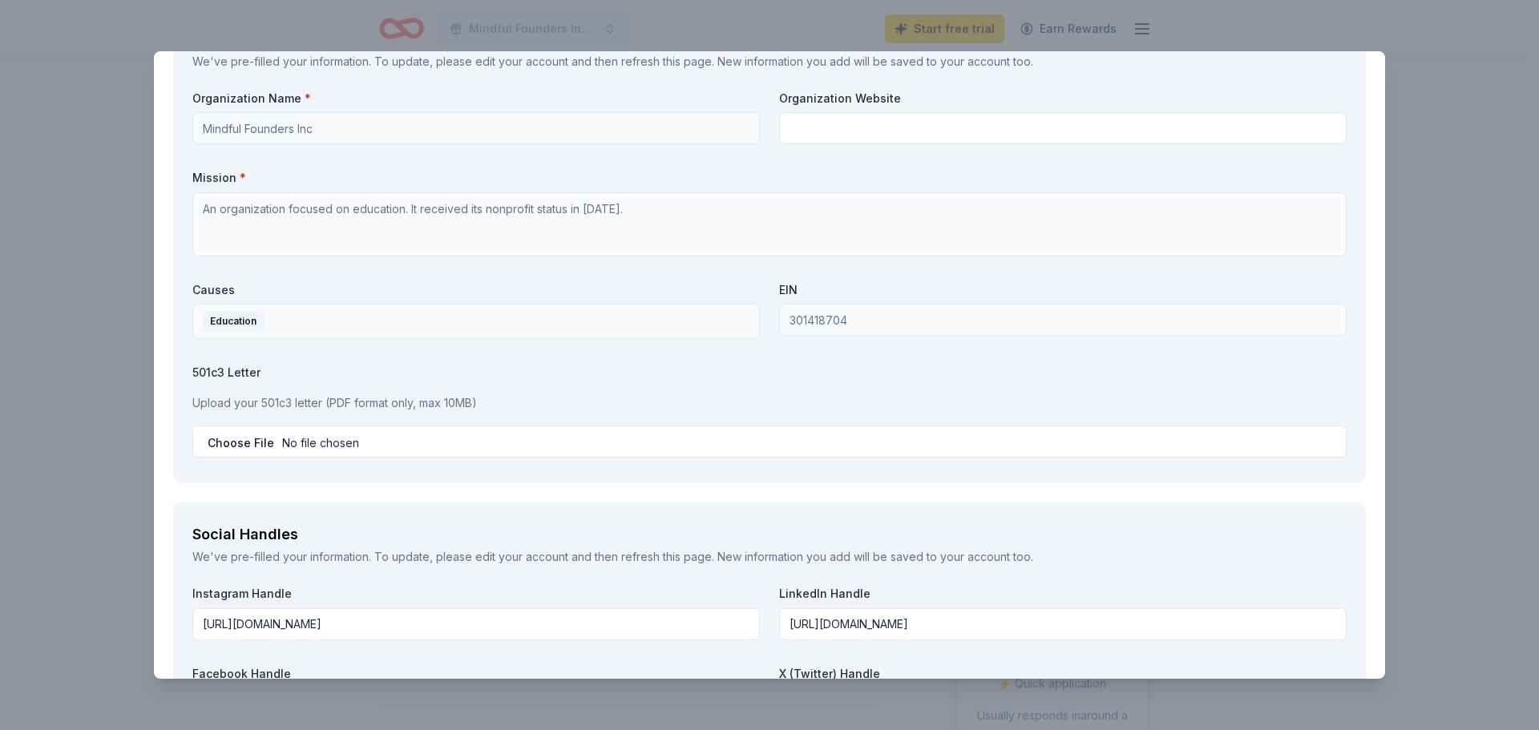
scroll to position [1378, 0]
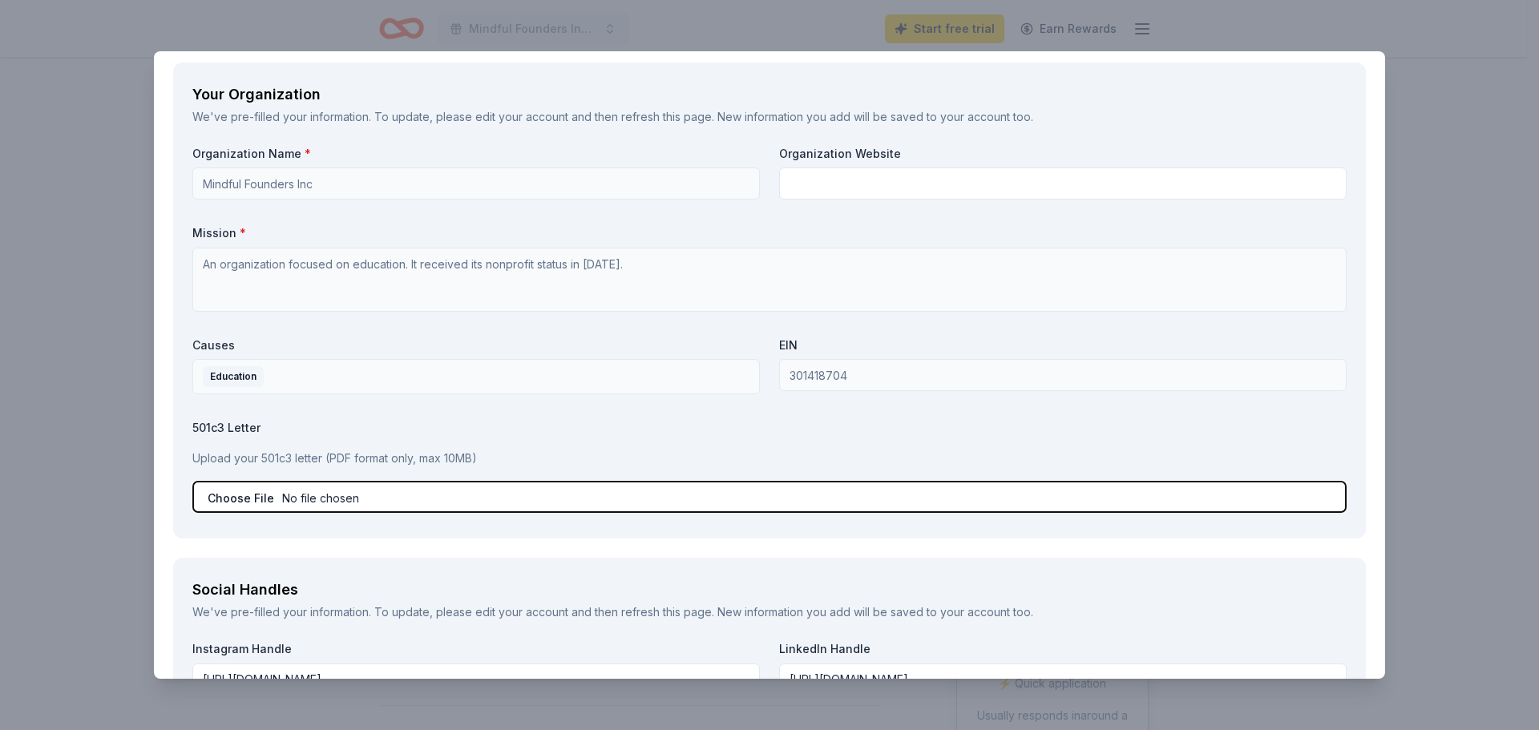
click at [418, 498] on input "file" at bounding box center [769, 497] width 1155 height 32
click at [248, 491] on input "file" at bounding box center [769, 497] width 1155 height 32
type input "C:\fakepath\IRS Determination Letter (13) (1) (6).pdf"
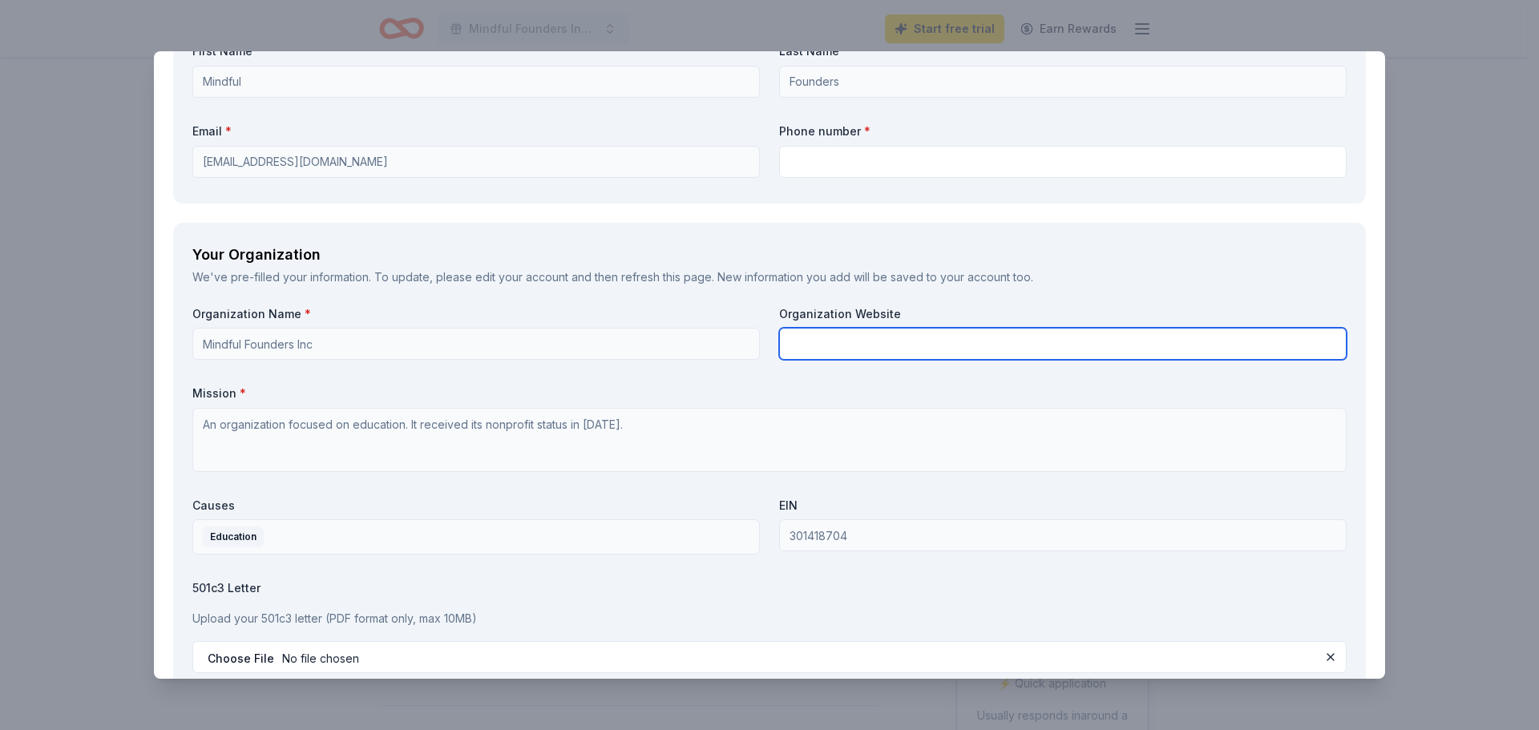
click at [862, 354] on input "text" at bounding box center [1063, 344] width 568 height 32
paste input "[URL][DOMAIN_NAME]"
type input "[URL][DOMAIN_NAME]"
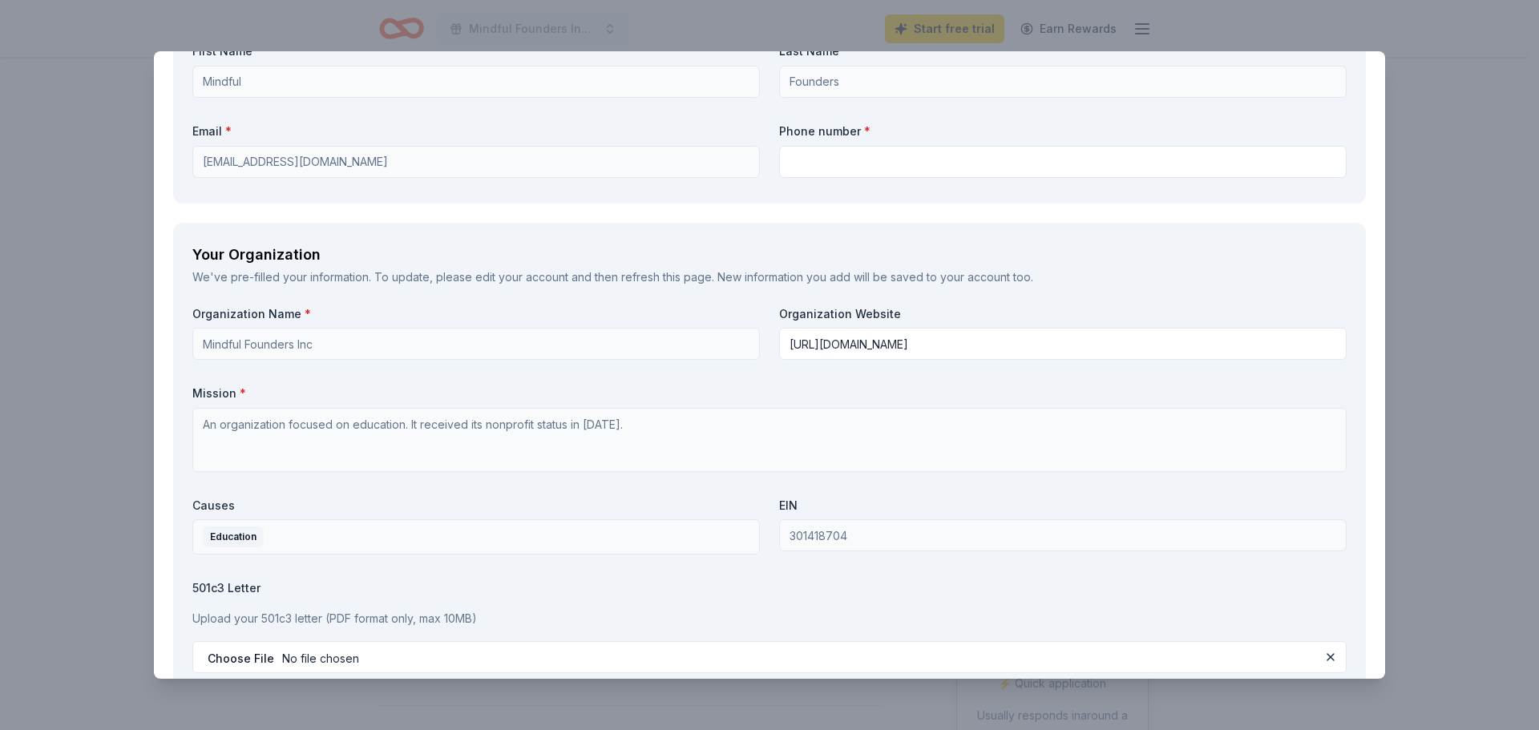
click at [1170, 394] on label "Mission *" at bounding box center [769, 394] width 1155 height 16
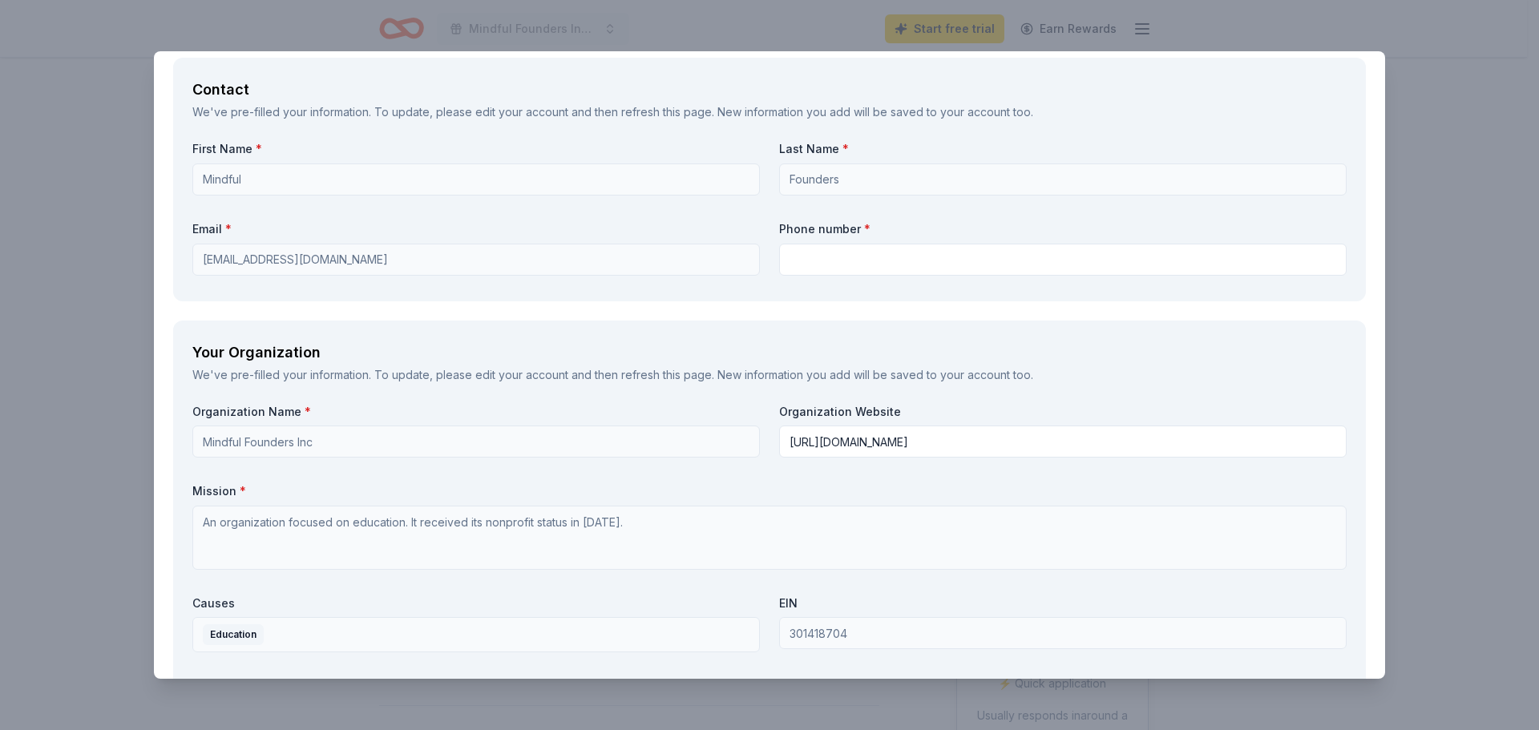
scroll to position [897, 0]
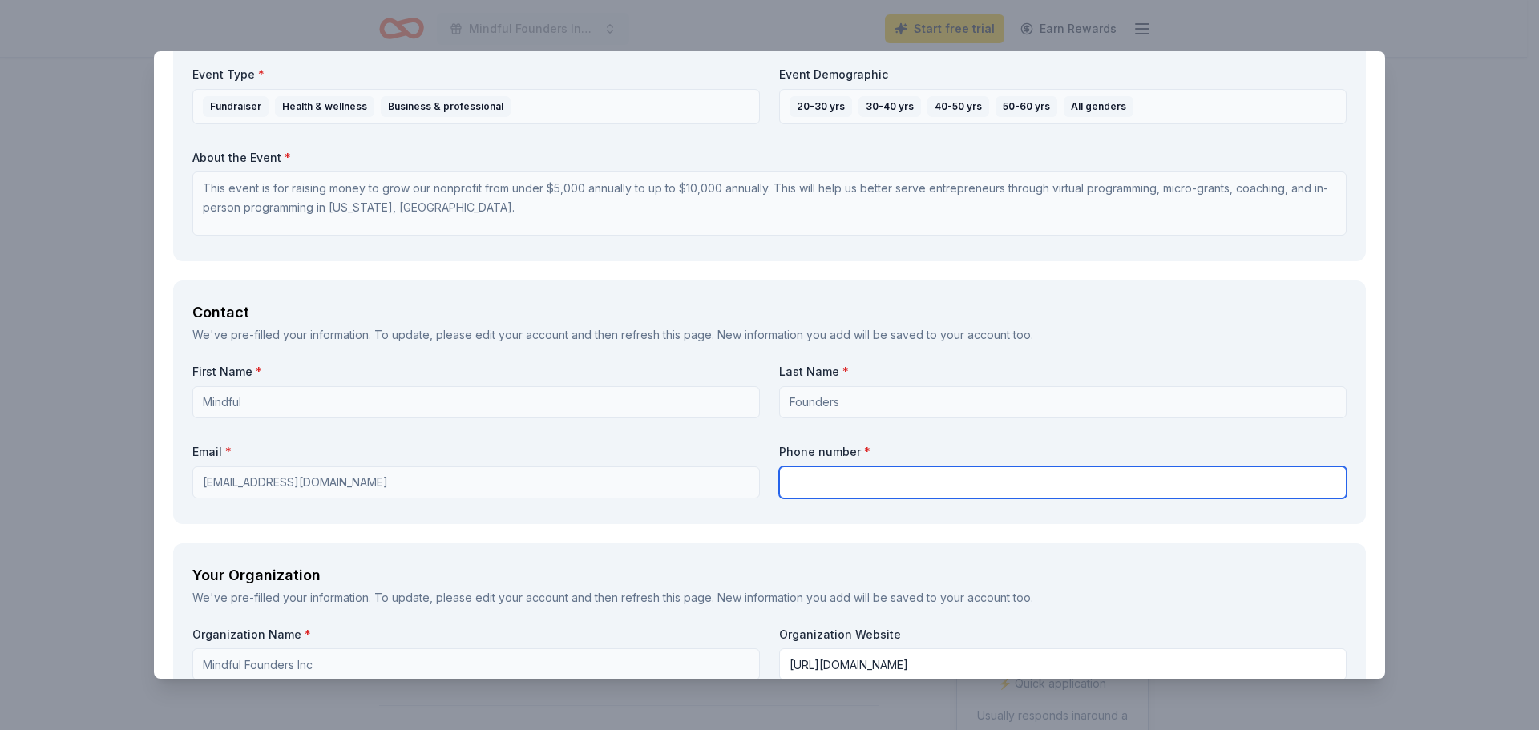
drag, startPoint x: 1005, startPoint y: 481, endPoint x: 1005, endPoint y: 467, distance: 13.6
click at [1005, 481] on input "text" at bounding box center [1063, 483] width 568 height 32
type input "602-540-9284"
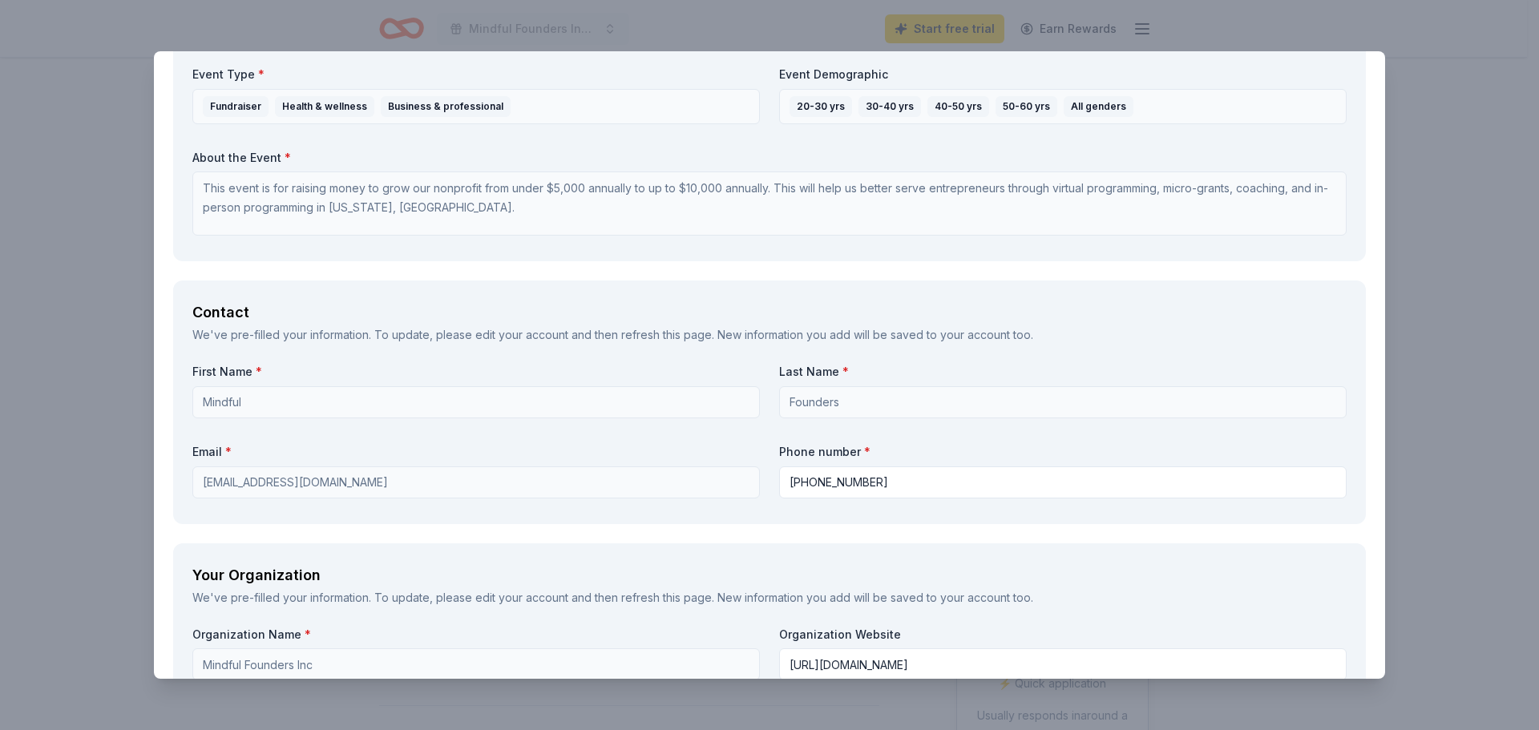
click at [1201, 512] on div "Contact We've pre-filled your information. To update, please edit your account …" at bounding box center [769, 402] width 1193 height 243
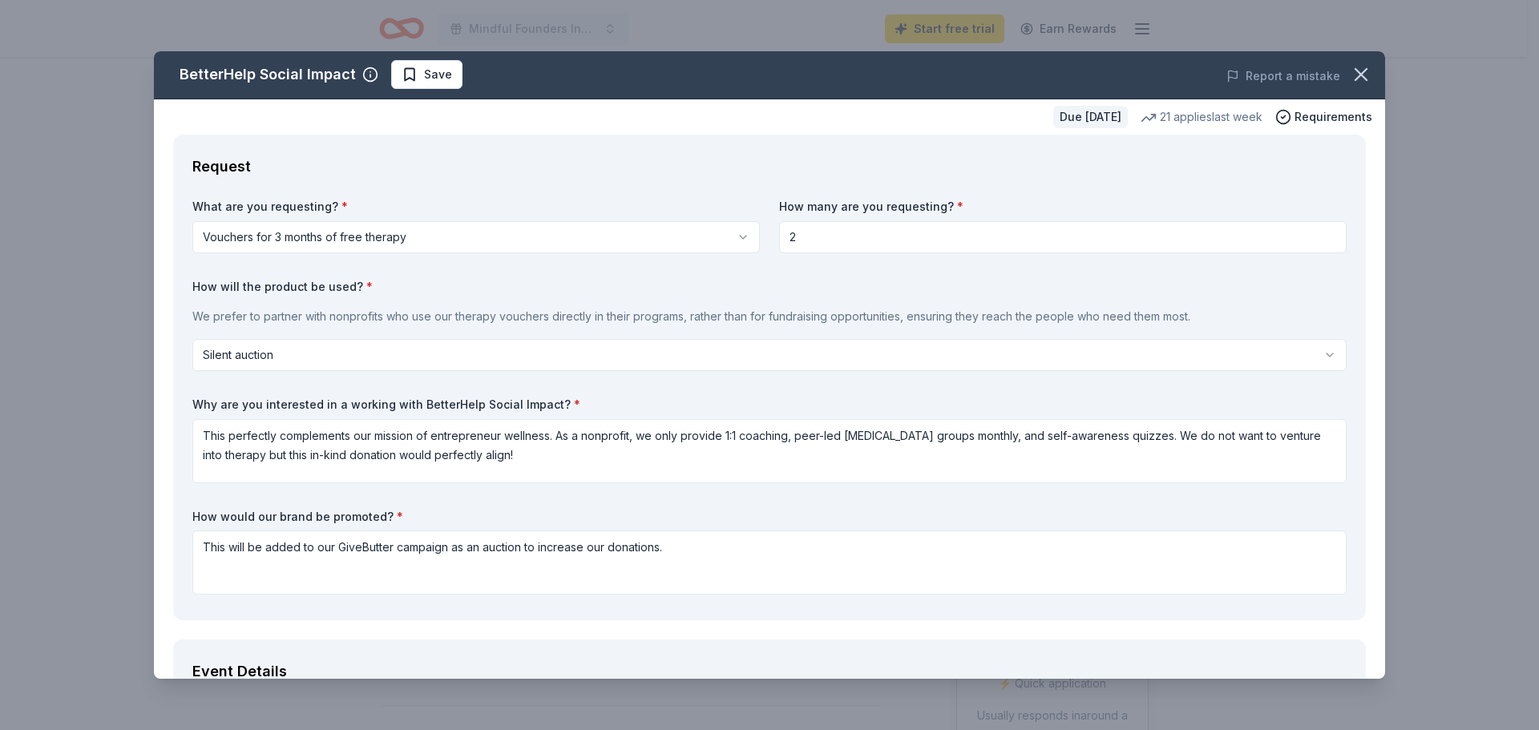
scroll to position [0, 0]
drag, startPoint x: 823, startPoint y: 235, endPoint x: 730, endPoint y: 236, distance: 93.8
click at [730, 236] on div "What are you requesting? * Vouchers for 3 months of free therapy Vouchers for 3…" at bounding box center [769, 401] width 1155 height 402
type input "5"
click at [932, 285] on label "How will the product be used? *" at bounding box center [769, 288] width 1155 height 16
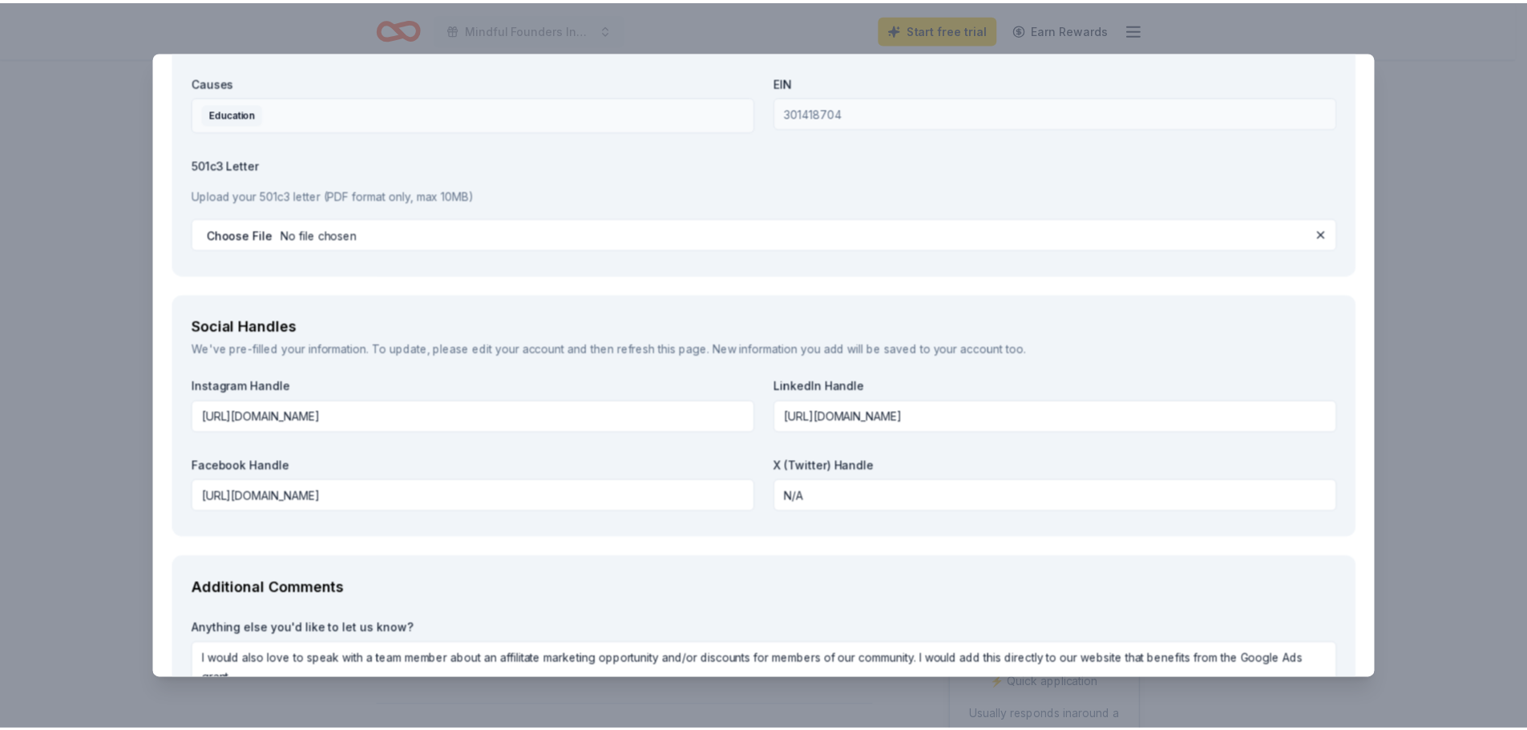
scroll to position [1779, 0]
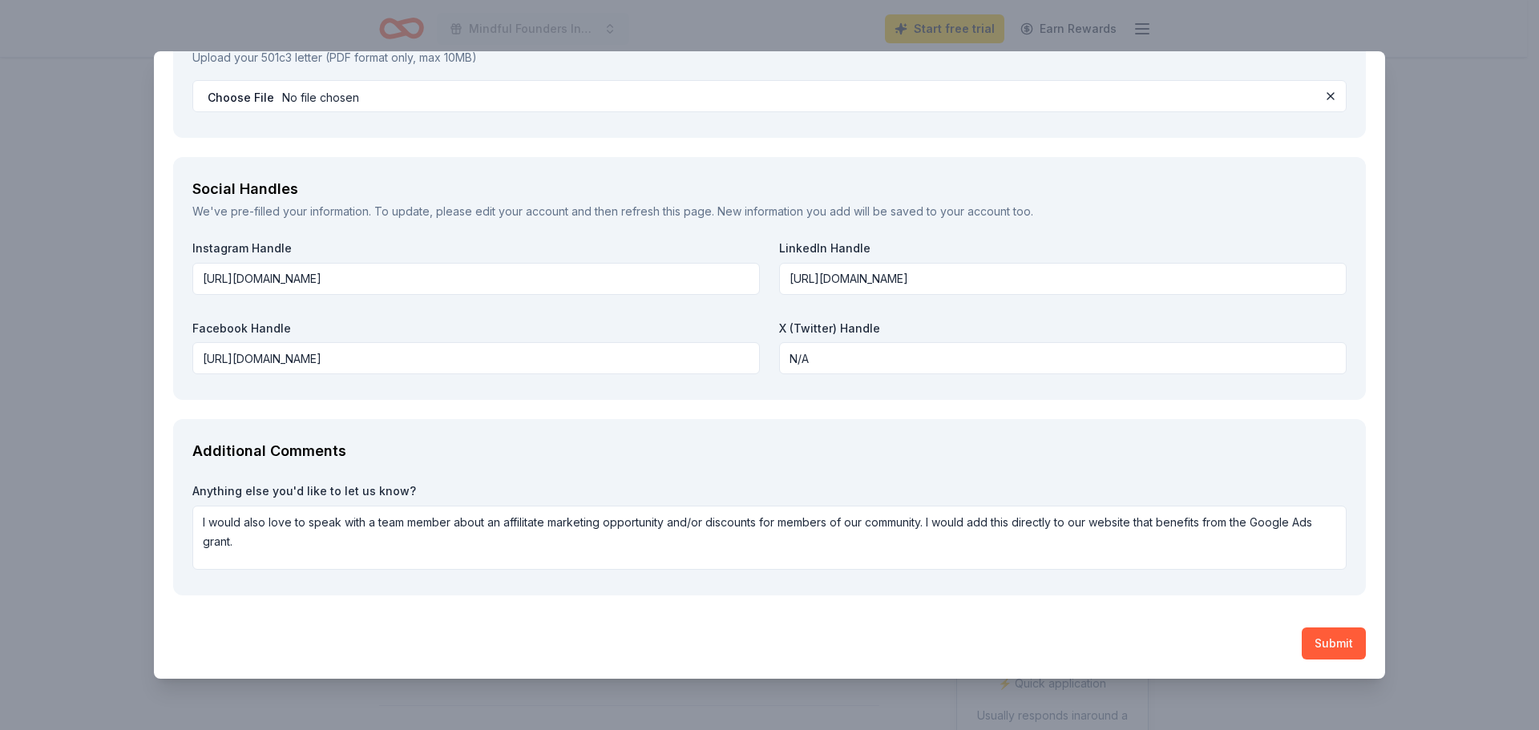
click at [1302, 637] on button "Submit" at bounding box center [1334, 644] width 64 height 32
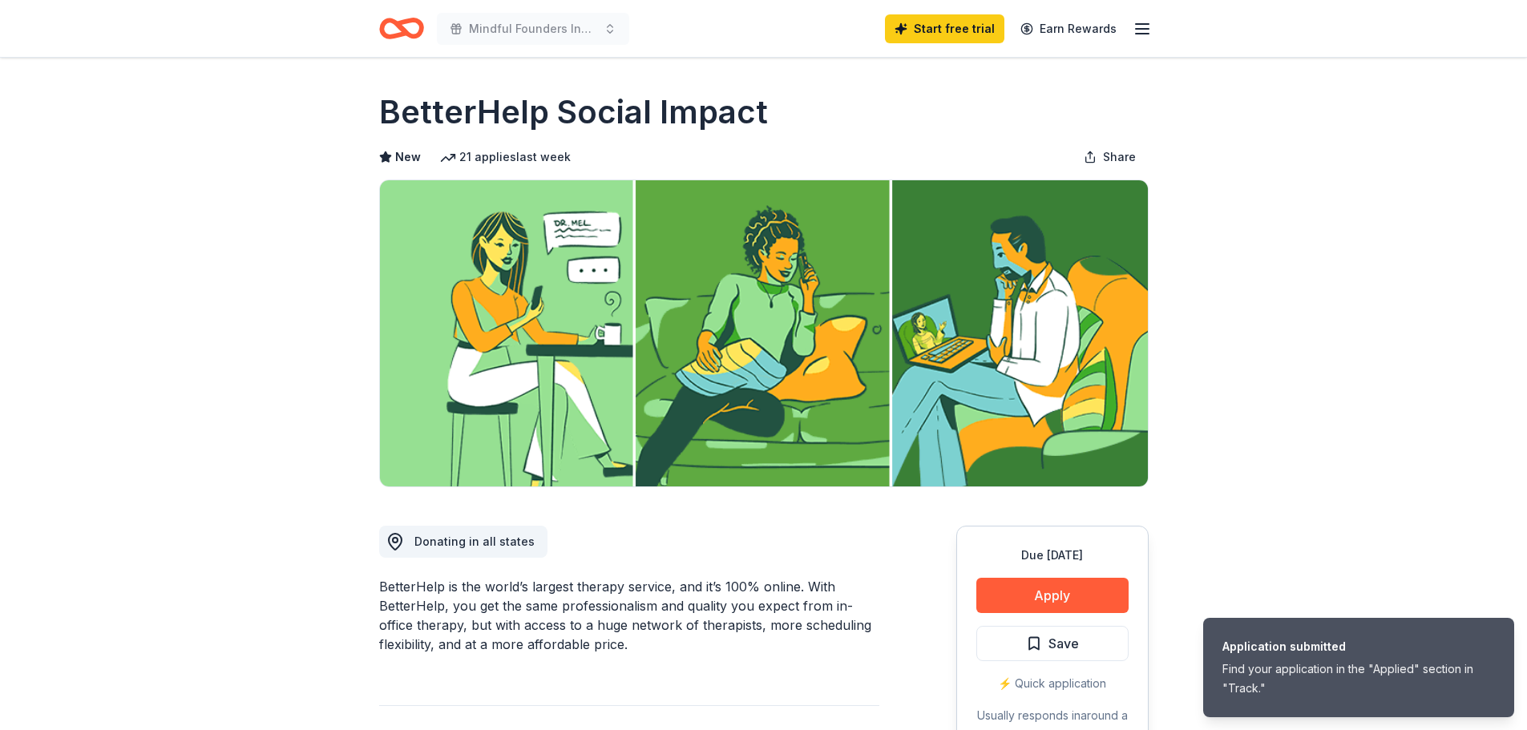
scroll to position [321, 0]
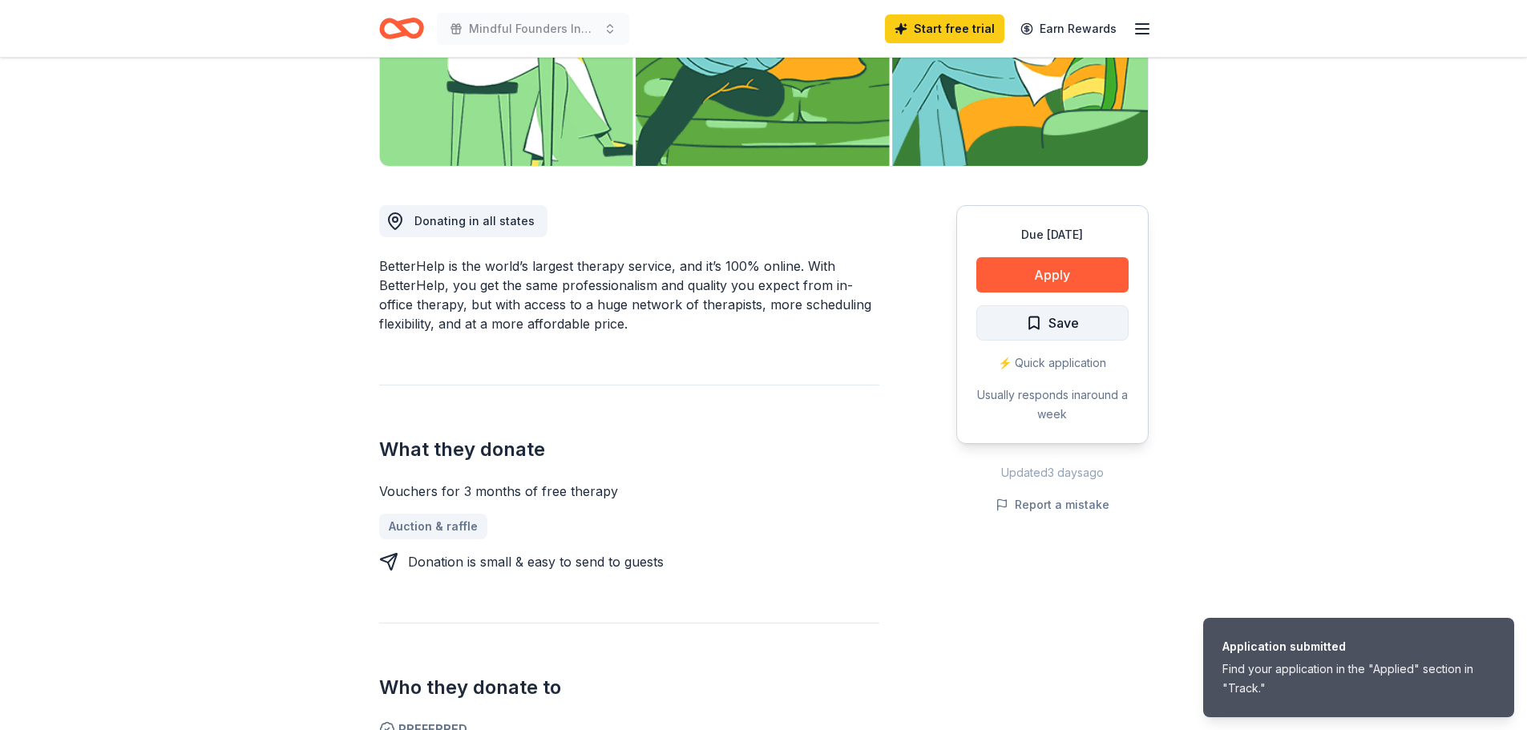
click at [1099, 325] on button "Save" at bounding box center [1053, 322] width 152 height 35
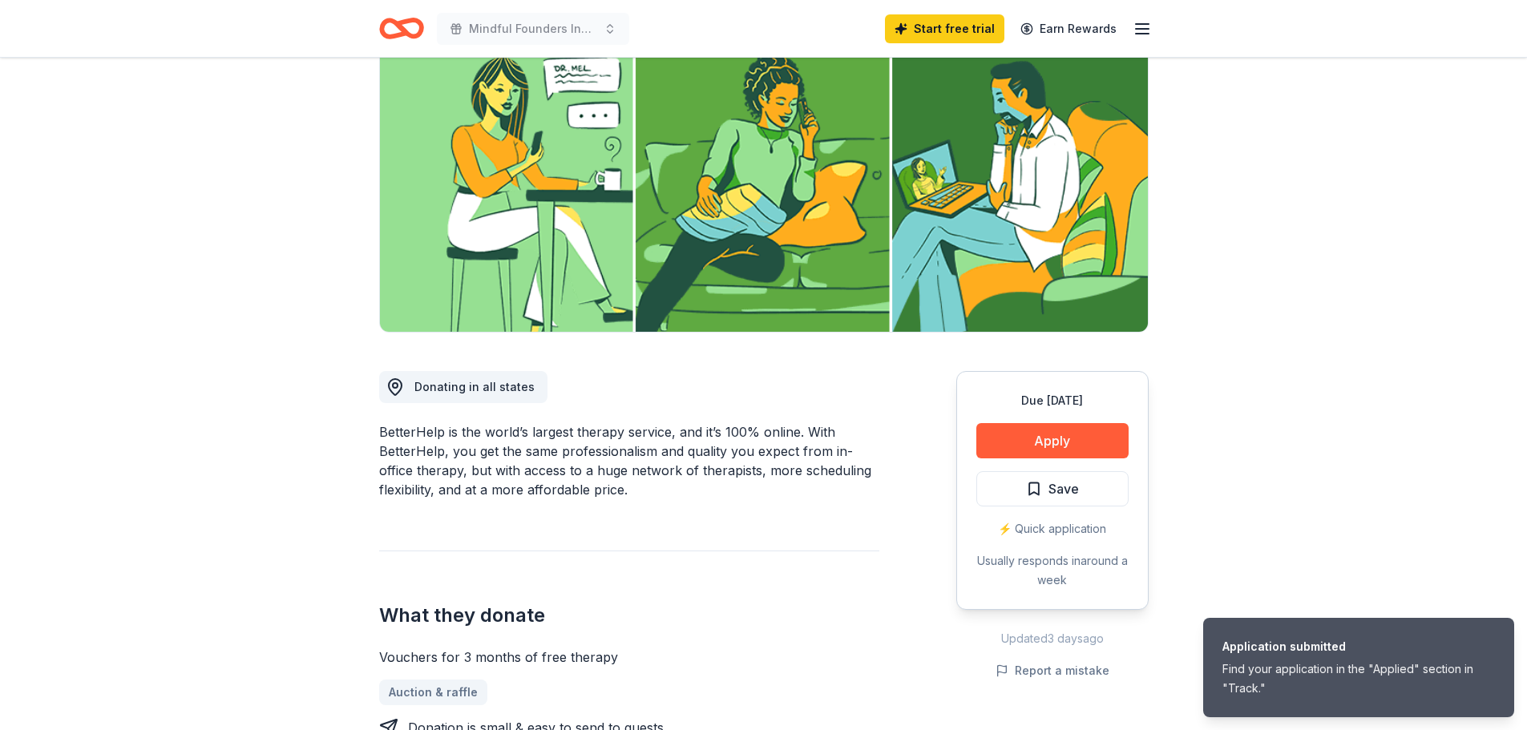
scroll to position [0, 0]
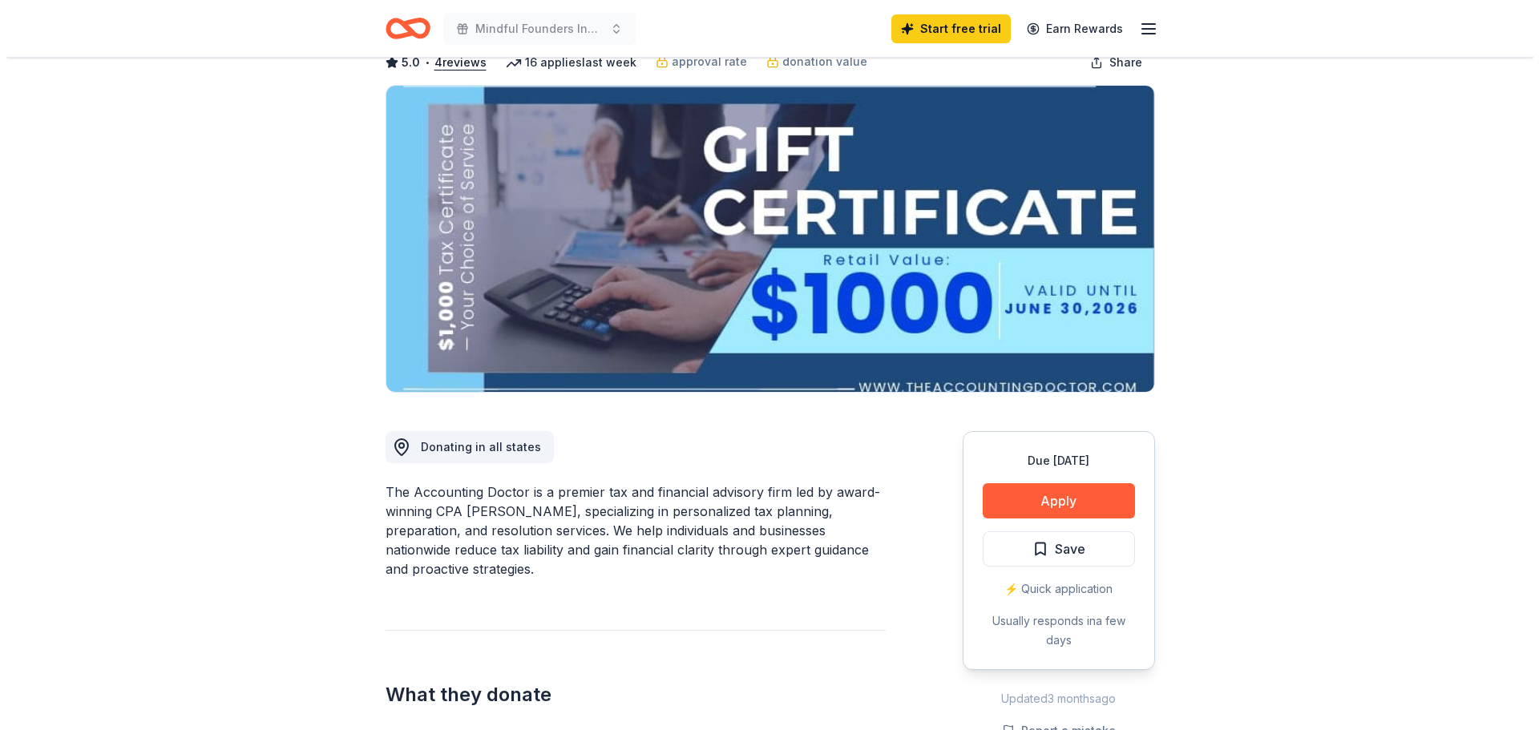
scroll to position [241, 0]
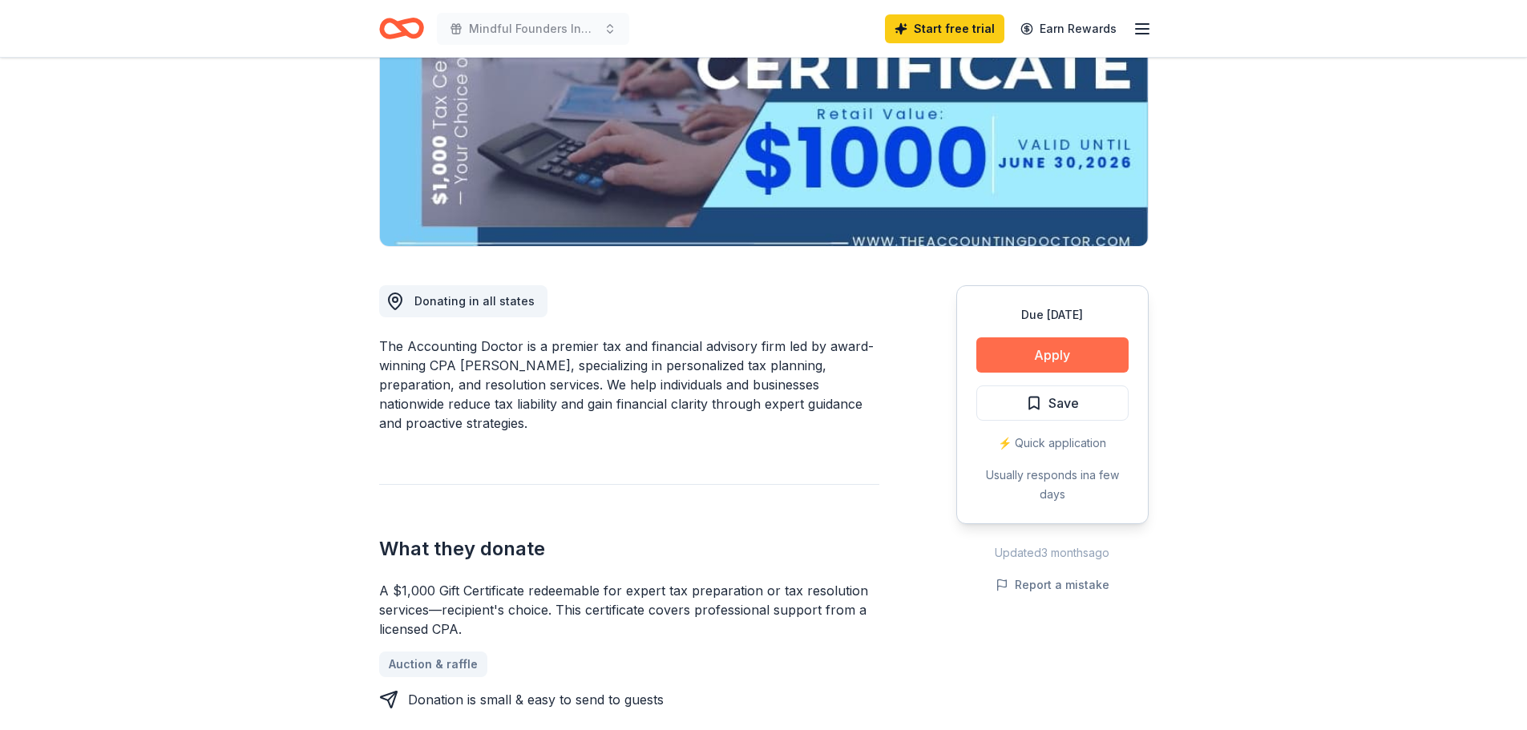
click at [1089, 353] on button "Apply" at bounding box center [1053, 355] width 152 height 35
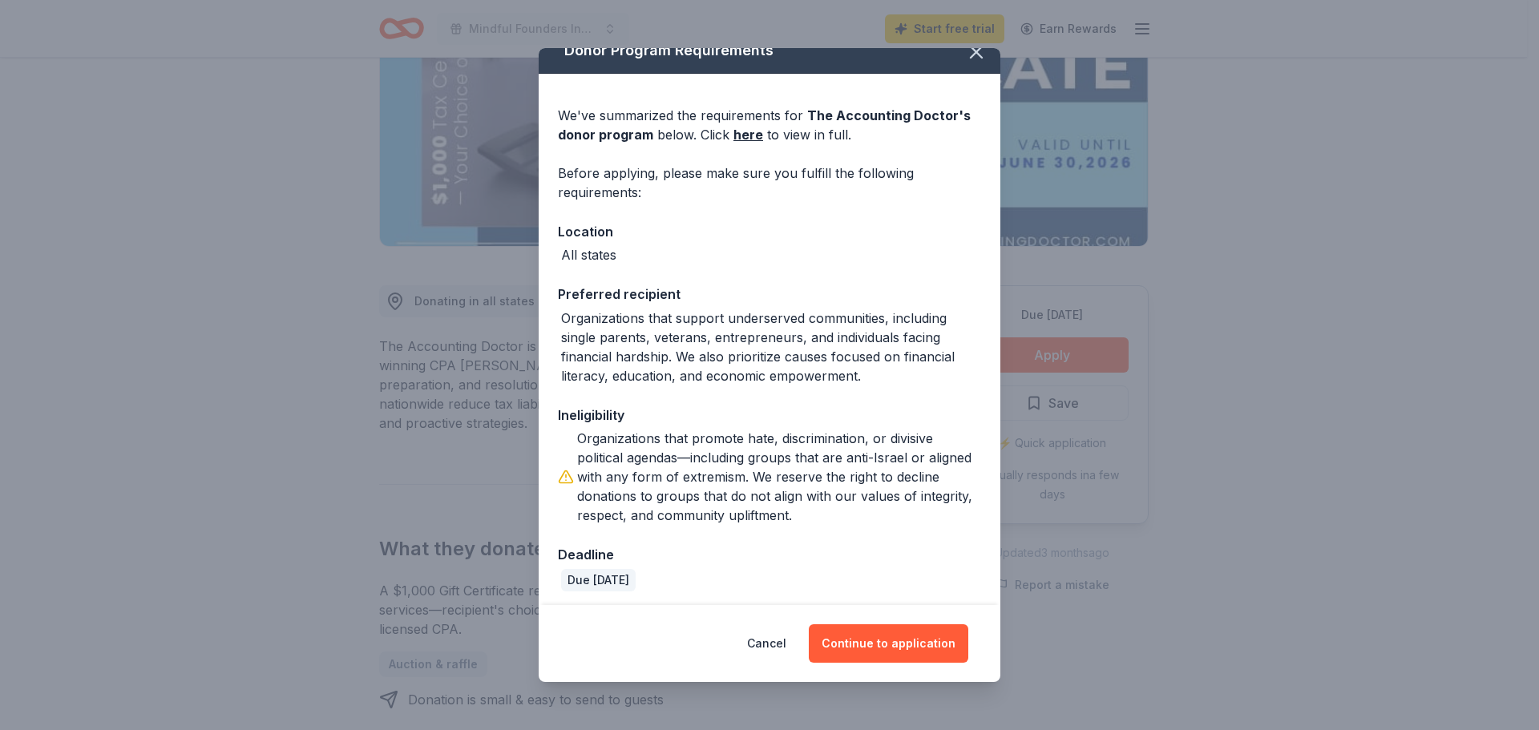
scroll to position [26, 0]
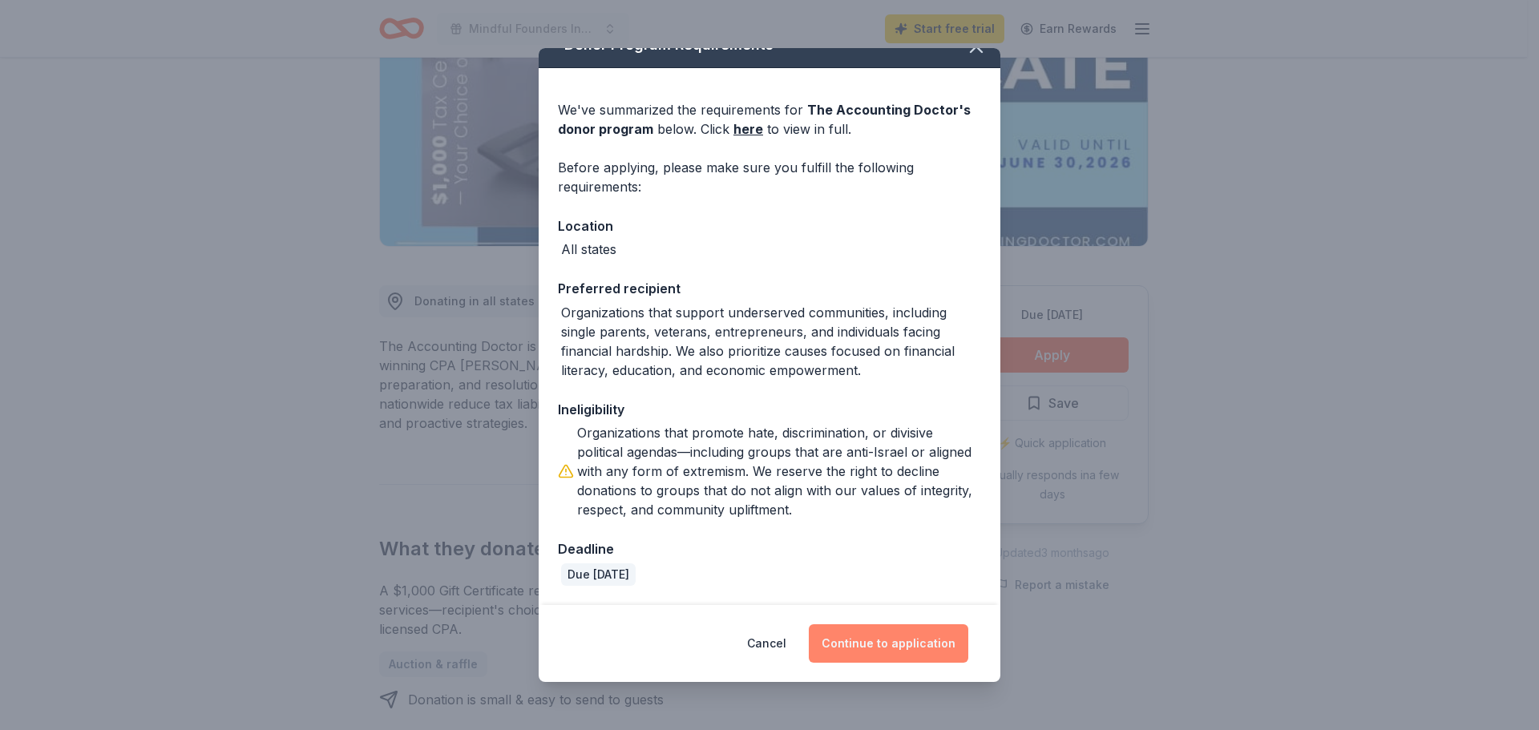
click at [904, 646] on button "Continue to application" at bounding box center [889, 644] width 160 height 38
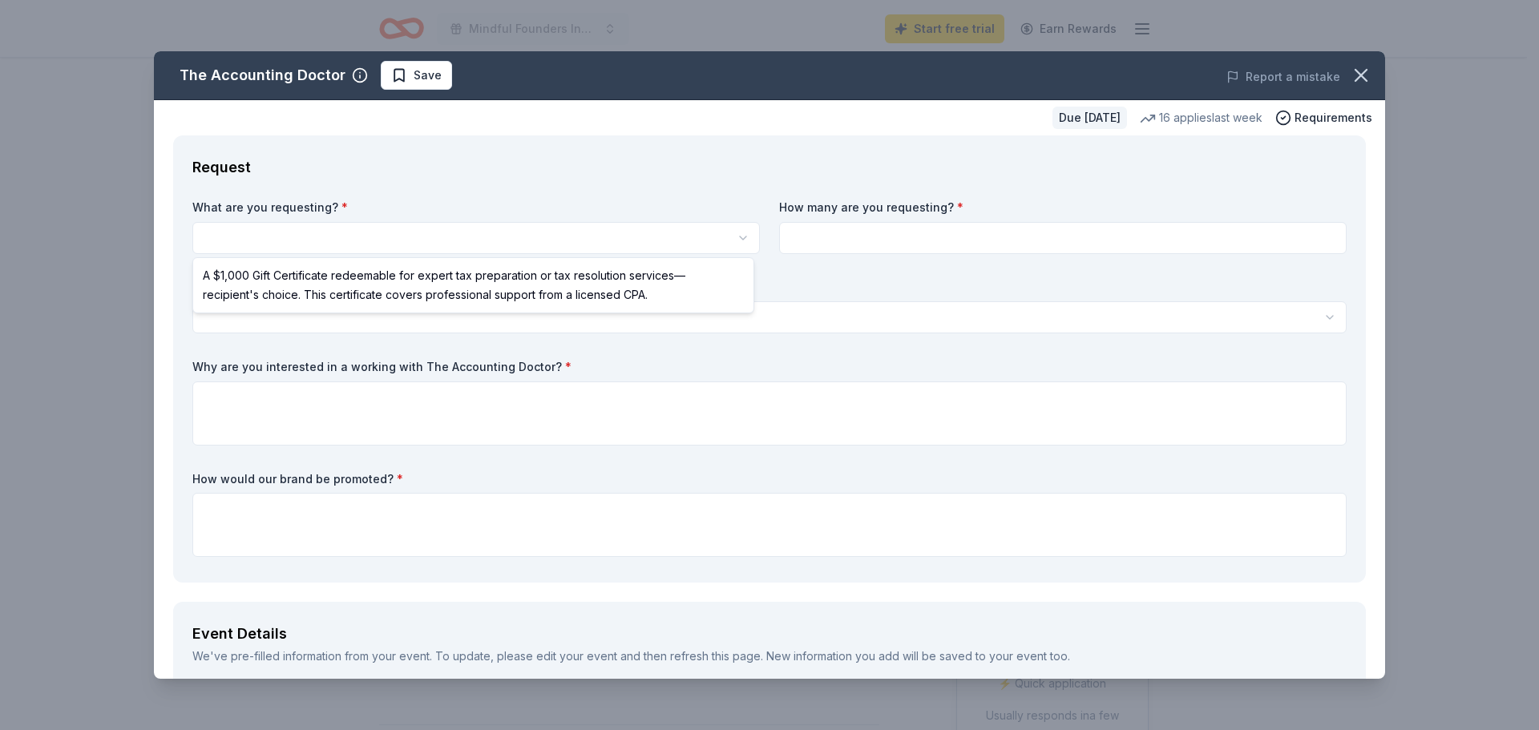
scroll to position [0, 0]
click at [571, 245] on html "Mindful Founders Inc End of Year Campaign Start free trial Earn Rewards Due in …" at bounding box center [769, 365] width 1539 height 730
select select "A $1,000 Gift Certificate redeemable for expert tax preparation or tax resoluti…"
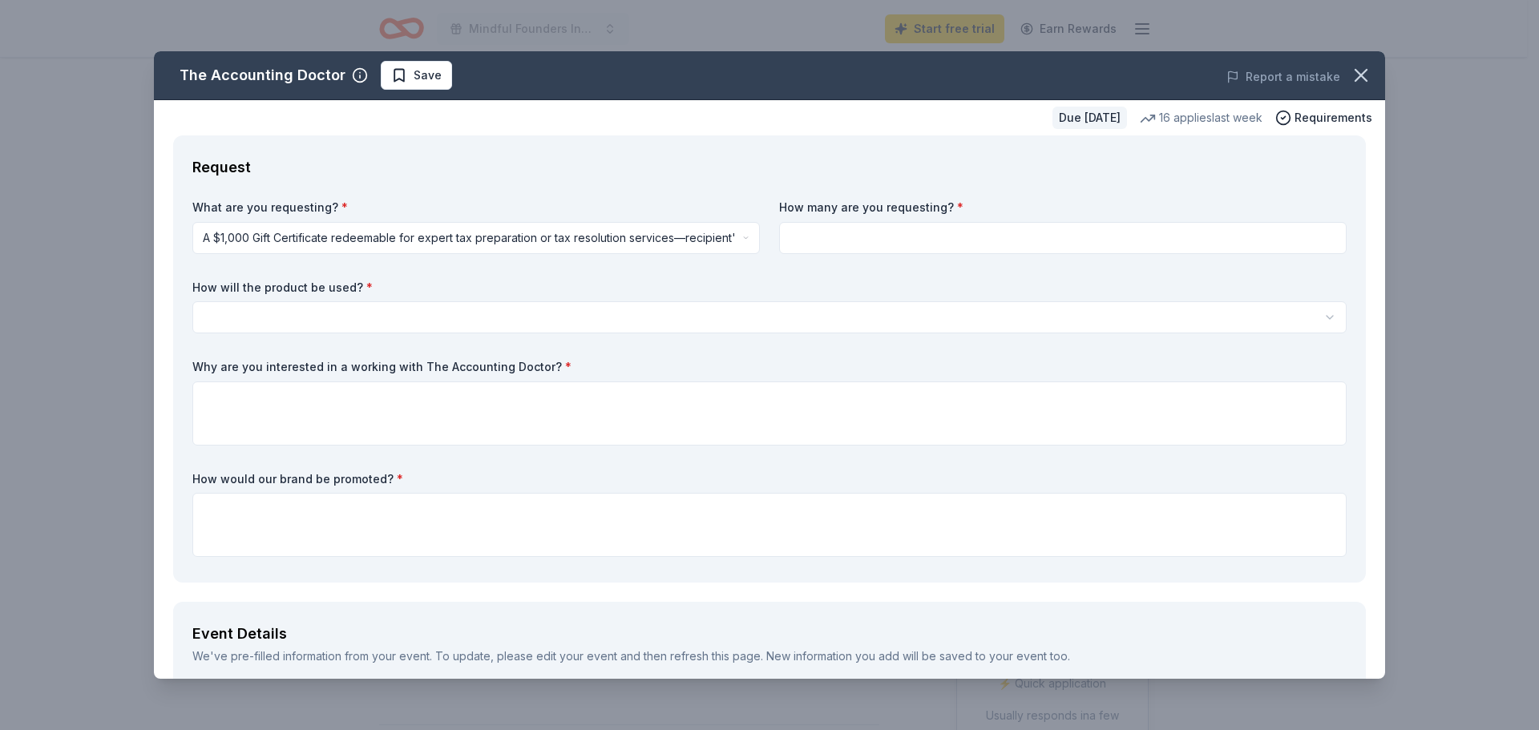
click at [834, 239] on input at bounding box center [1063, 238] width 568 height 32
type input "2"
click at [827, 312] on html "Mindful Founders Inc End of Year Campaign Start free trial Earn Rewards Due in …" at bounding box center [769, 365] width 1539 height 730
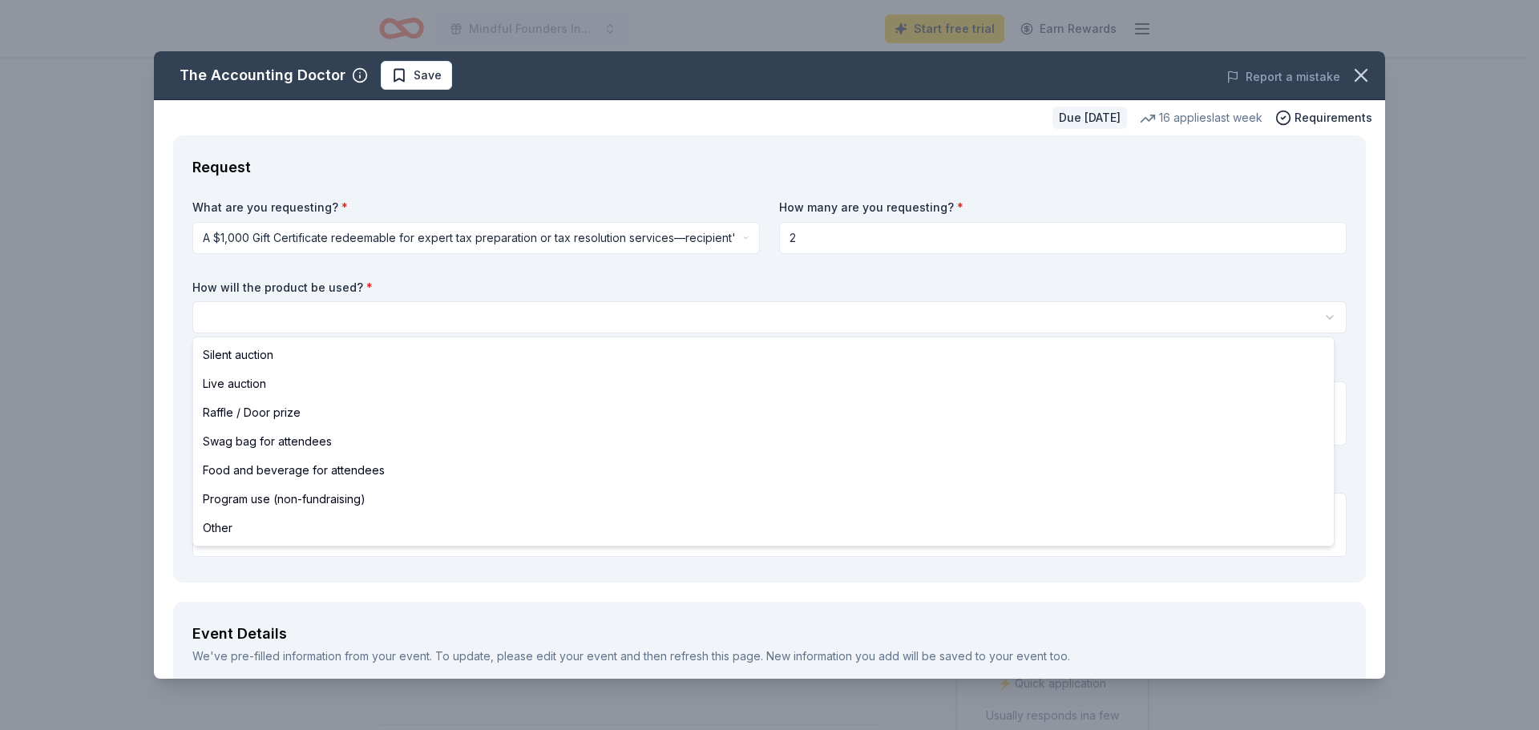
select select "silentAuction"
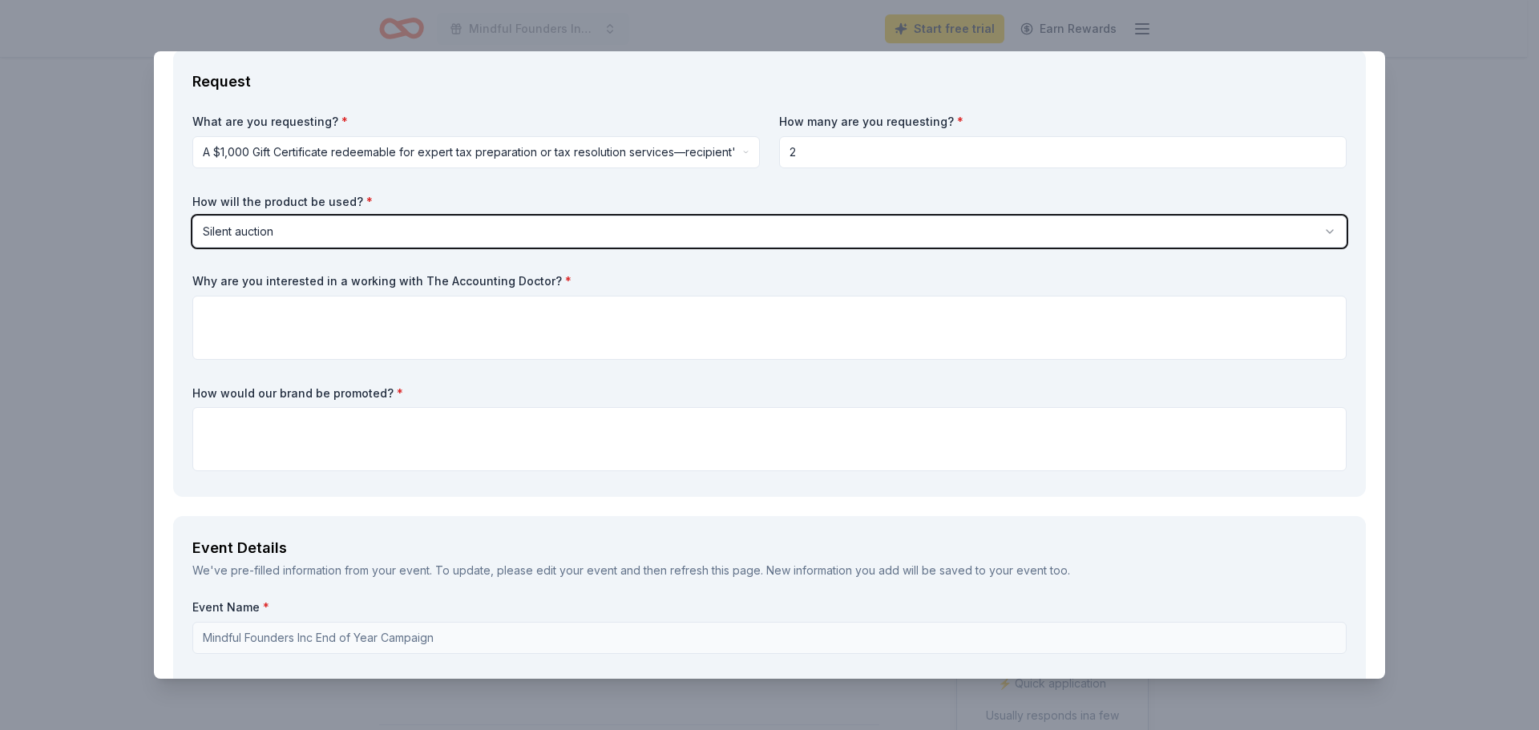
scroll to position [160, 0]
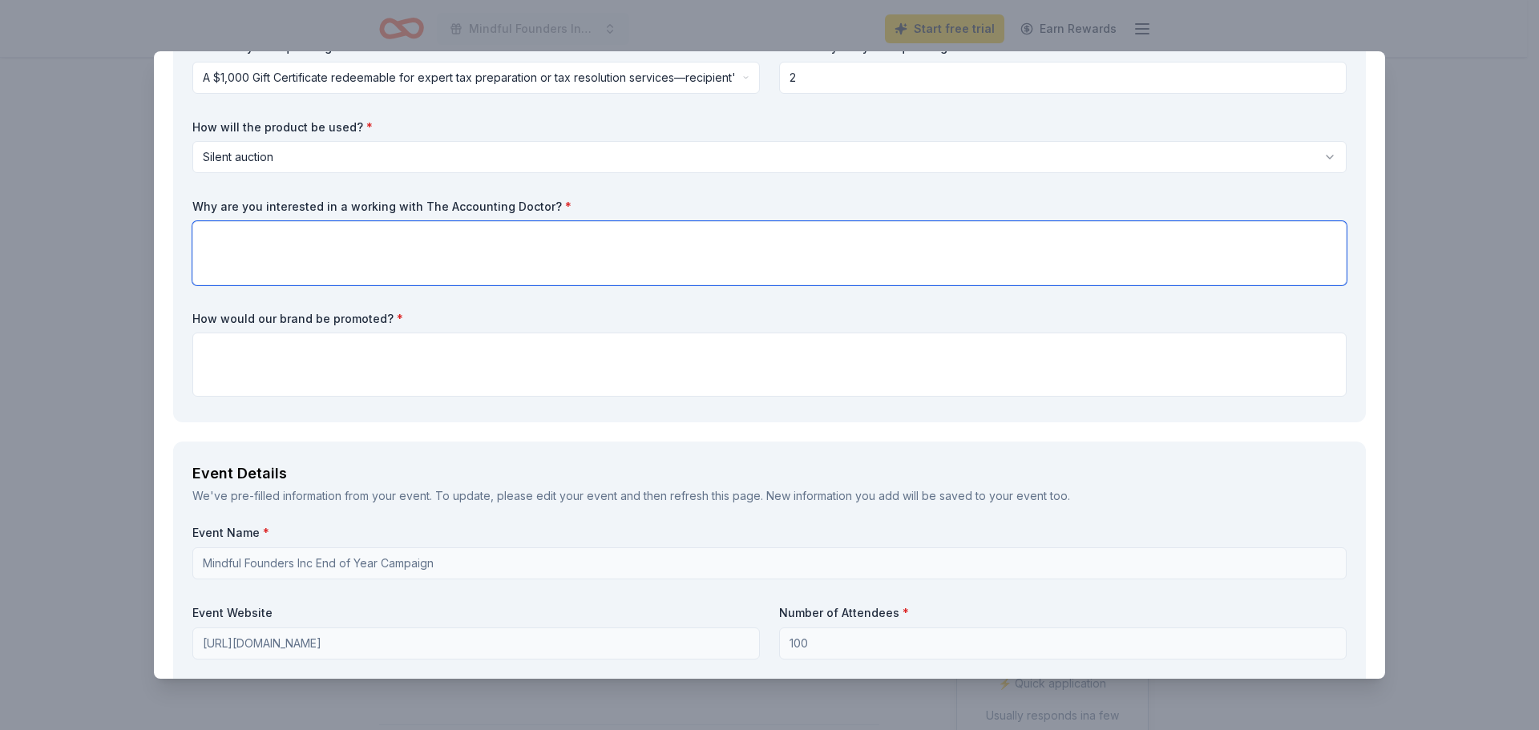
click at [755, 273] on textarea at bounding box center [769, 253] width 1155 height 64
paste textarea "helping solopreneurs, freelancers, and entrepreneurs thrive by building a stron…"
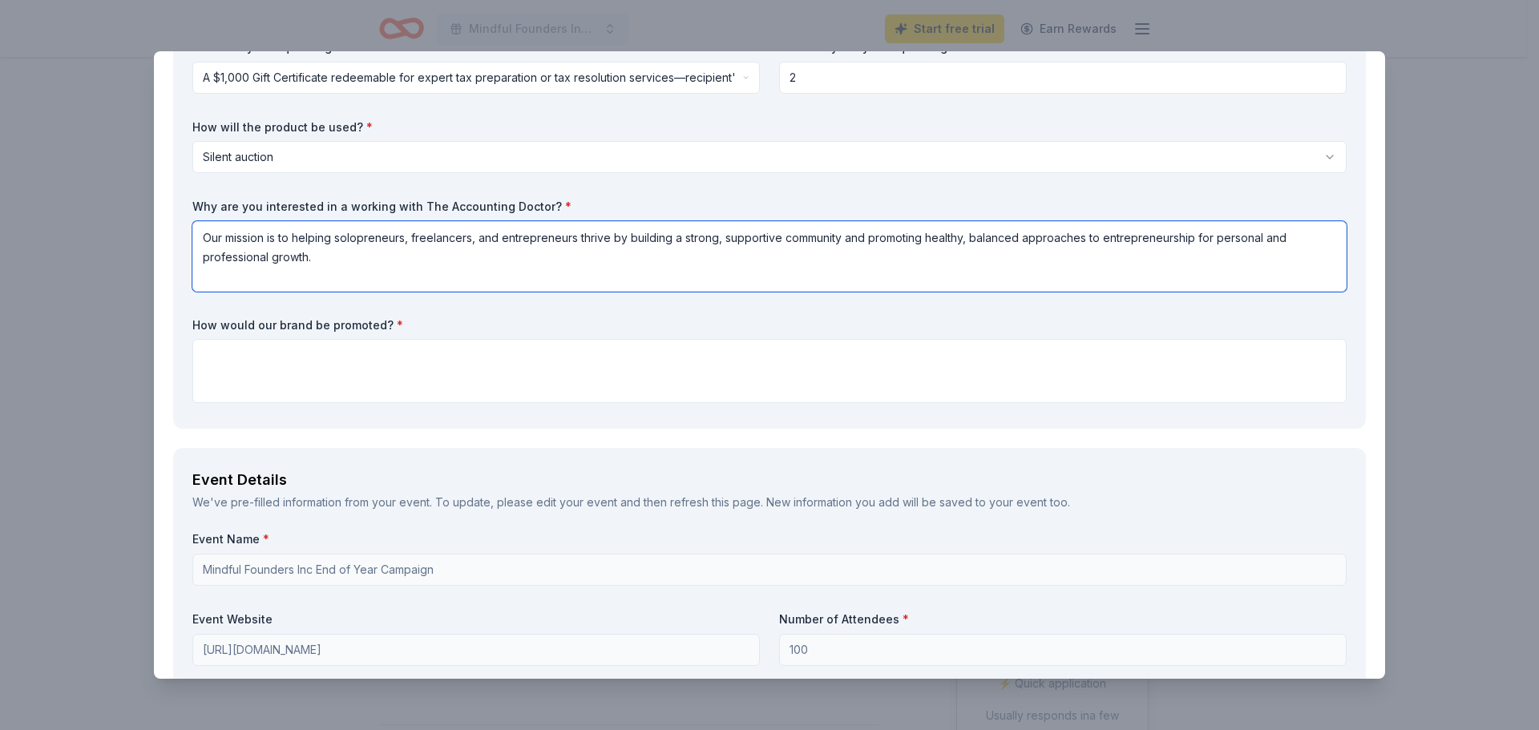
click at [330, 237] on textarea "Our mission is to helping solopreneurs, freelancers, and entrepreneurs thrive b…" at bounding box center [769, 256] width 1155 height 71
click at [441, 269] on textarea "Our mission is to help solopreneurs, freelancers, and entrepreneurs thrive by b…" at bounding box center [769, 256] width 1155 height 71
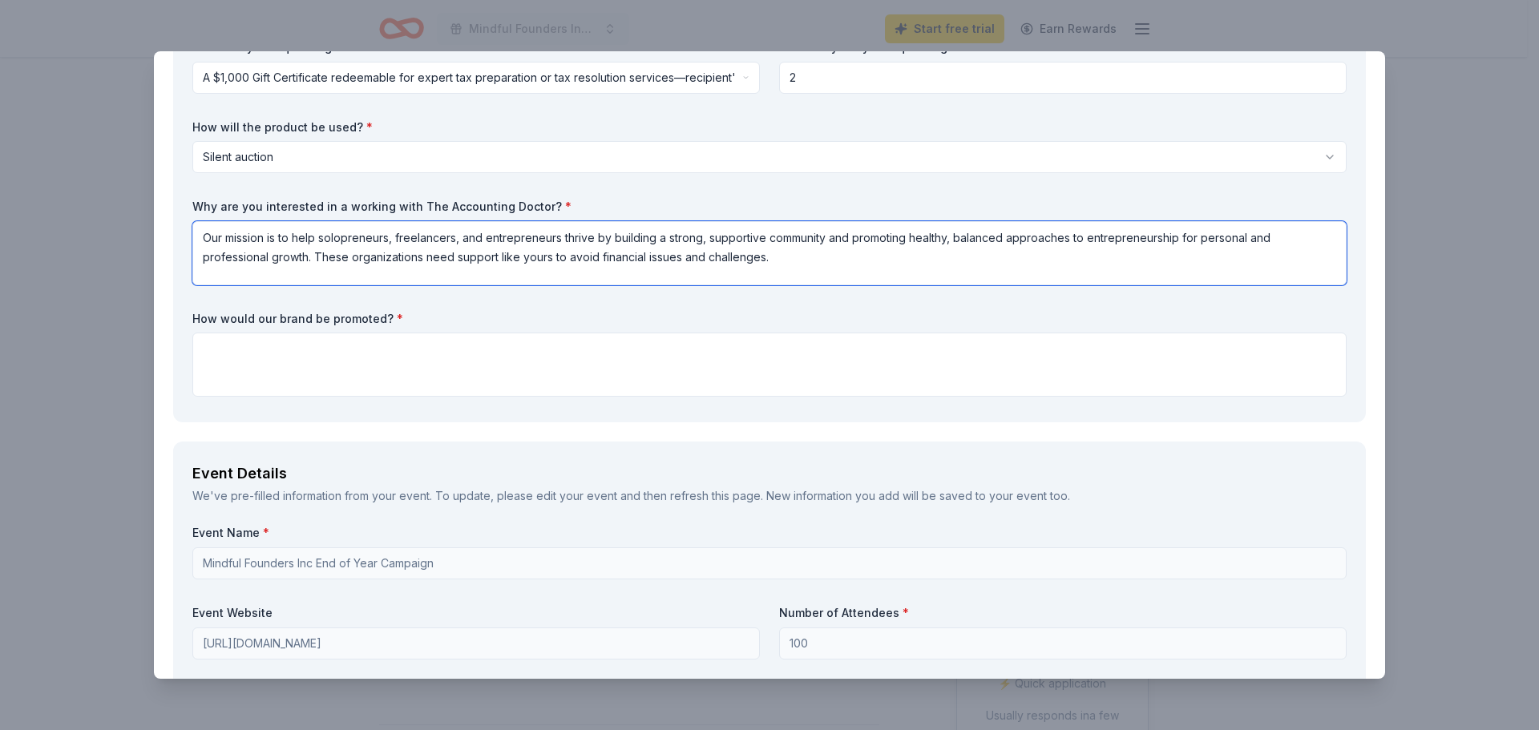
type textarea "Our mission is to help solopreneurs, freelancers, and entrepreneurs thrive by b…"
click at [680, 358] on textarea at bounding box center [769, 365] width 1155 height 64
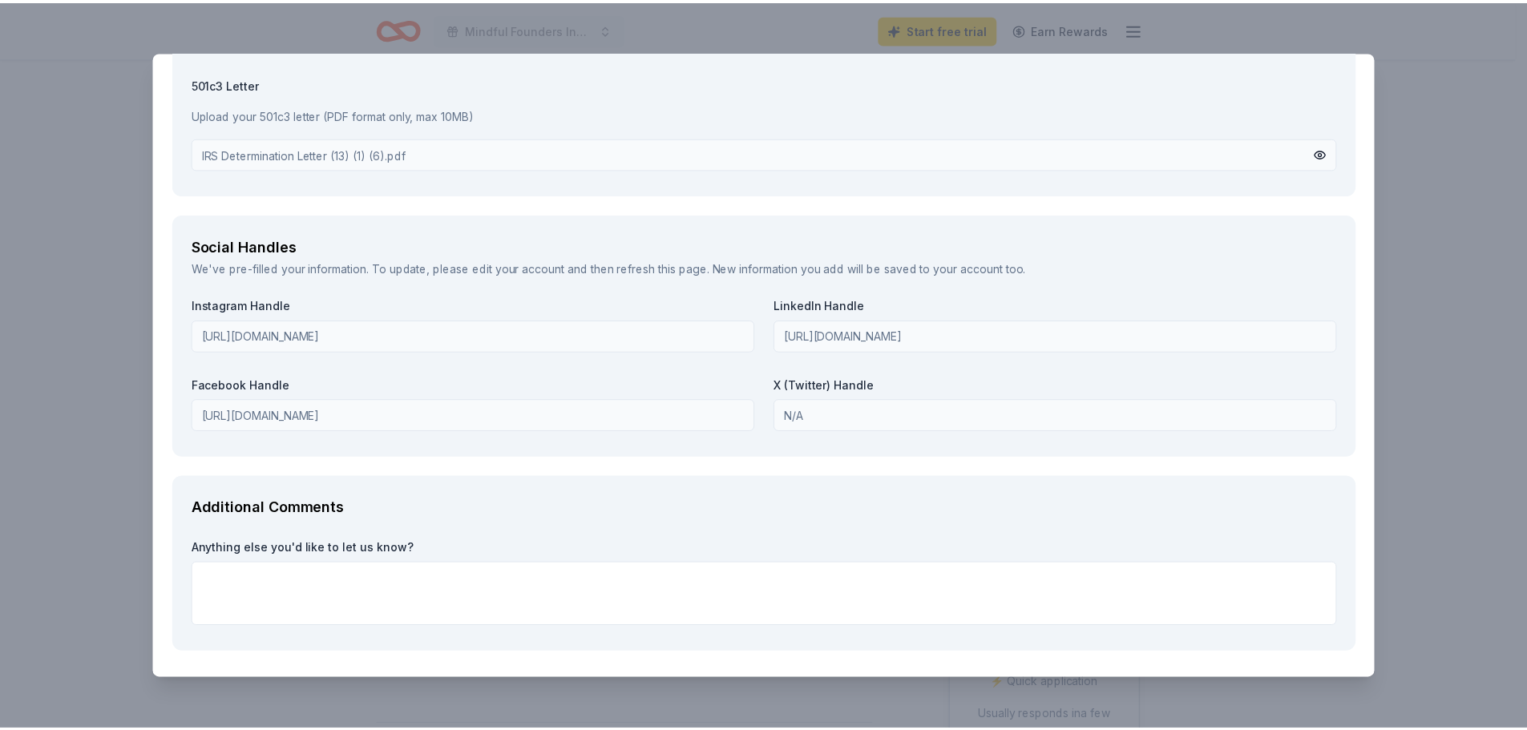
scroll to position [1741, 0]
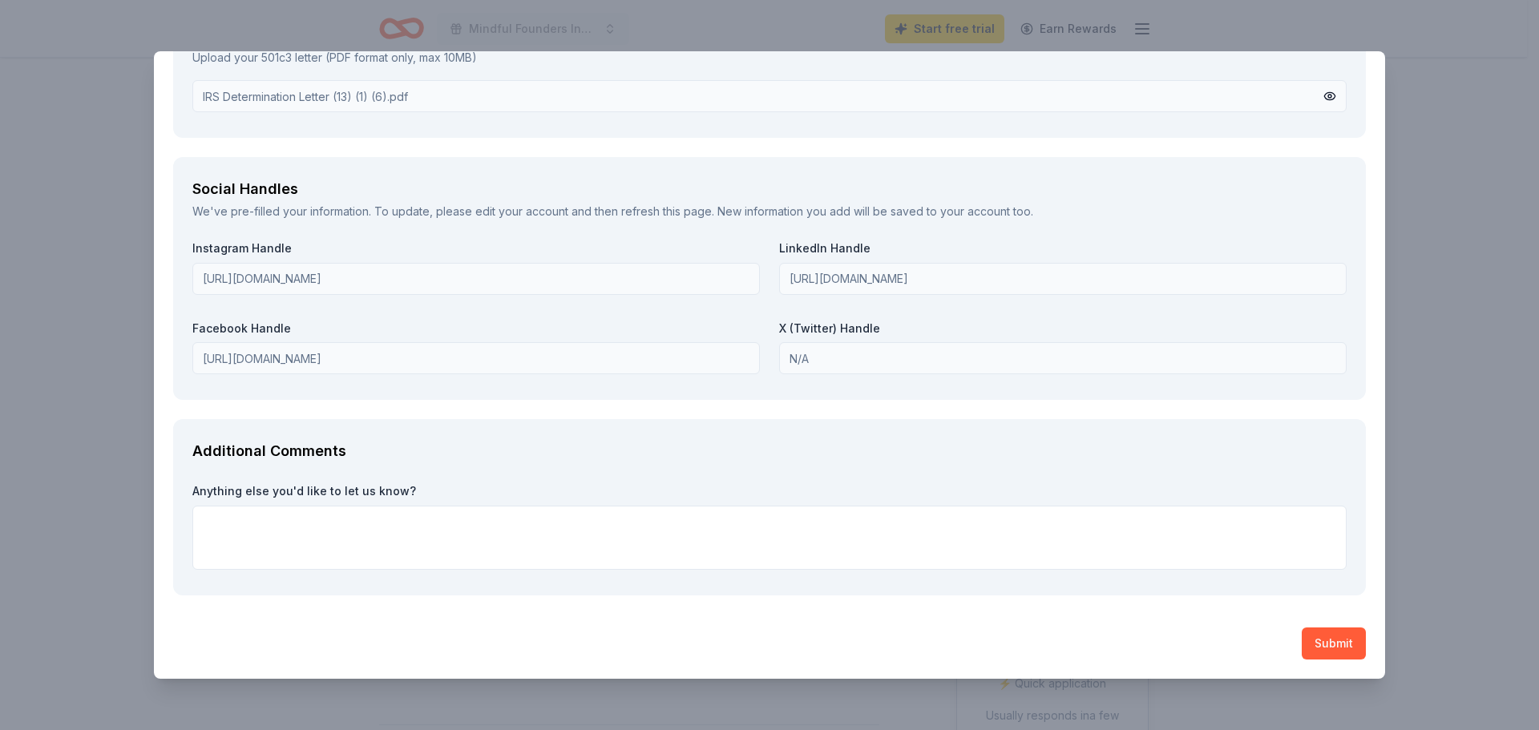
type textarea "This will be promoted on our fundraising page on Givebutter. I will blast on ou…"
click at [824, 543] on textarea at bounding box center [769, 538] width 1155 height 64
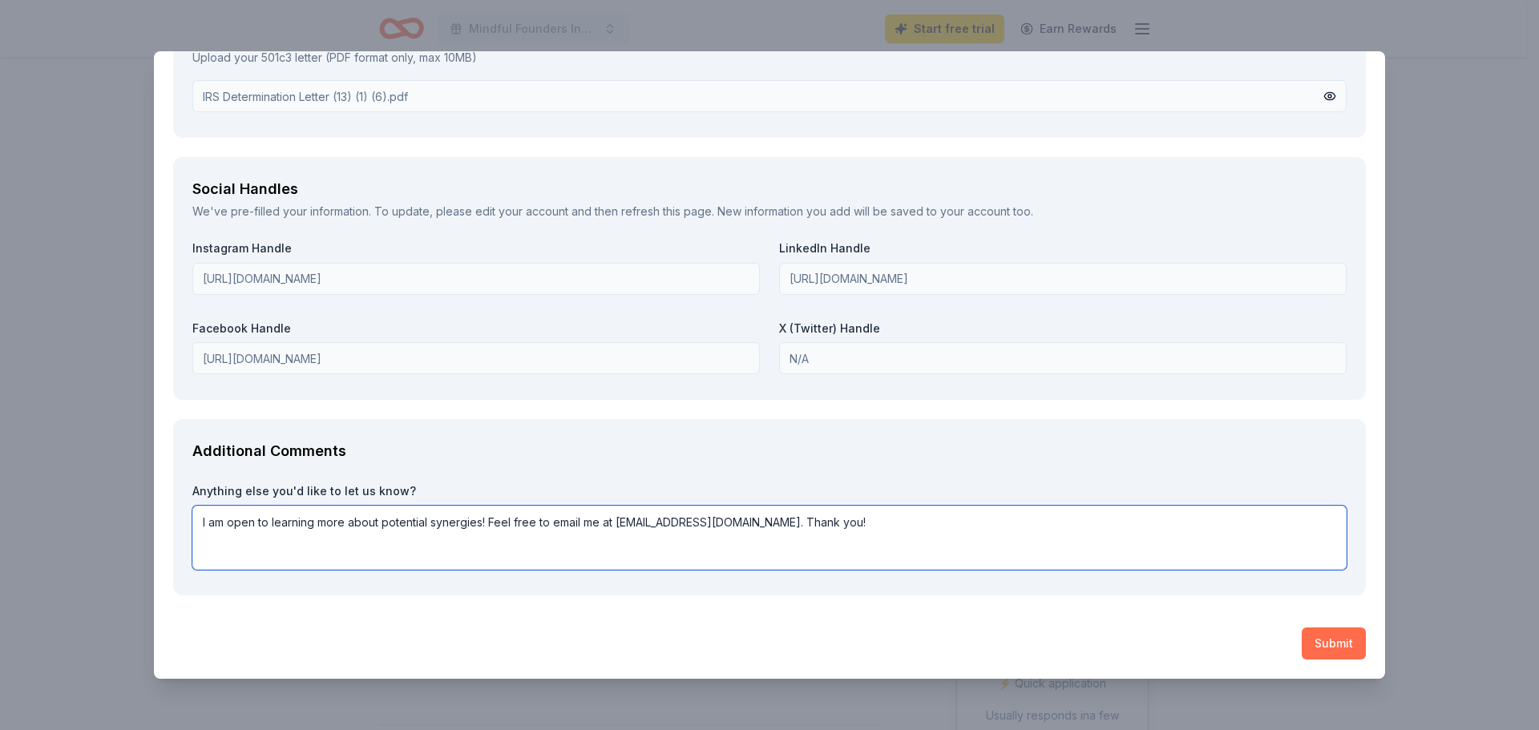
type textarea "I am open to learning more about potential synergies! Feel free to email me at …"
click at [1302, 637] on button "Submit" at bounding box center [1334, 644] width 64 height 32
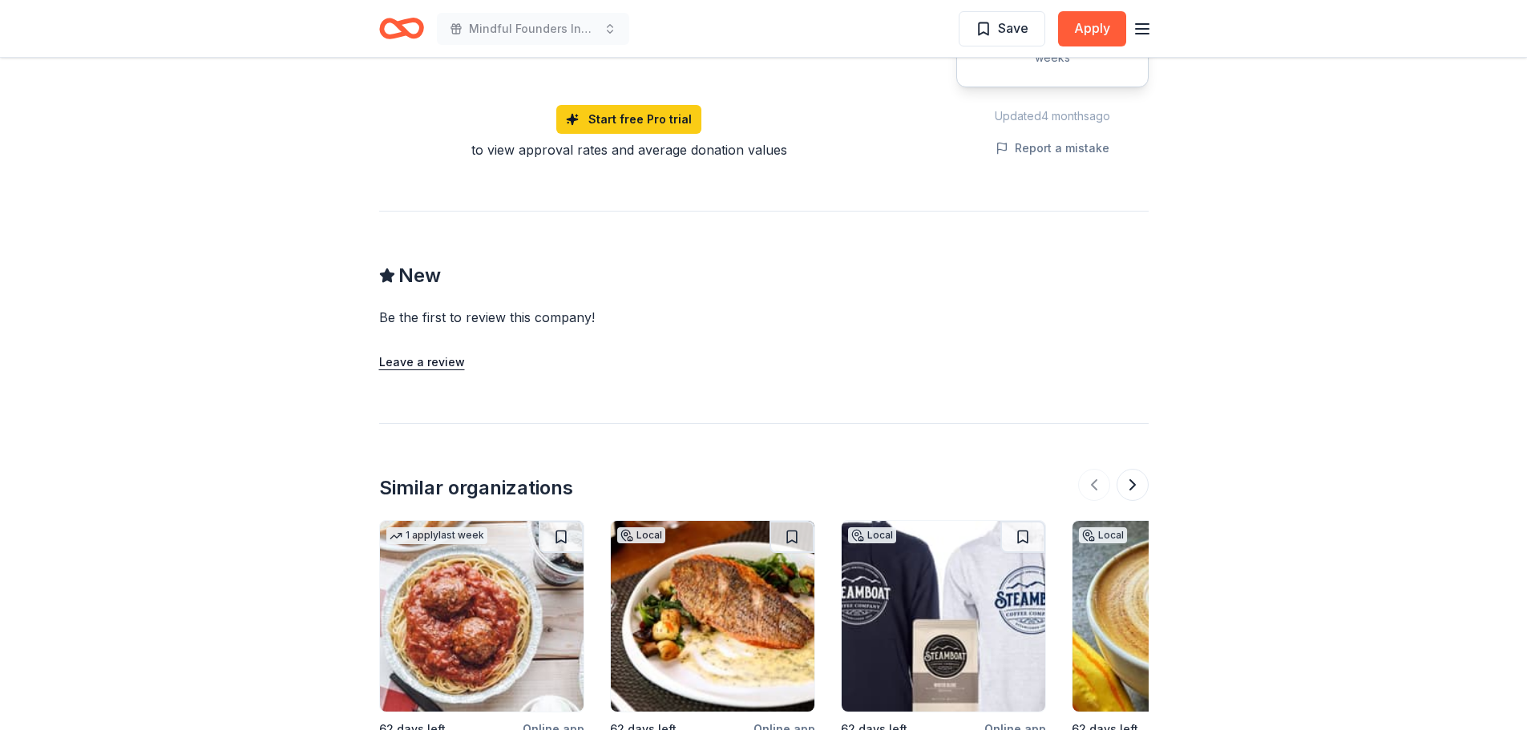
scroll to position [1443, 0]
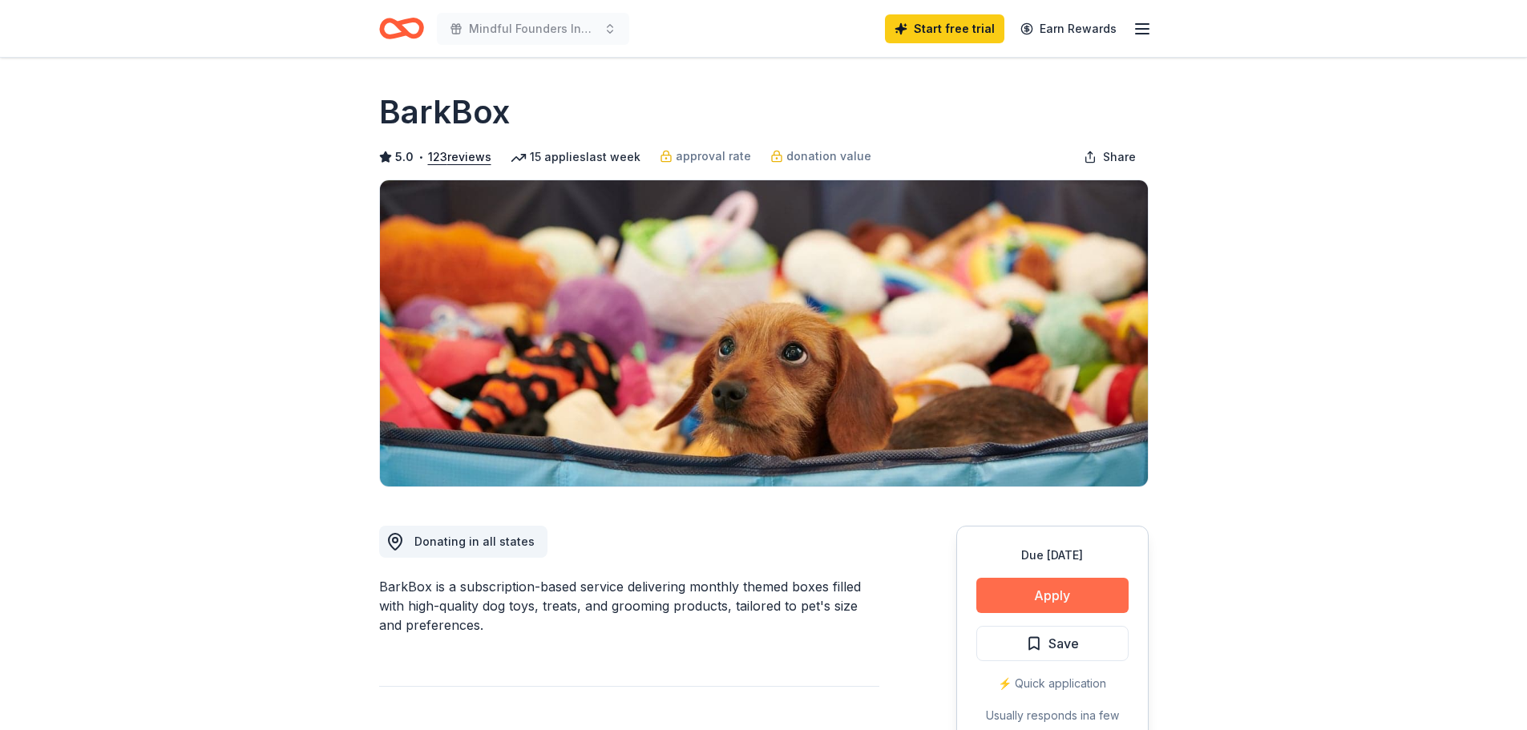
click at [1040, 596] on button "Apply" at bounding box center [1053, 595] width 152 height 35
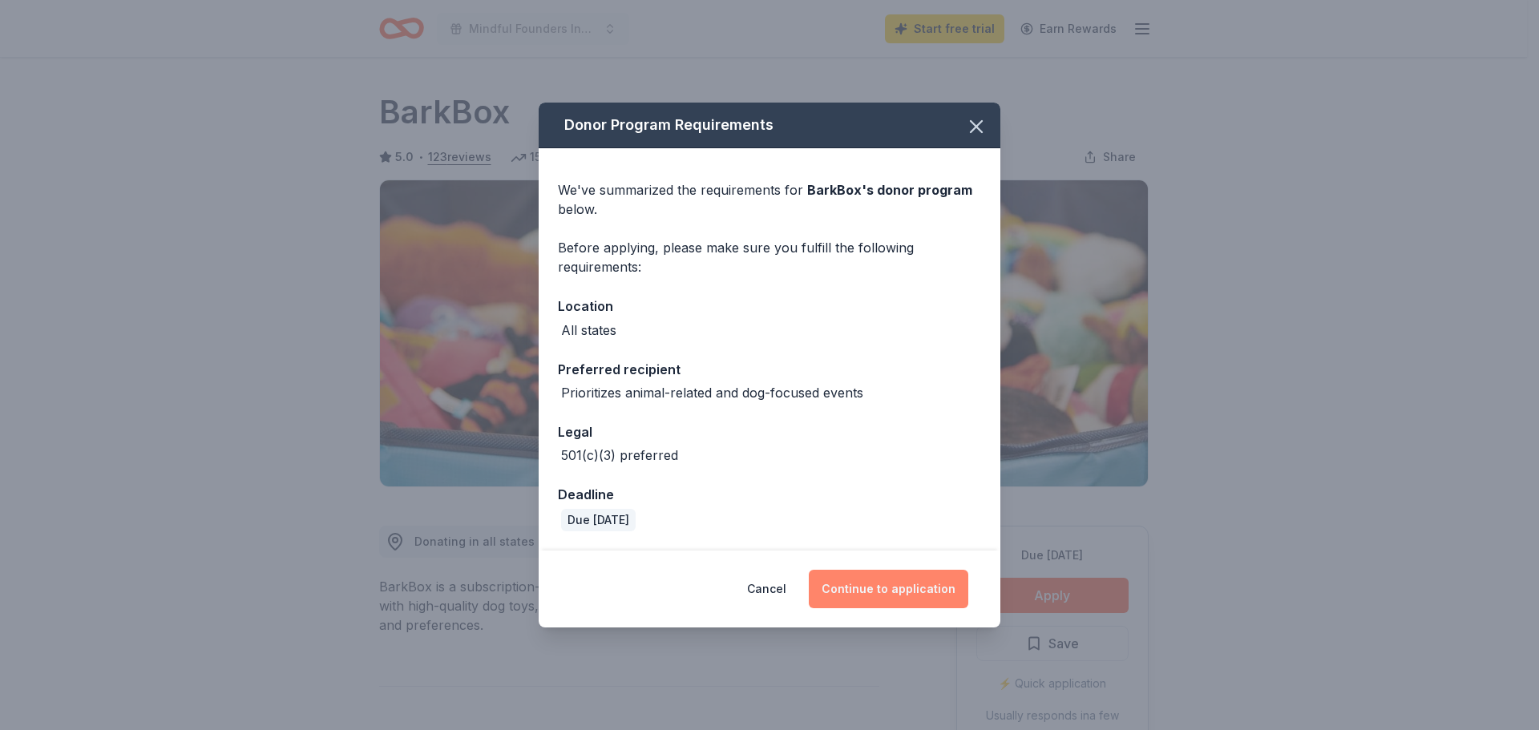
click at [901, 581] on button "Continue to application" at bounding box center [889, 589] width 160 height 38
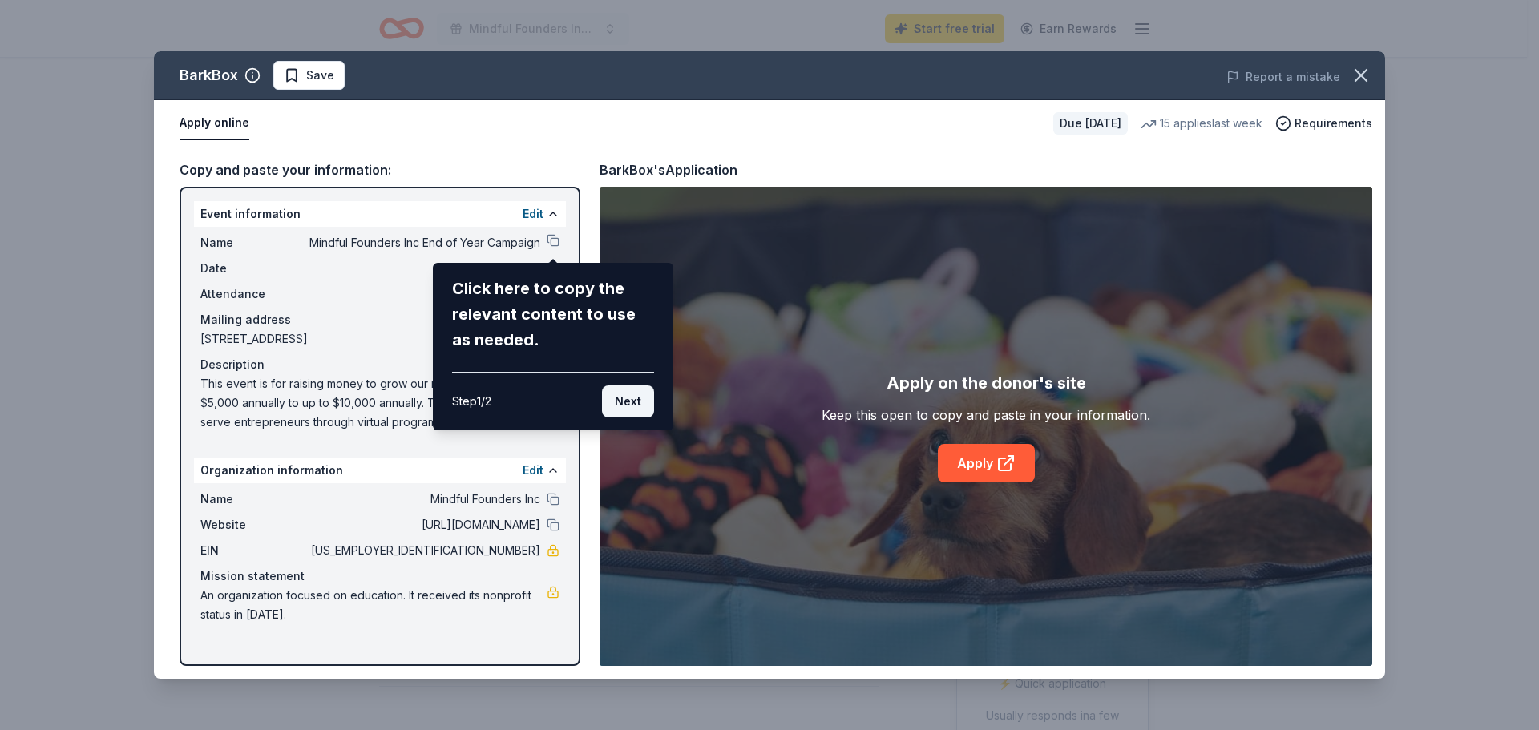
click at [620, 400] on button "Next" at bounding box center [628, 402] width 52 height 32
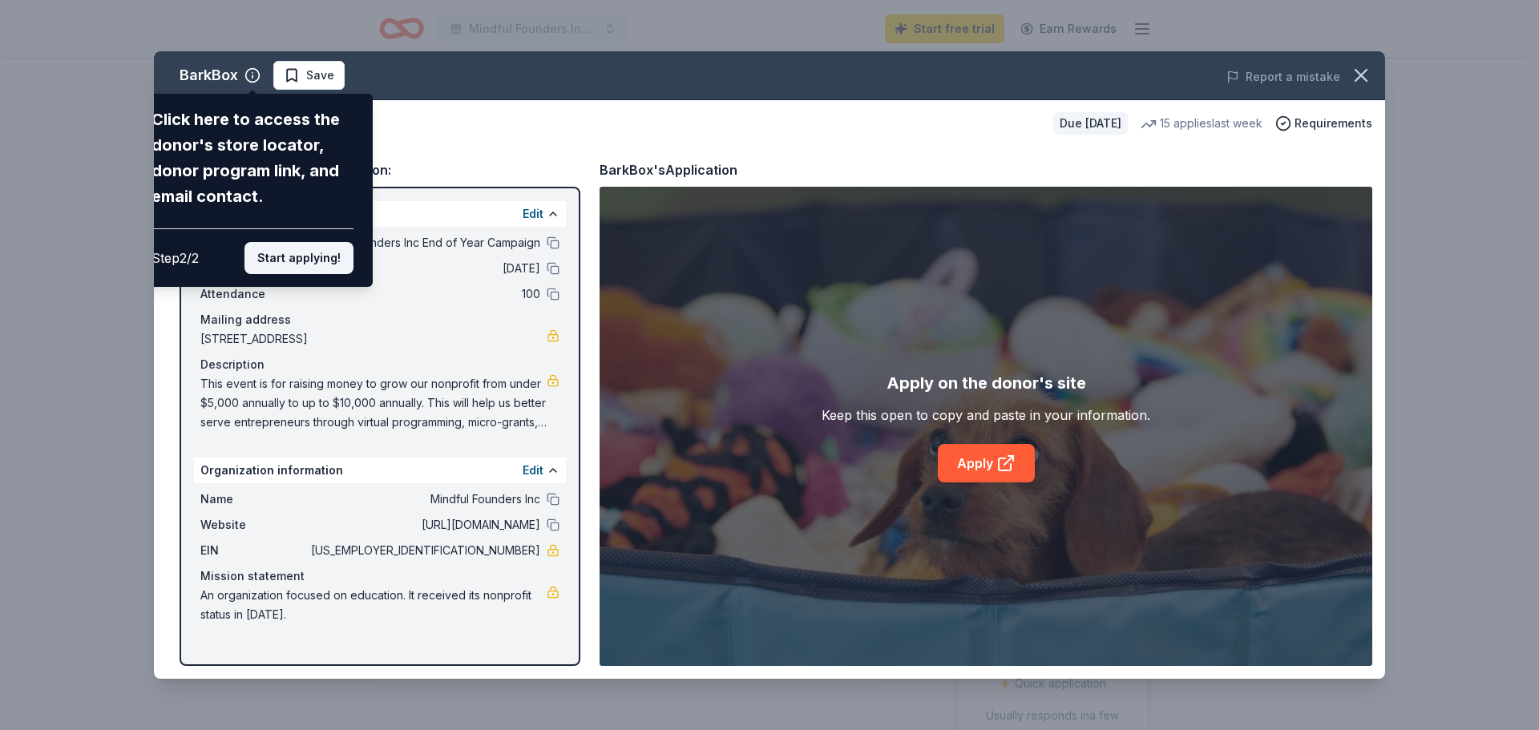
click at [277, 259] on button "Start applying!" at bounding box center [299, 258] width 109 height 32
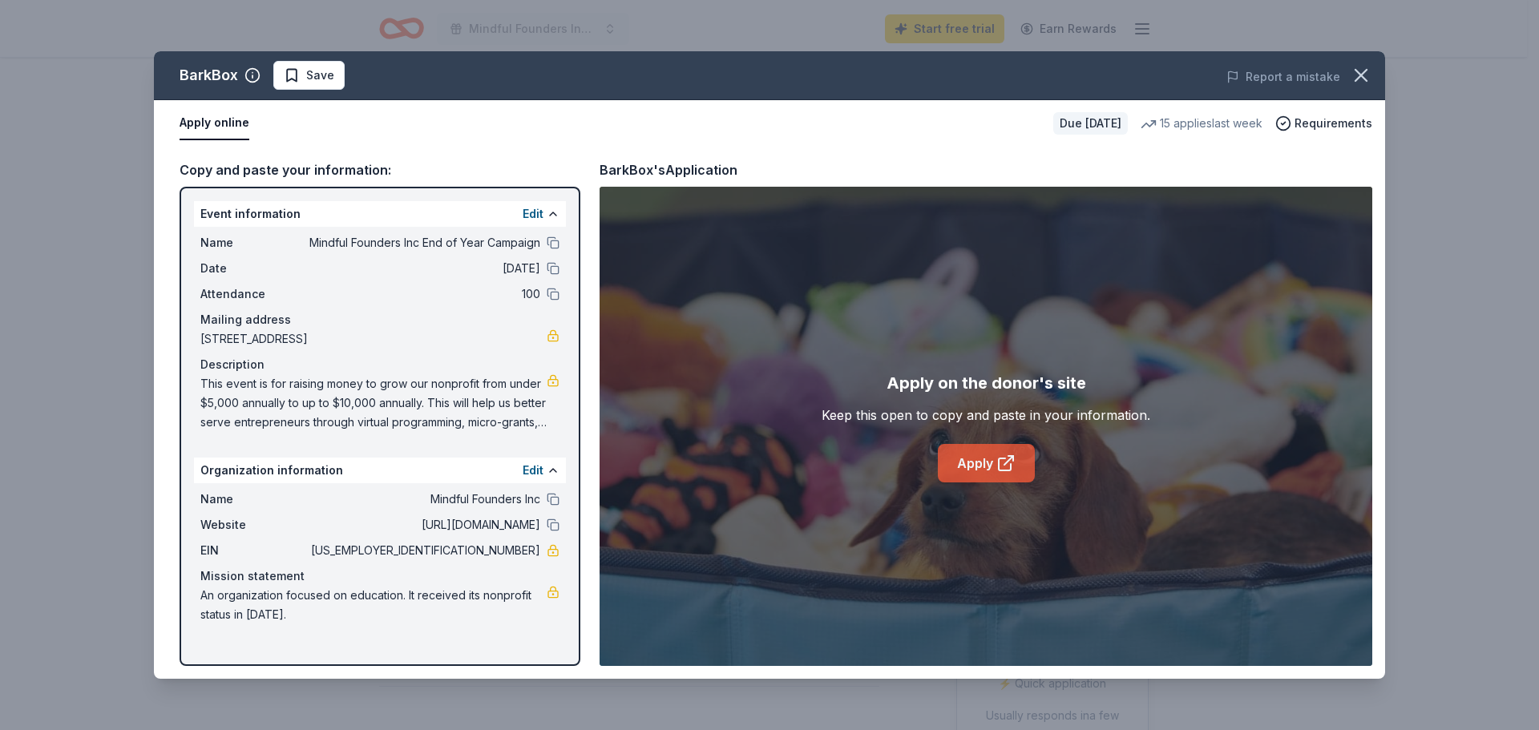
click at [990, 462] on link "Apply" at bounding box center [986, 463] width 97 height 38
click at [556, 244] on button at bounding box center [553, 243] width 13 height 13
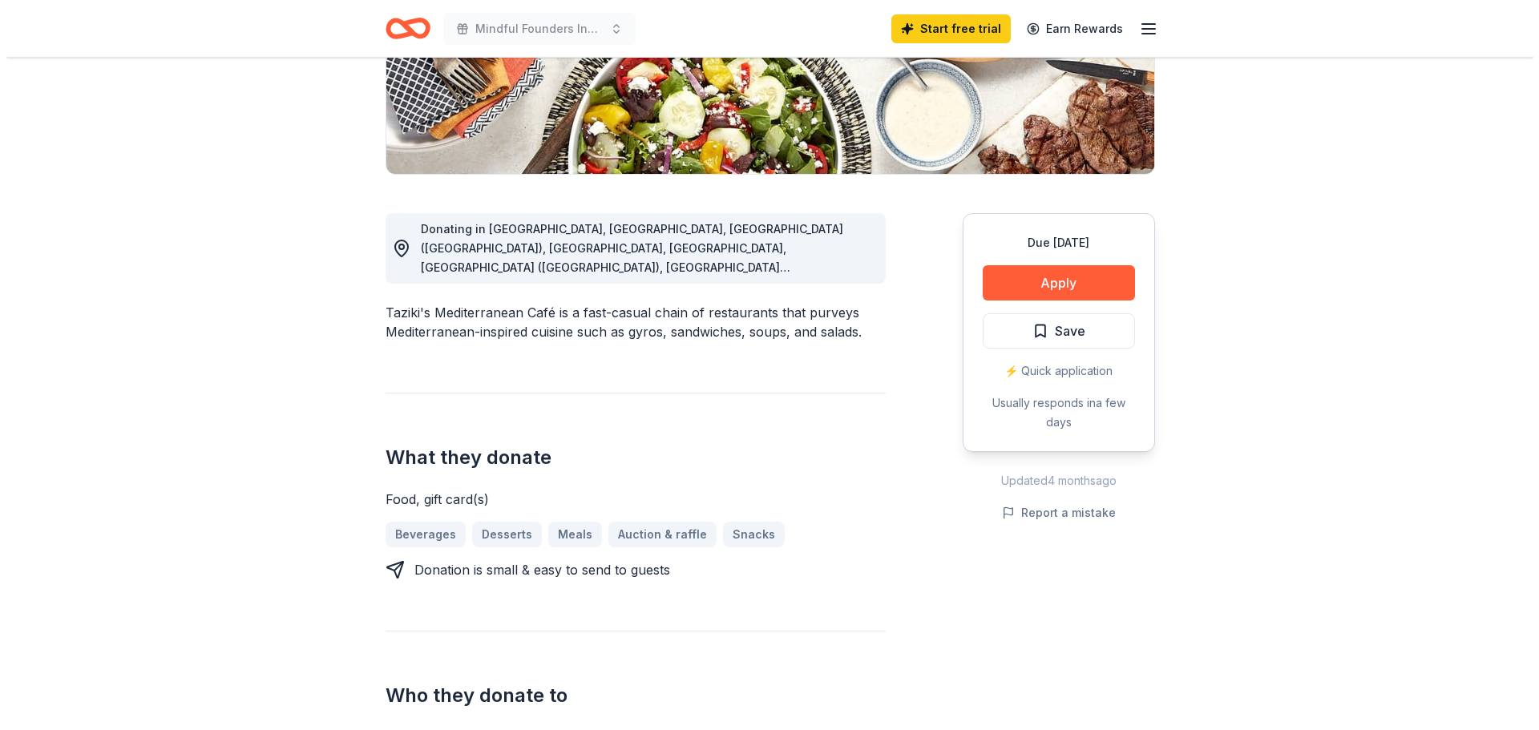
scroll to position [321, 0]
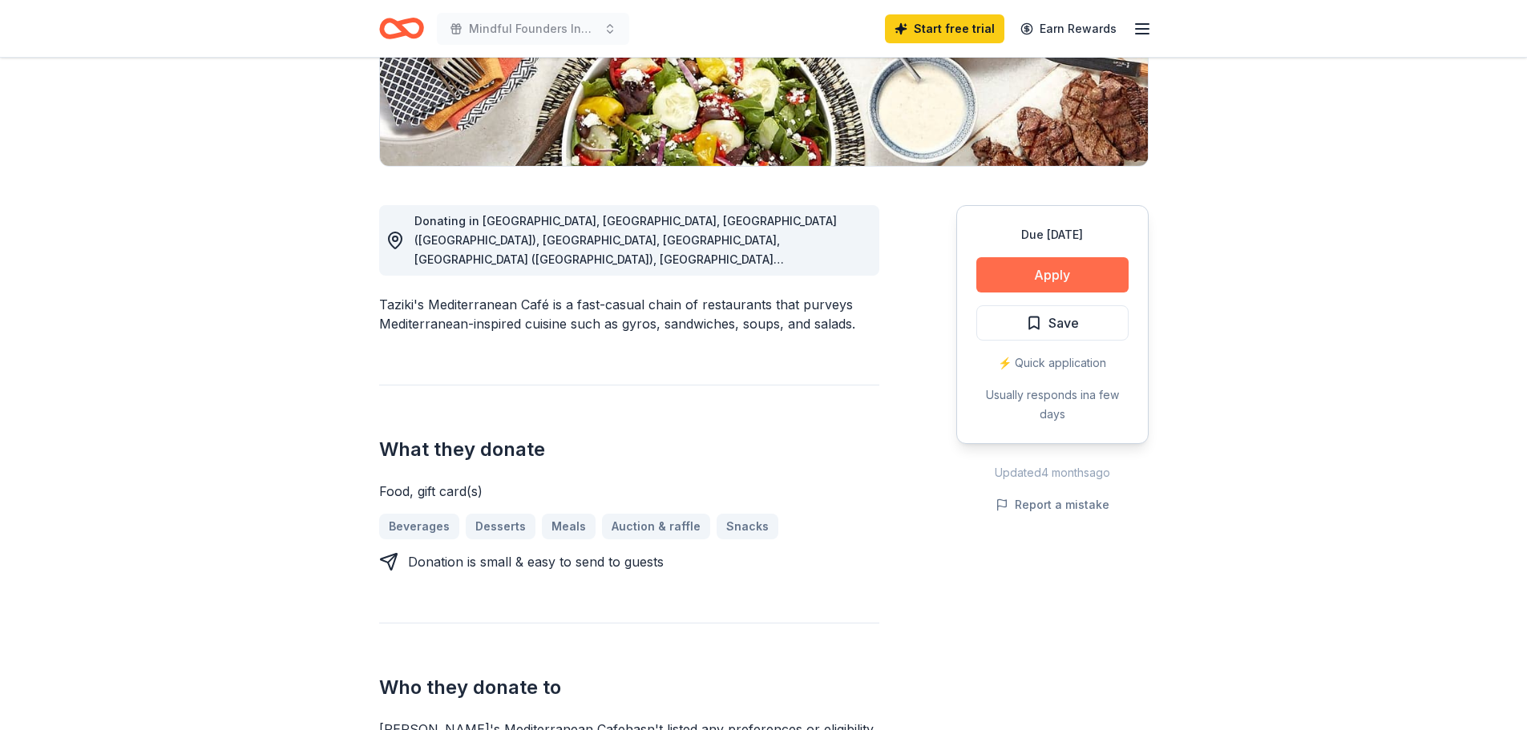
click at [1052, 261] on button "Apply" at bounding box center [1053, 274] width 152 height 35
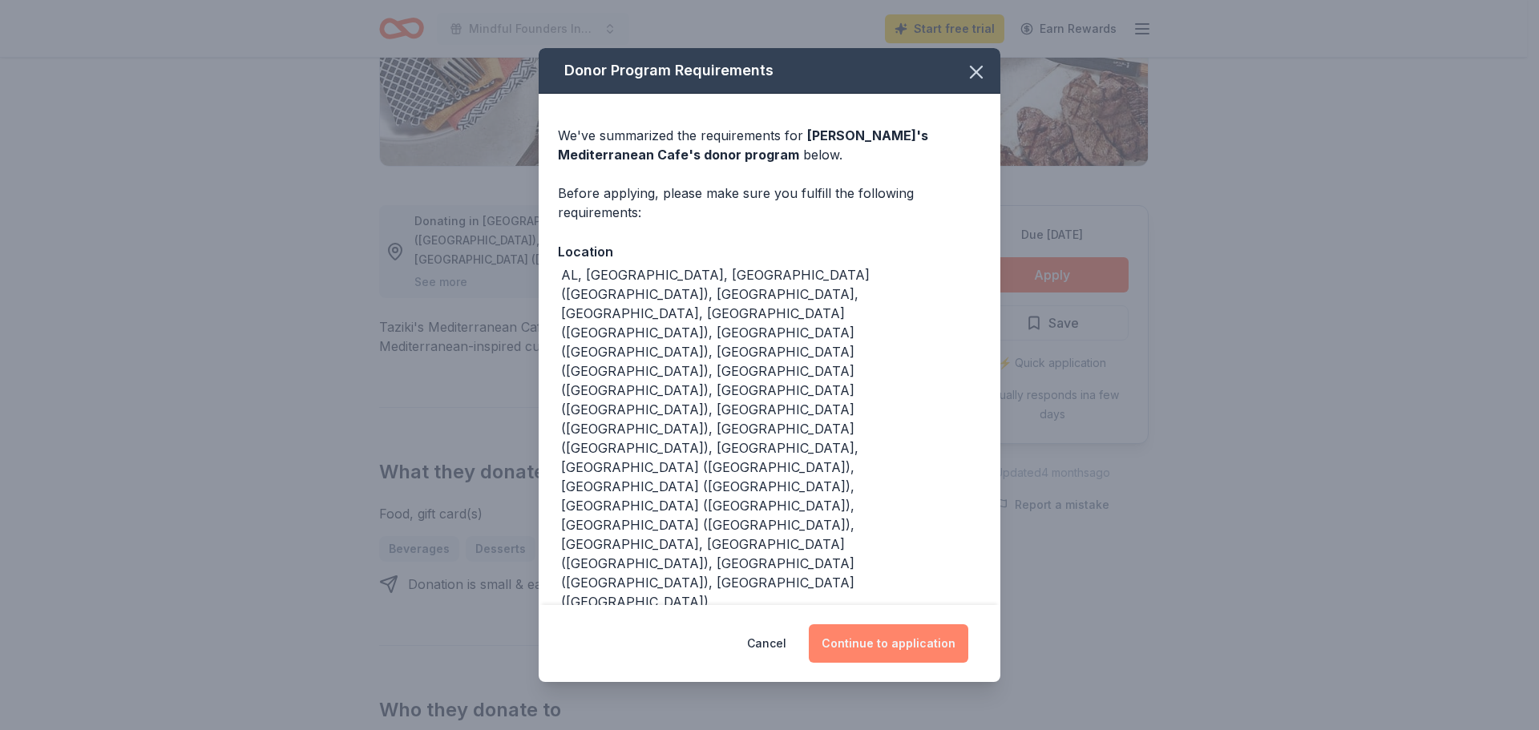
click at [878, 625] on button "Continue to application" at bounding box center [889, 644] width 160 height 38
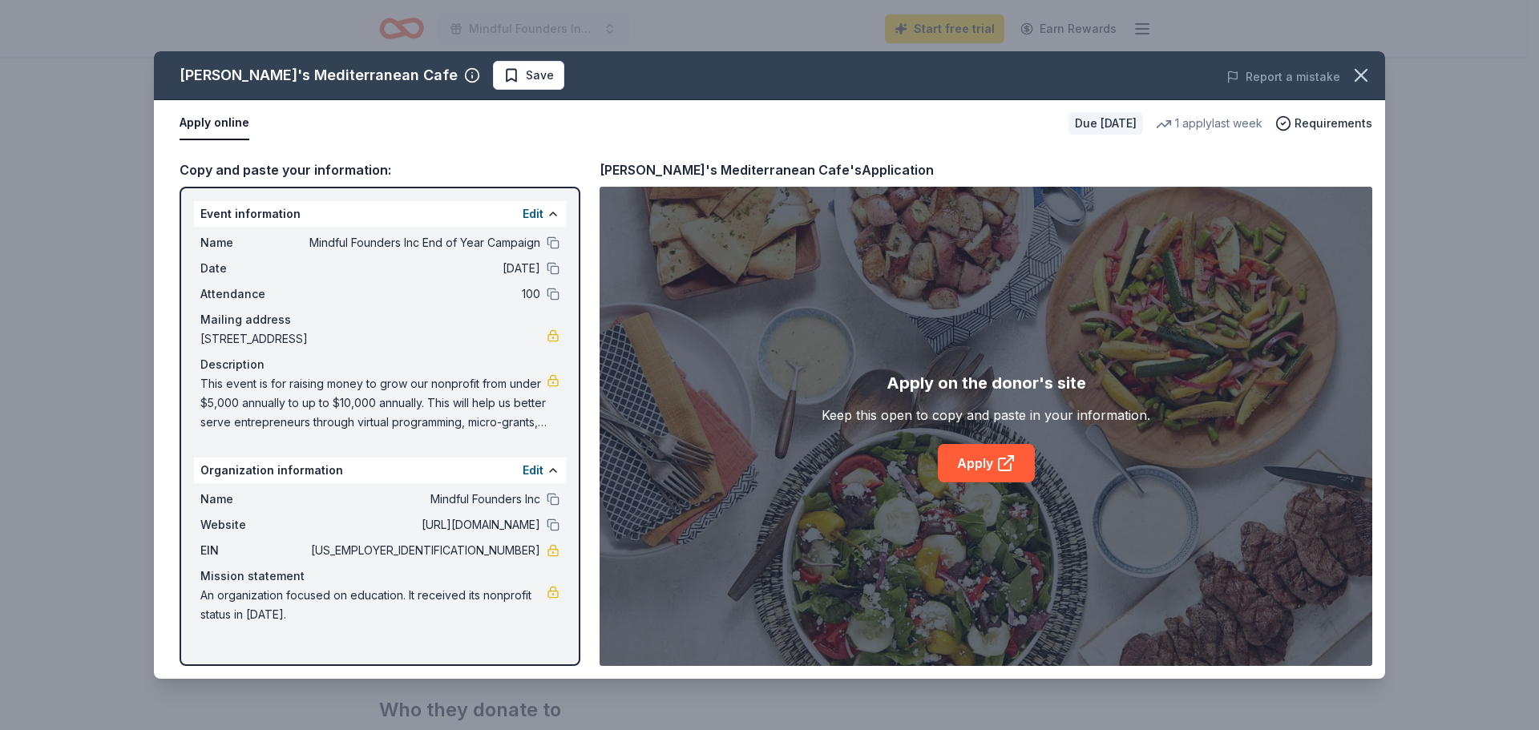
drag, startPoint x: 310, startPoint y: 245, endPoint x: 525, endPoint y: 244, distance: 214.9
click at [525, 244] on span "Mindful Founders Inc End of Year Campaign" at bounding box center [424, 242] width 233 height 19
click at [554, 244] on button at bounding box center [553, 243] width 13 height 13
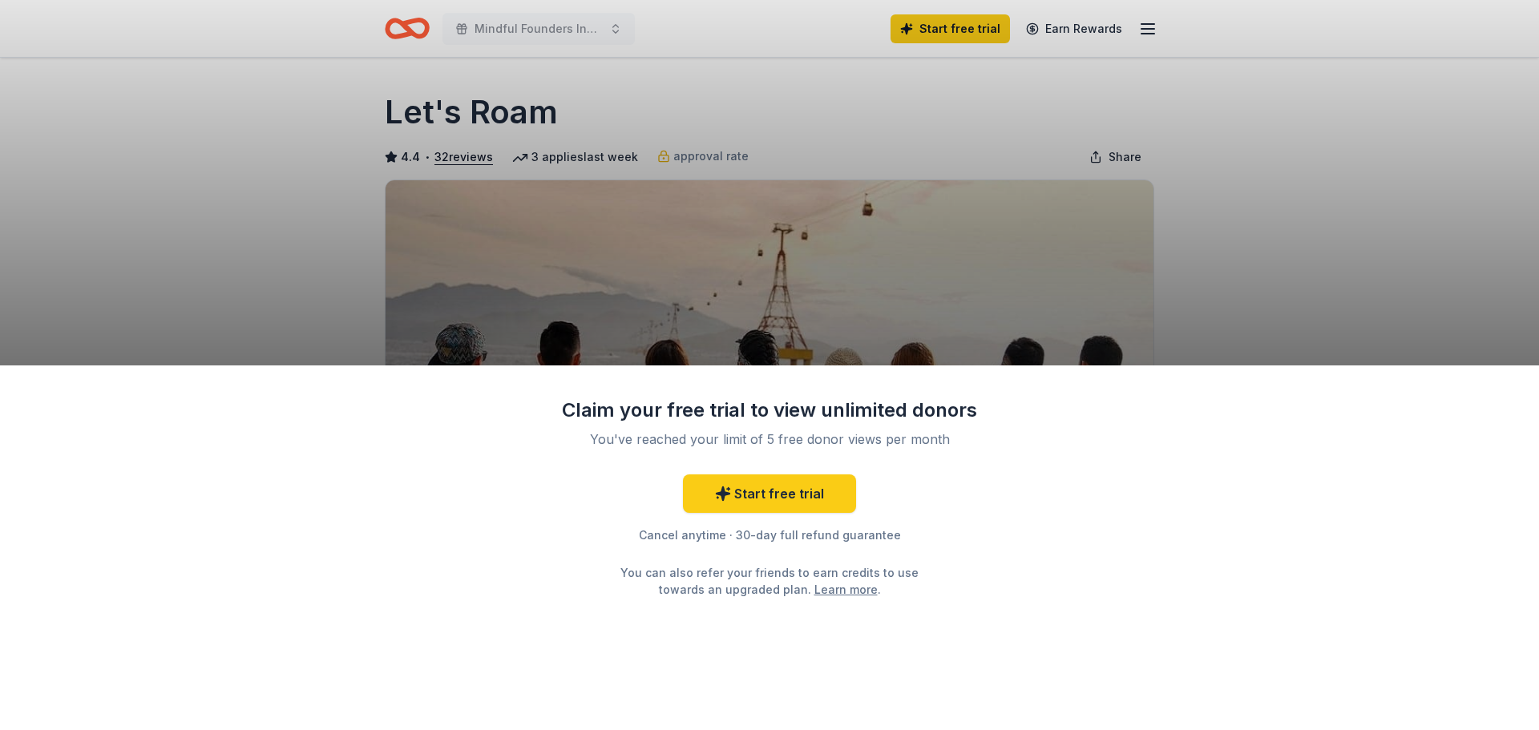
click at [1406, 323] on div "Claim your free trial to view unlimited donors You've reached your limit of 5 f…" at bounding box center [769, 365] width 1539 height 730
click at [779, 500] on link "Start free trial" at bounding box center [769, 494] width 173 height 38
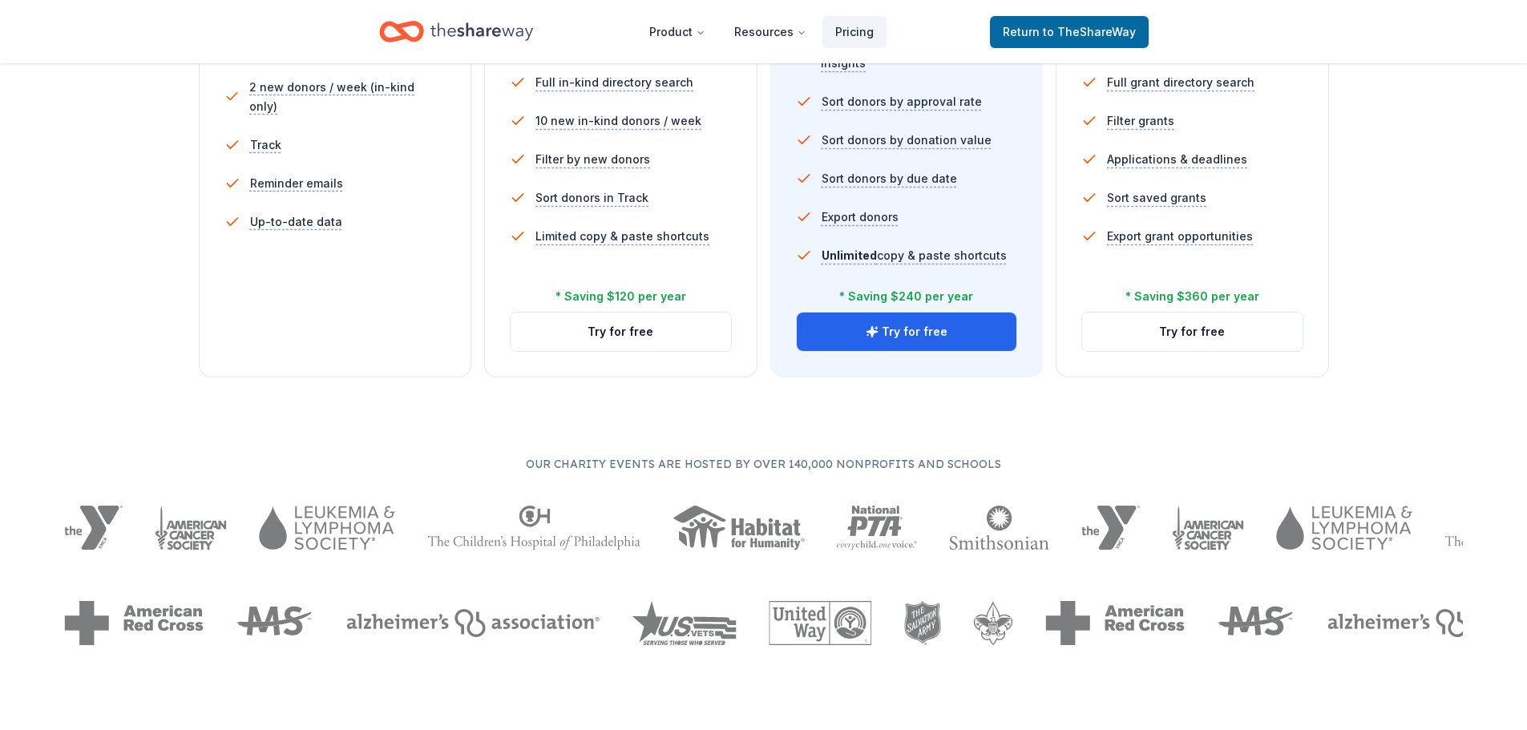
scroll to position [561, 0]
click at [968, 333] on button "Try for free" at bounding box center [907, 330] width 220 height 38
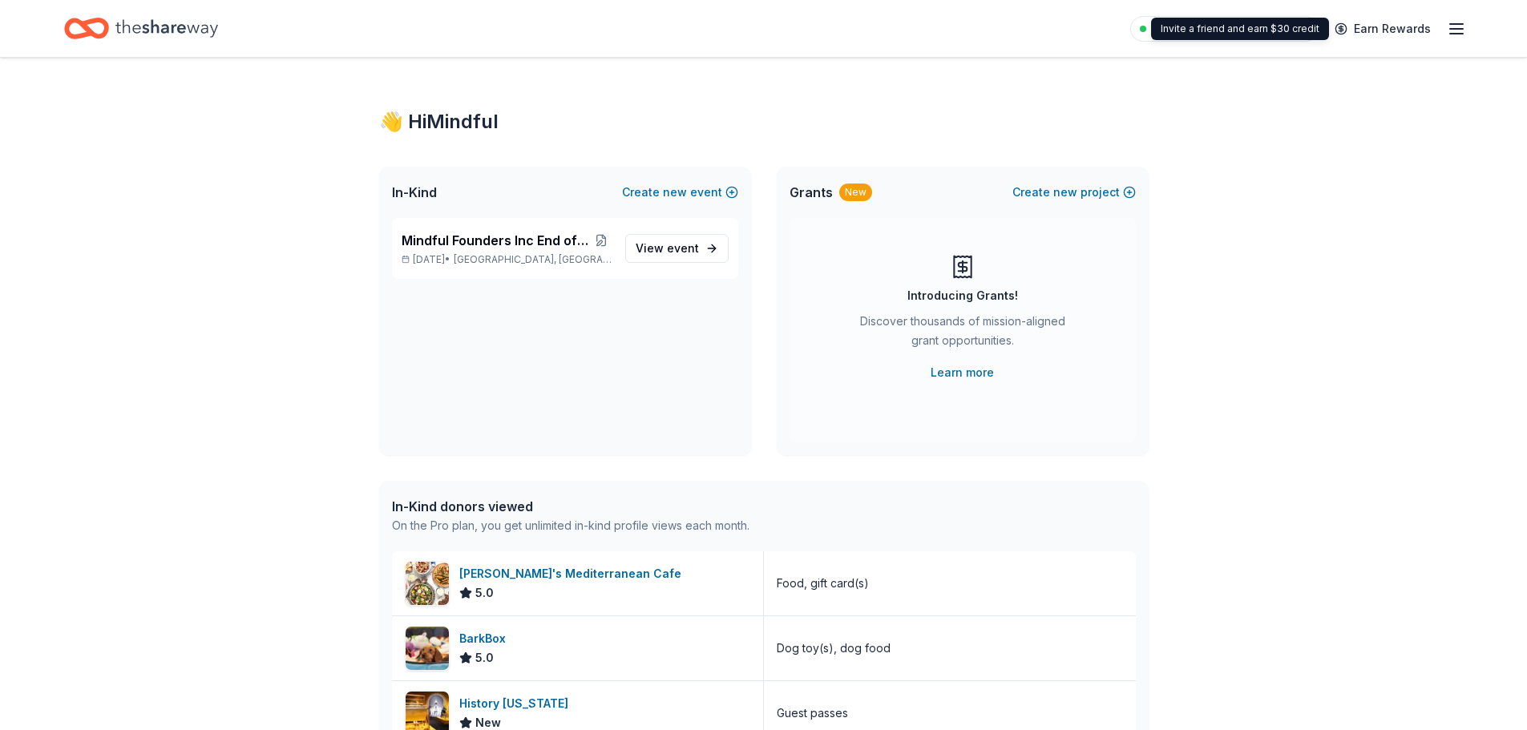
click at [1467, 35] on div "Pro trial ends on 2PM[DATE] Earn Rewards" at bounding box center [763, 28] width 1527 height 57
click at [1461, 30] on icon "button" at bounding box center [1456, 28] width 19 height 19
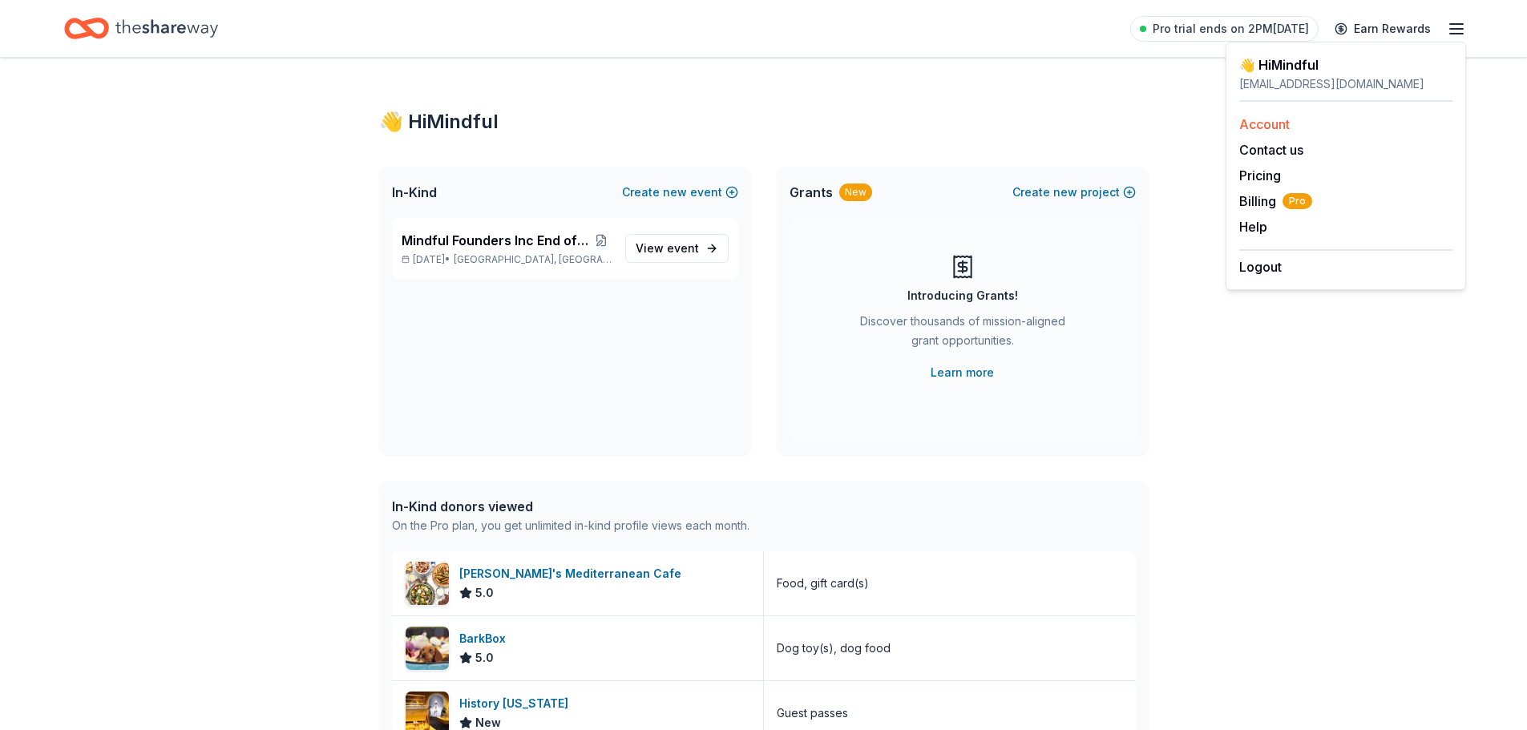
click at [1299, 125] on div "Account" at bounding box center [1346, 124] width 213 height 19
click at [1453, 26] on icon "button" at bounding box center [1456, 28] width 19 height 19
click at [1275, 172] on link "Pricing" at bounding box center [1261, 176] width 42 height 16
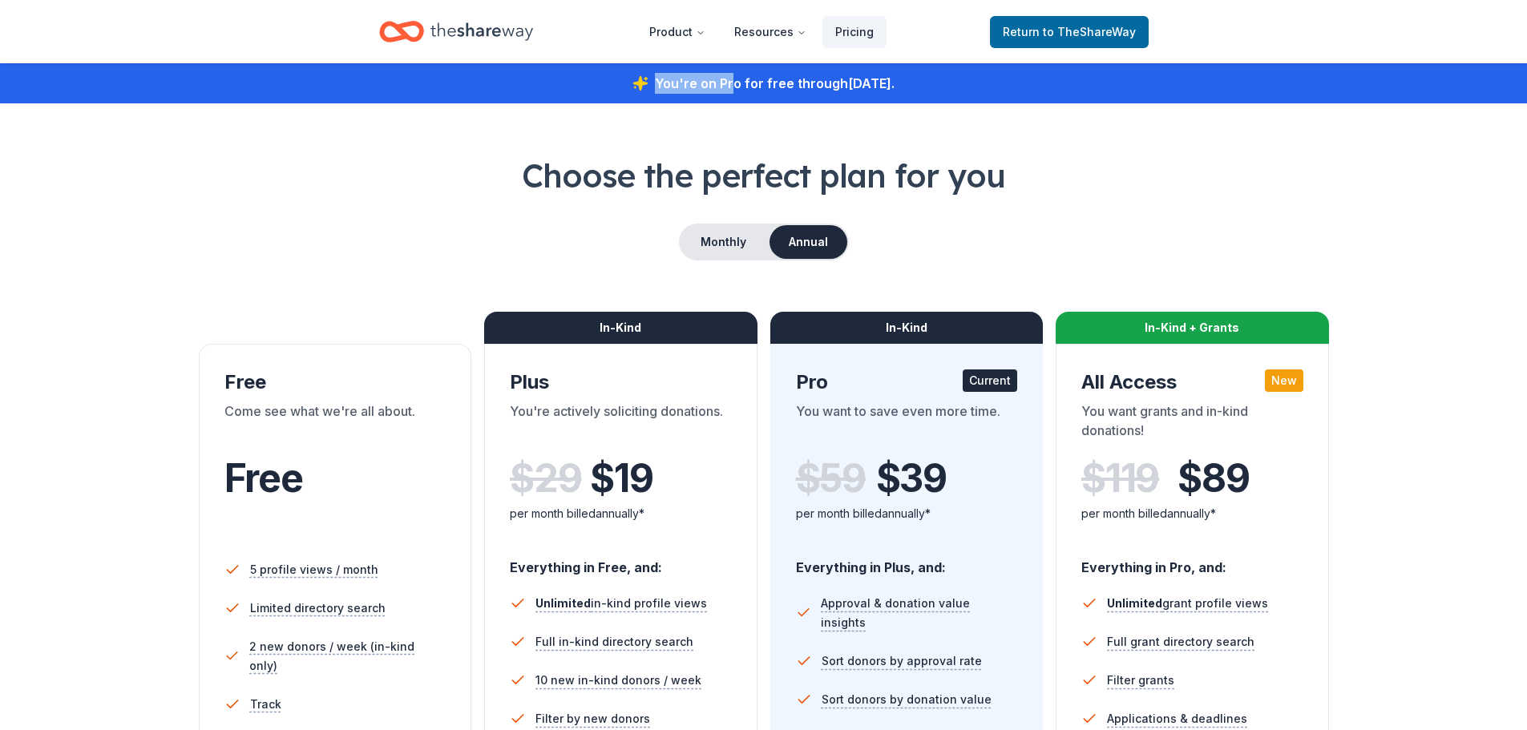
drag, startPoint x: 699, startPoint y: 83, endPoint x: 936, endPoint y: 89, distance: 237.4
click at [936, 89] on div "You're on Pro for free through [DATE] ." at bounding box center [763, 83] width 1527 height 40
click at [694, 91] on div "You're on Pro for free through [DATE] ." at bounding box center [763, 83] width 1527 height 40
drag, startPoint x: 629, startPoint y: 83, endPoint x: 921, endPoint y: 80, distance: 292.7
click at [923, 80] on div "You're on Pro for free through [DATE] ." at bounding box center [763, 83] width 1527 height 40
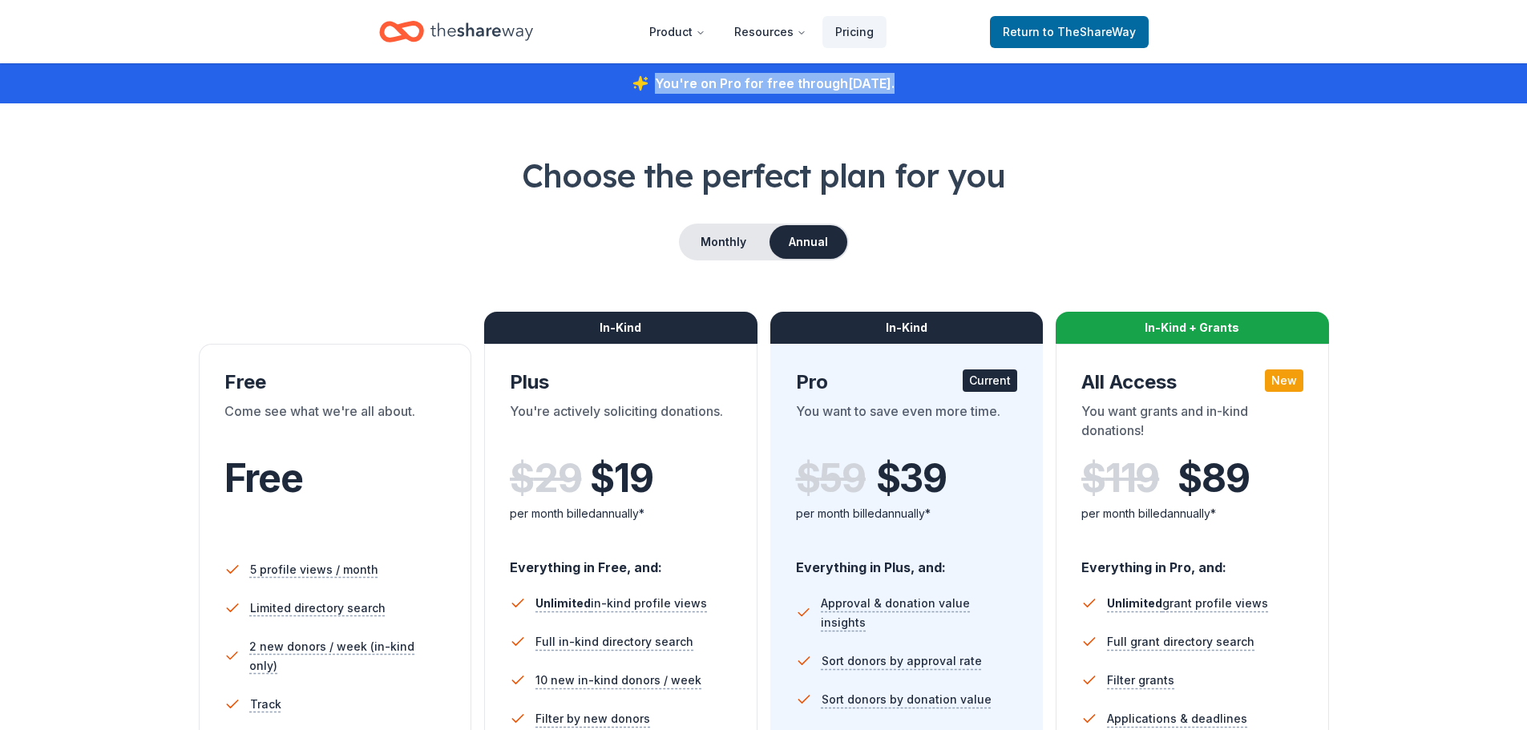
copy div "You're on Pro for free through [DATE]"
drag, startPoint x: 344, startPoint y: 128, endPoint x: 362, endPoint y: 120, distance: 20.1
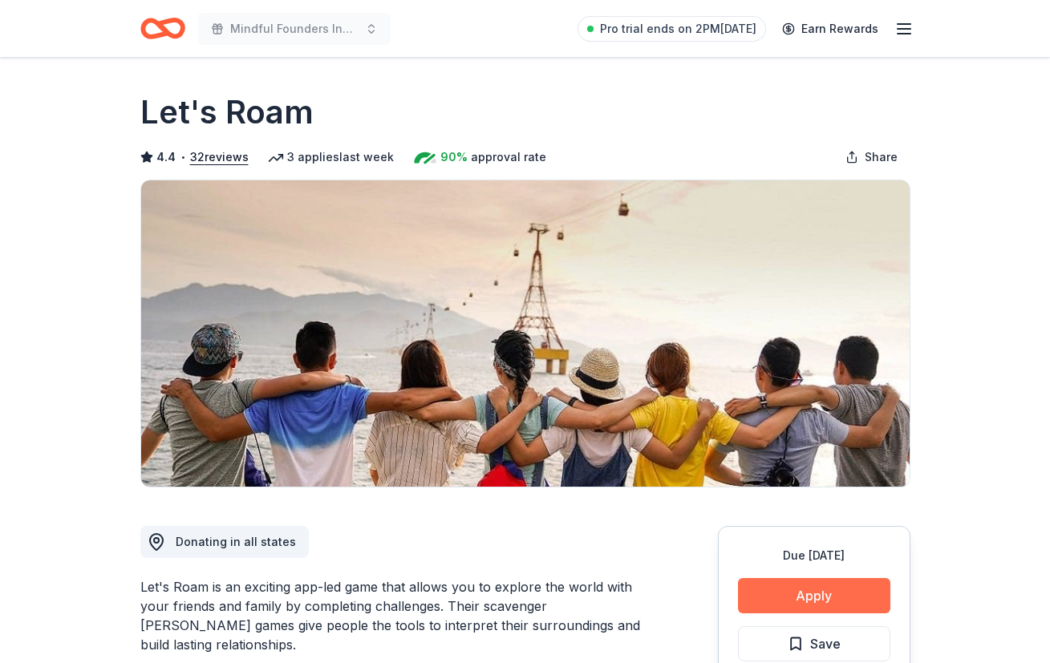
click at [872, 592] on button "Apply" at bounding box center [814, 595] width 152 height 35
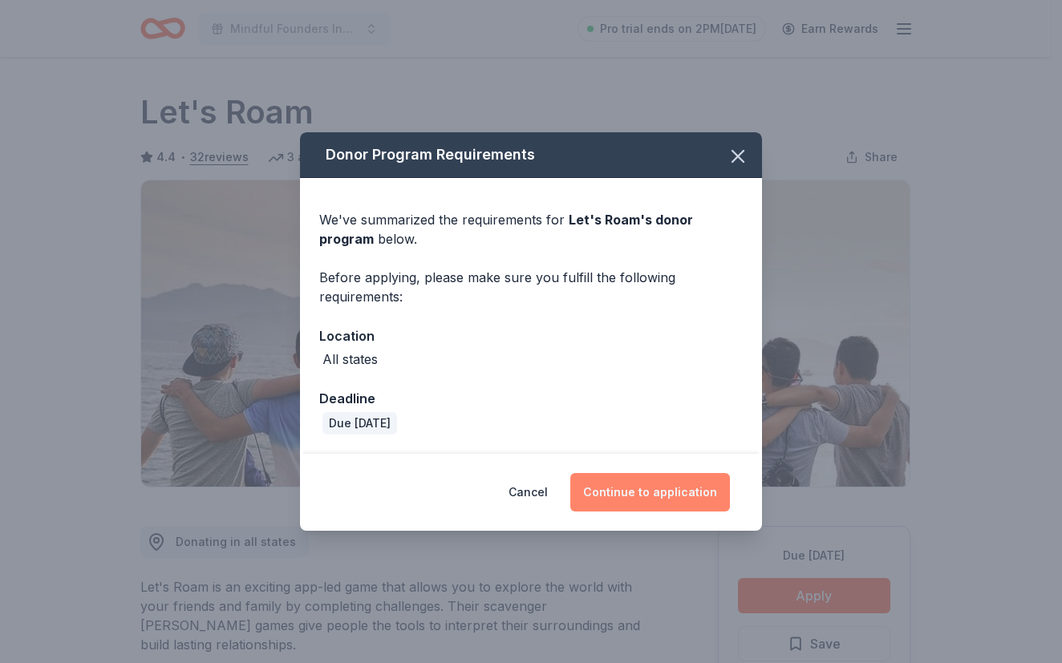
click at [652, 498] on button "Continue to application" at bounding box center [650, 492] width 160 height 38
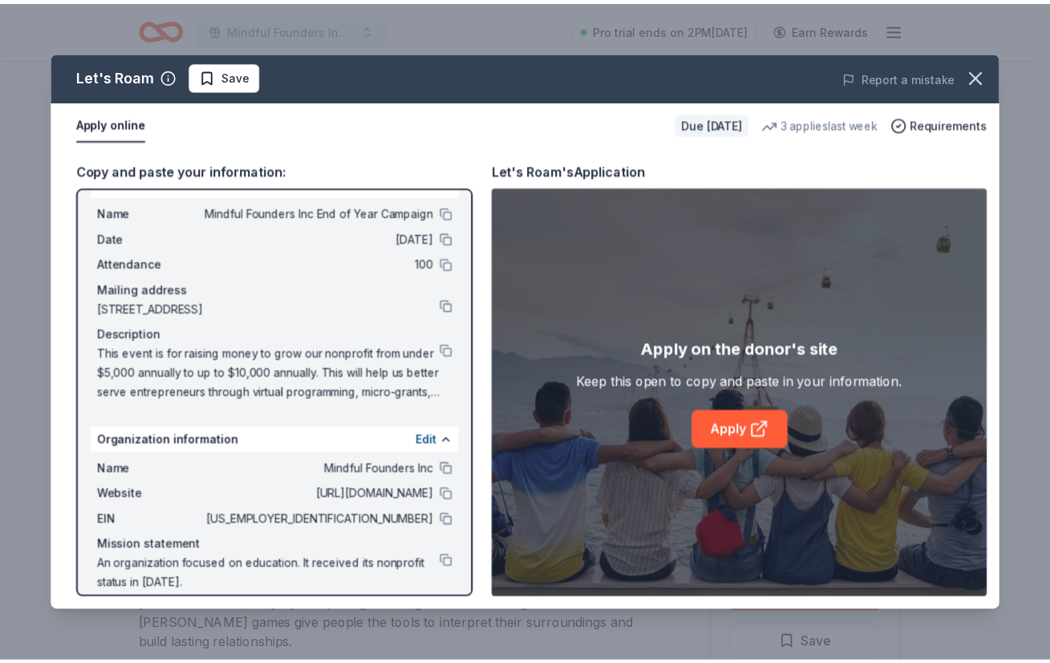
scroll to position [47, 0]
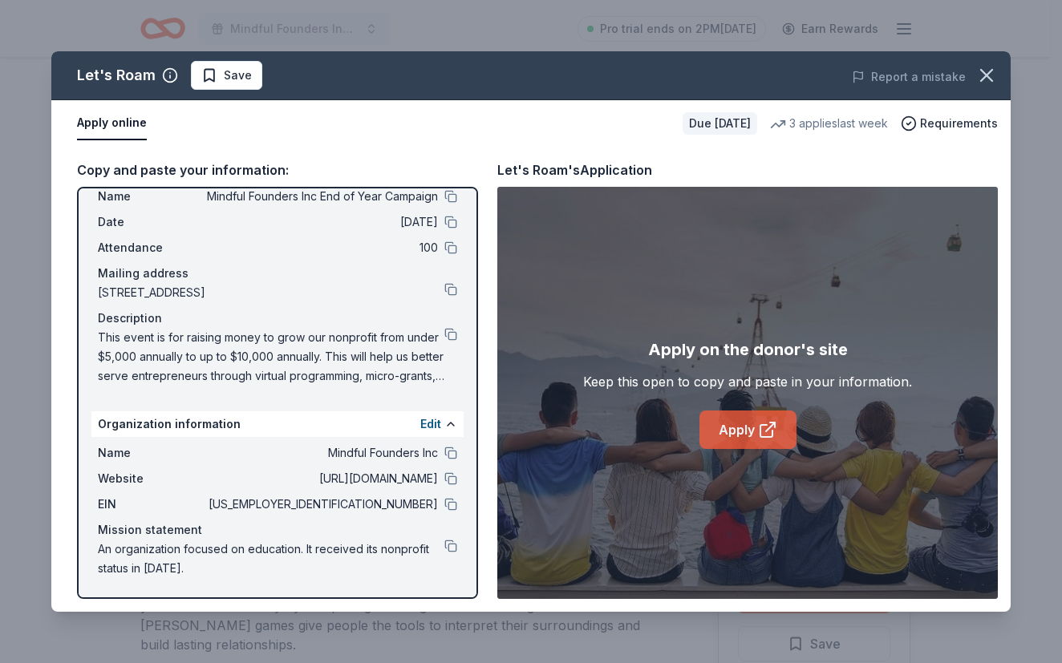
click at [732, 430] on link "Apply" at bounding box center [747, 430] width 97 height 38
click at [985, 70] on icon "button" at bounding box center [986, 75] width 22 height 22
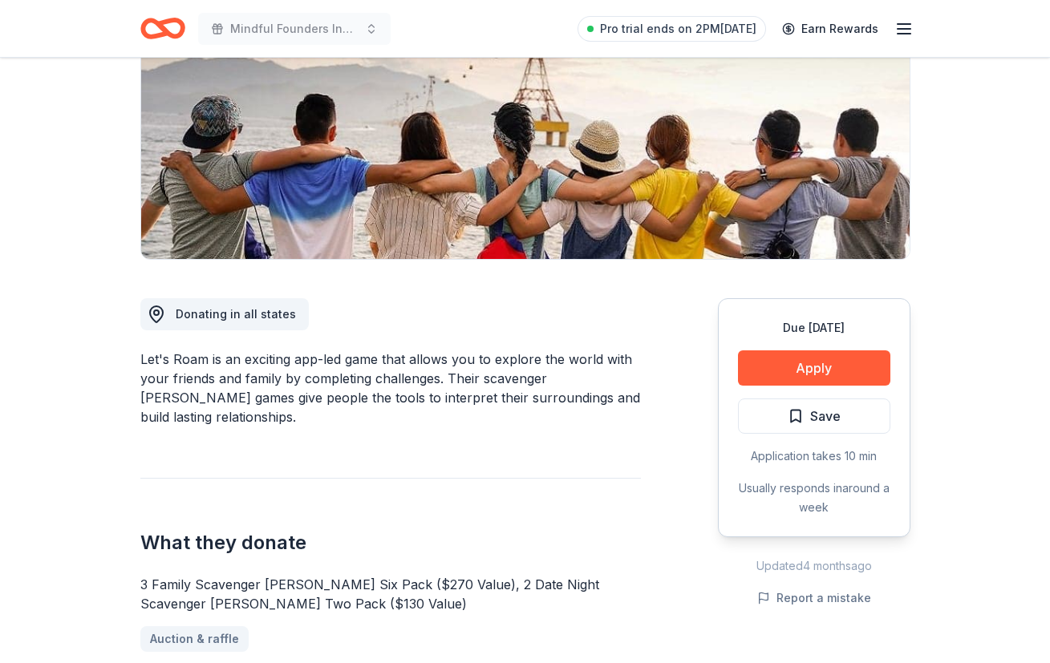
scroll to position [321, 0]
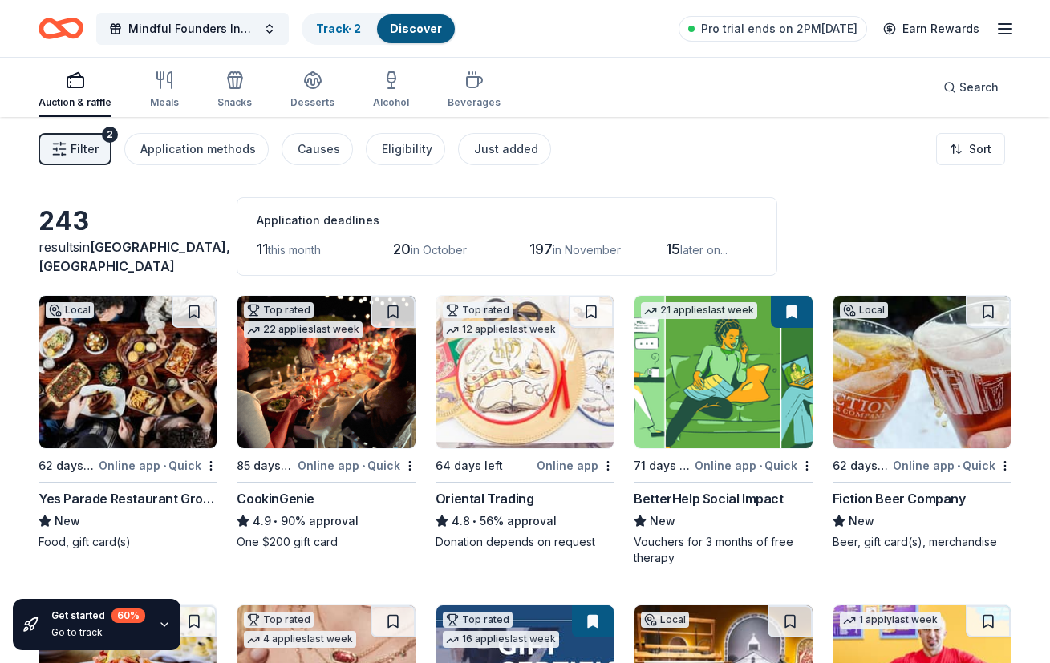
click at [348, 392] on img at bounding box center [325, 372] width 177 height 152
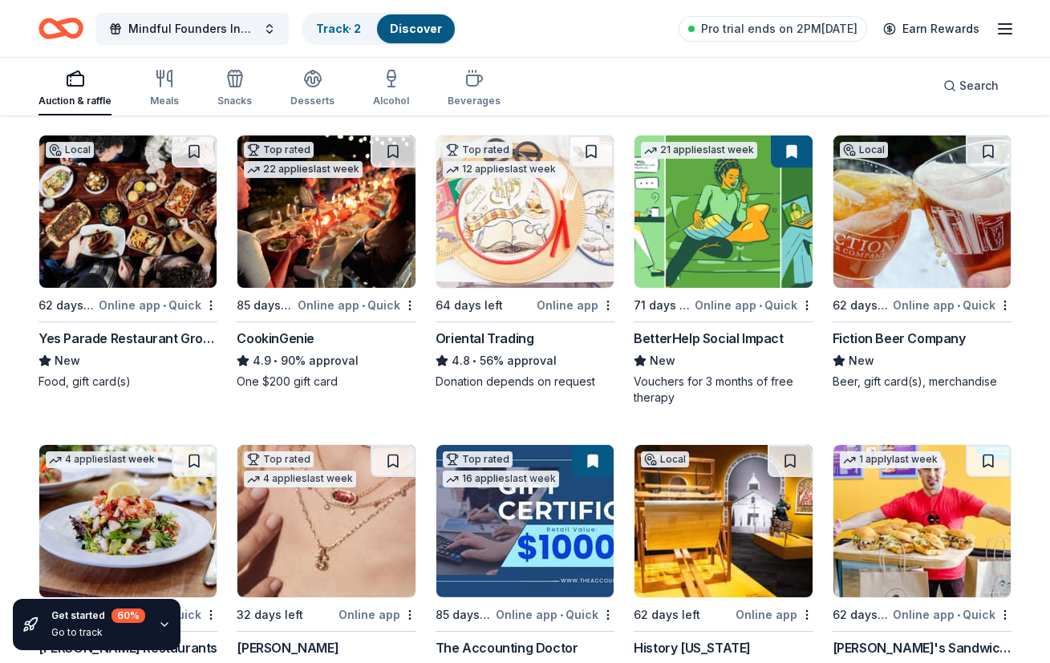
scroll to position [401, 0]
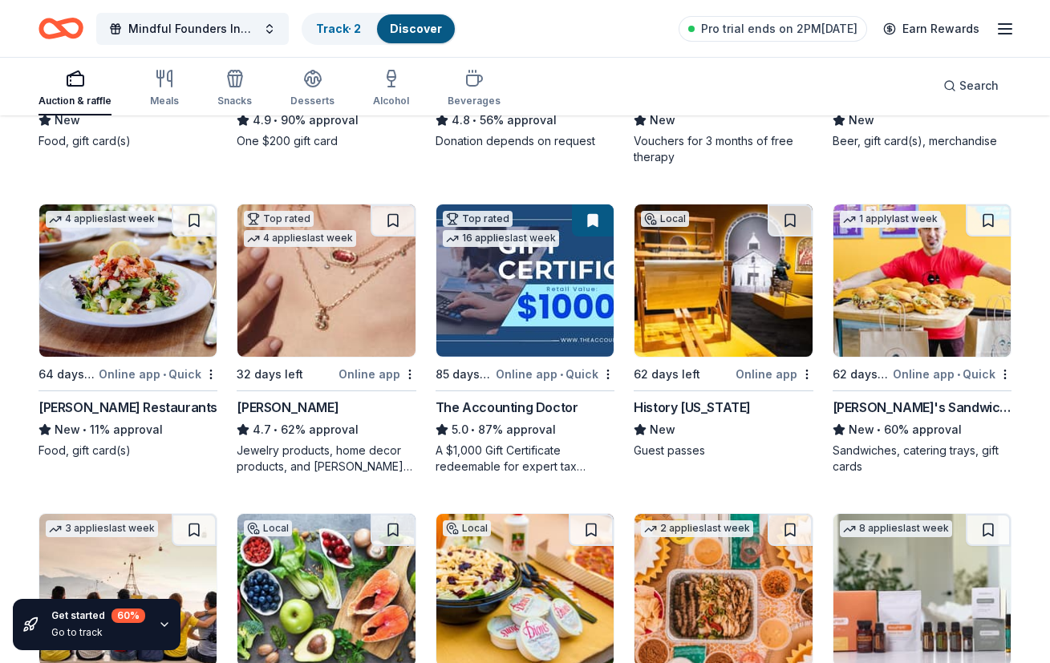
click at [338, 300] on img at bounding box center [325, 280] width 177 height 152
click at [714, 303] on img at bounding box center [722, 280] width 177 height 152
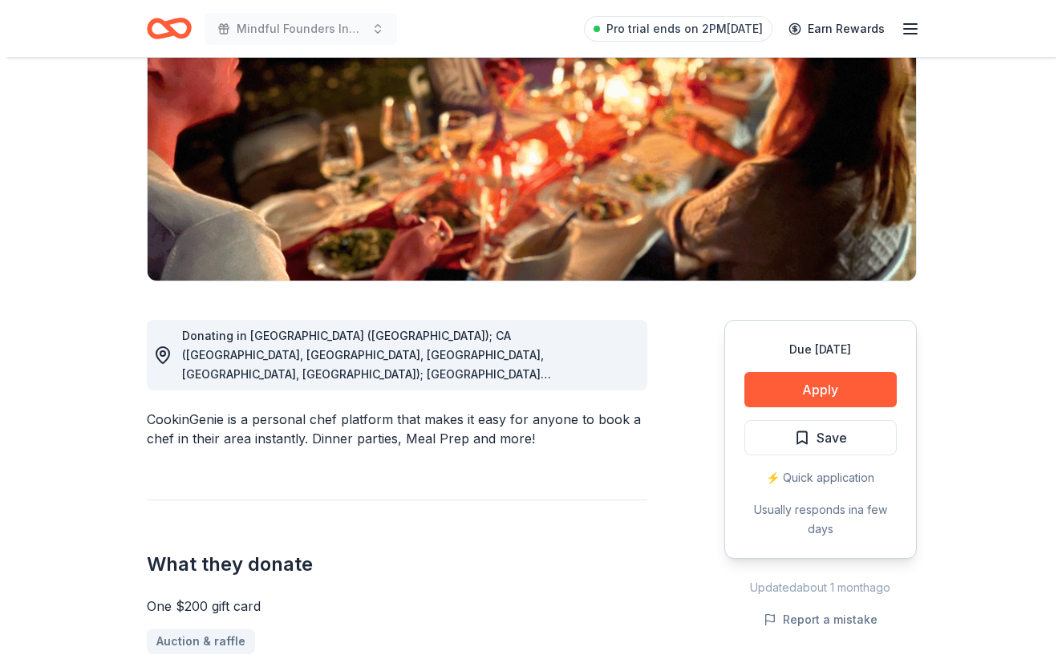
scroll to position [321, 0]
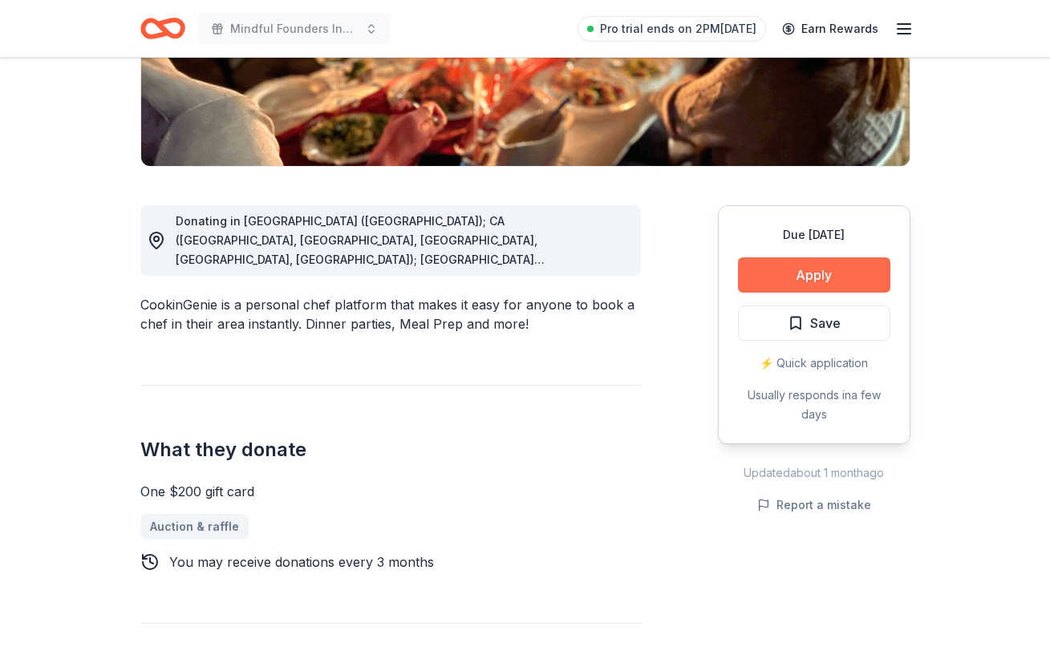
click at [852, 273] on button "Apply" at bounding box center [814, 274] width 152 height 35
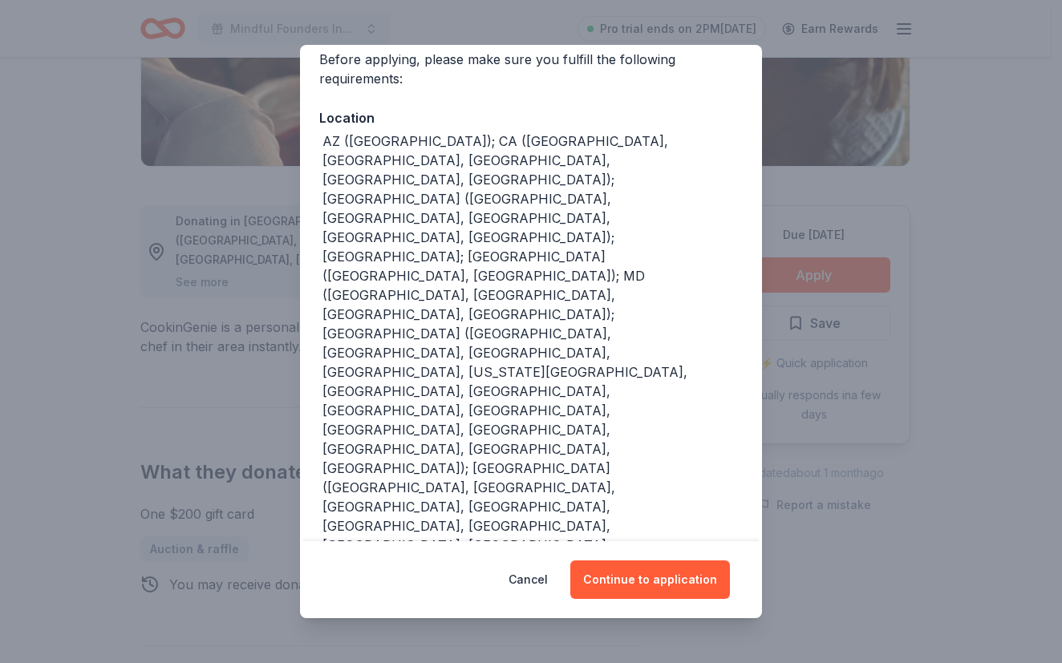
scroll to position [240, 0]
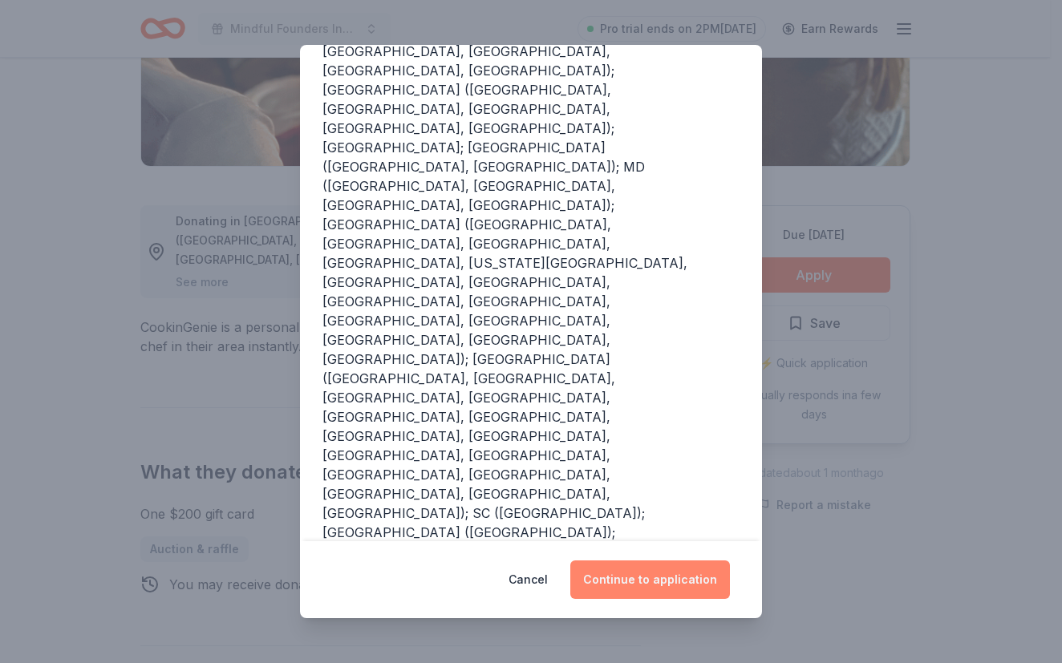
click at [639, 571] on button "Continue to application" at bounding box center [650, 579] width 160 height 38
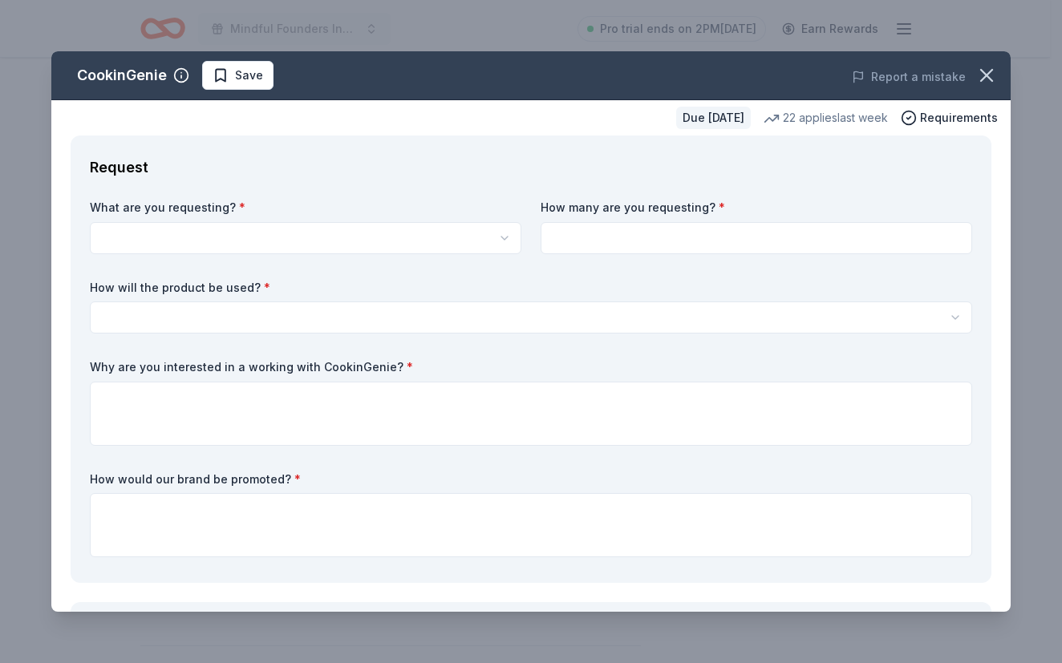
click at [364, 229] on html "Mindful Founders Inc End of Year Campaign Pro trial ends on 2PM[DATE] Earn Rewa…" at bounding box center [531, 10] width 1062 height 663
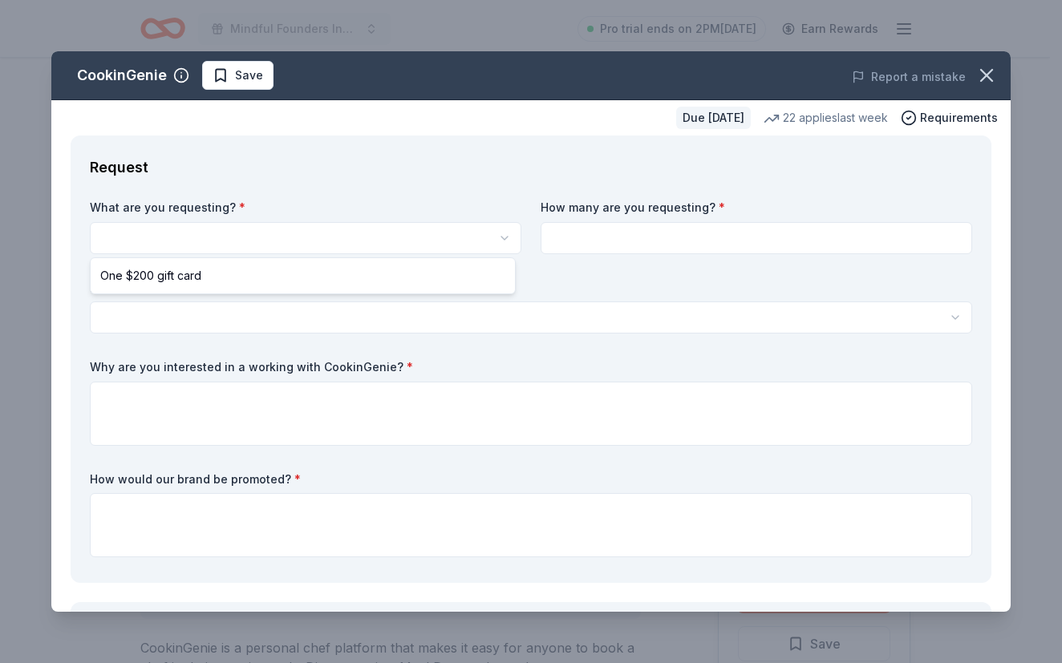
select select "One $200 gift card"
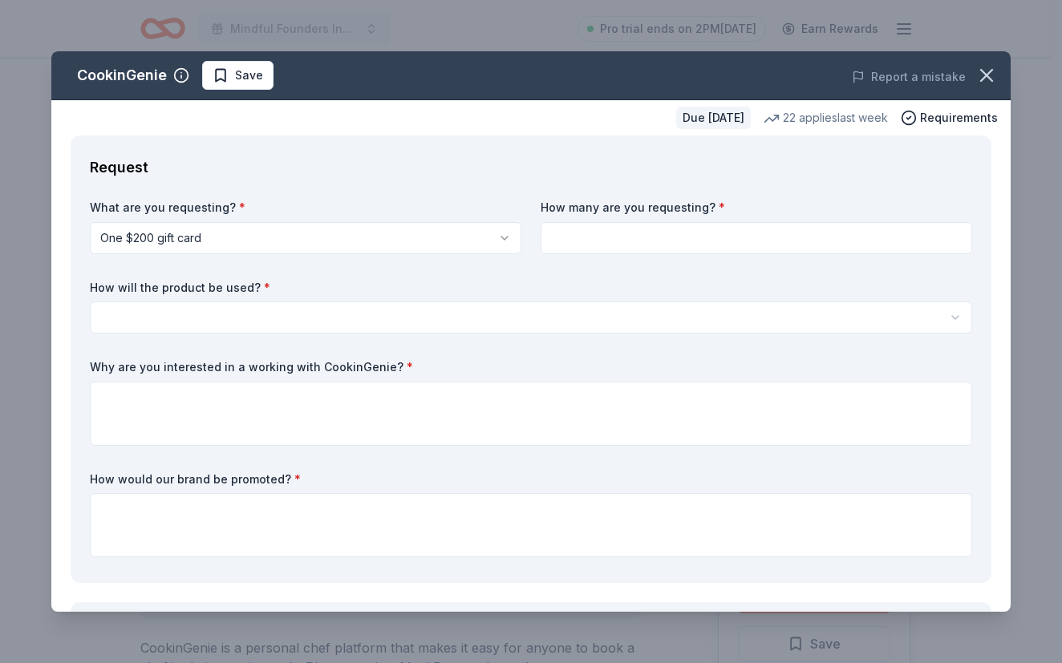
click at [689, 245] on input at bounding box center [755, 238] width 431 height 32
type input "2"
click at [617, 316] on html "Mindful Founders Inc End of Year Campaign Pro trial ends on 2PM[DATE] Earn Rewa…" at bounding box center [531, 331] width 1062 height 663
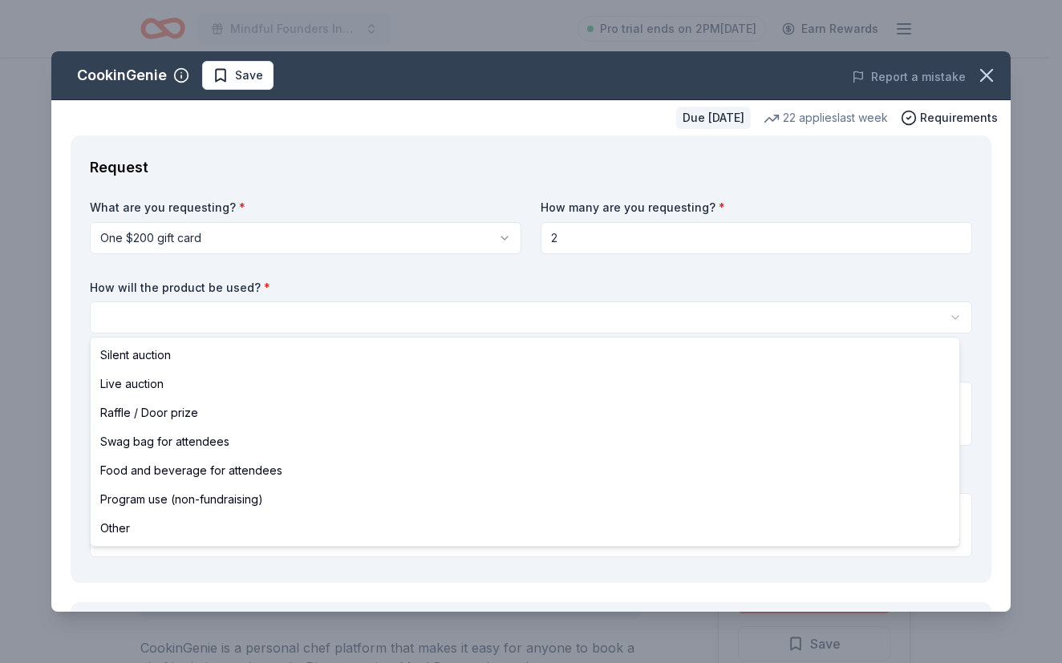
select select "silentAuction"
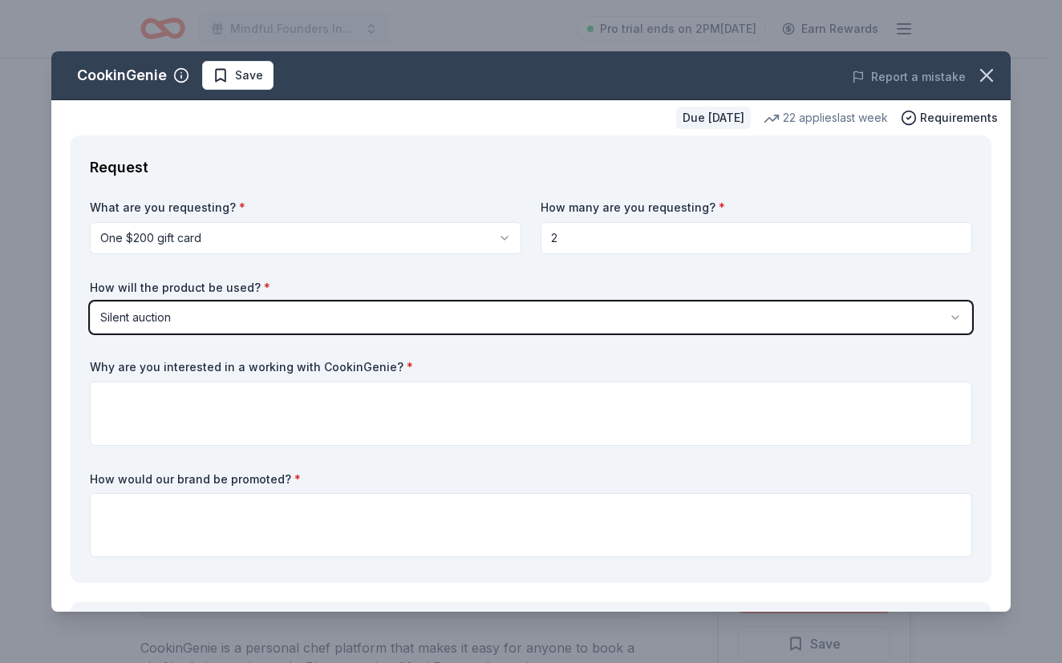
scroll to position [160, 0]
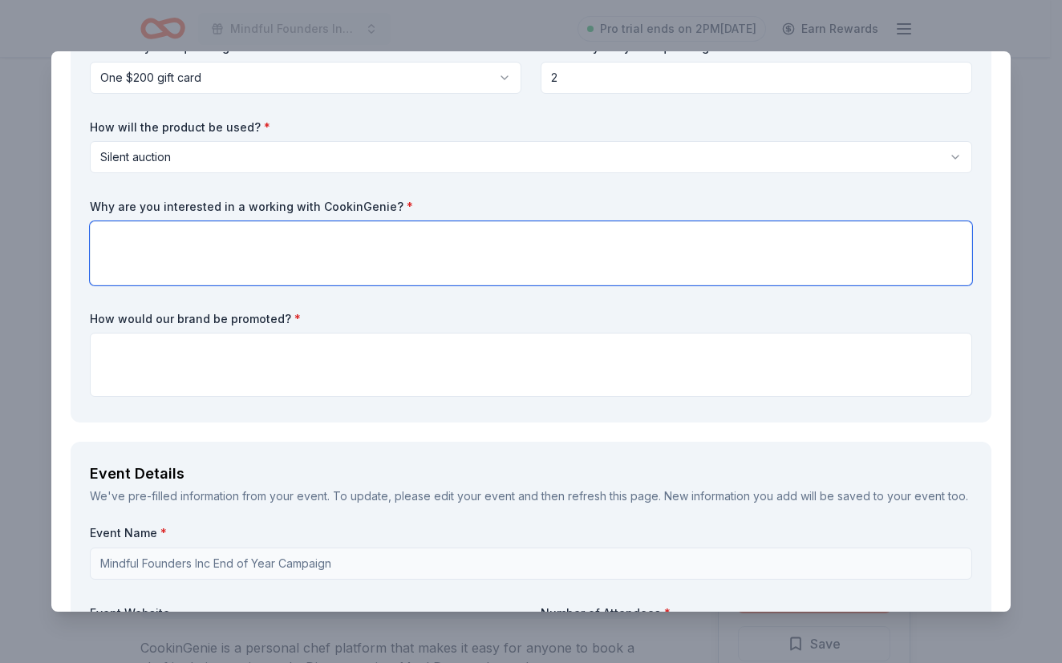
click at [573, 253] on textarea at bounding box center [531, 253] width 882 height 64
type textarea "T"
type textarea "Y"
paste textarea "helping solopreneurs, freelancers, and entrepreneurs thrive by building a stron…"
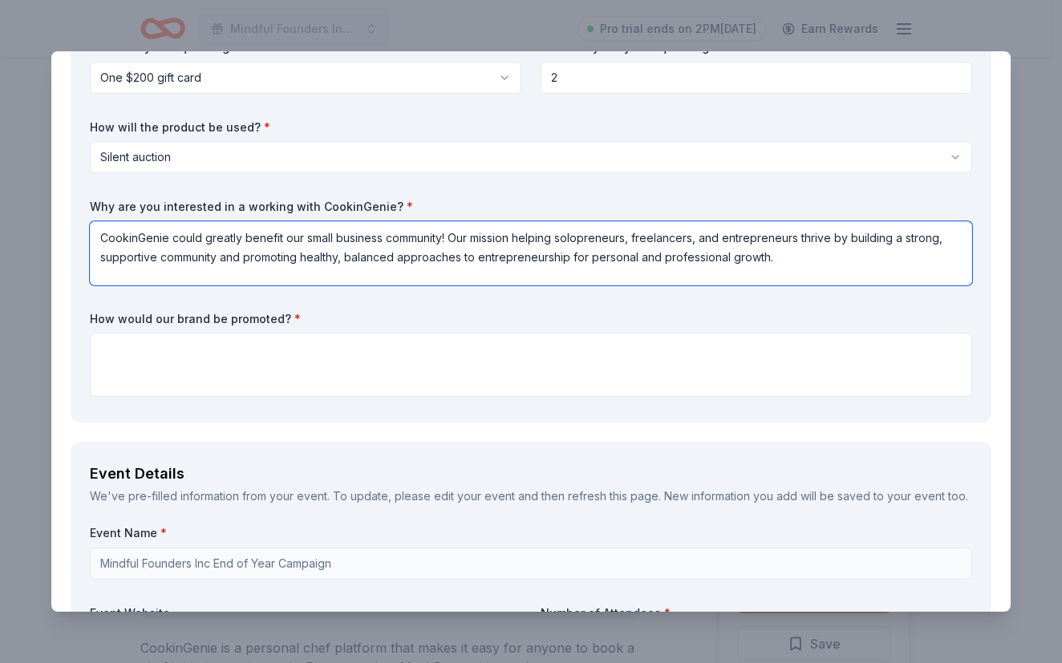
drag, startPoint x: 556, startPoint y: 241, endPoint x: 520, endPoint y: 240, distance: 36.9
click at [520, 240] on textarea "CookinGenie could greatly benefit our small business community! Our mission hel…" at bounding box center [531, 253] width 882 height 64
type textarea "CookinGenie could greatly benefit our small business community! Our mission is …"
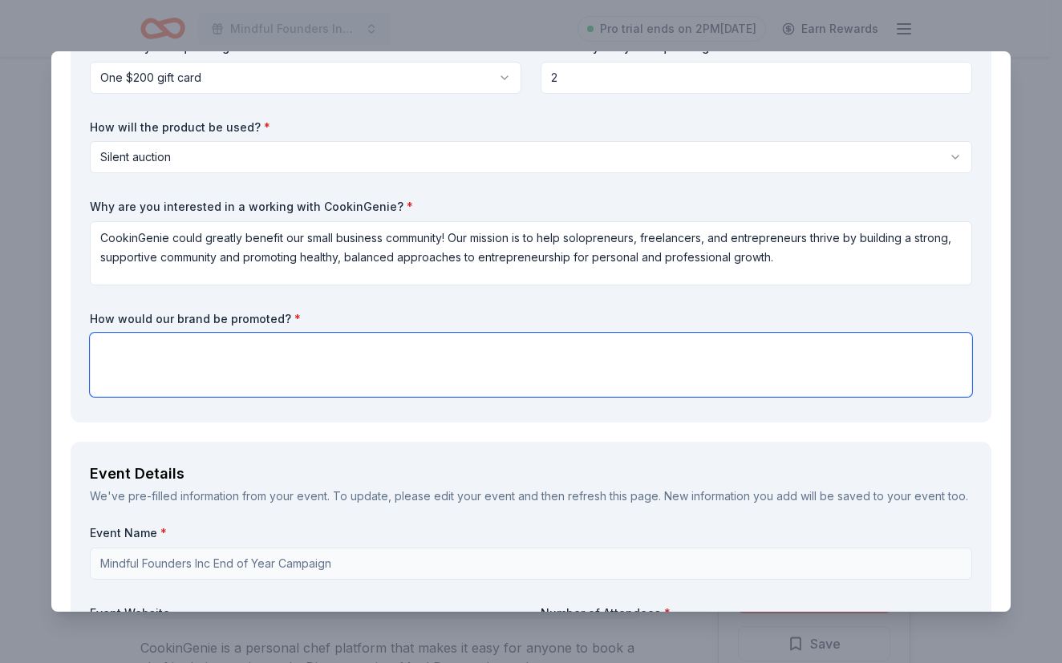
click at [518, 363] on textarea at bounding box center [531, 365] width 882 height 64
type textarea "W"
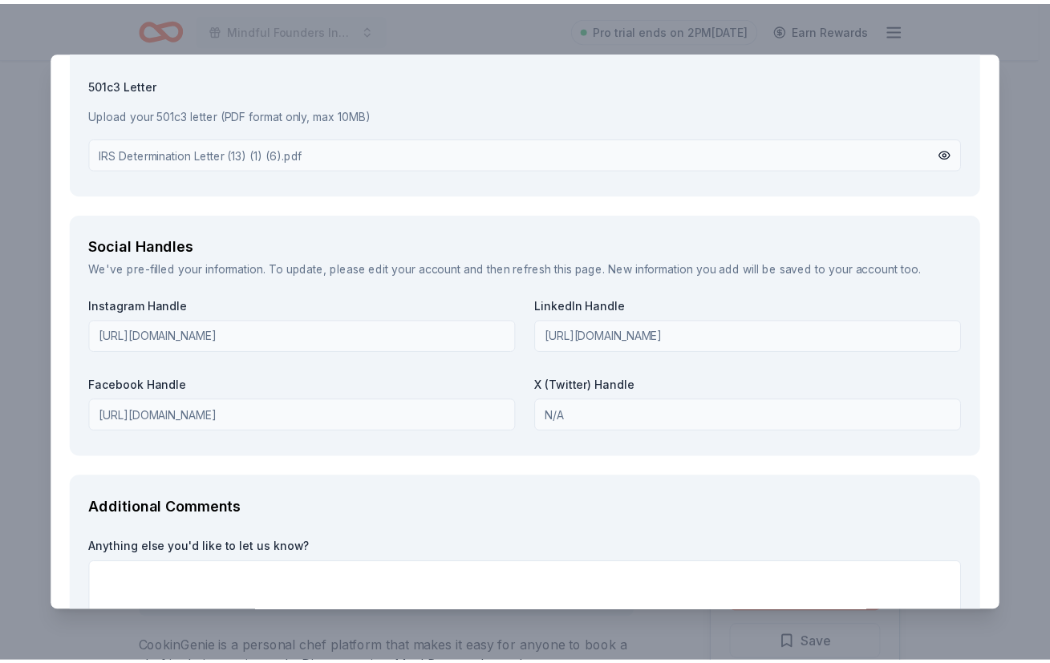
scroll to position [1808, 0]
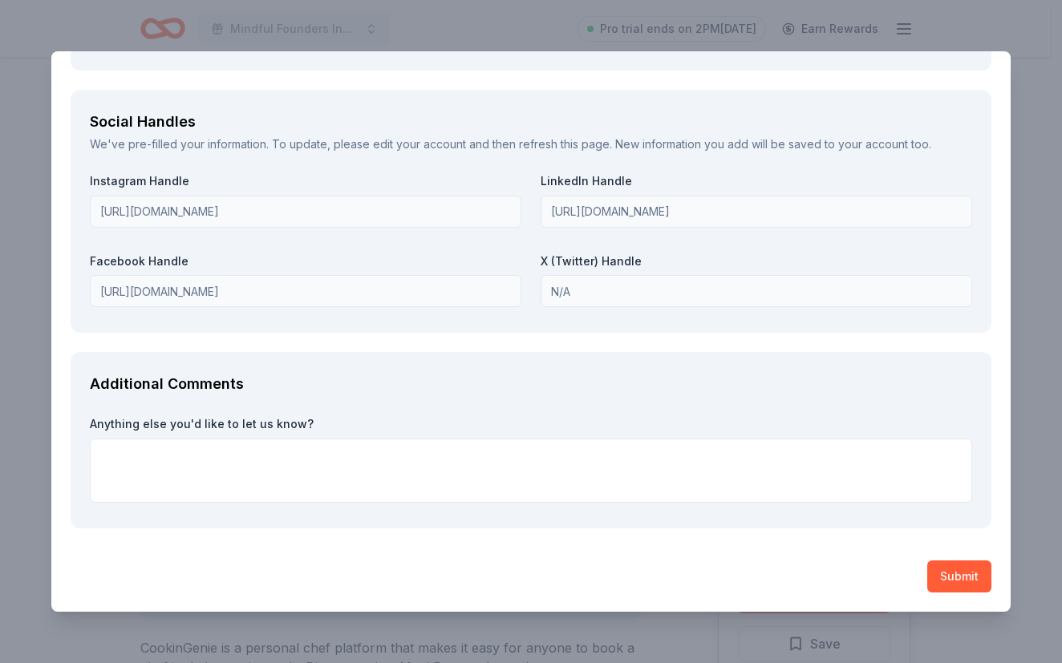
type textarea "We would promote you on social media including LinkedIn, Instagram, and Faceboo…"
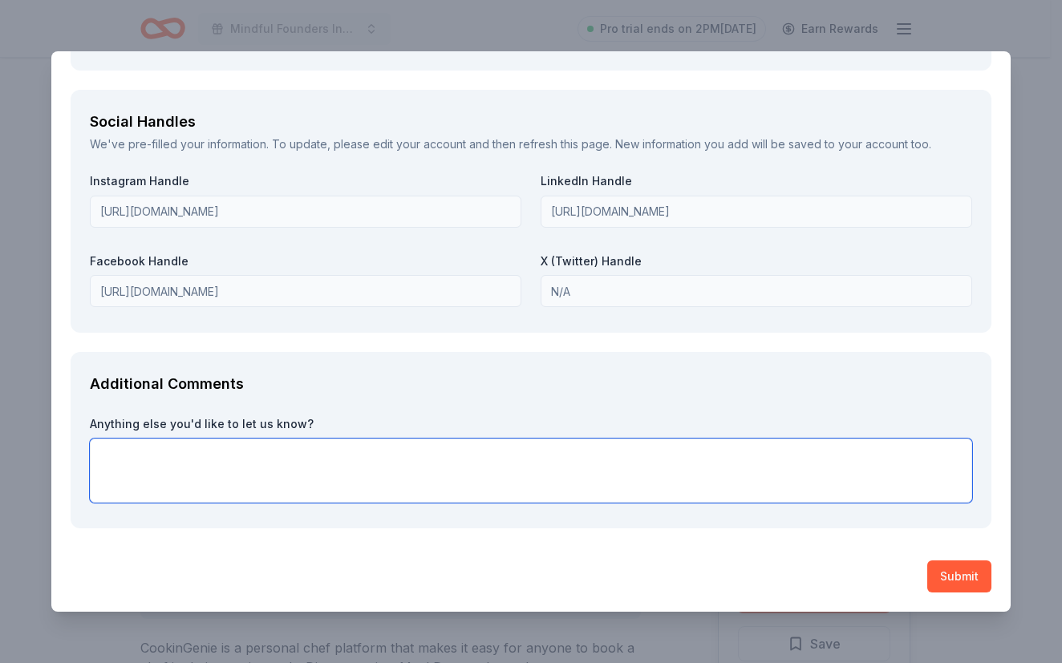
click at [801, 462] on textarea at bounding box center [531, 471] width 882 height 64
type textarea "Thank you for your time and consideration!"
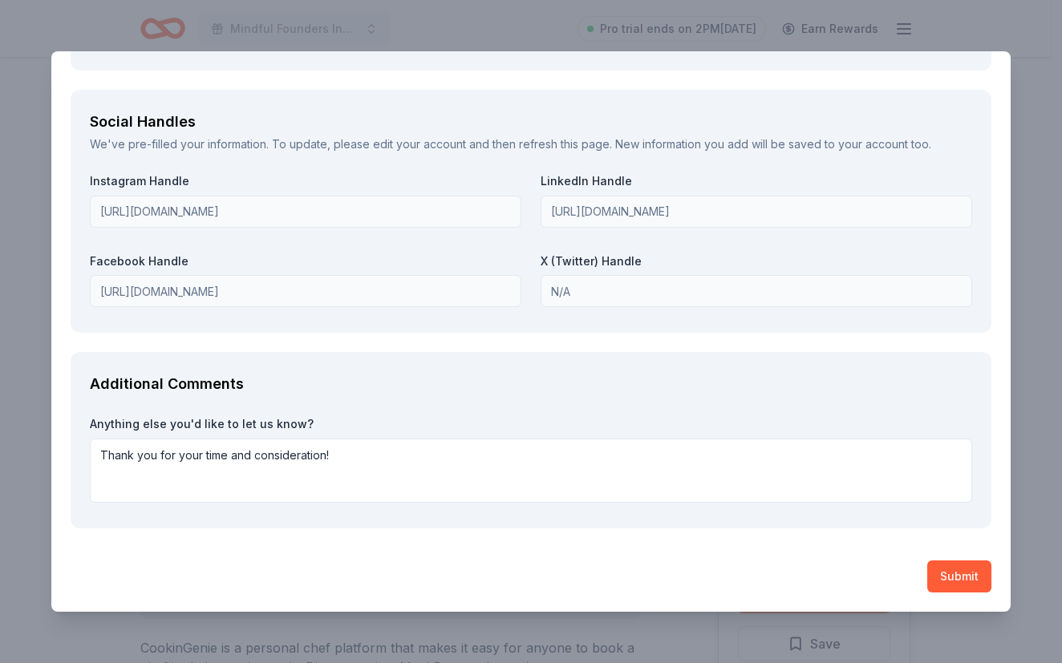
click at [952, 580] on button "Submit" at bounding box center [959, 576] width 64 height 32
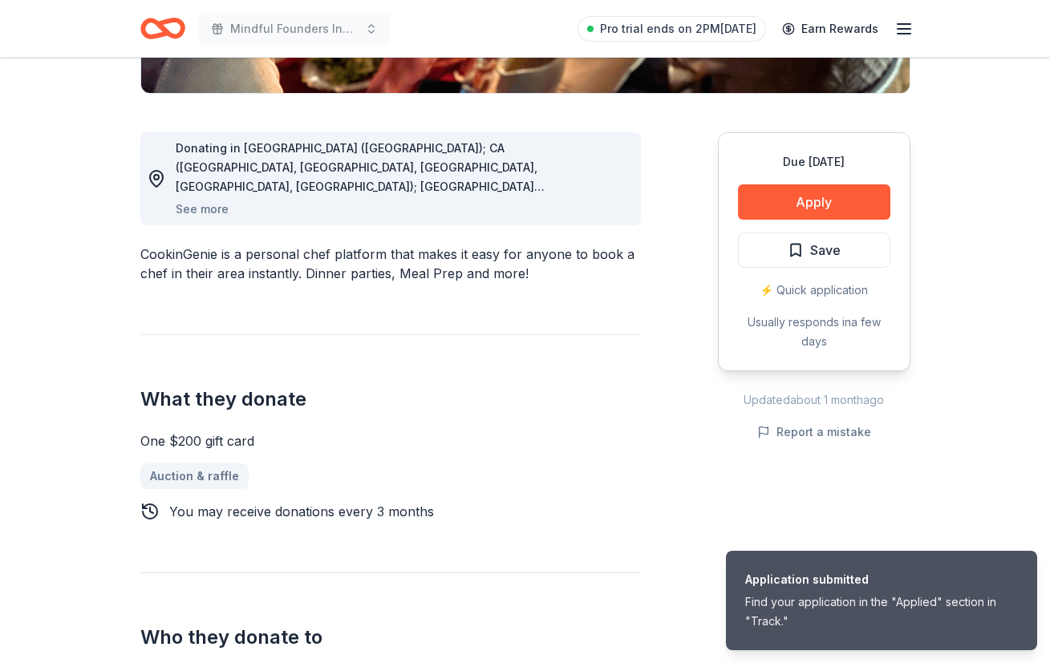
scroll to position [401, 0]
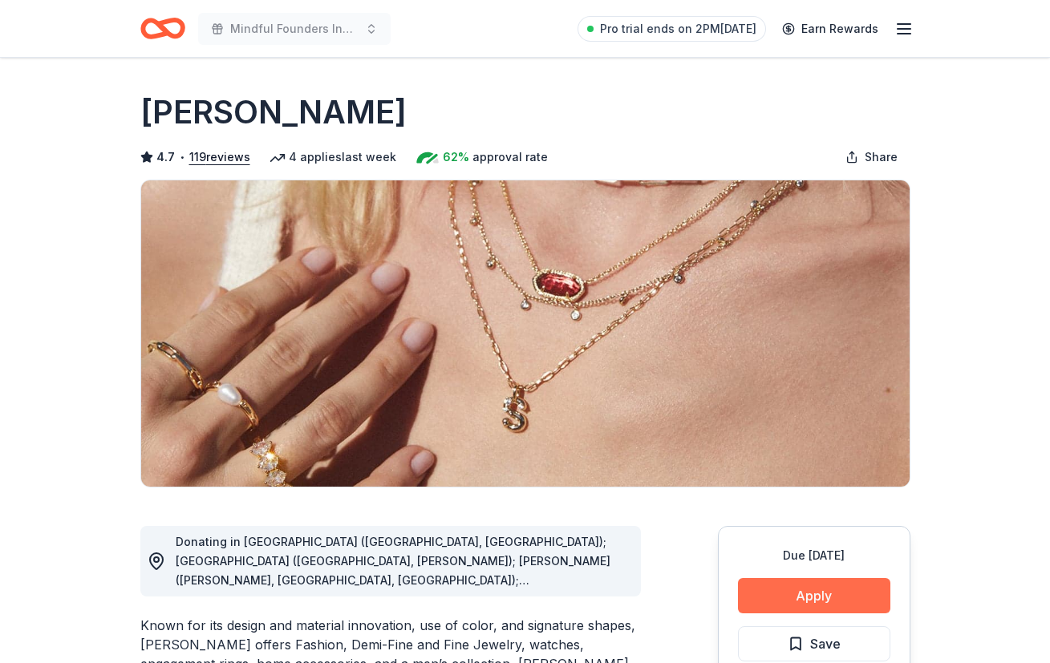
click at [811, 600] on button "Apply" at bounding box center [814, 595] width 152 height 35
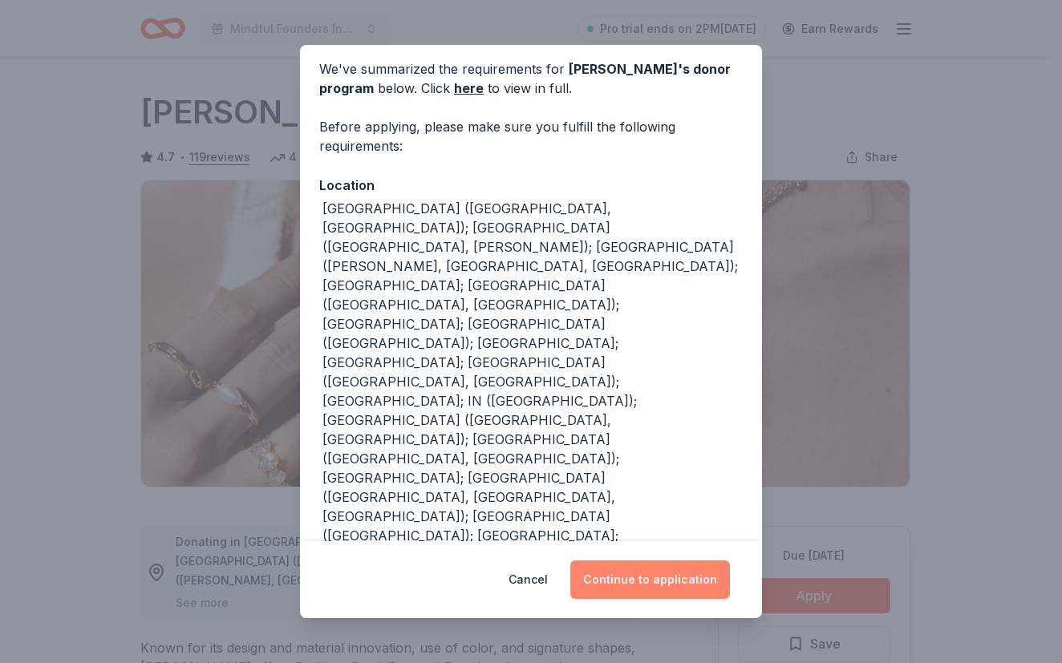
scroll to position [127, 0]
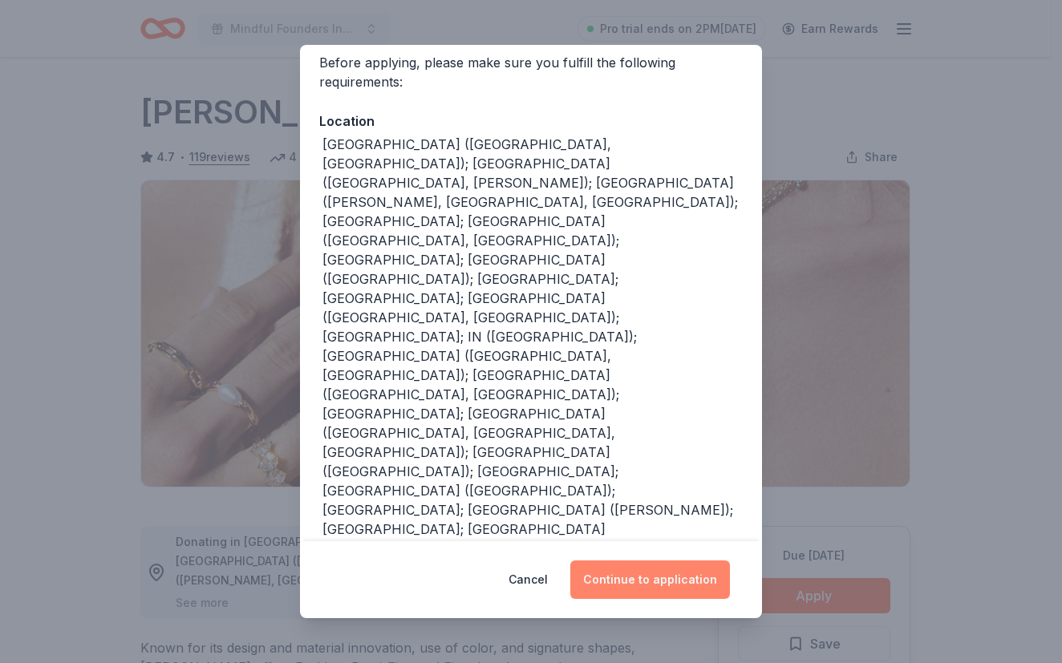
click at [673, 570] on button "Continue to application" at bounding box center [650, 579] width 160 height 38
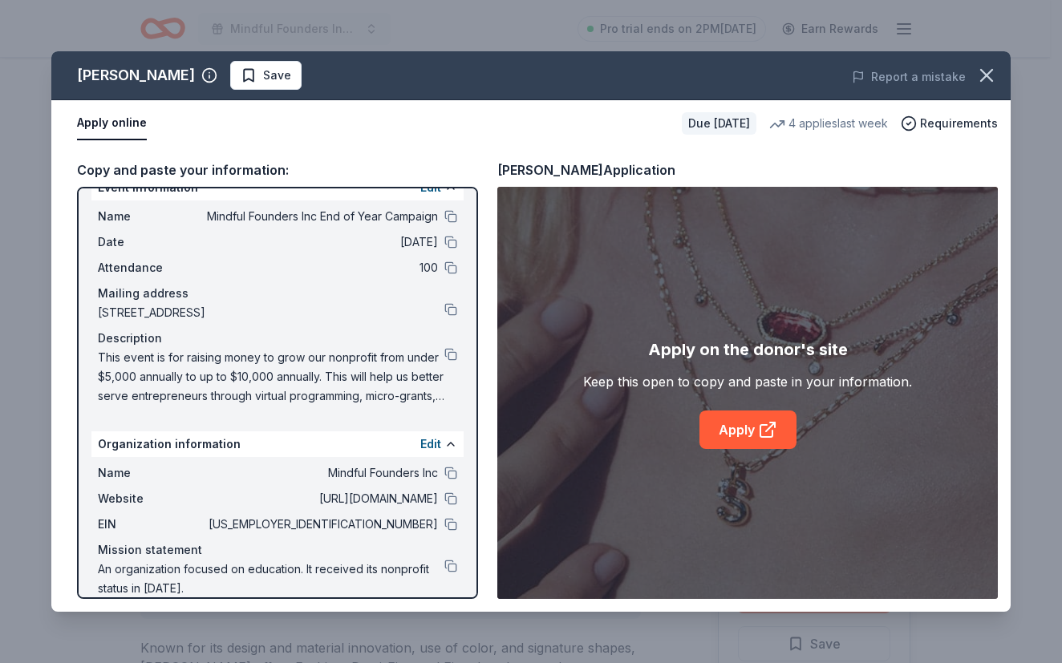
scroll to position [47, 0]
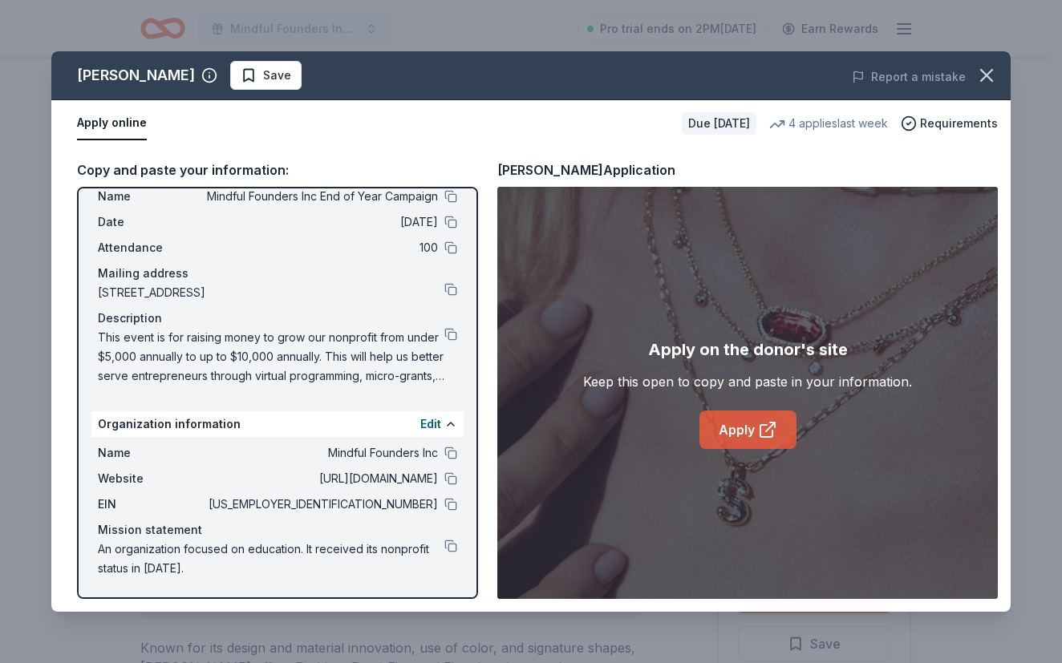
click at [750, 423] on link "Apply" at bounding box center [747, 430] width 97 height 38
click at [444, 335] on button at bounding box center [450, 334] width 13 height 13
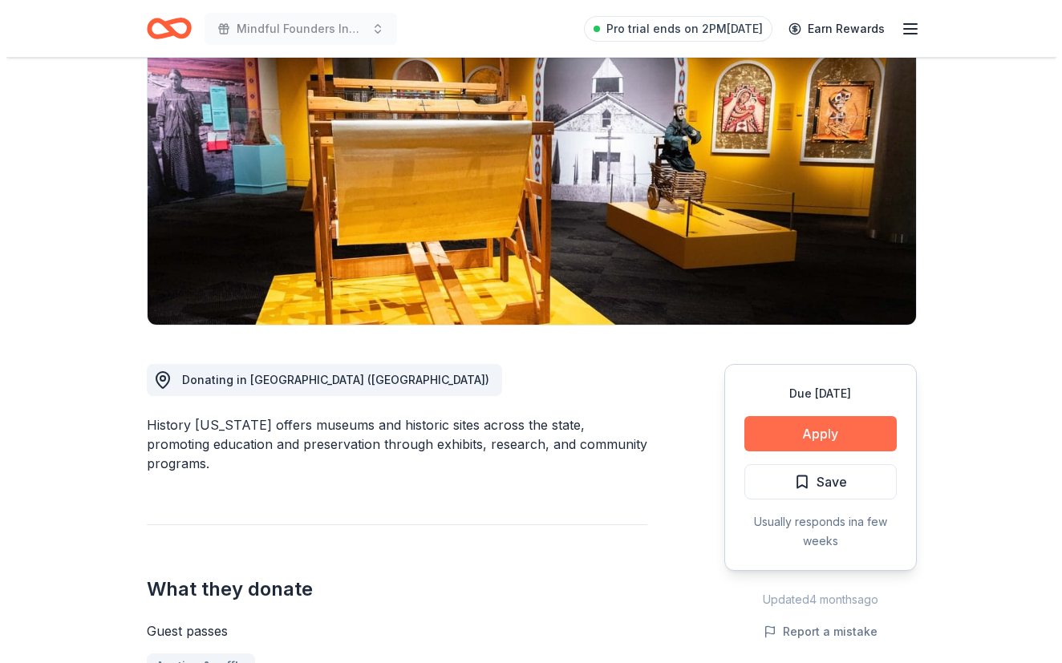
scroll to position [321, 0]
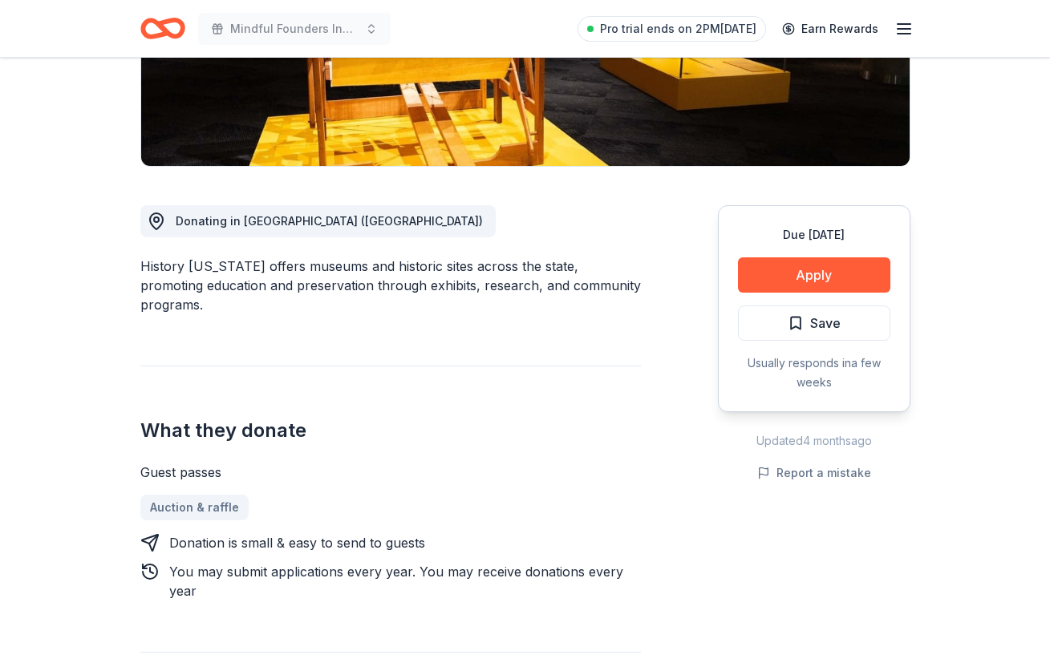
click at [803, 255] on div "Due [DATE] Apply Save Usually responds in a few weeks" at bounding box center [814, 308] width 192 height 207
click at [805, 269] on button "Apply" at bounding box center [814, 274] width 152 height 35
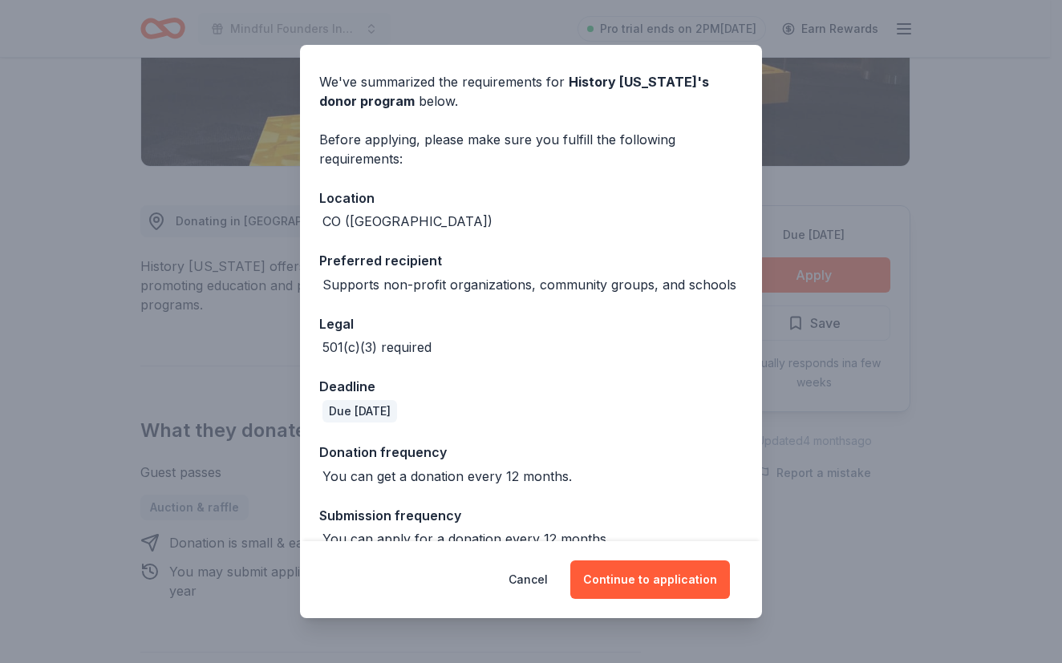
scroll to position [76, 0]
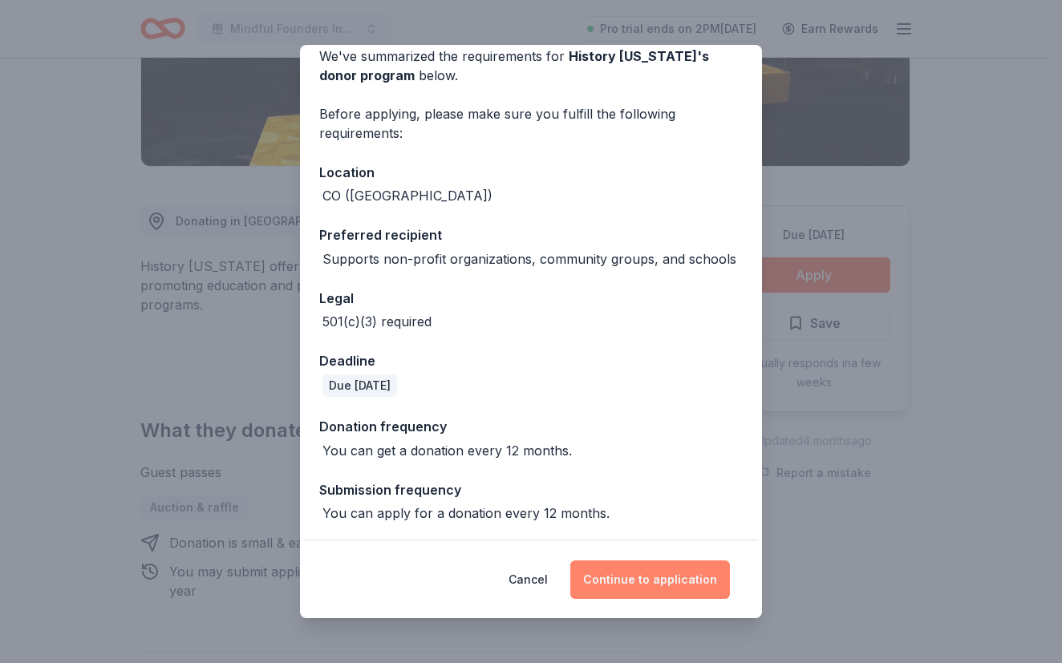
click at [665, 578] on button "Continue to application" at bounding box center [650, 579] width 160 height 38
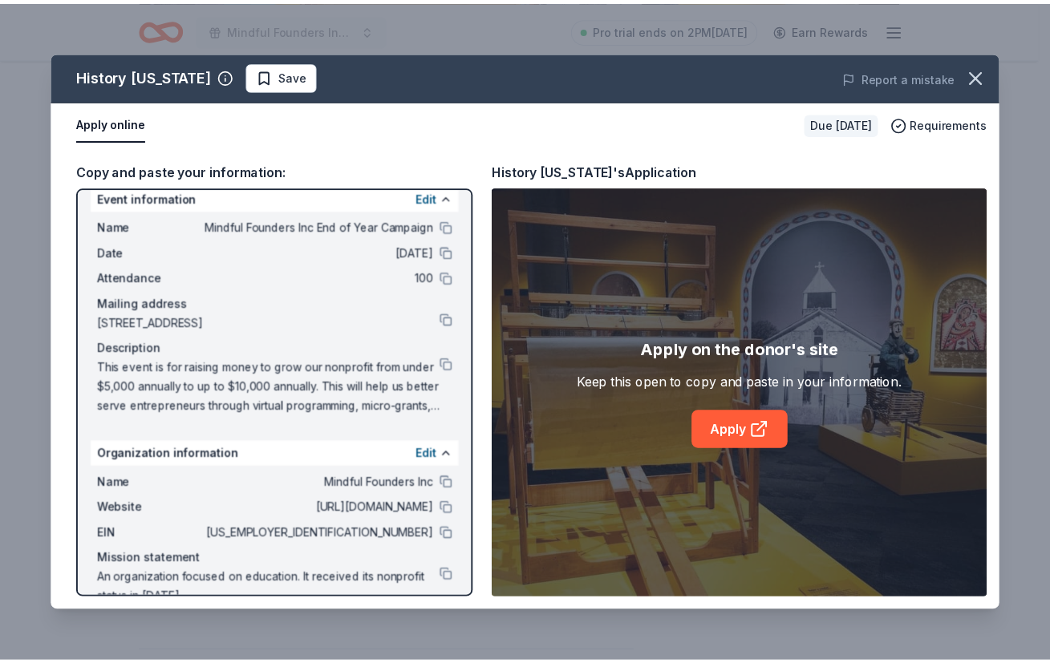
scroll to position [47, 0]
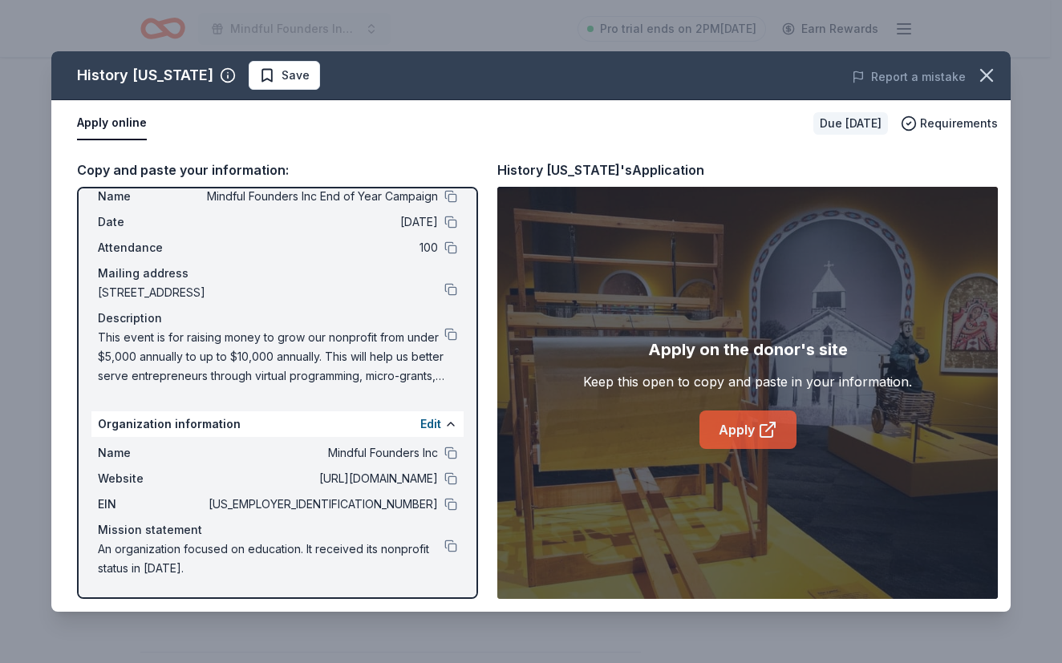
click at [746, 439] on link "Apply" at bounding box center [747, 430] width 97 height 38
click at [987, 72] on icon "button" at bounding box center [986, 75] width 22 height 22
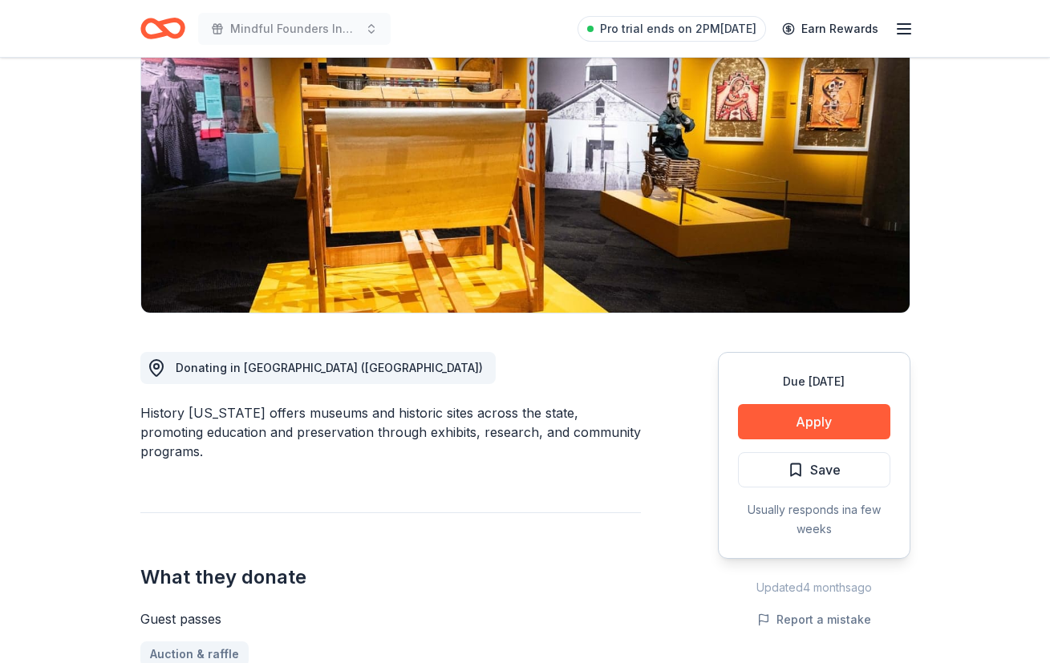
scroll to position [0, 0]
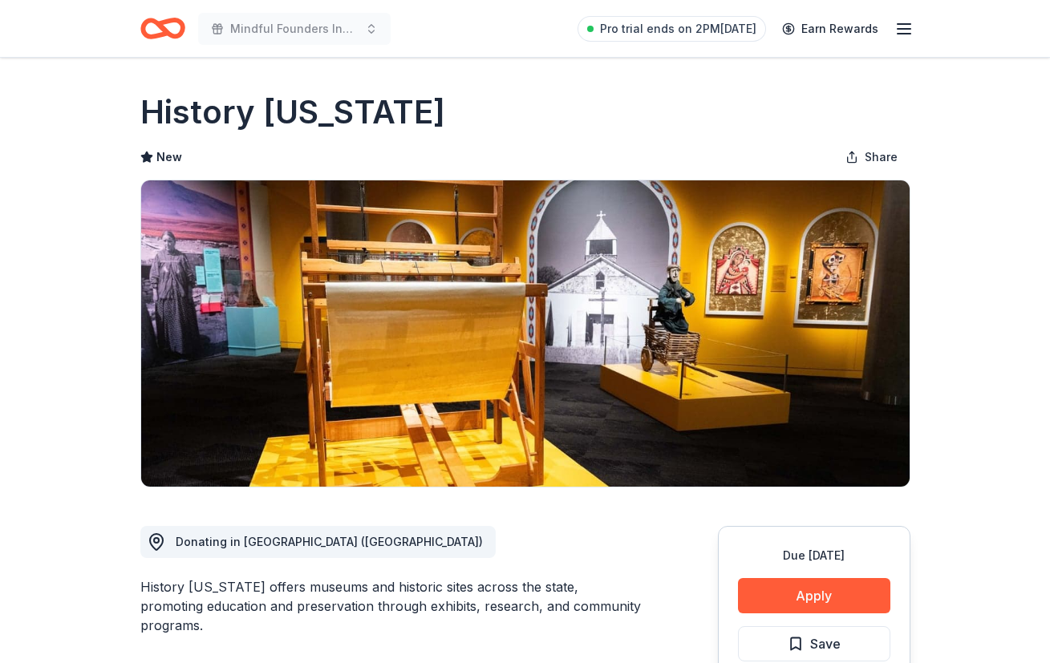
click at [167, 35] on icon "Home" at bounding box center [169, 28] width 25 height 16
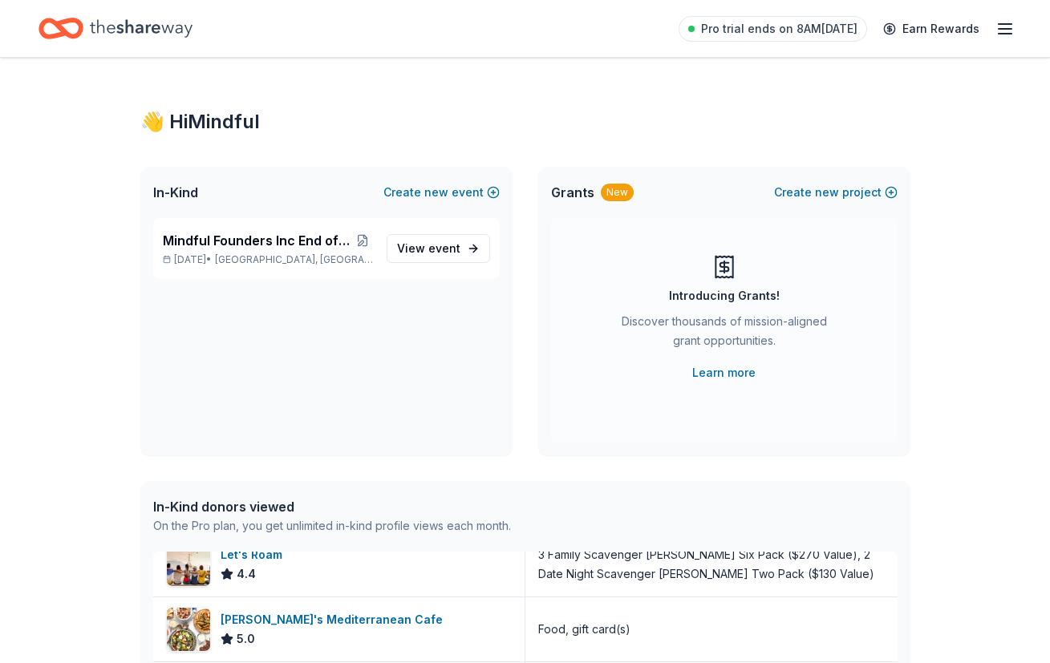
click at [140, 37] on icon "Home" at bounding box center [141, 28] width 103 height 33
click at [426, 238] on link "View event" at bounding box center [437, 248] width 103 height 29
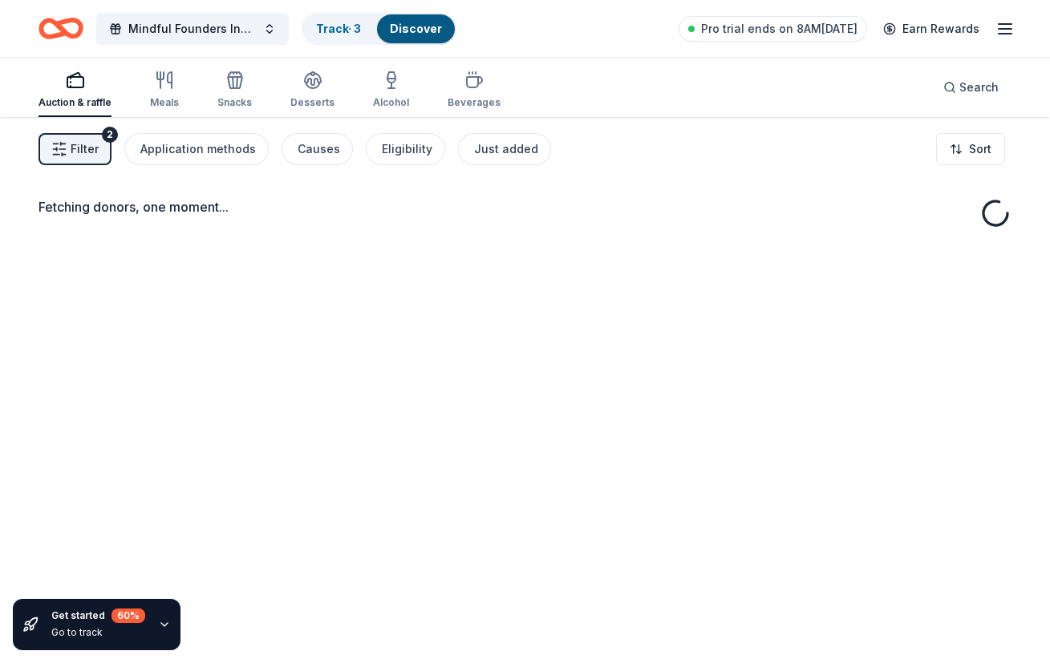
click at [71, 83] on icon "button" at bounding box center [71, 82] width 0 height 1
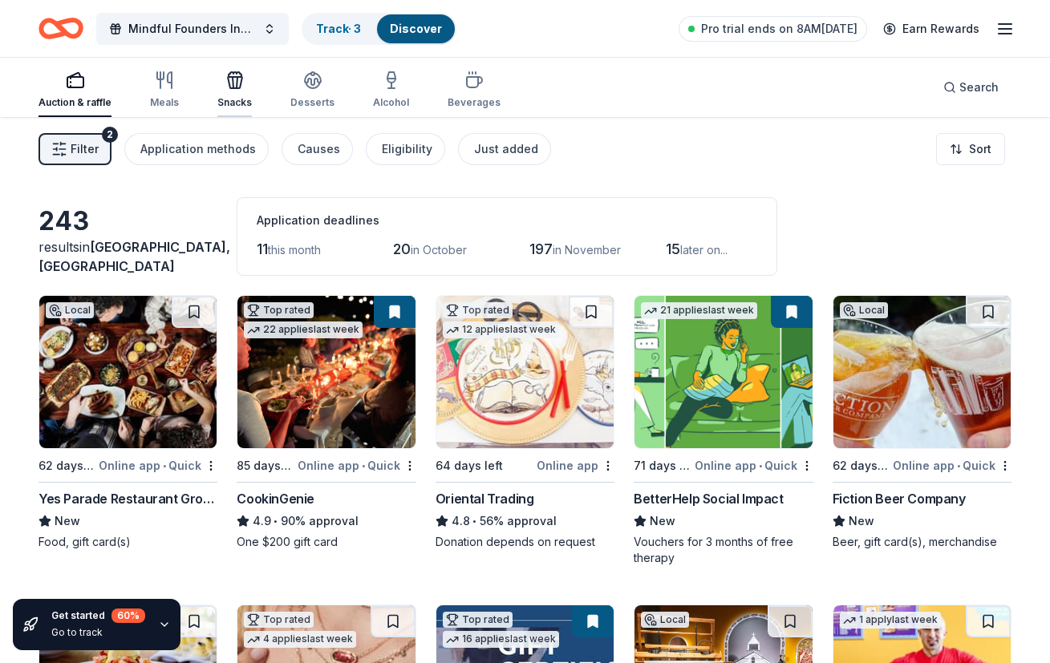
click at [241, 85] on icon "button" at bounding box center [234, 80] width 19 height 19
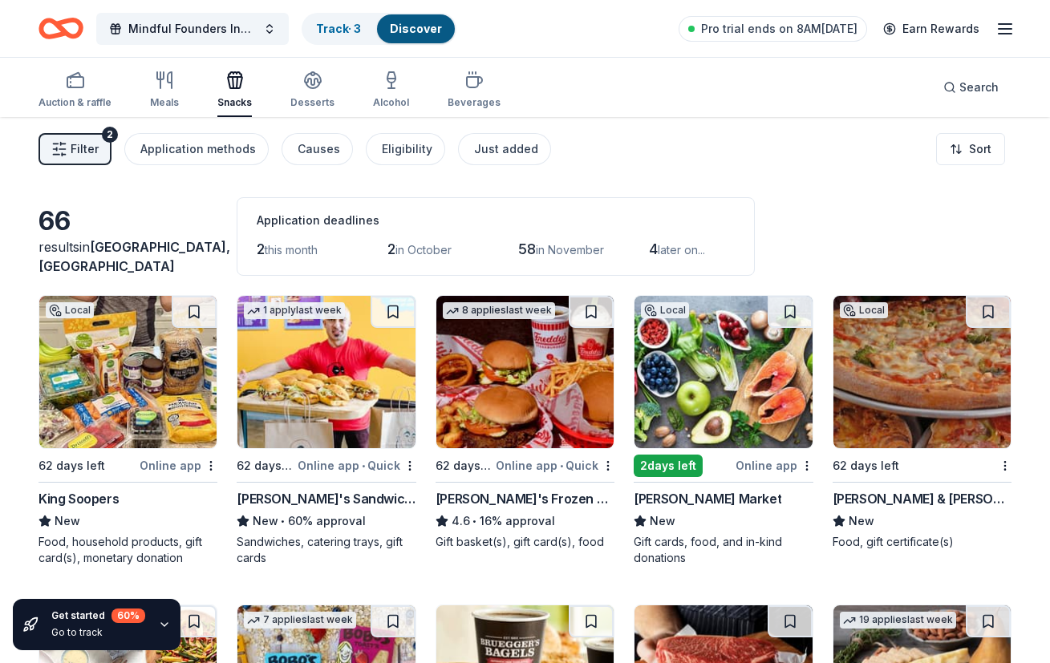
click at [137, 384] on img at bounding box center [127, 372] width 177 height 152
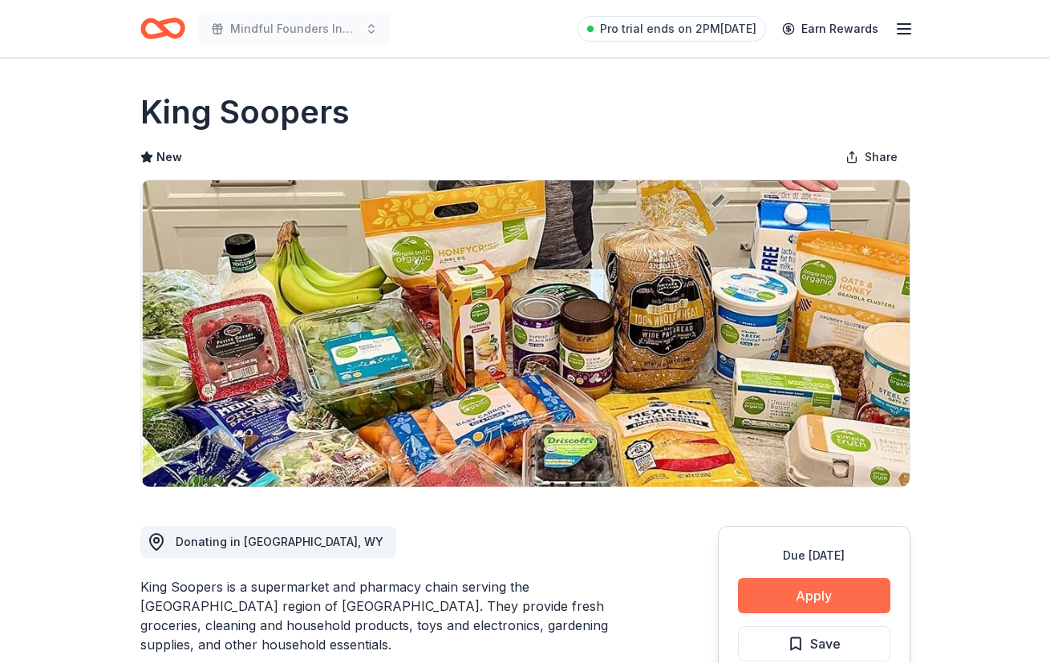
click at [824, 606] on button "Apply" at bounding box center [814, 595] width 152 height 35
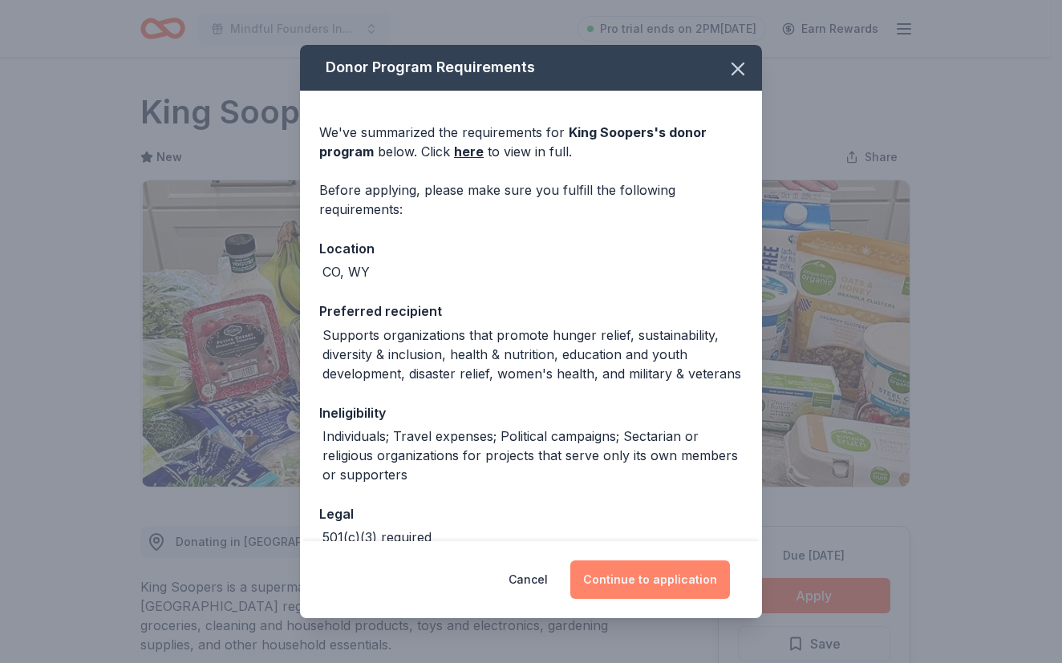
click at [672, 574] on button "Continue to application" at bounding box center [650, 579] width 160 height 38
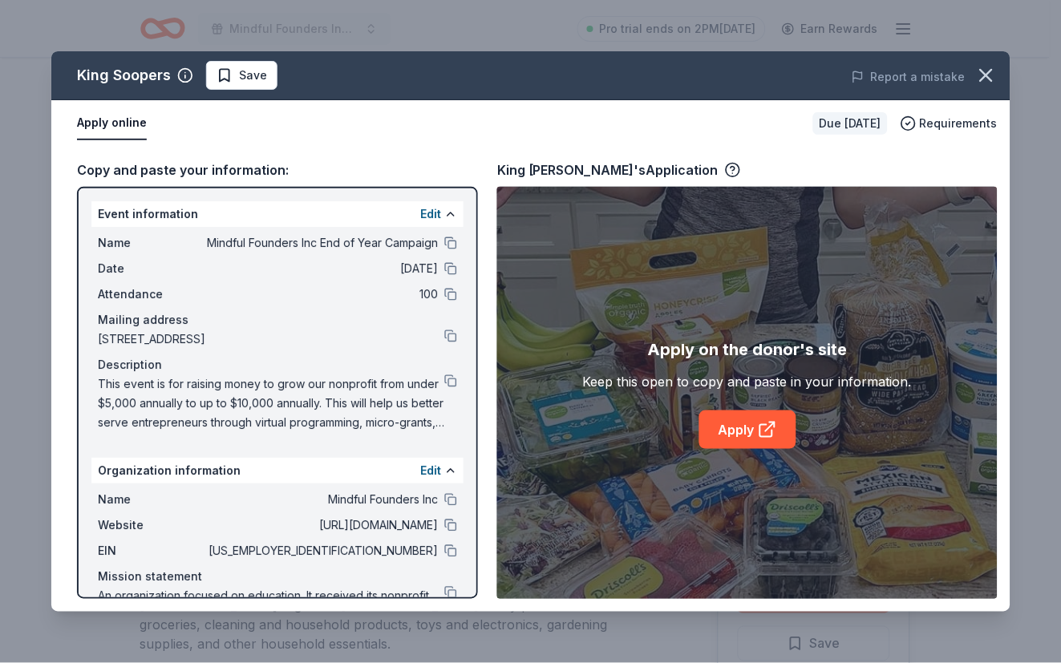
scroll to position [47, 0]
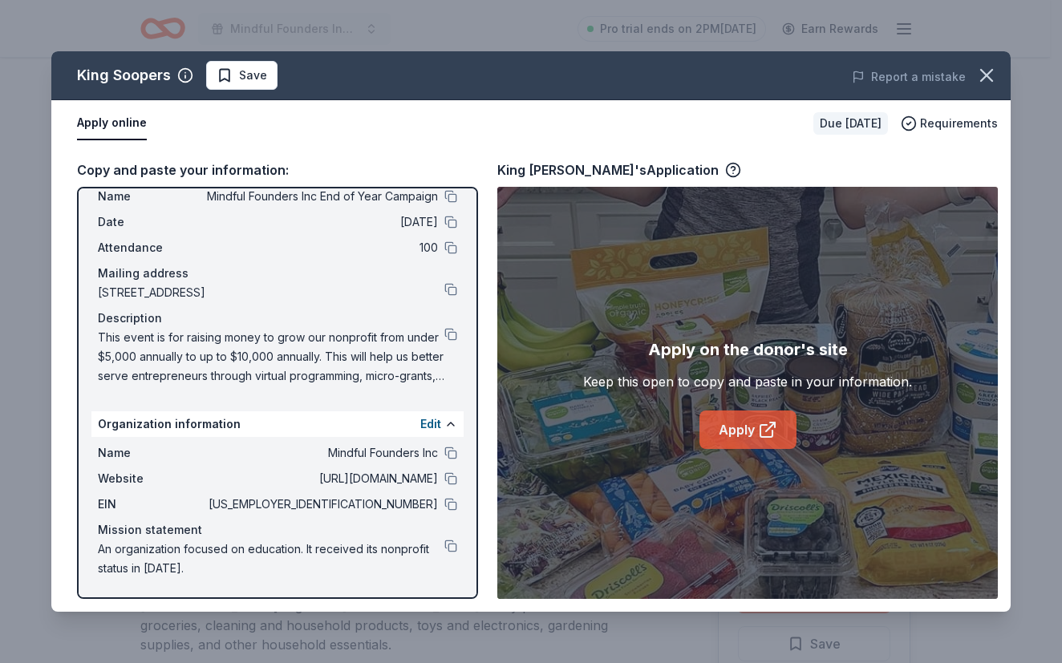
click at [760, 435] on icon at bounding box center [766, 431] width 12 height 12
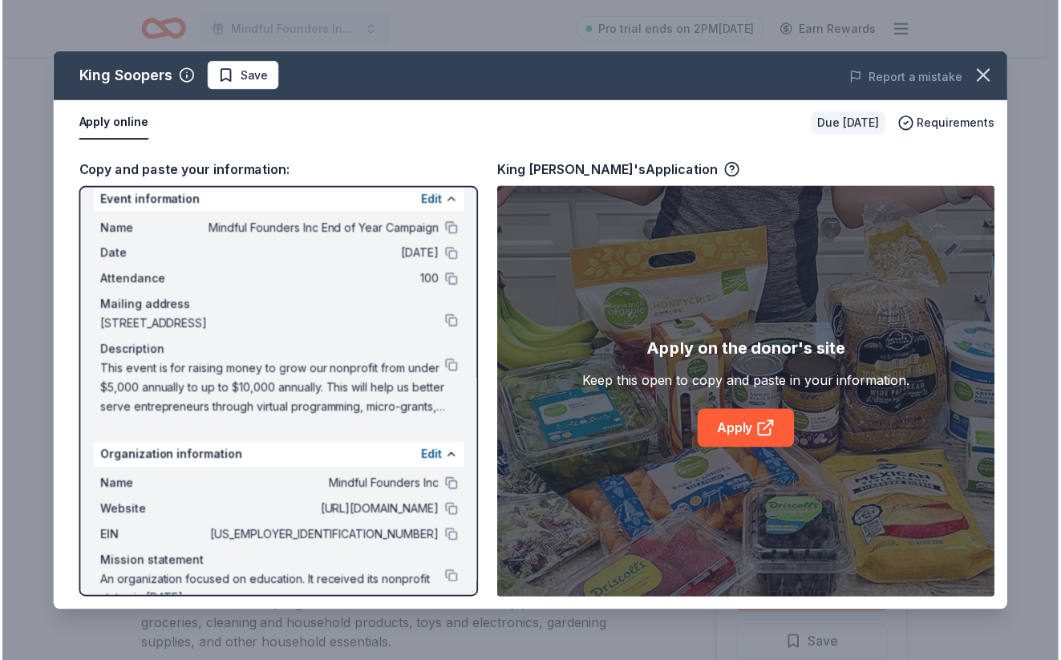
scroll to position [0, 0]
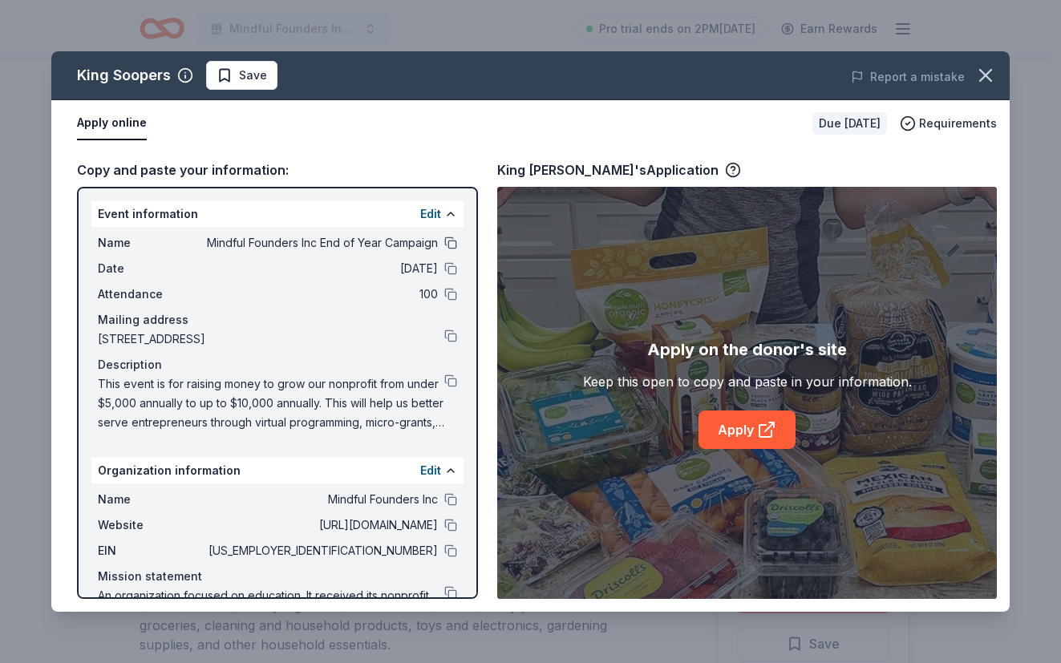
click at [444, 242] on button at bounding box center [450, 243] width 13 height 13
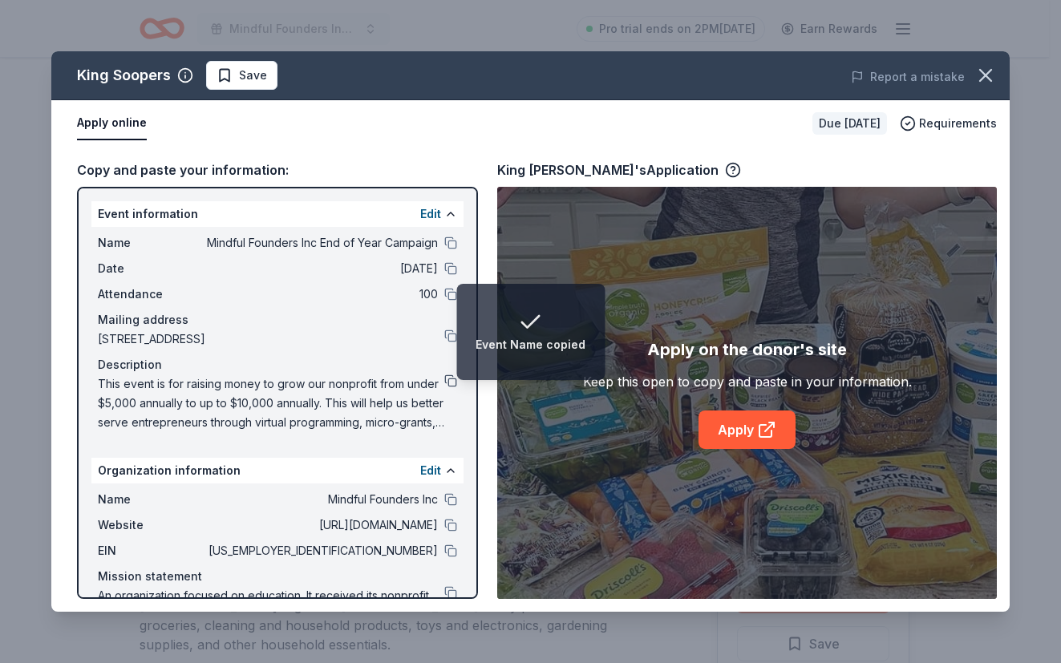
click at [444, 384] on button at bounding box center [450, 380] width 13 height 13
